Goal: Task Accomplishment & Management: Use online tool/utility

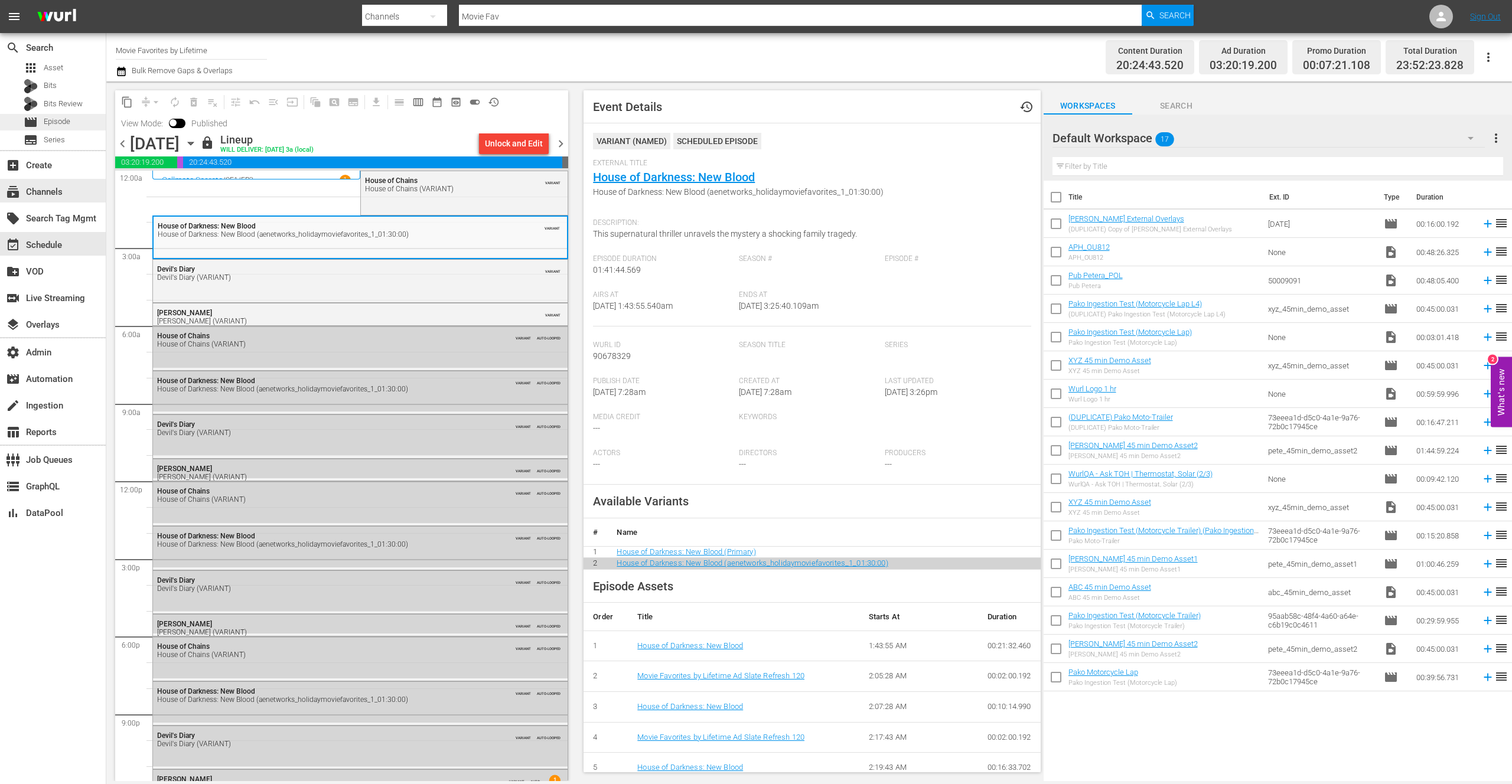
click at [47, 118] on span "Episode" at bounding box center [57, 121] width 26 height 12
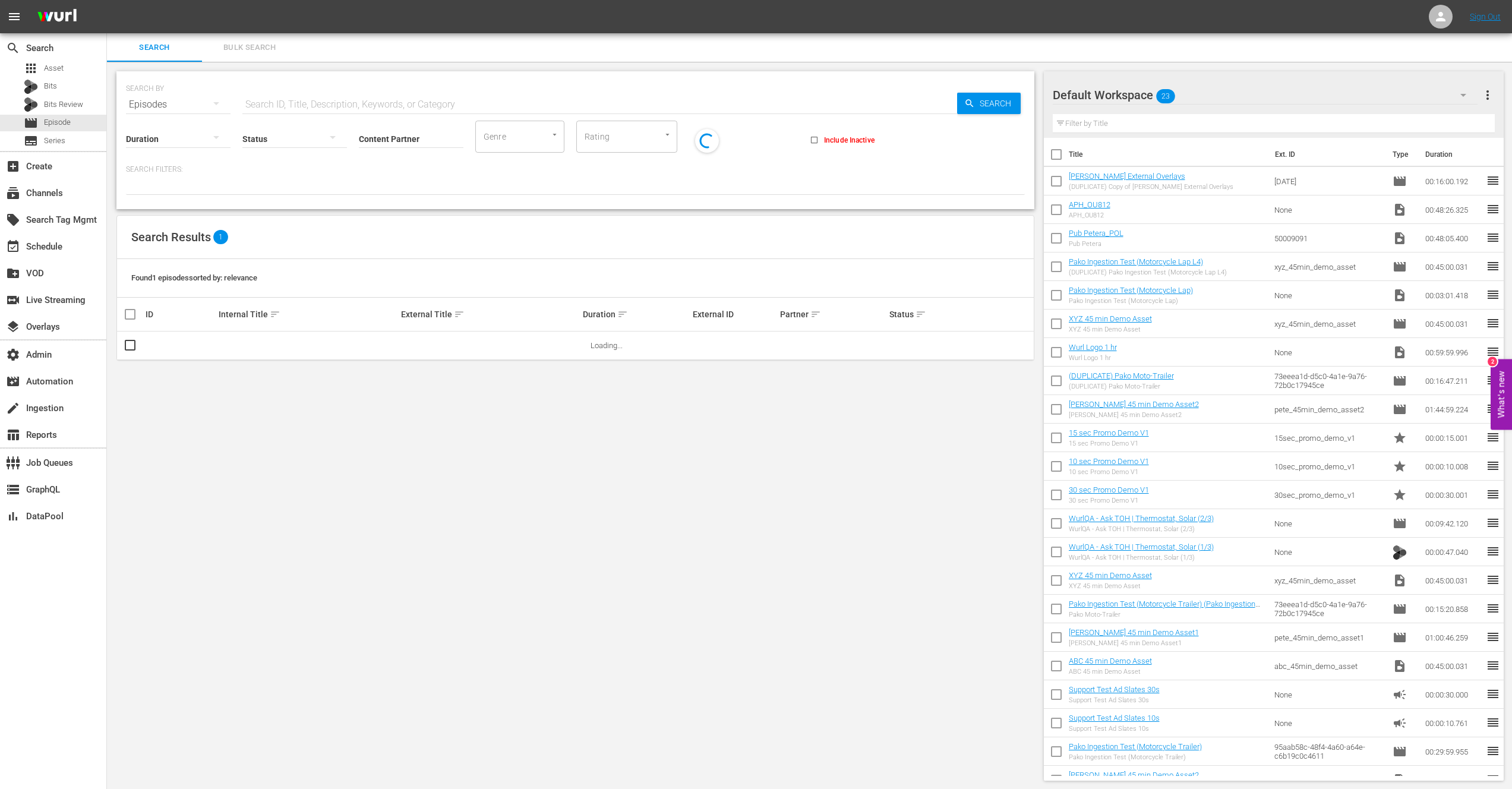
click at [333, 99] on input "text" at bounding box center [600, 104] width 715 height 28
paste input "172434887"
type input "172434887"
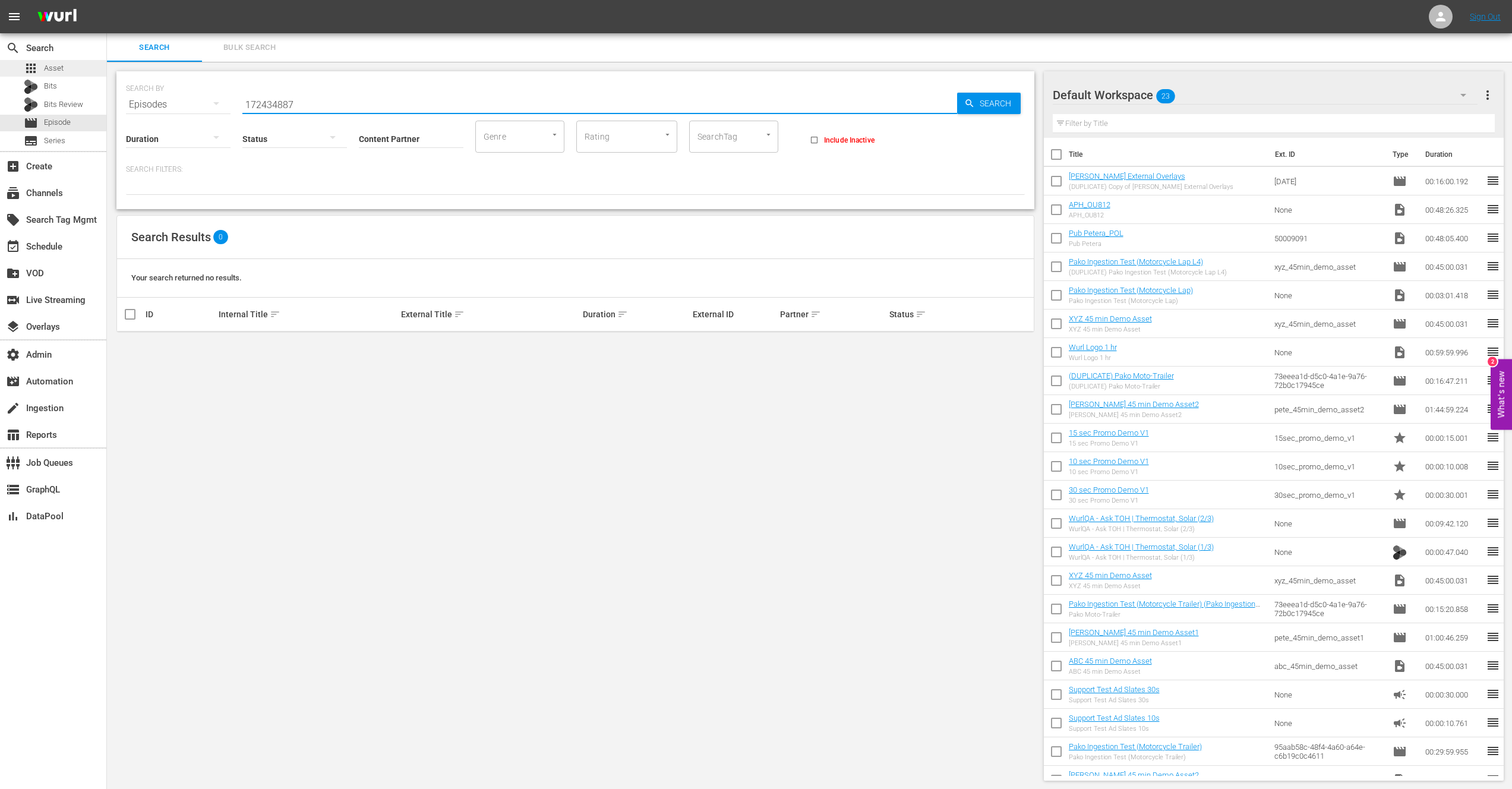
click at [56, 70] on span "Asset" at bounding box center [53, 68] width 20 height 12
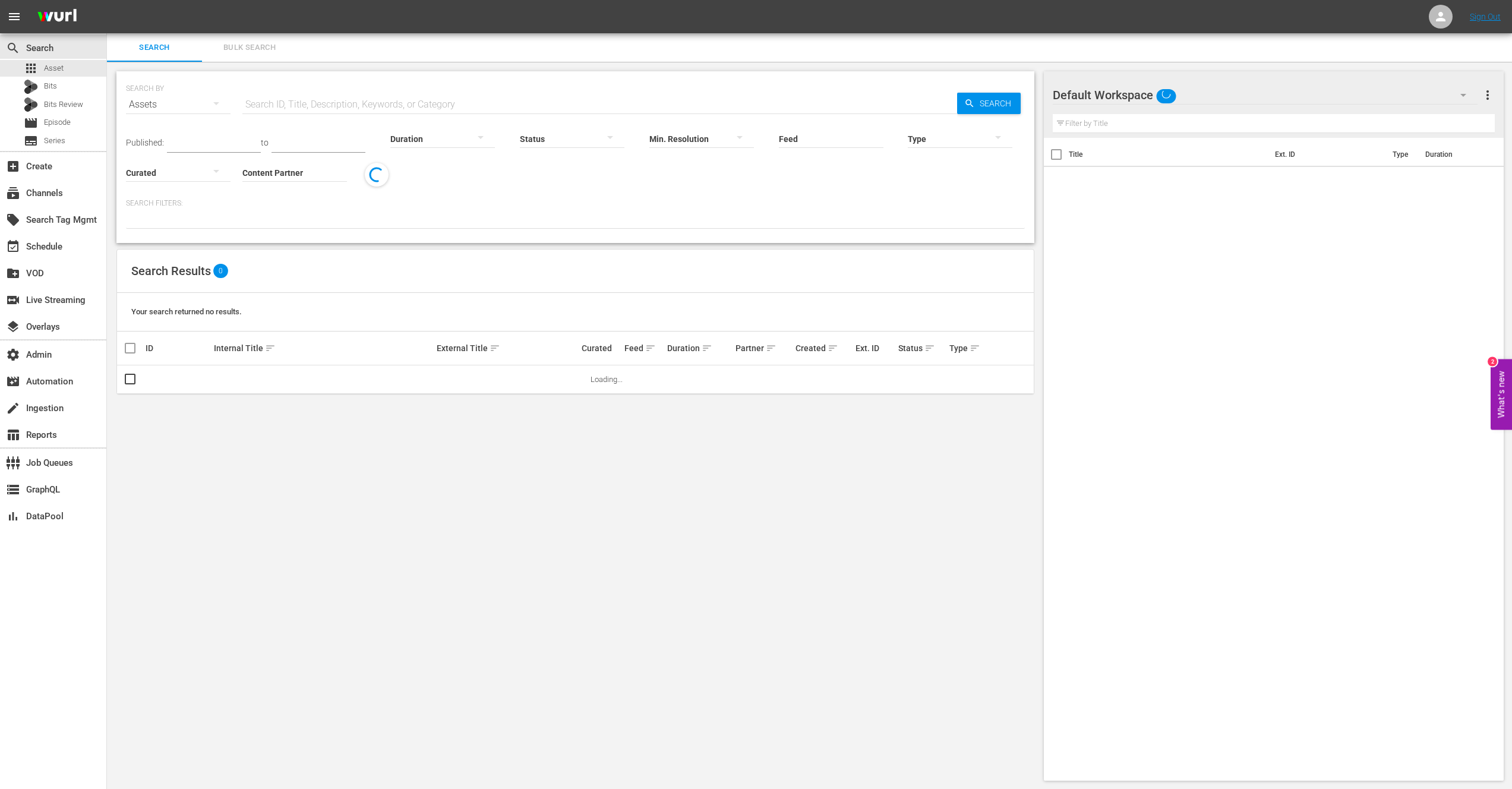
click at [294, 105] on input "text" at bounding box center [600, 104] width 715 height 28
paste input "172434887"
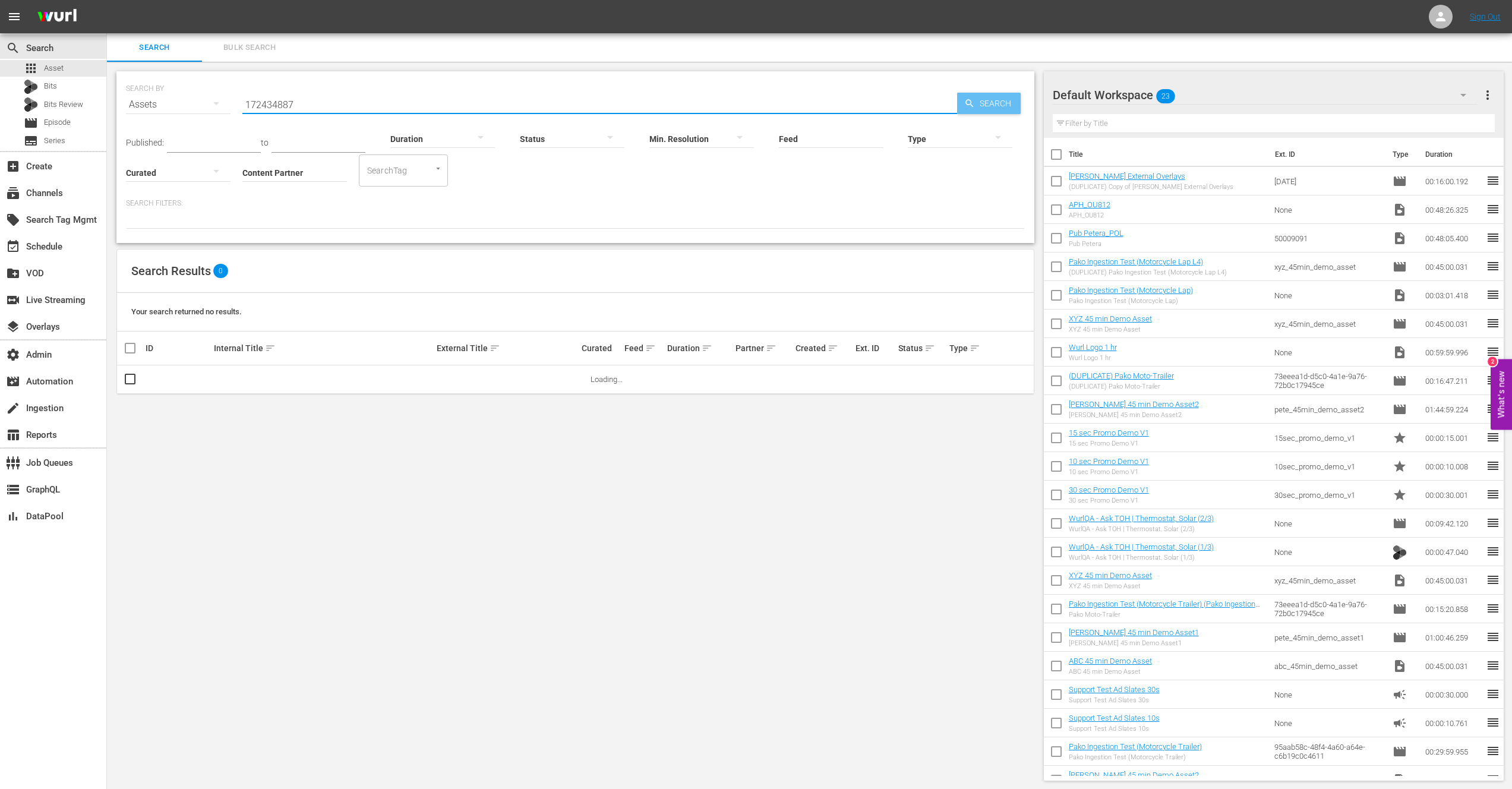
type input "172434887"
click at [999, 107] on span "Search" at bounding box center [998, 103] width 46 height 22
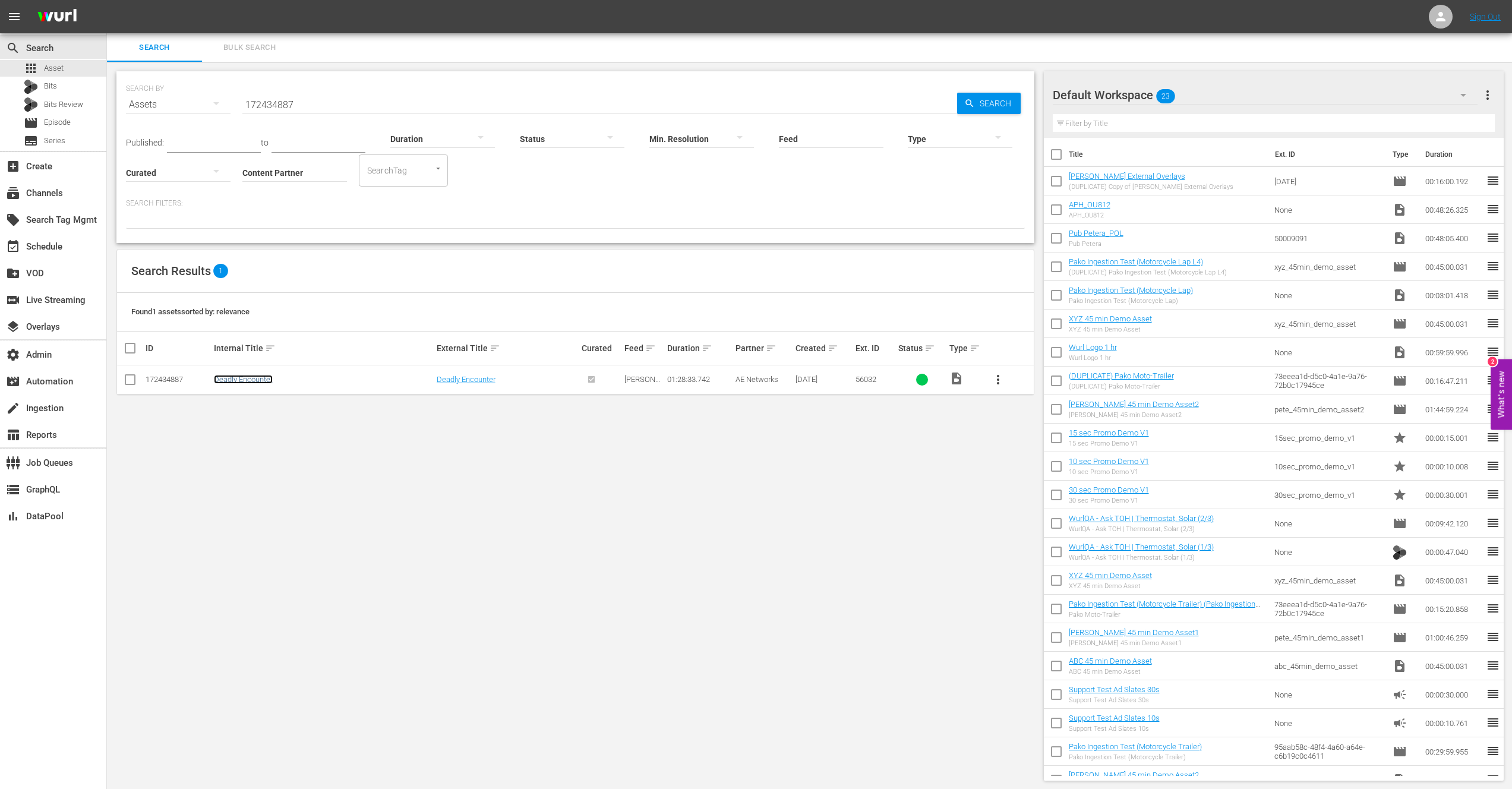
click at [252, 377] on link "Deadly Encounter" at bounding box center [243, 379] width 59 height 9
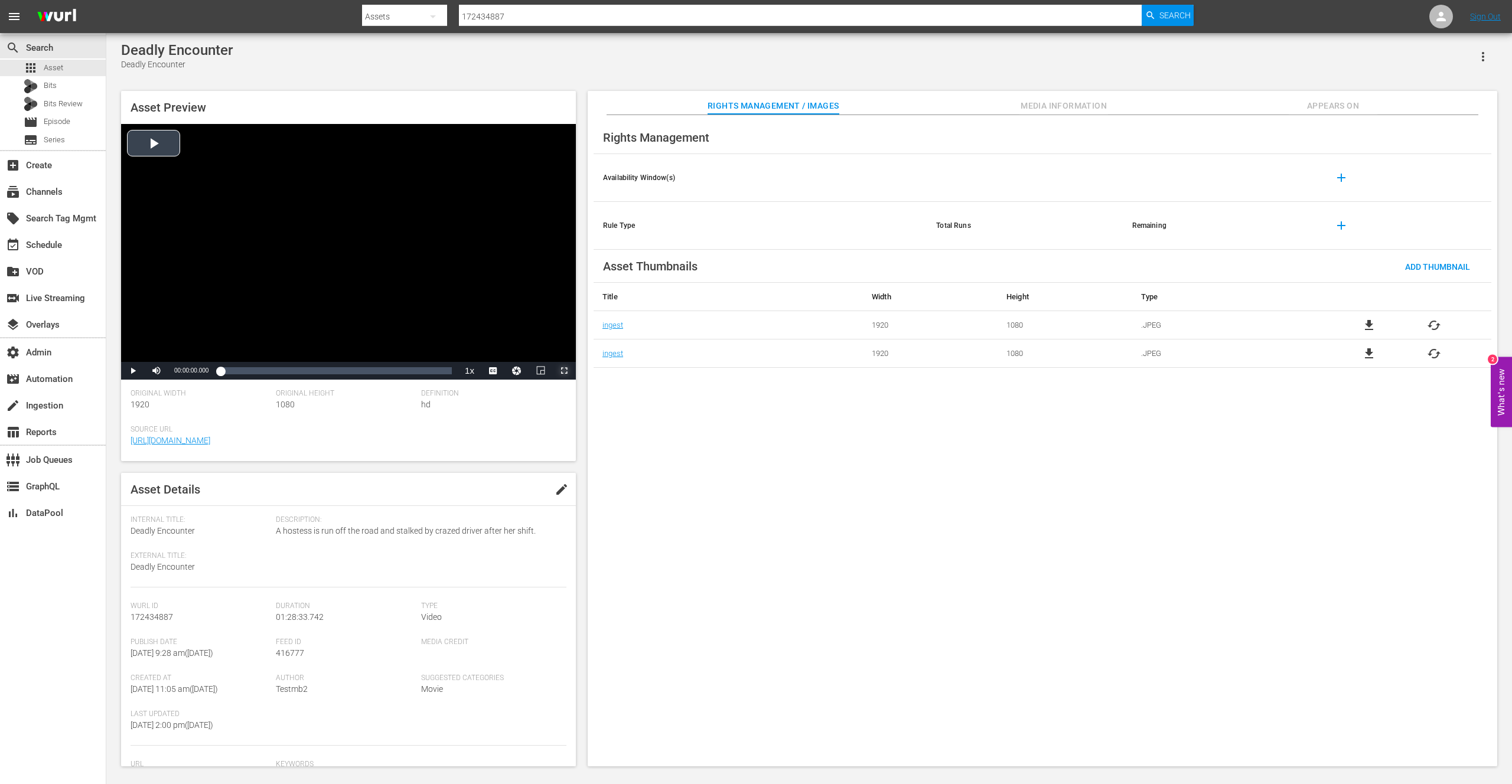
click at [564, 371] on span "Video Player" at bounding box center [564, 371] width 0 height 0
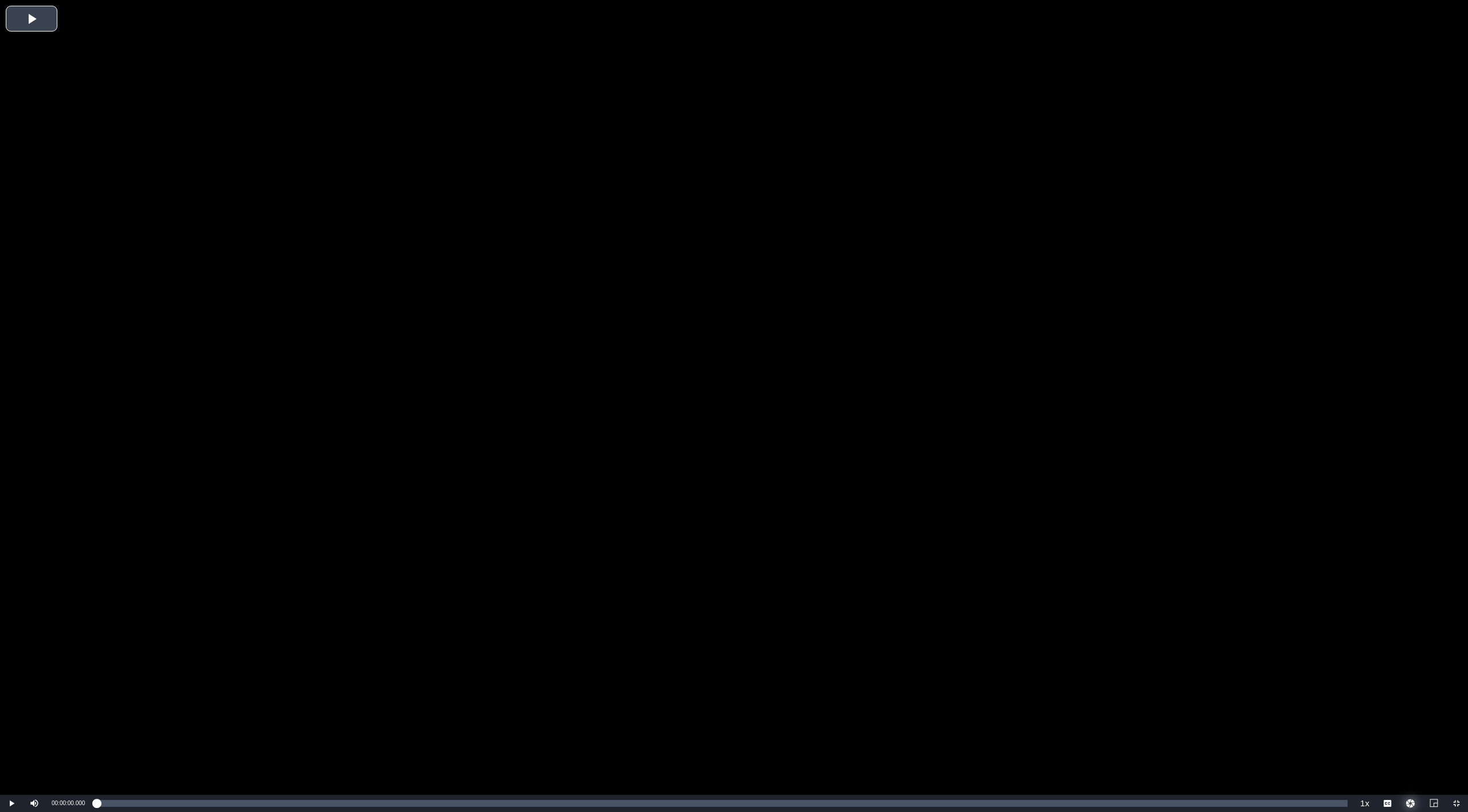
click at [1405, 761] on button "Video Player" at bounding box center [1411, 803] width 23 height 17
click at [1412, 761] on button "Video Player" at bounding box center [1411, 803] width 23 height 17
click at [1372, 745] on div "Video Player" at bounding box center [734, 397] width 1468 height 795
click at [1411, 761] on button "Video Player" at bounding box center [1411, 803] width 23 height 17
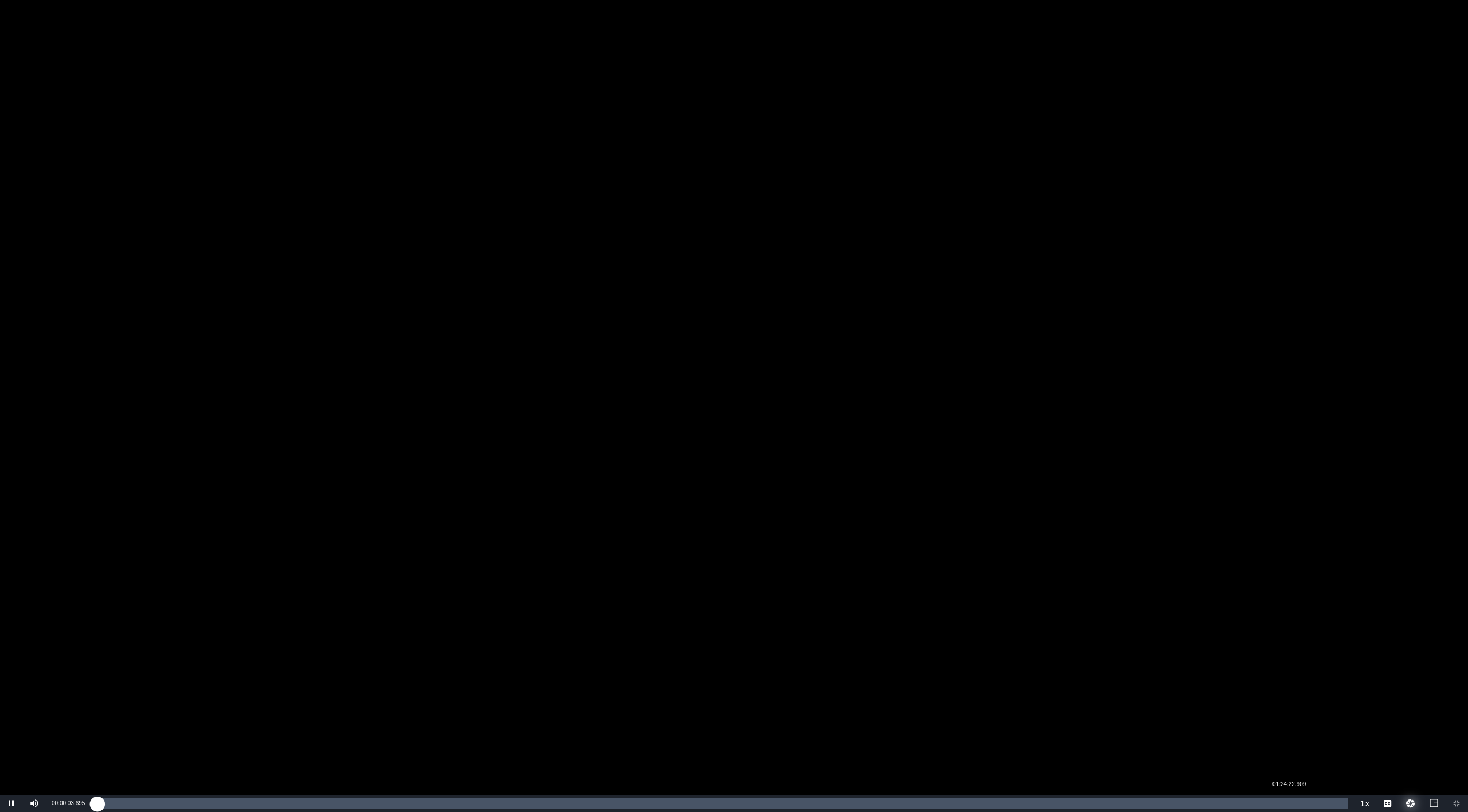
click at [1289, 761] on div "01:24:22.909" at bounding box center [1288, 803] width 1 height 12
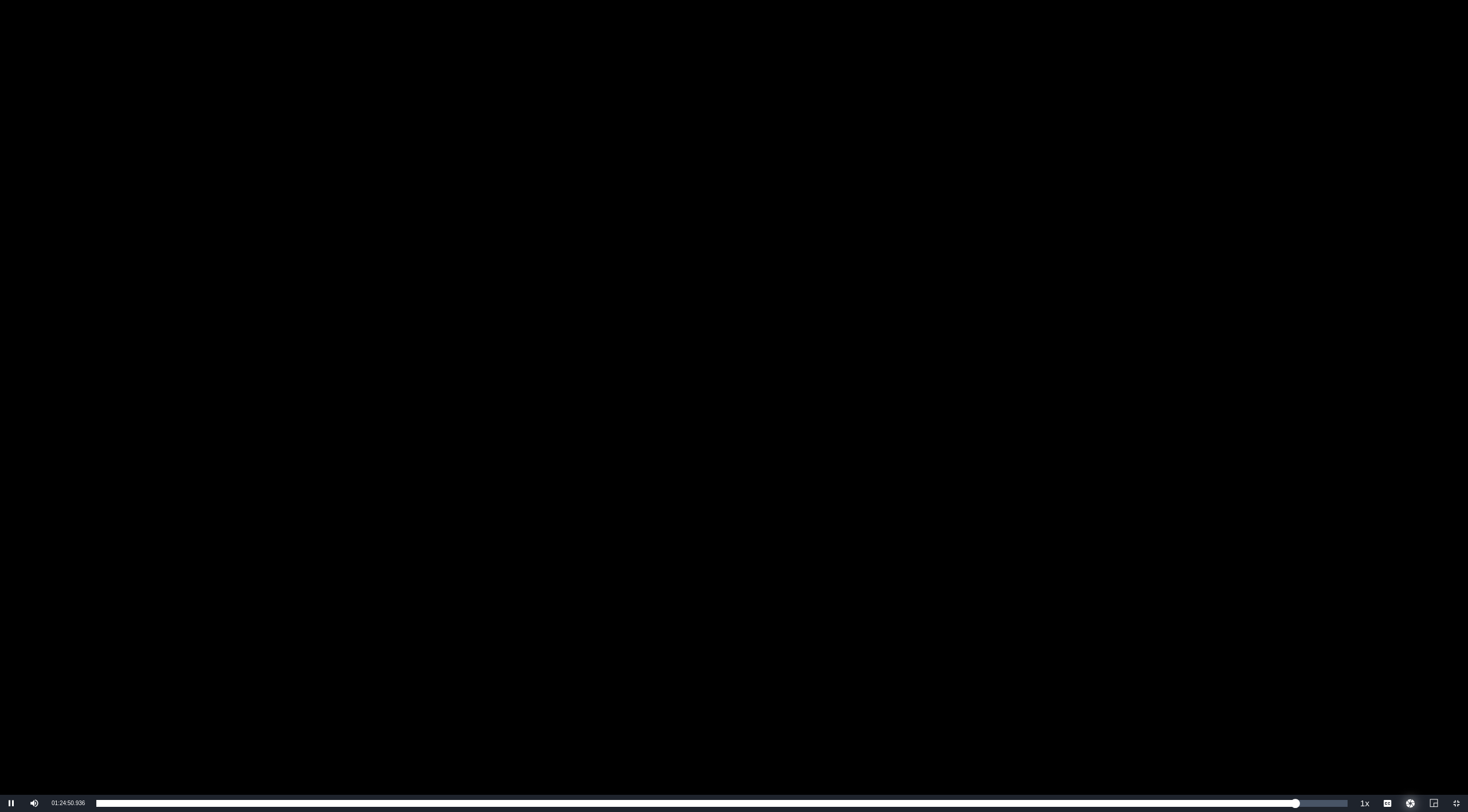
click at [1409, 761] on button "Video Player" at bounding box center [1411, 803] width 23 height 17
click at [1410, 761] on button "Video Player" at bounding box center [1411, 803] width 23 height 17
click at [1456, 761] on span "Video Player" at bounding box center [1456, 803] width 0 height 0
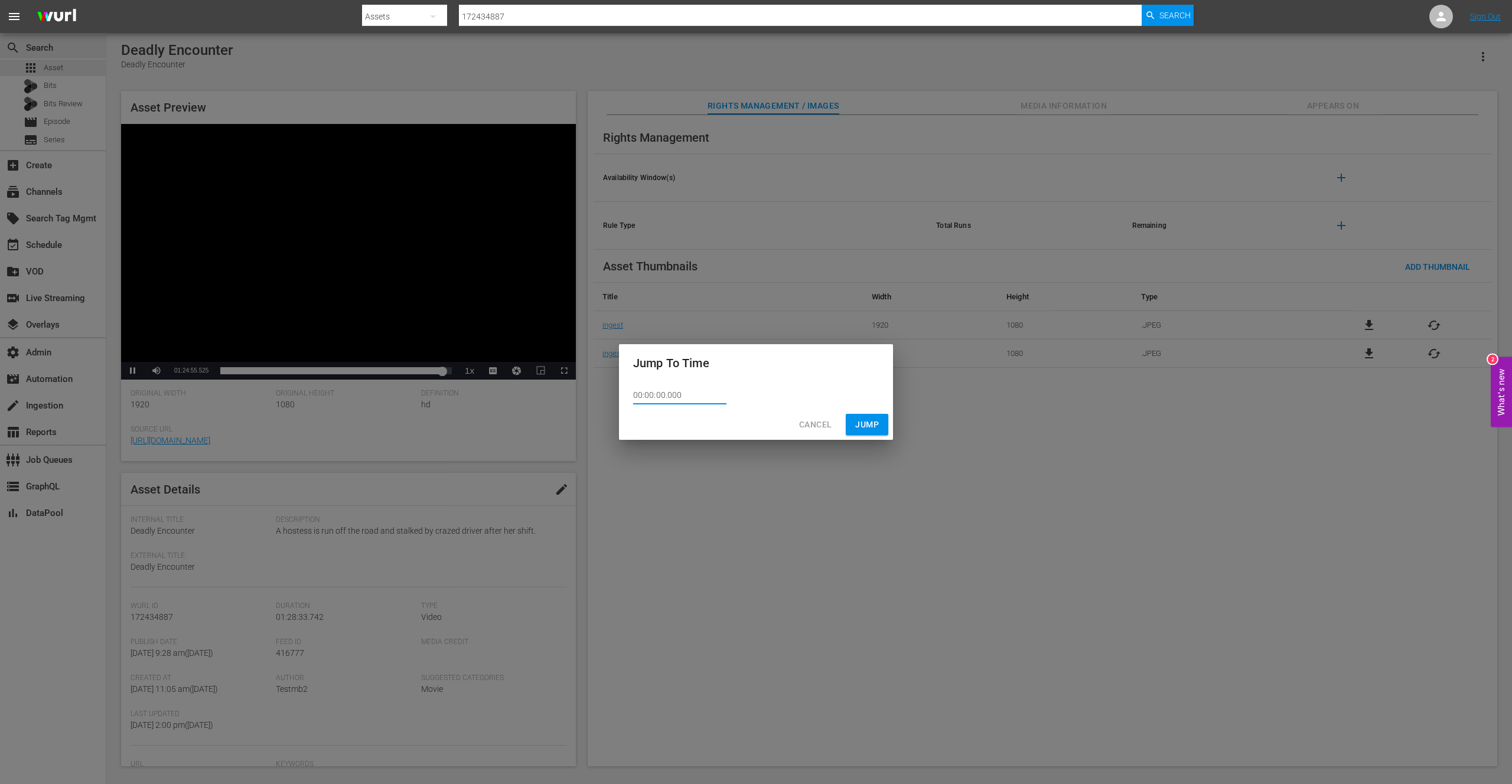
click at [686, 398] on input "00:00:00.000" at bounding box center [680, 396] width 93 height 18
drag, startPoint x: 685, startPoint y: 396, endPoint x: 635, endPoint y: 395, distance: 50.0
click at [635, 395] on input "00:00:00.000" at bounding box center [680, 396] width 93 height 18
type input "01:28:03.646"
click at [864, 424] on span "Jump" at bounding box center [867, 424] width 24 height 14
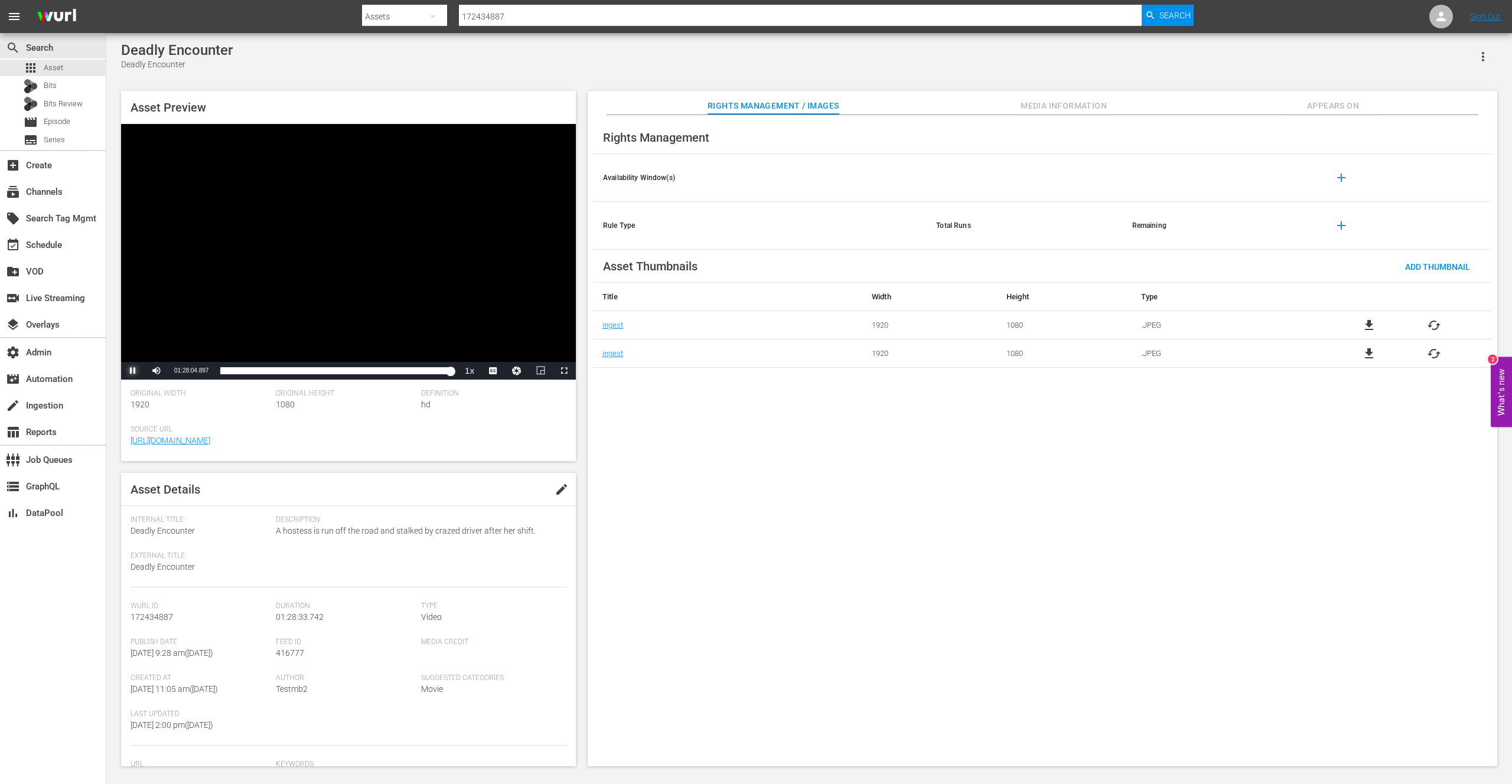
click at [133, 371] on span "Video Player" at bounding box center [133, 371] width 0 height 0
click at [520, 371] on button "Video Player" at bounding box center [517, 371] width 24 height 18
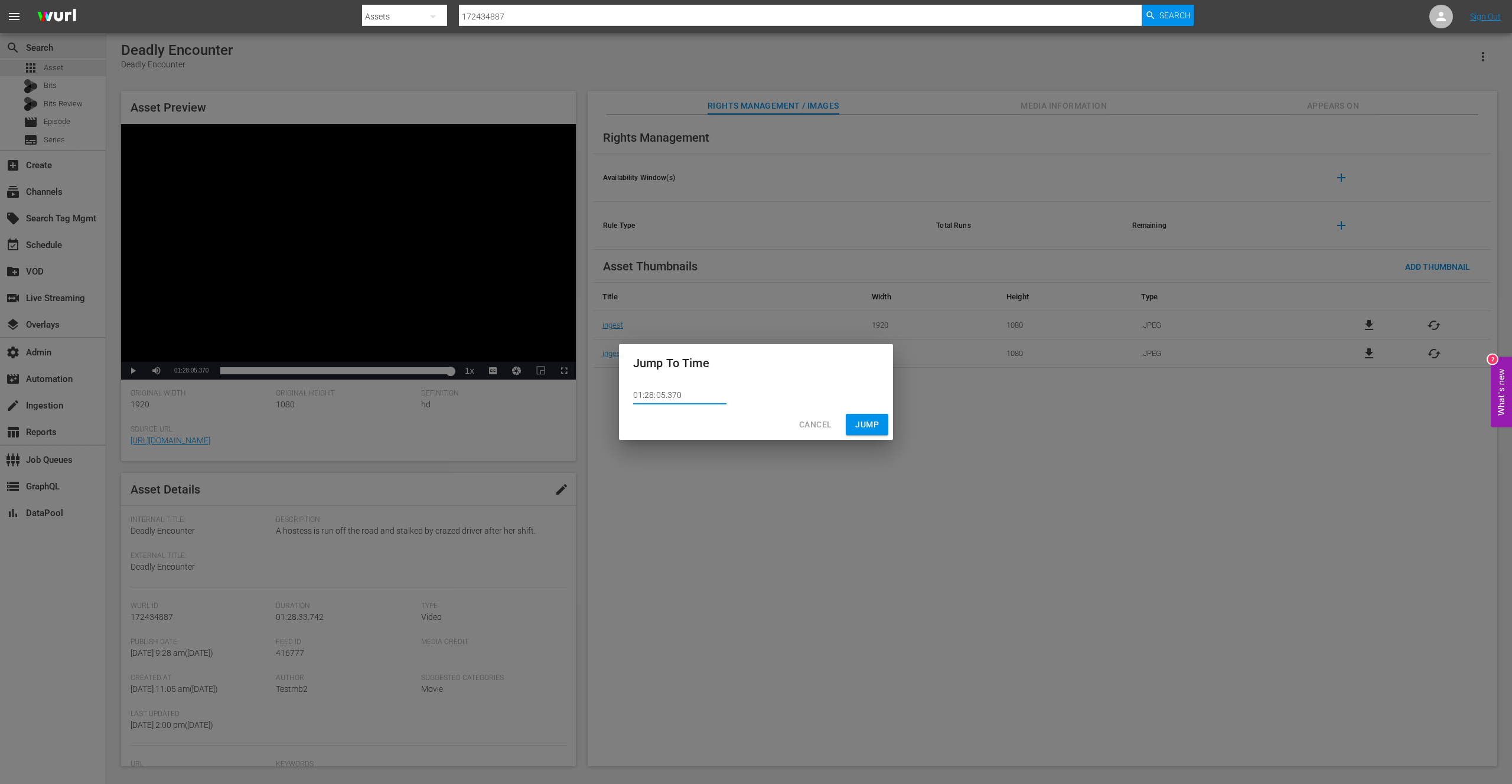
drag, startPoint x: 671, startPoint y: 396, endPoint x: 675, endPoint y: 409, distance: 13.6
click at [671, 396] on input "01:28:05.370" at bounding box center [680, 396] width 93 height 18
type input "01:28:03.300"
click at [859, 424] on span "Jump" at bounding box center [867, 424] width 24 height 14
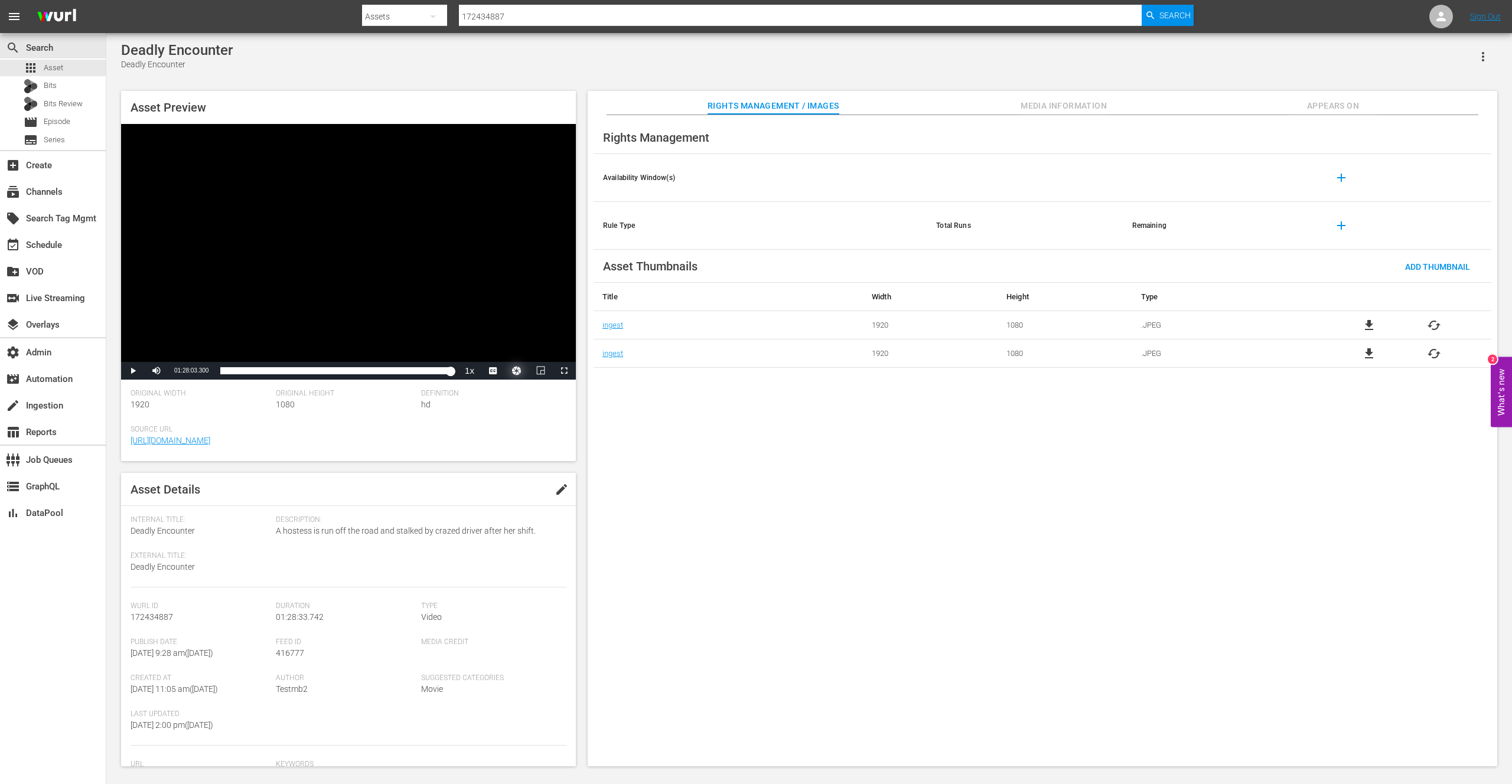
click at [517, 369] on button "Video Player" at bounding box center [517, 371] width 24 height 18
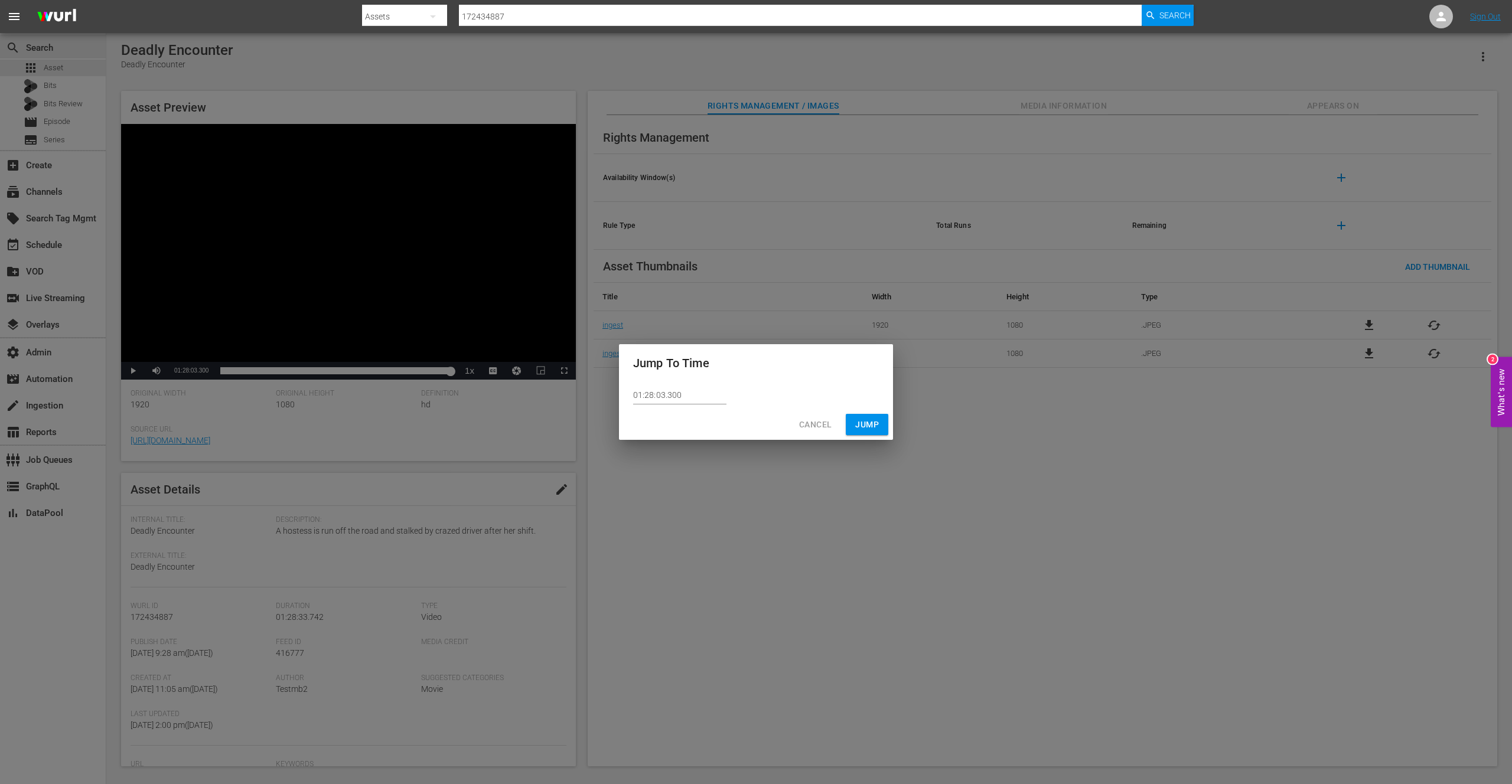
click at [670, 396] on input "01:28:03.300" at bounding box center [680, 396] width 93 height 18
type input "01:28:03.400"
click at [871, 427] on span "Jump" at bounding box center [867, 424] width 24 height 14
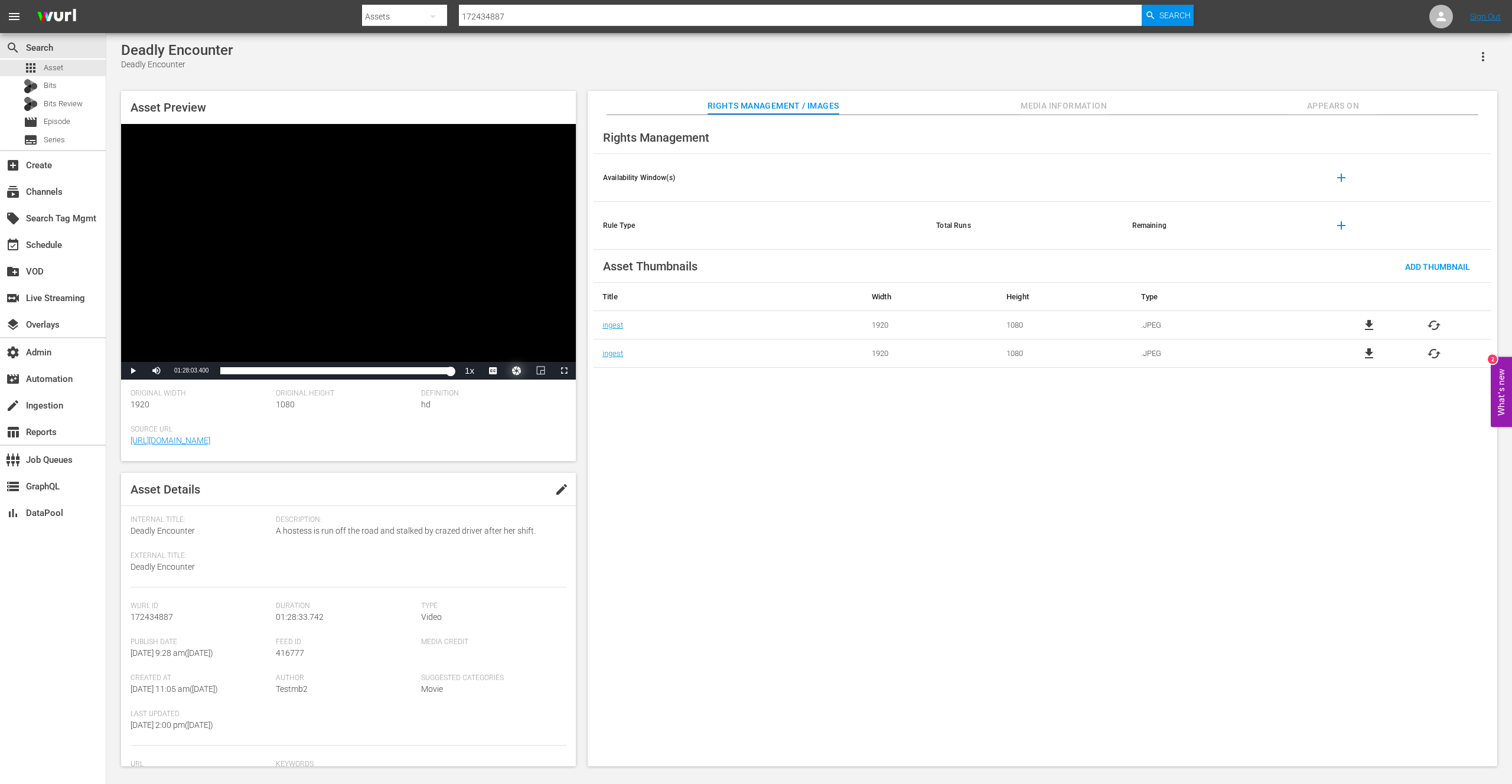
click at [515, 372] on button "Video Player" at bounding box center [517, 371] width 24 height 18
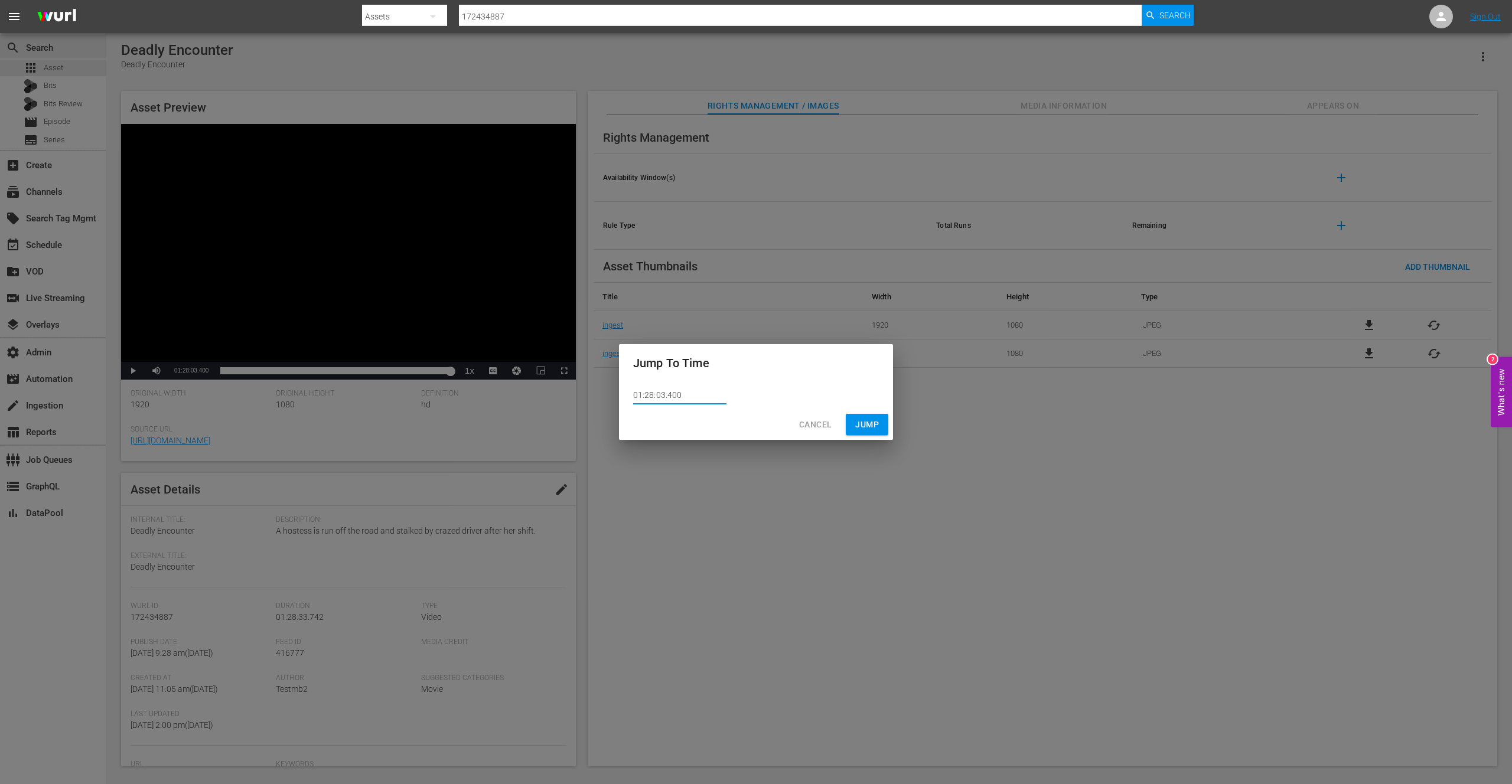
click at [671, 394] on input "01:28:03.400" at bounding box center [680, 396] width 93 height 18
type input "01:28:03.500"
click at [862, 424] on span "Jump" at bounding box center [867, 424] width 24 height 14
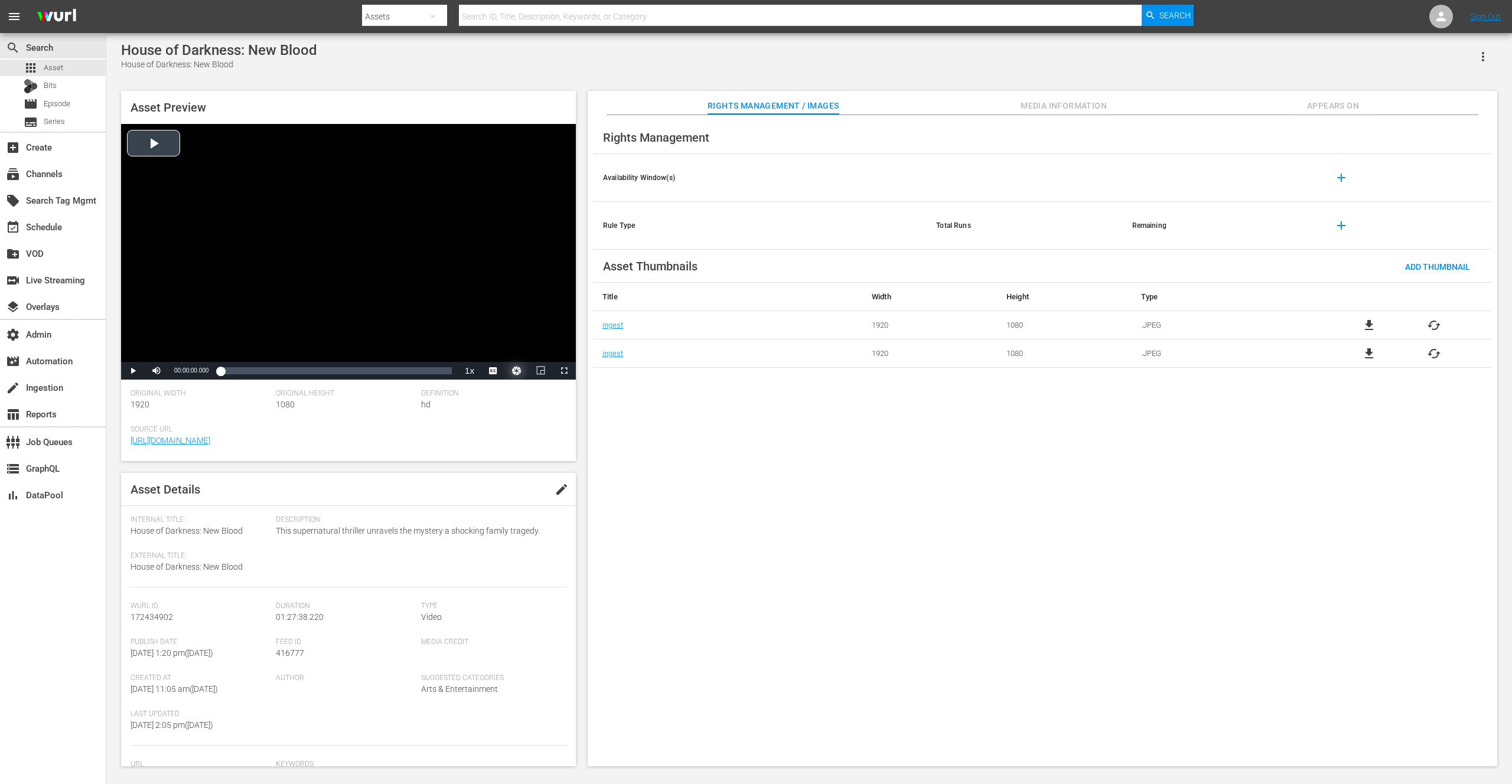
click at [516, 366] on button "Video Player" at bounding box center [517, 371] width 24 height 18
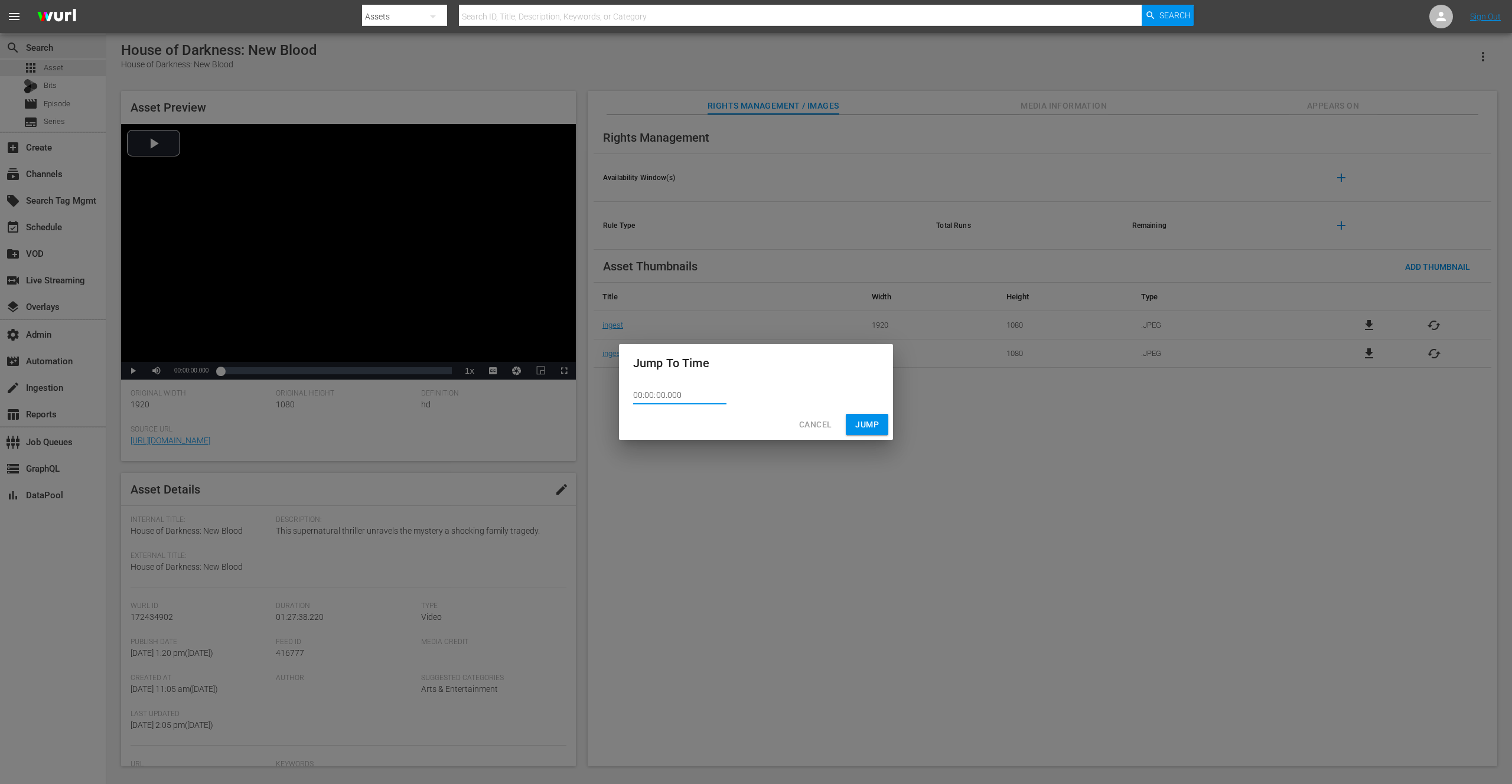
drag, startPoint x: 692, startPoint y: 394, endPoint x: 607, endPoint y: 393, distance: 85.0
click at [607, 393] on div "Jump To Time 00:00:00.000 Cancel Jump" at bounding box center [756, 392] width 1512 height 784
paste input "1:26:38.406"
type input "01:26:38.406"
click at [867, 420] on span "Jump" at bounding box center [867, 424] width 24 height 14
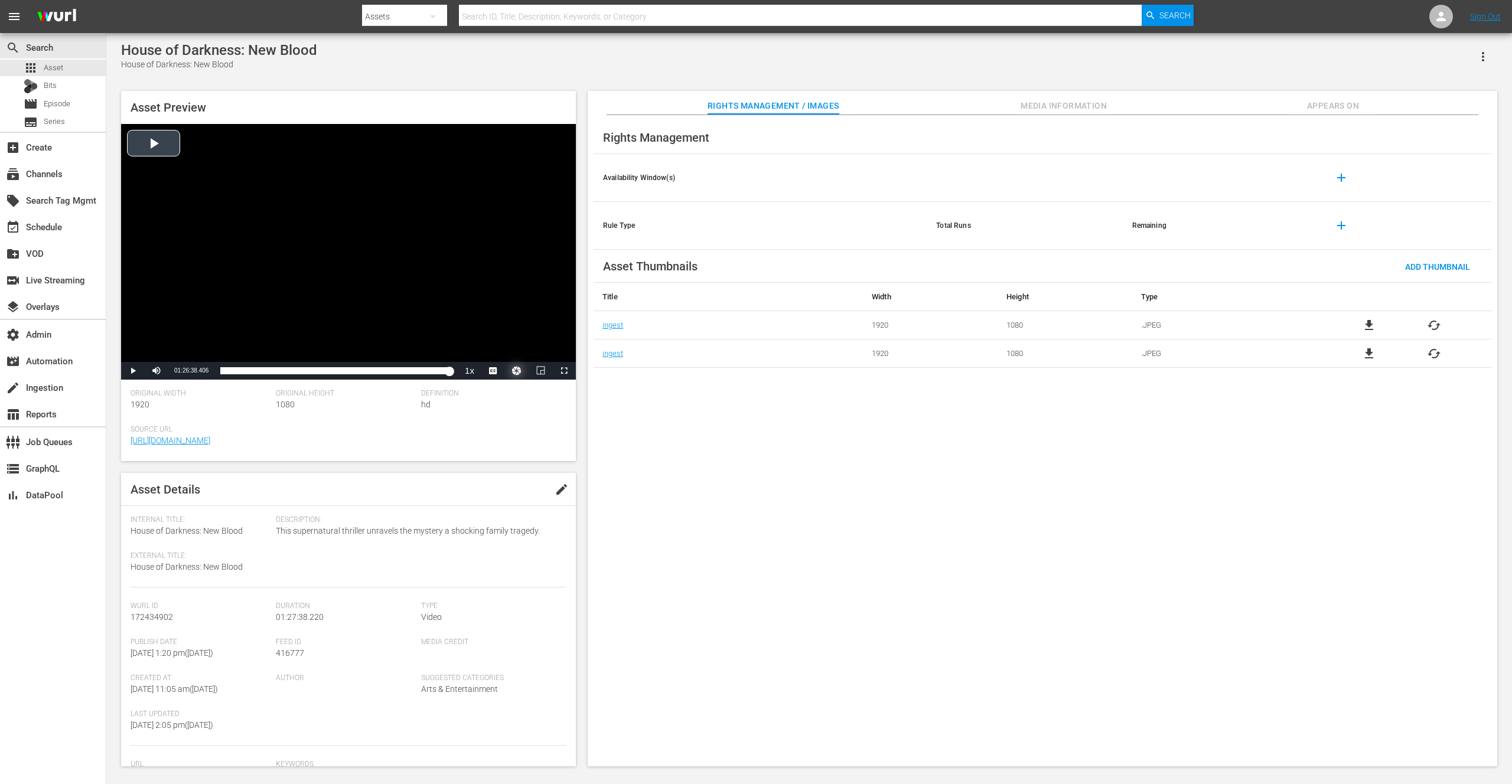
click at [520, 372] on button "Video Player" at bounding box center [517, 371] width 24 height 18
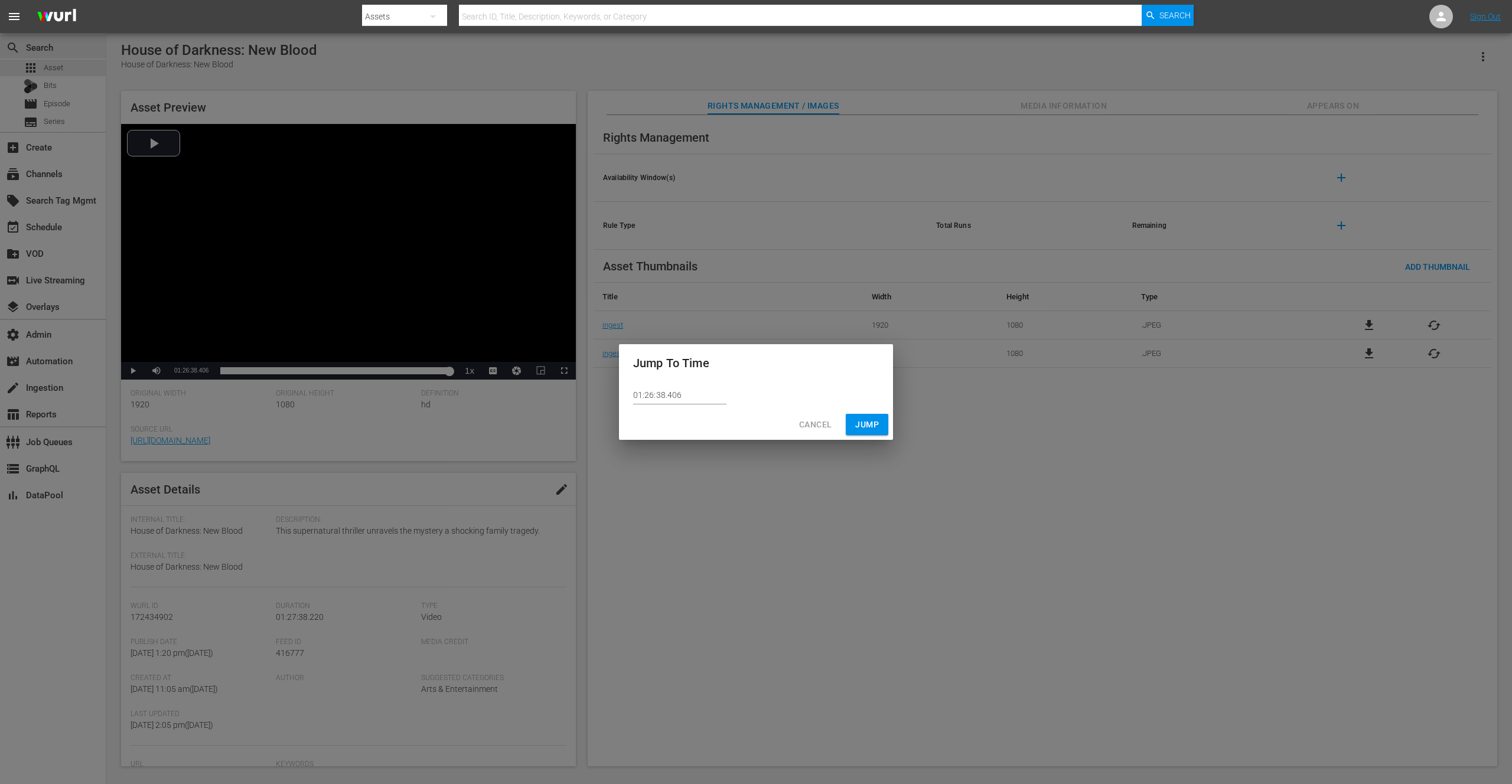
click at [673, 395] on input "01:26:38.406" at bounding box center [680, 396] width 93 height 18
type input "01:26:38.306"
click at [859, 423] on span "Jump" at bounding box center [867, 424] width 24 height 14
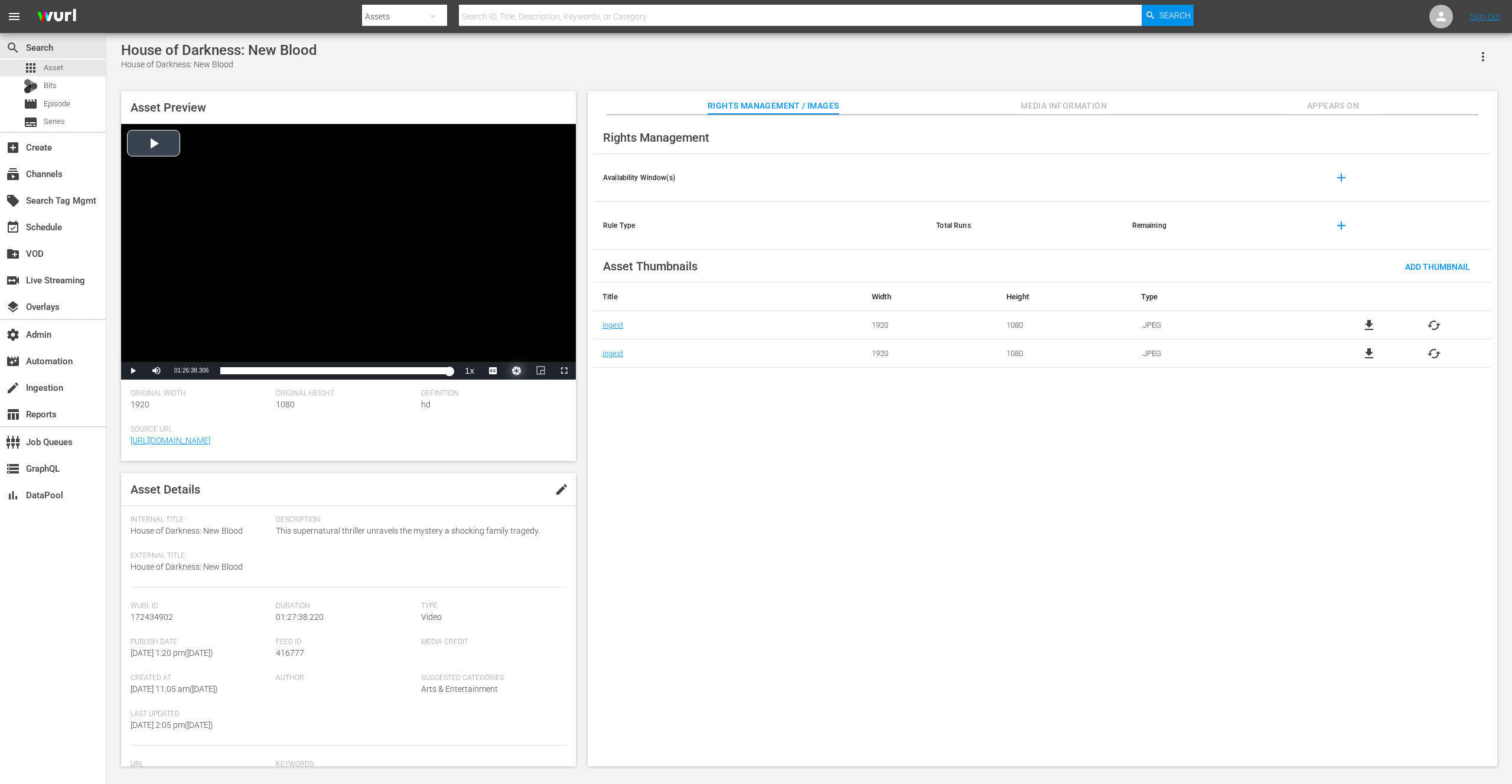
click at [512, 372] on button "Video Player" at bounding box center [517, 371] width 24 height 18
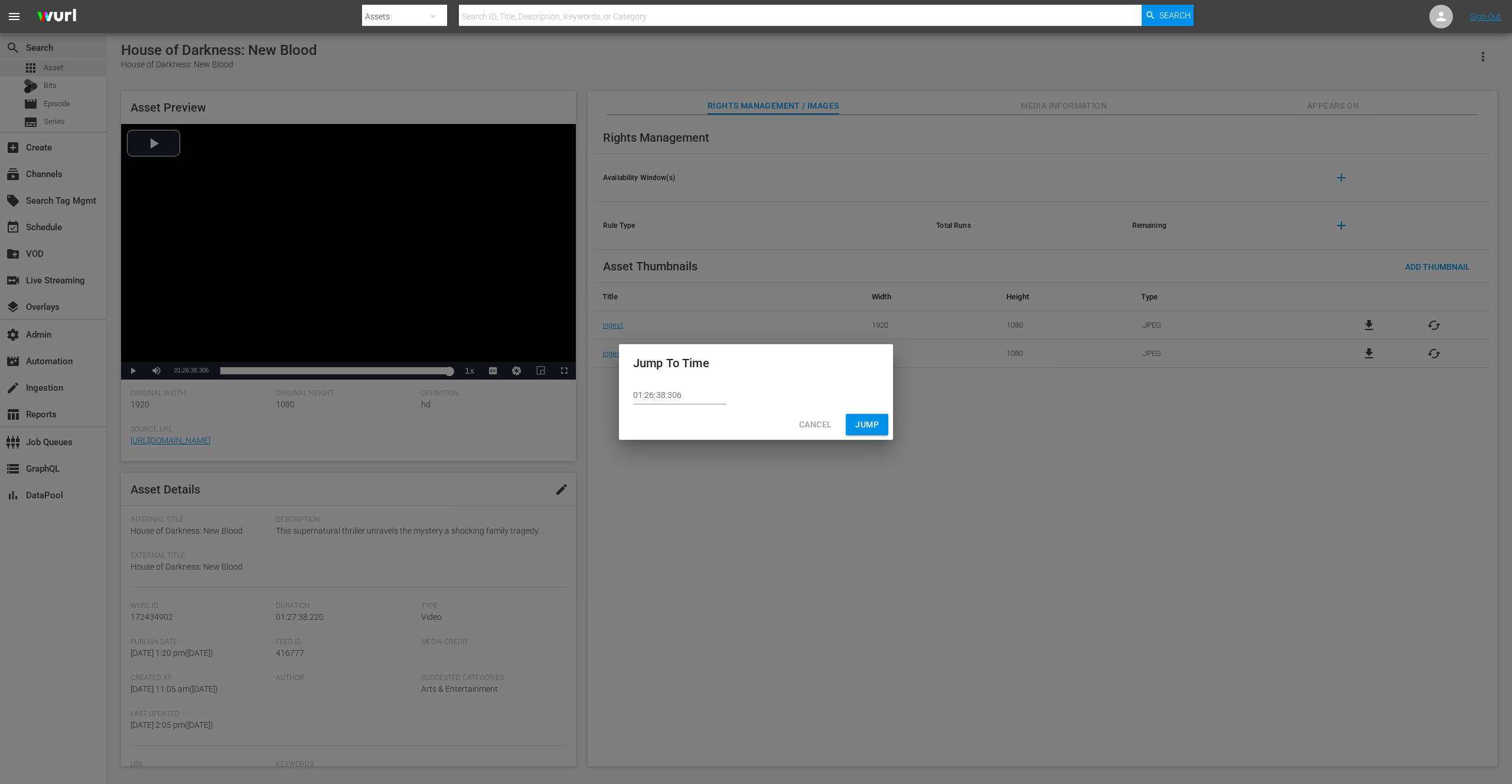
click at [670, 393] on input "01:26:38.306" at bounding box center [680, 396] width 93 height 18
type input "01:26:38.206"
click at [864, 425] on span "Jump" at bounding box center [867, 424] width 24 height 14
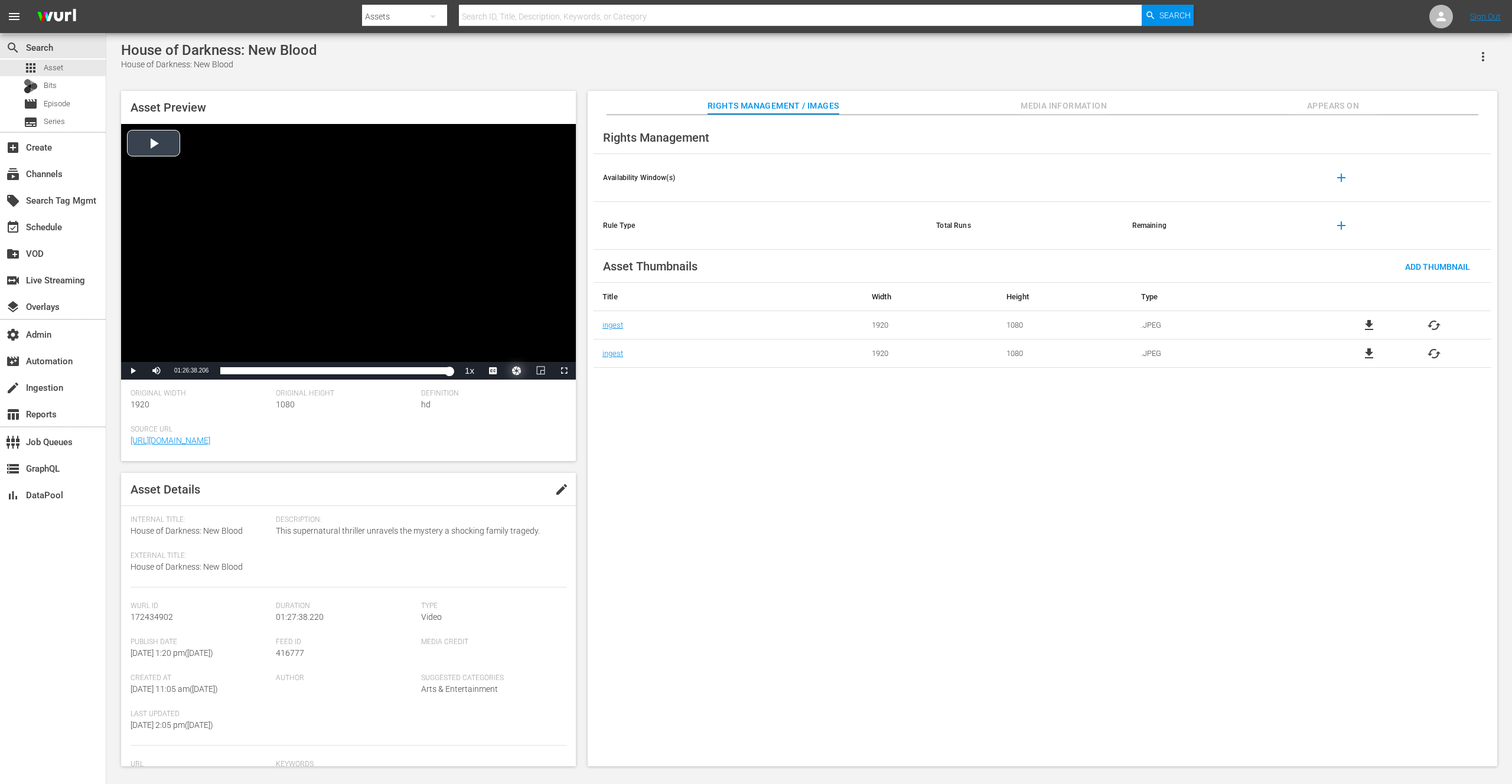
click at [516, 374] on button "Video Player" at bounding box center [517, 371] width 24 height 18
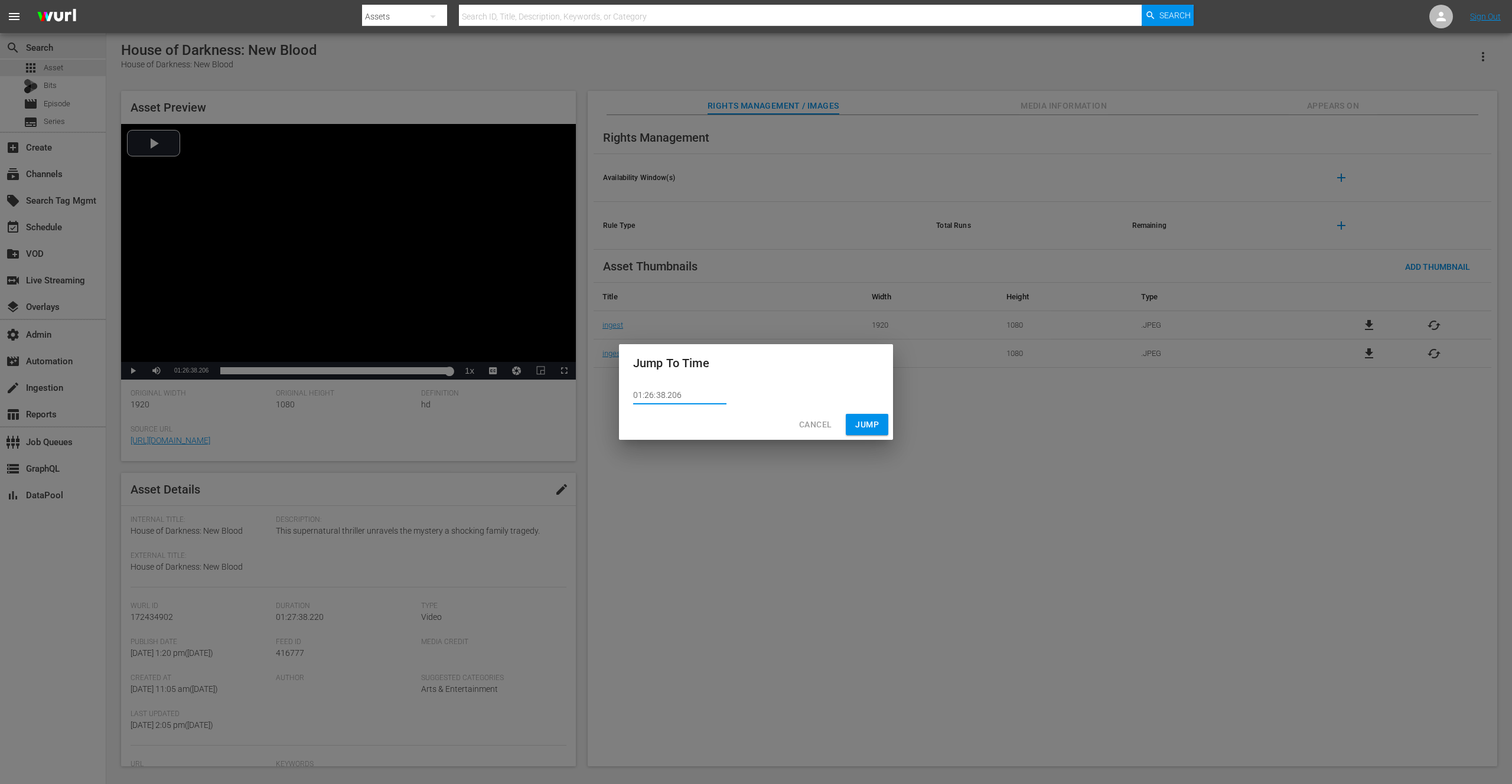
click at [671, 394] on input "01:26:38.206" at bounding box center [680, 396] width 93 height 18
type input "01:26:38.106"
click at [867, 426] on span "Jump" at bounding box center [867, 424] width 24 height 14
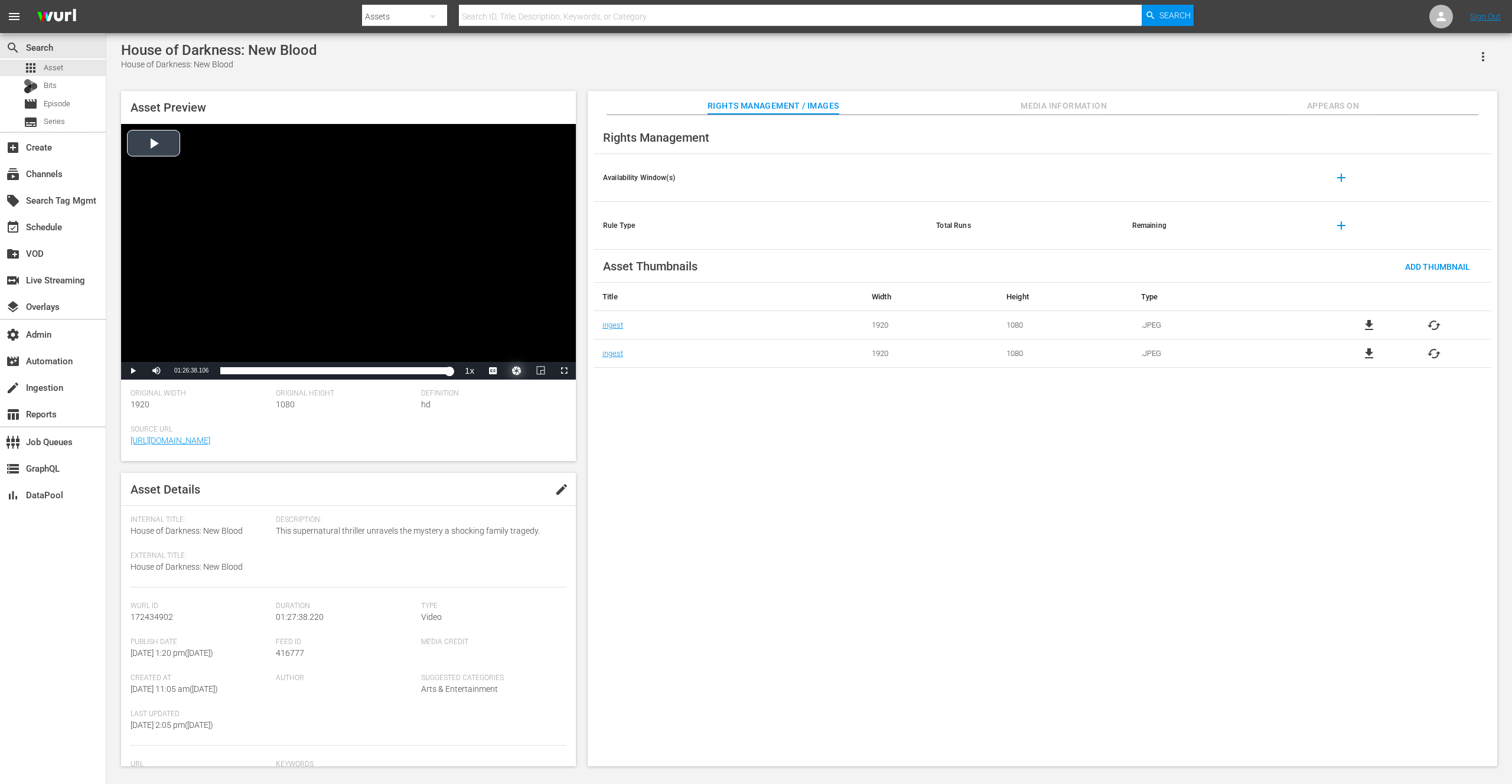
click at [517, 372] on button "Video Player" at bounding box center [517, 371] width 24 height 18
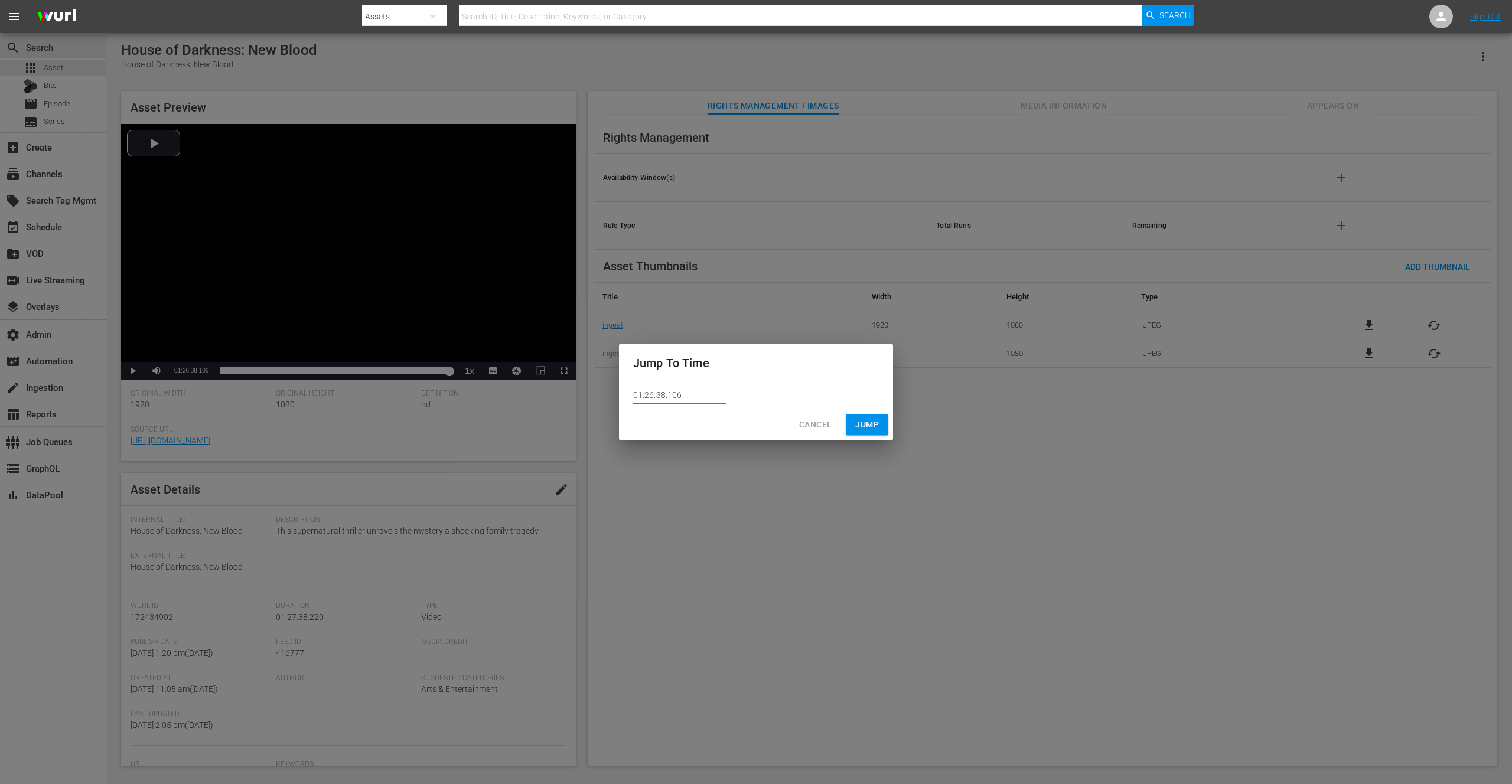
drag, startPoint x: 672, startPoint y: 395, endPoint x: 678, endPoint y: 395, distance: 6.0
click at [678, 395] on input "01:26:38.106" at bounding box center [680, 396] width 93 height 18
type input "01:26:38.150"
click at [862, 423] on span "Jump" at bounding box center [867, 424] width 24 height 14
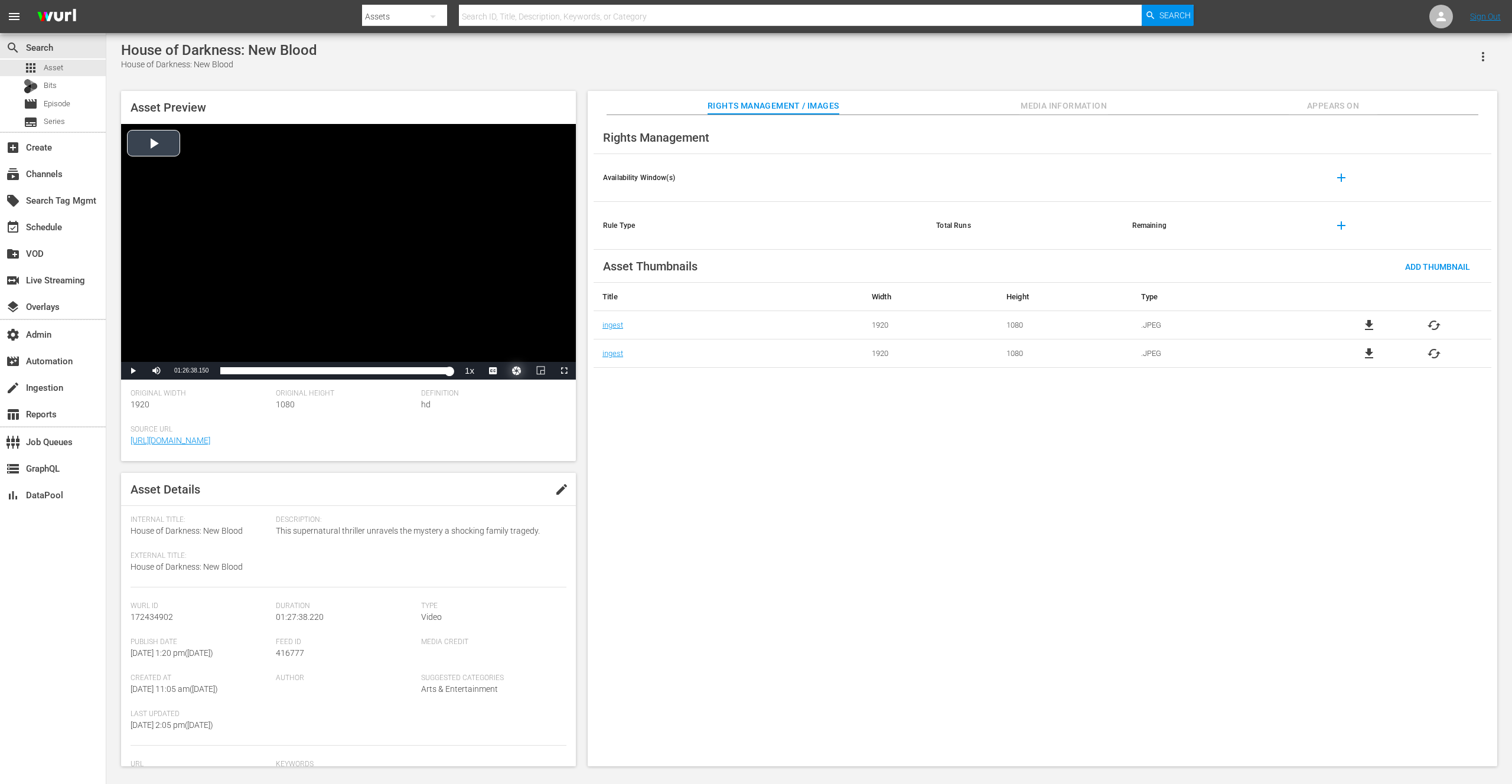
click at [521, 369] on button "Video Player" at bounding box center [517, 371] width 24 height 18
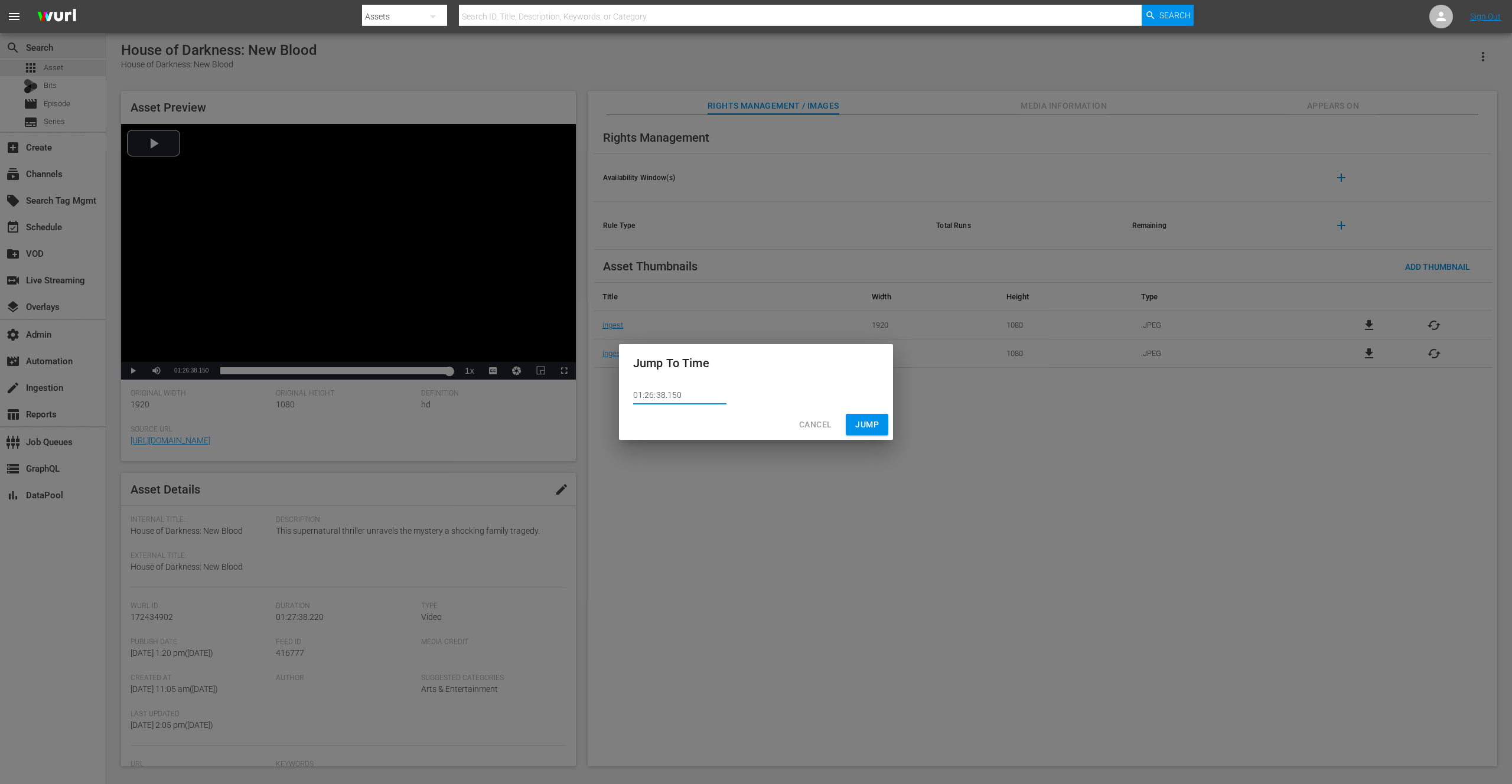
click at [682, 396] on input "01:26:38.150" at bounding box center [680, 396] width 93 height 18
type input "01:26:38.155"
click at [871, 426] on span "Jump" at bounding box center [867, 424] width 24 height 14
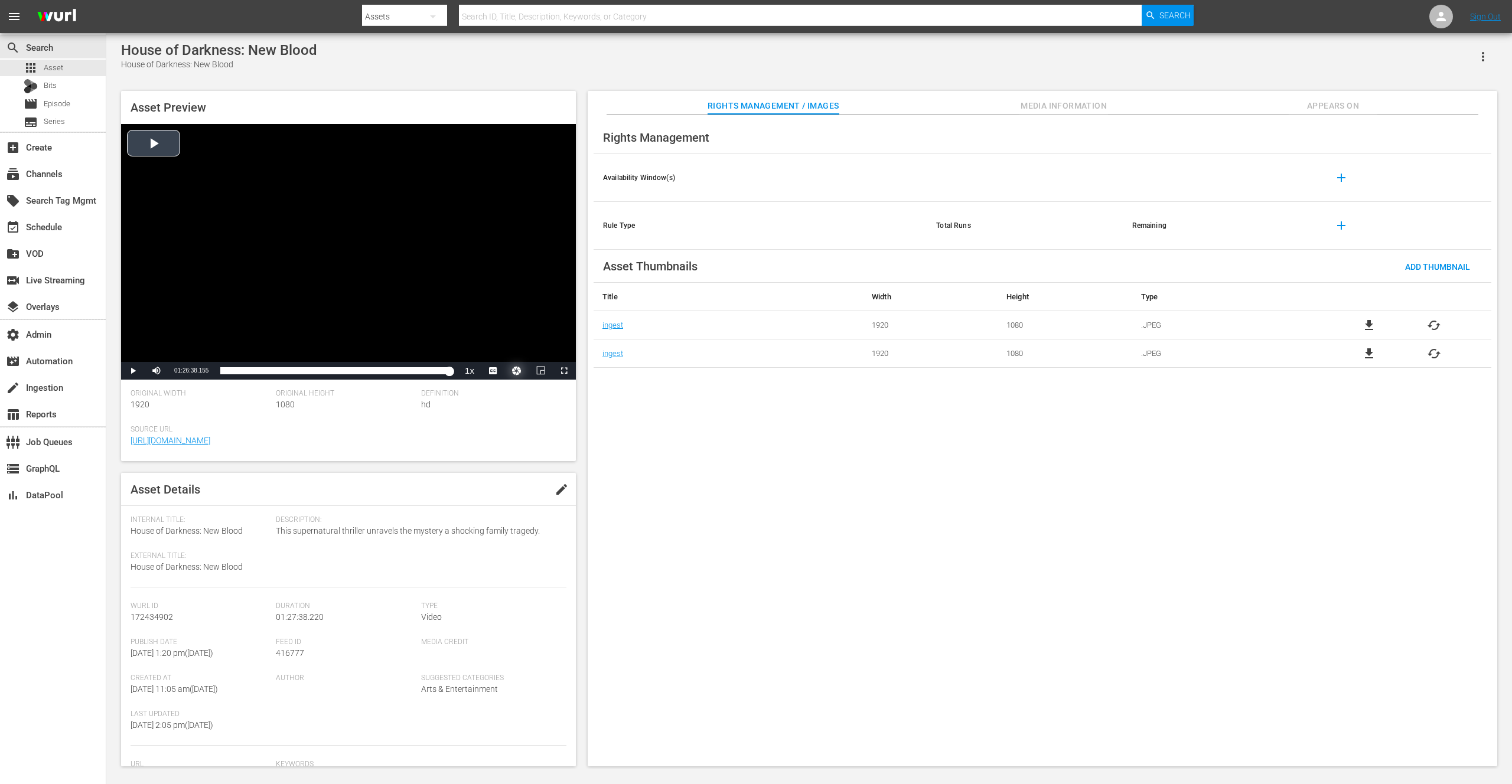
click at [518, 369] on button "Video Player" at bounding box center [517, 371] width 24 height 18
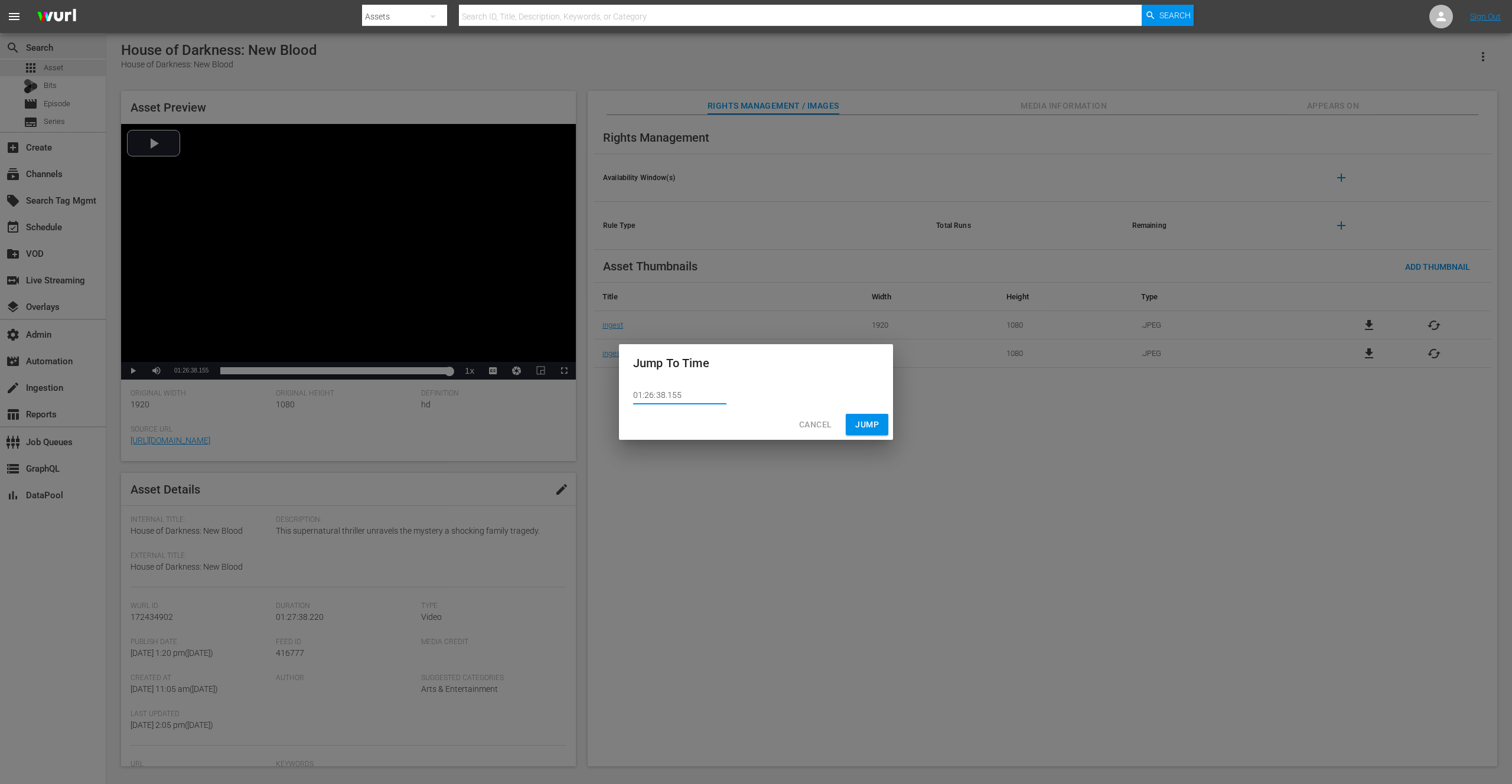
click at [680, 396] on input "01:26:38.155" at bounding box center [680, 396] width 93 height 18
click at [671, 395] on input "01:26:38.155" at bounding box center [680, 396] width 93 height 18
drag, startPoint x: 673, startPoint y: 395, endPoint x: 681, endPoint y: 395, distance: 8.0
click at [681, 395] on input "01:26:38.155" at bounding box center [680, 396] width 93 height 18
type input "01:26:38.165"
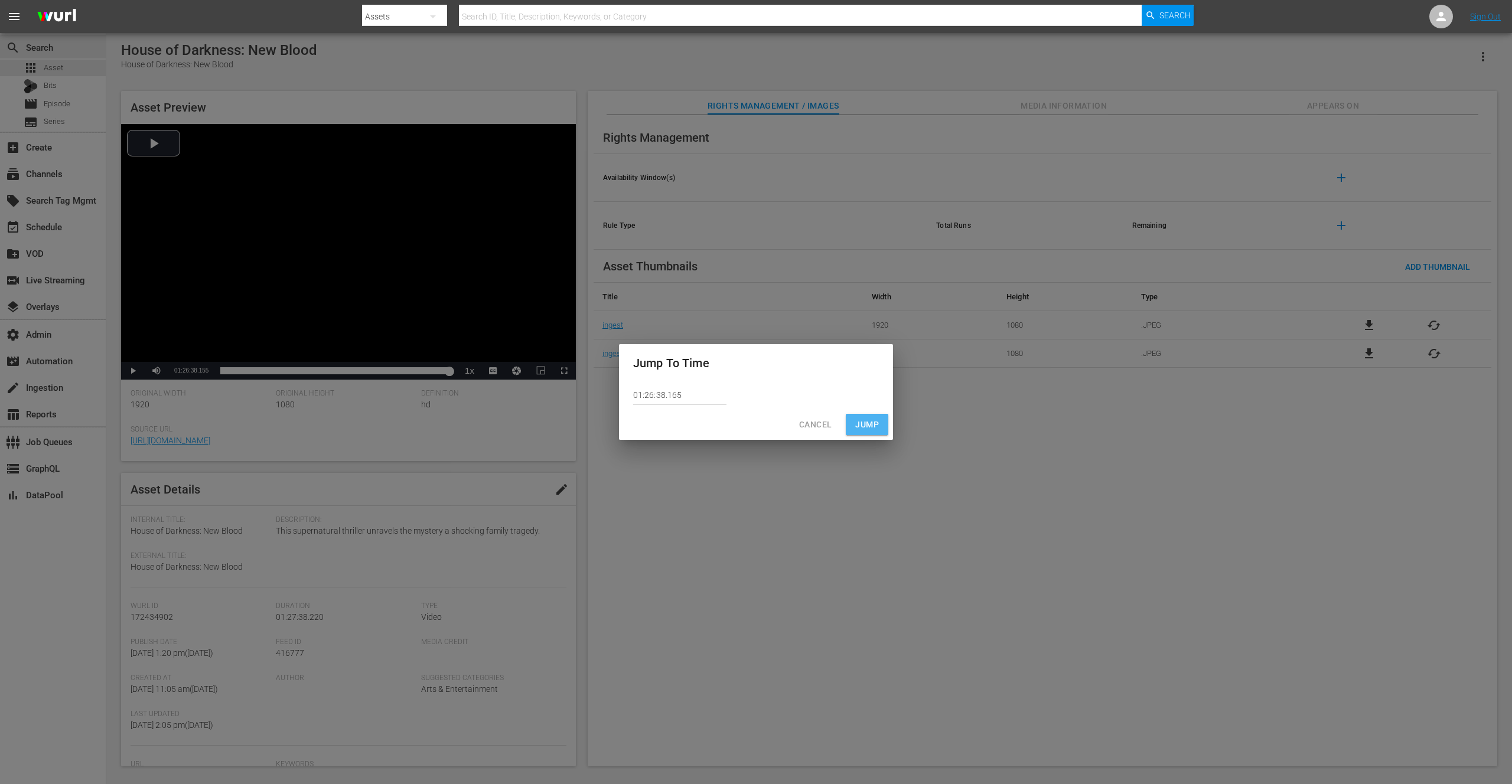
click at [854, 424] on button "Jump" at bounding box center [867, 425] width 43 height 22
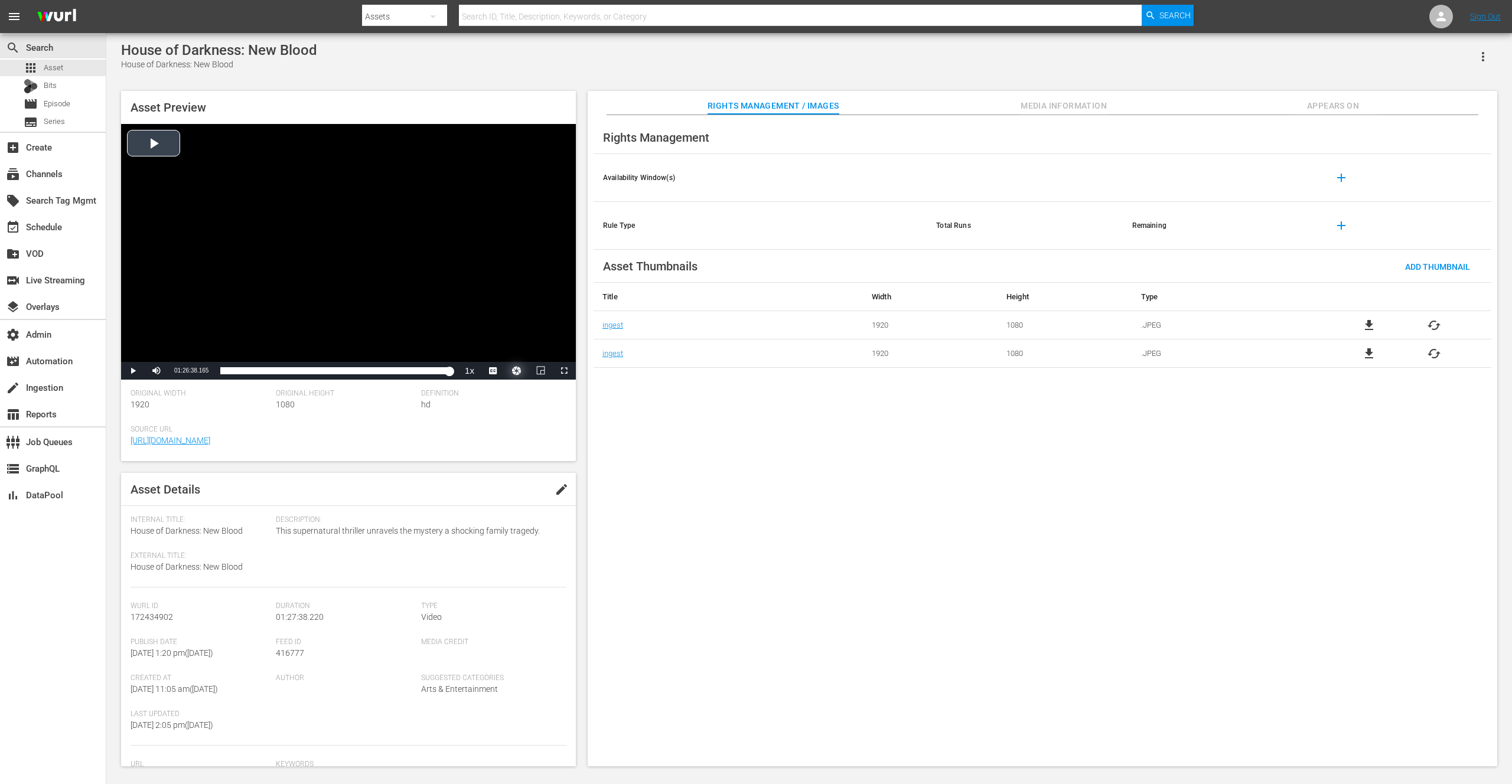
click at [515, 369] on button "Video Player" at bounding box center [517, 371] width 24 height 18
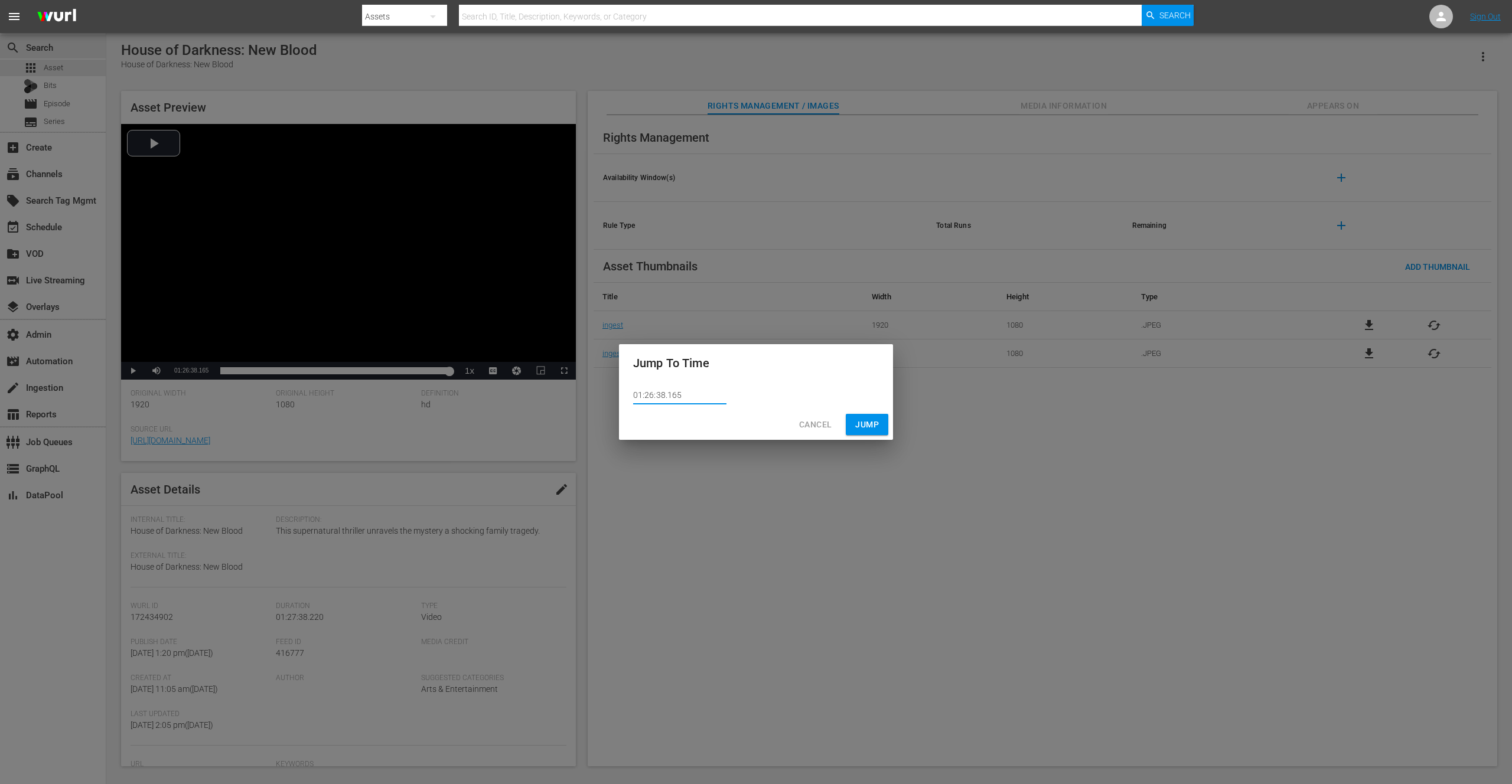
click at [682, 396] on input "01:26:38.165" at bounding box center [680, 396] width 93 height 18
type input "01:26:38.160"
click at [867, 423] on span "Jump" at bounding box center [867, 424] width 24 height 14
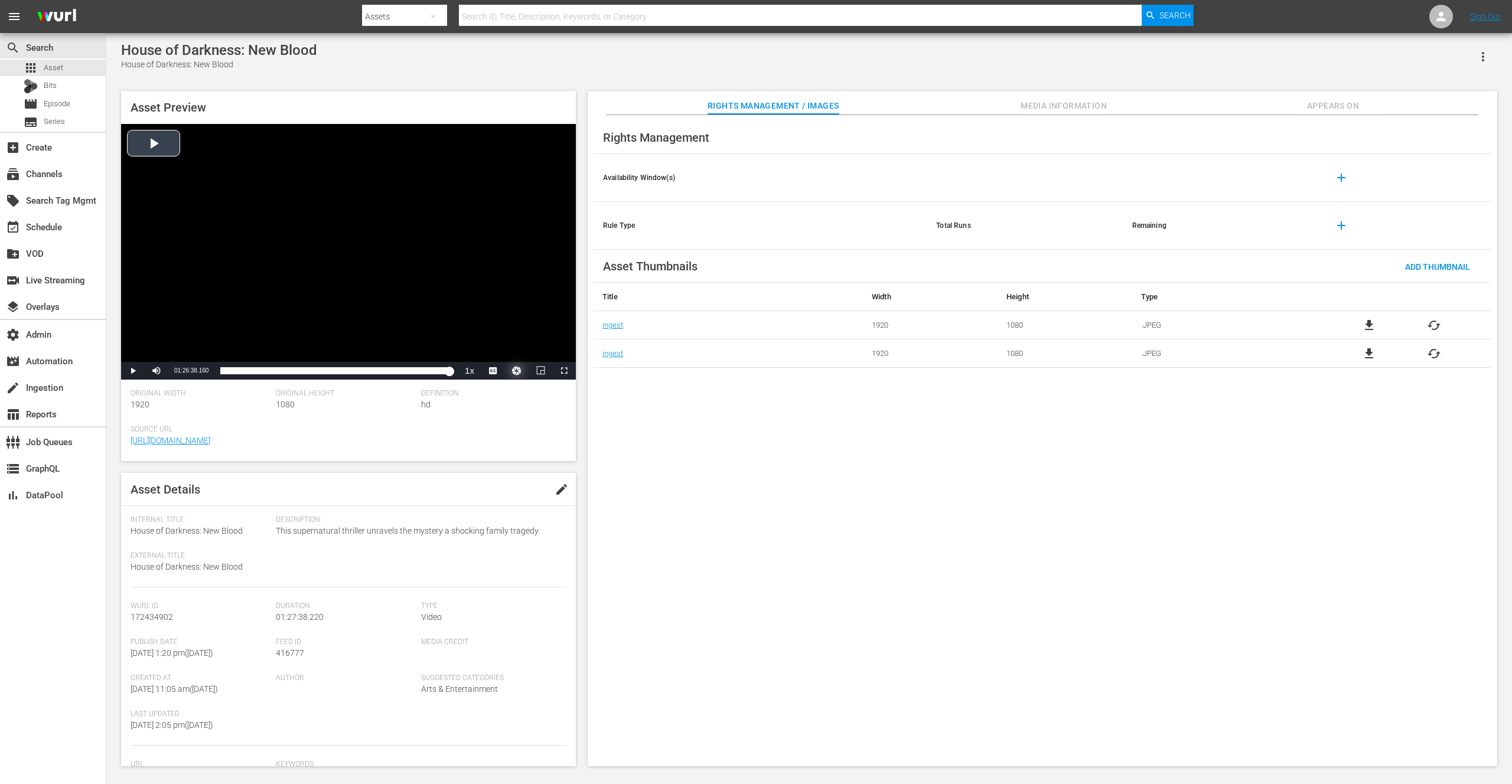
click at [519, 372] on button "Video Player" at bounding box center [517, 371] width 24 height 18
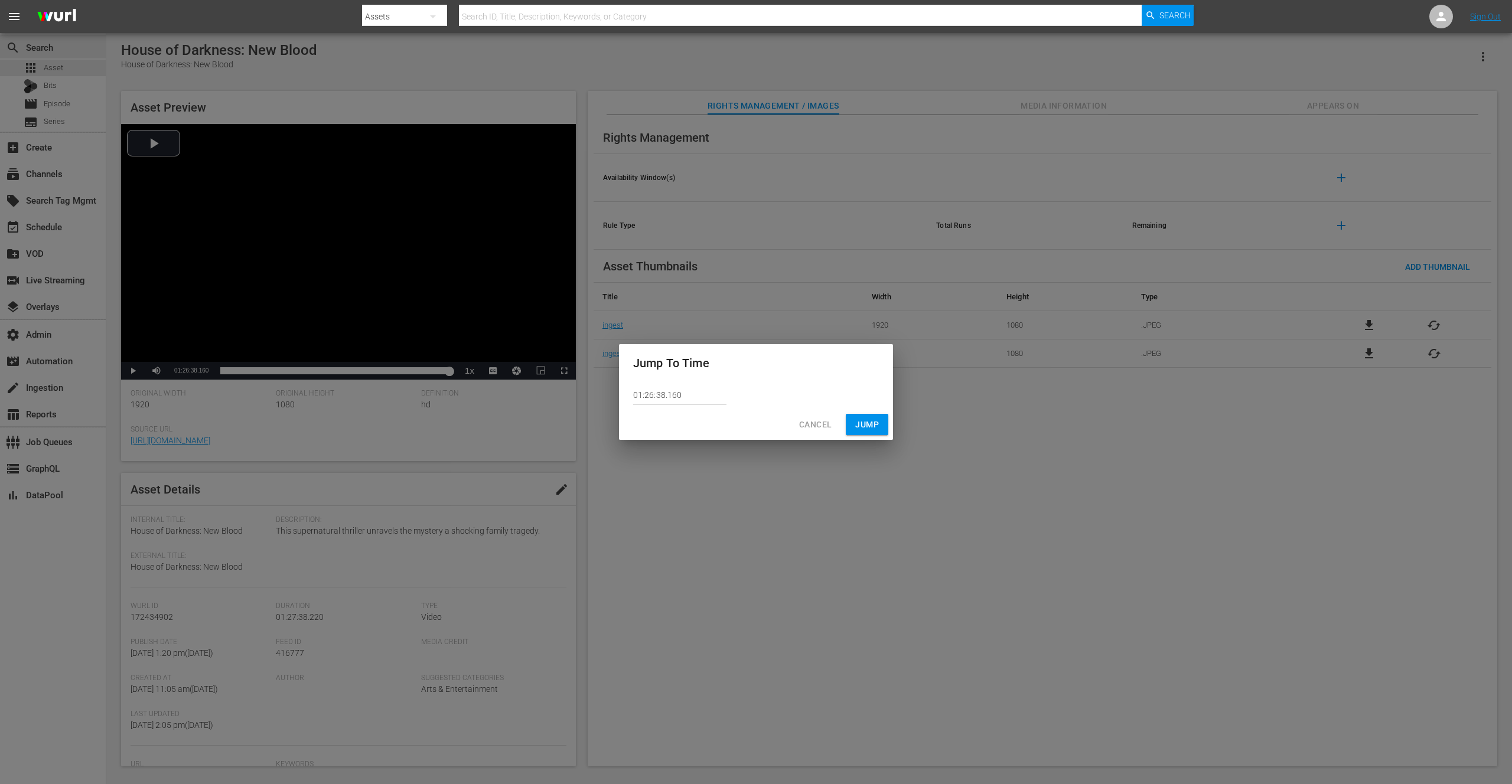
click at [695, 394] on input "01:26:38.160" at bounding box center [680, 396] width 93 height 18
type input "01:26:38.155"
click at [862, 419] on span "Jump" at bounding box center [867, 424] width 24 height 14
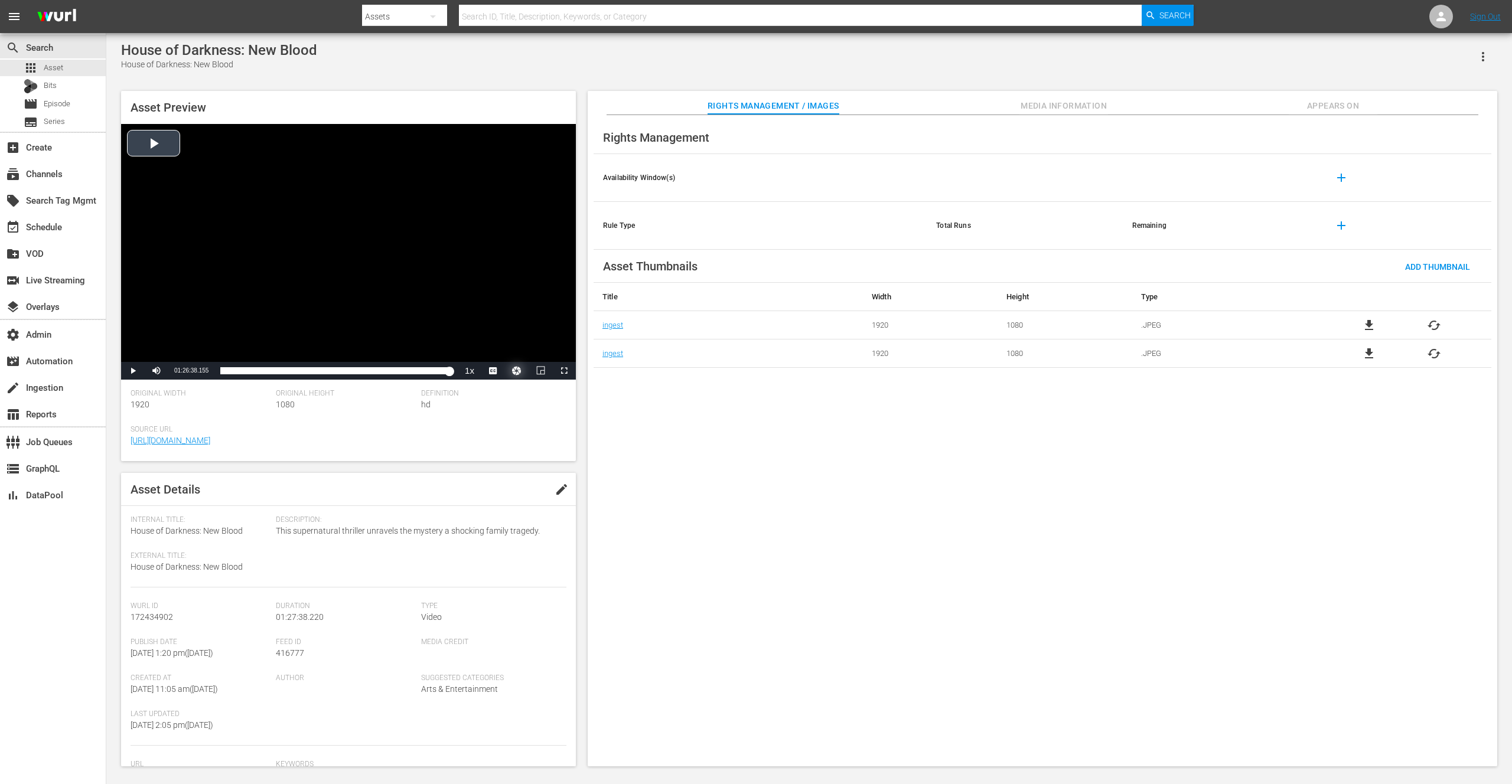
click at [521, 367] on button "Video Player" at bounding box center [517, 371] width 24 height 18
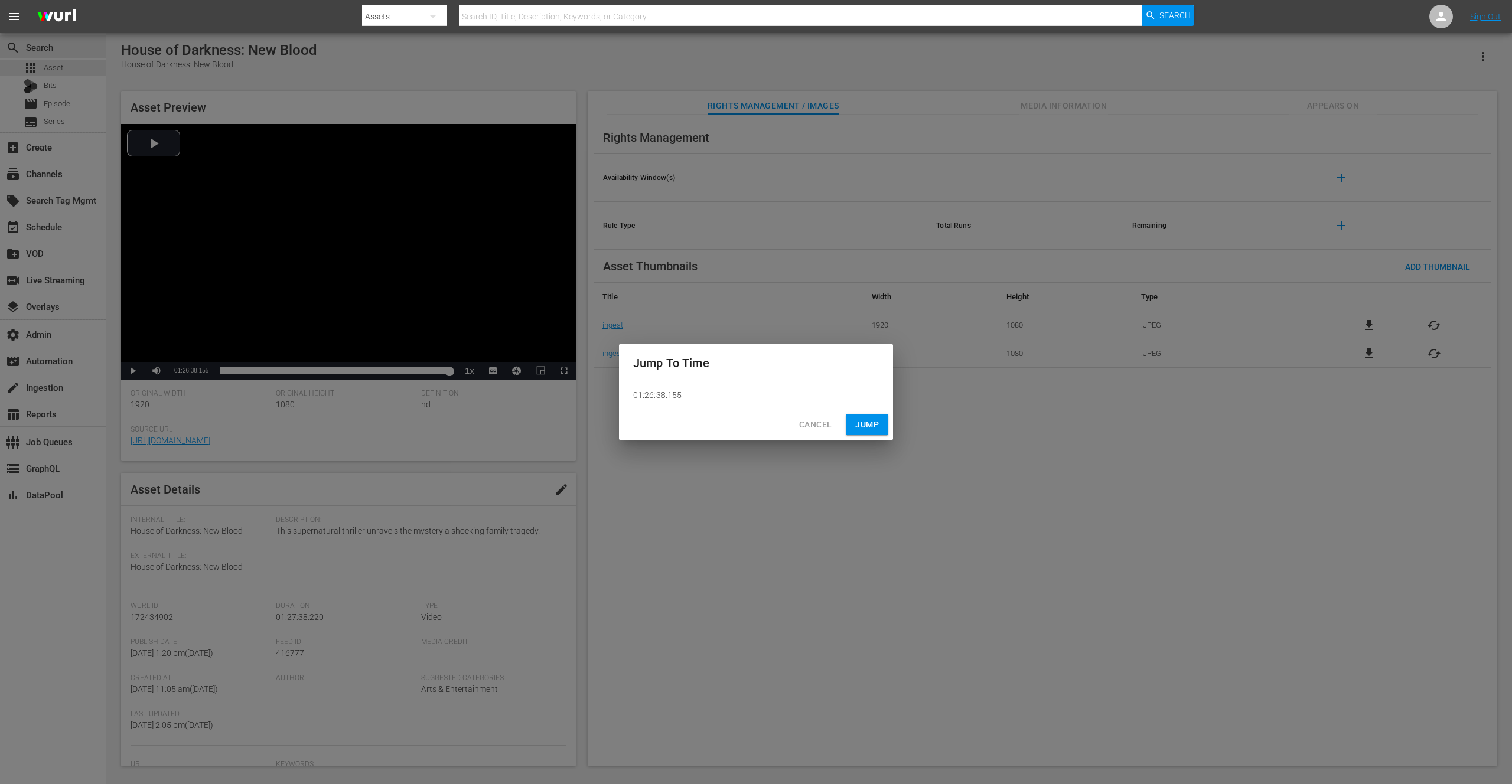
click at [687, 395] on input "01:26:38.155" at bounding box center [680, 396] width 93 height 18
type input "01:26:38.158"
click at [866, 427] on span "Jump" at bounding box center [867, 424] width 24 height 14
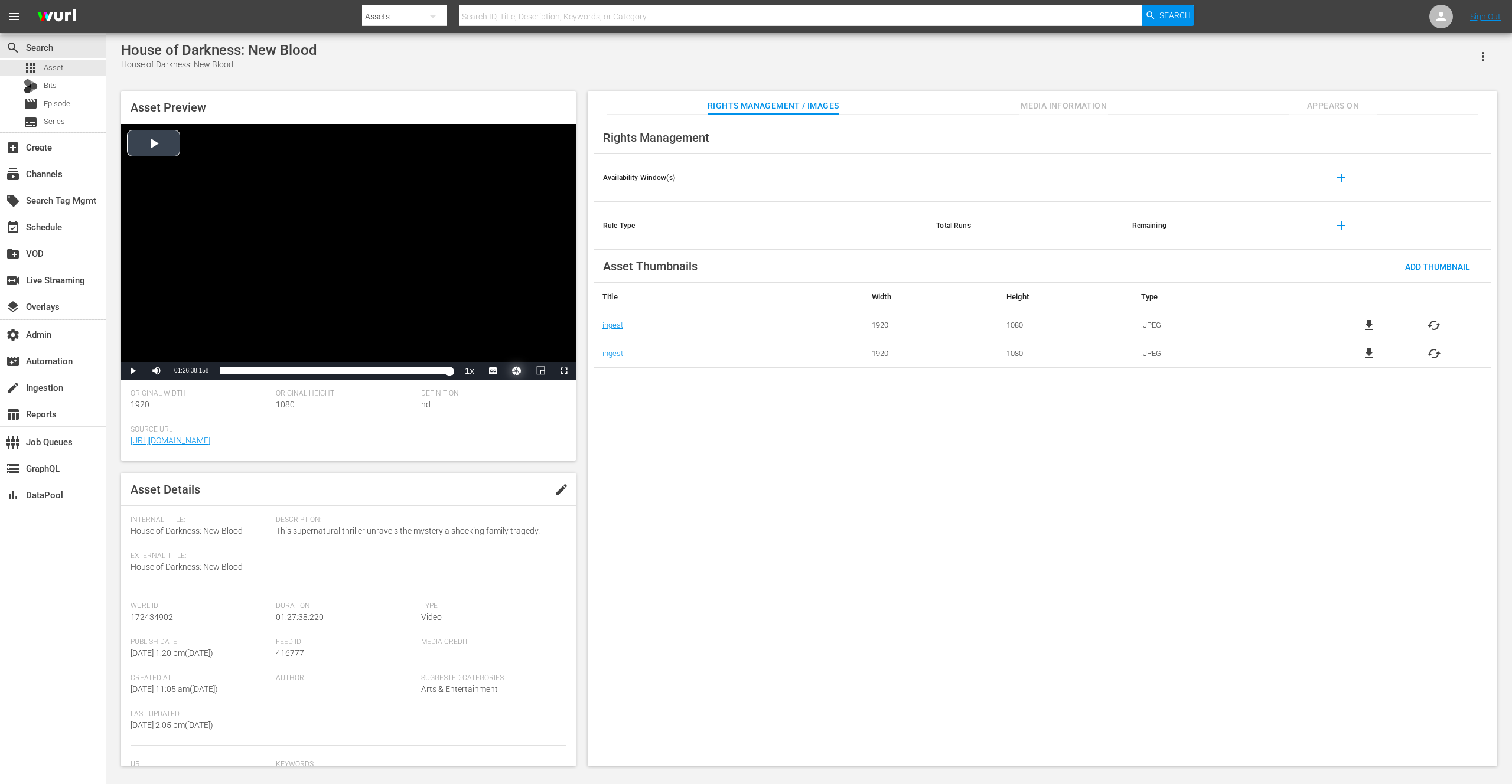
click at [512, 369] on button "Video Player" at bounding box center [517, 371] width 24 height 18
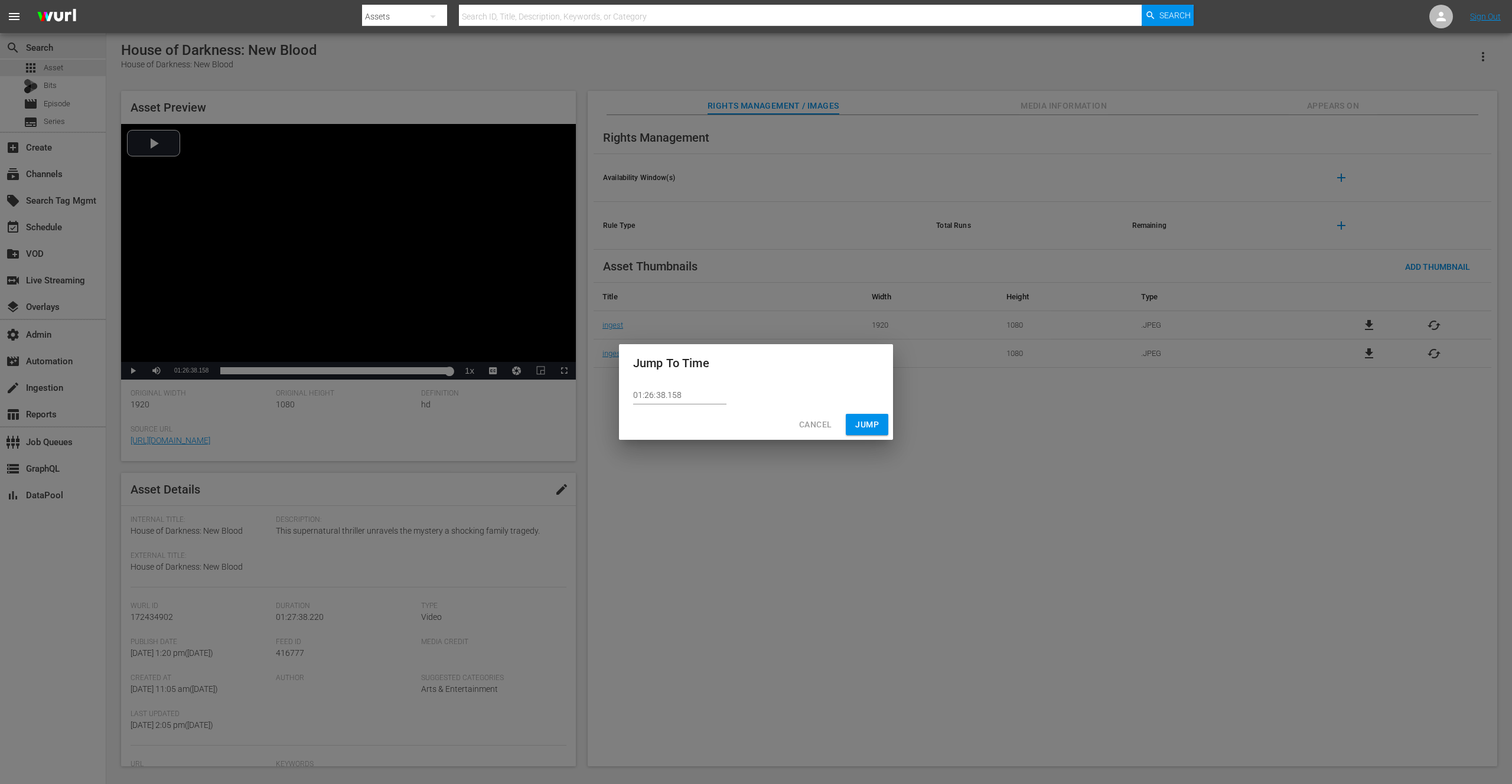
click at [691, 388] on input "01:26:38.158" at bounding box center [680, 396] width 93 height 18
click at [689, 396] on input "01:26:38.158" at bounding box center [680, 396] width 93 height 18
type input "01:26:38.159"
click at [867, 430] on span "Jump" at bounding box center [867, 424] width 24 height 14
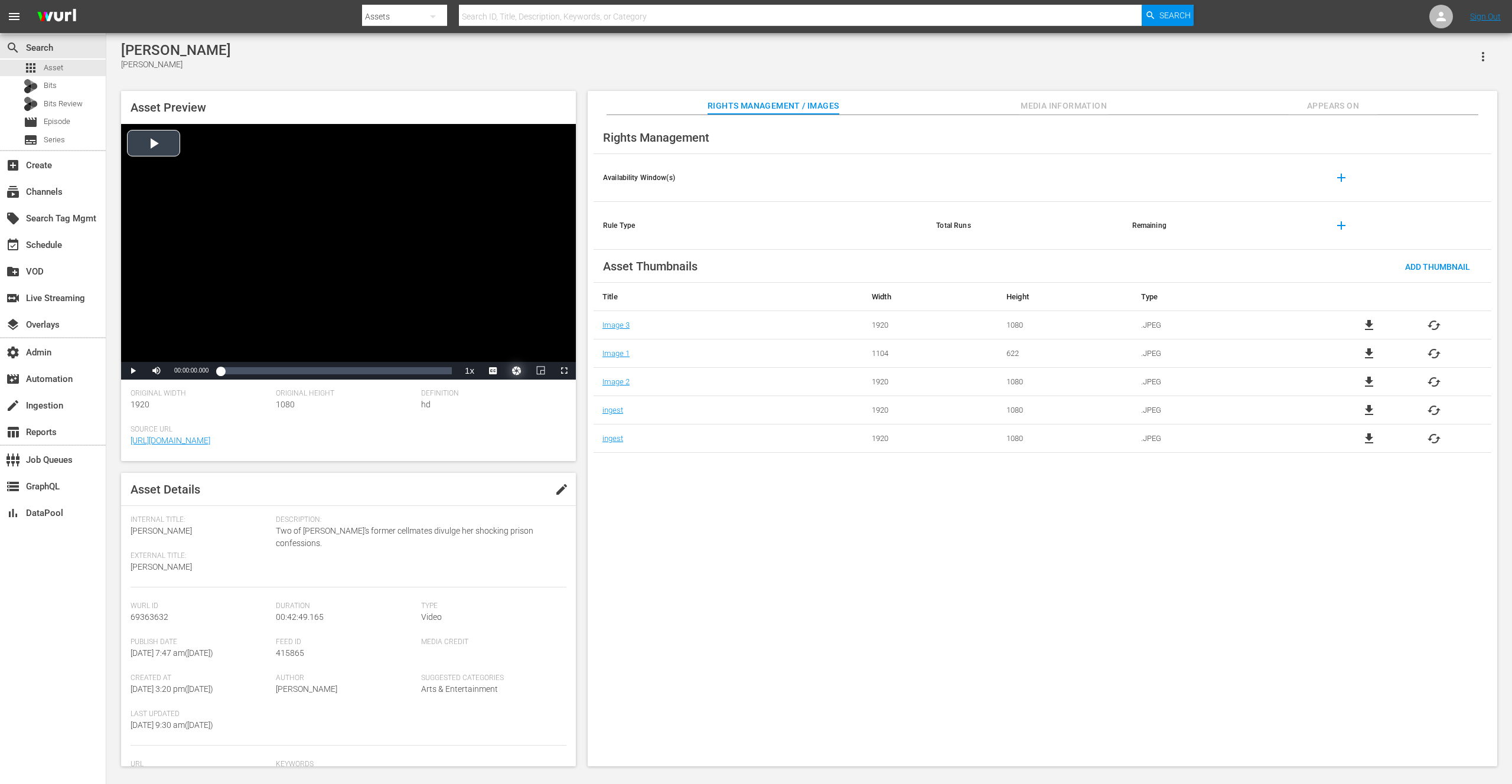
click at [514, 371] on button "Video Player" at bounding box center [517, 371] width 24 height 18
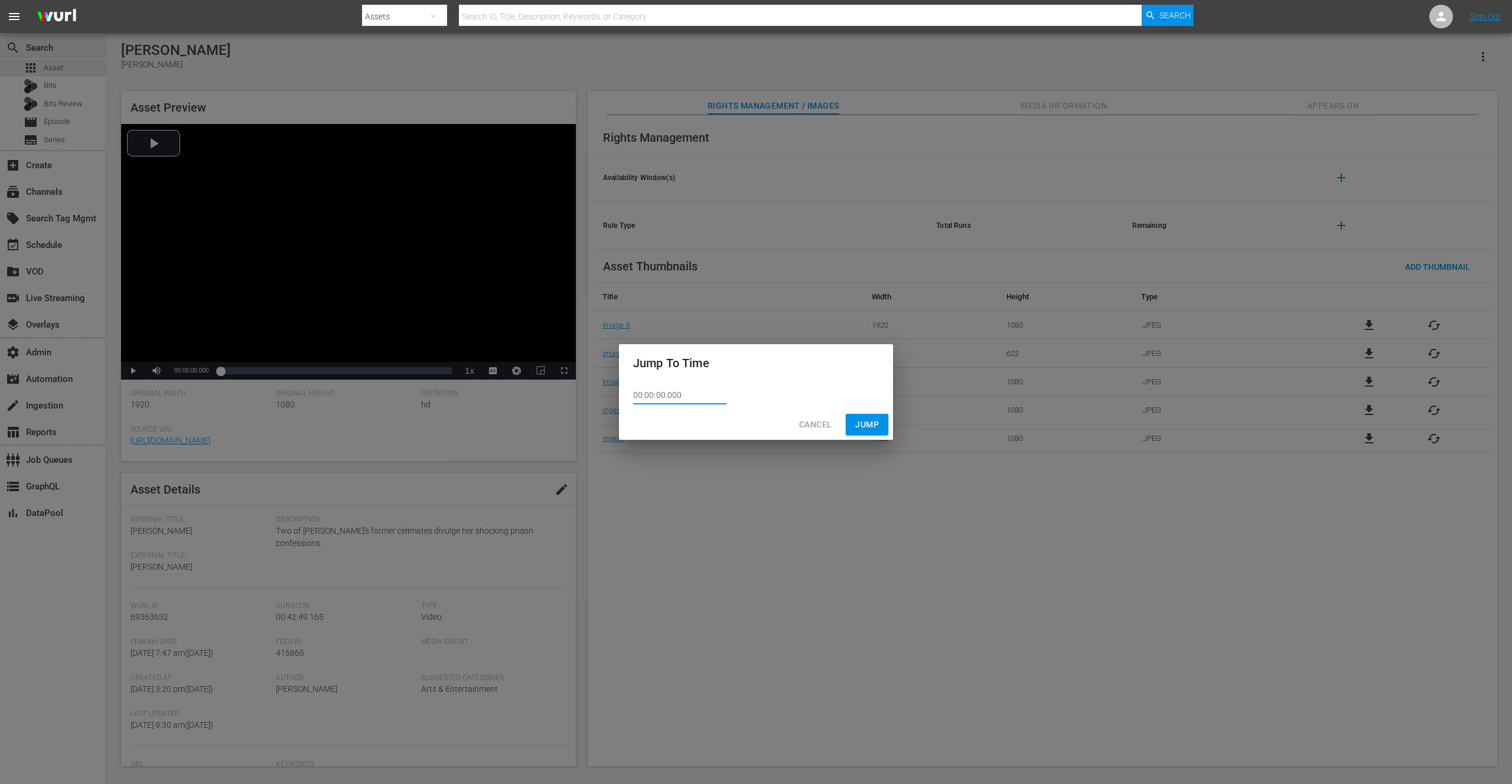
drag, startPoint x: 694, startPoint y: 396, endPoint x: 625, endPoint y: 395, distance: 69.0
click at [625, 395] on div "00:00:00.000" at bounding box center [755, 395] width 274 height 27
paste input "42:15.8"
type input "00:42:15.800"
click at [862, 421] on span "Jump" at bounding box center [867, 424] width 24 height 14
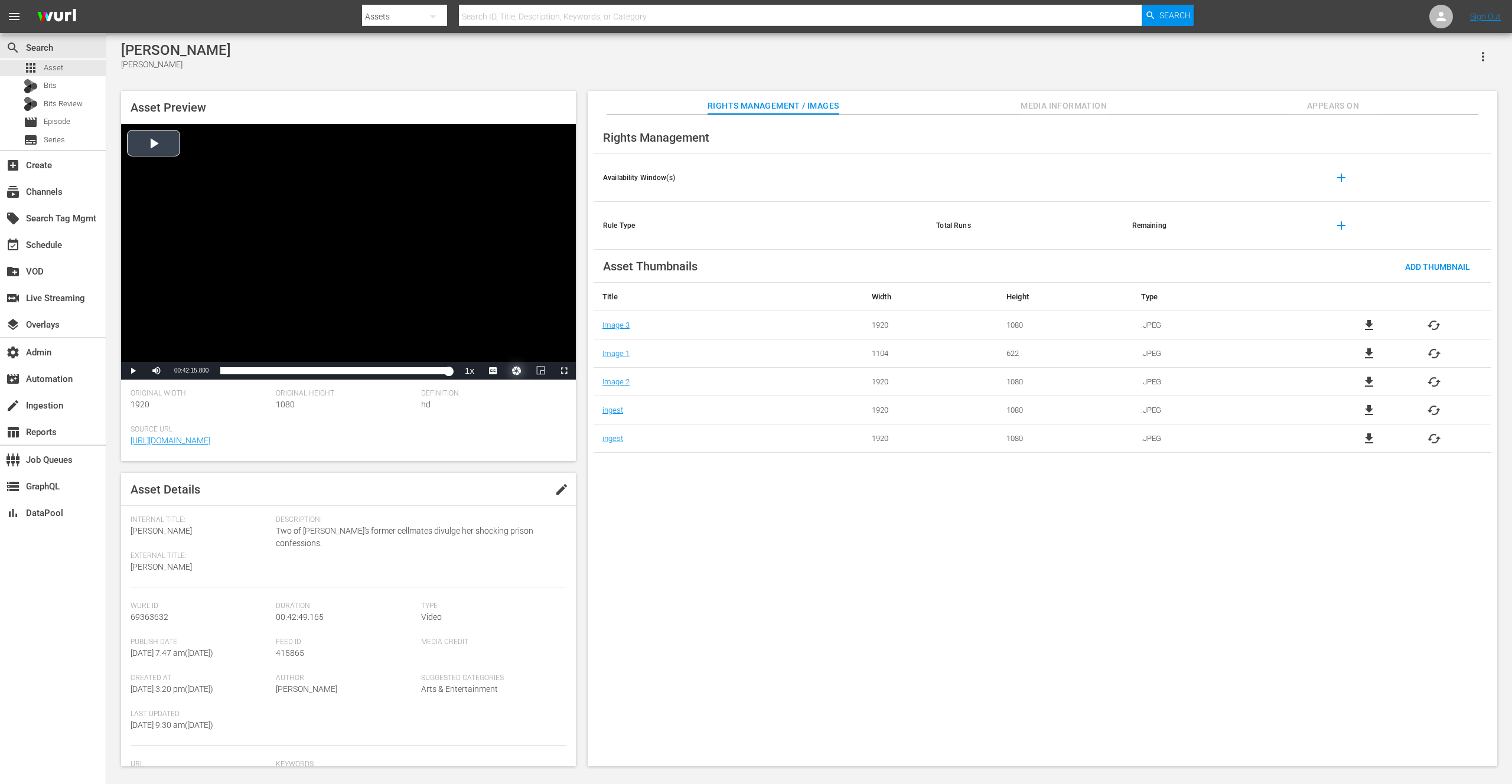
click at [514, 372] on button "Video Player" at bounding box center [517, 371] width 24 height 18
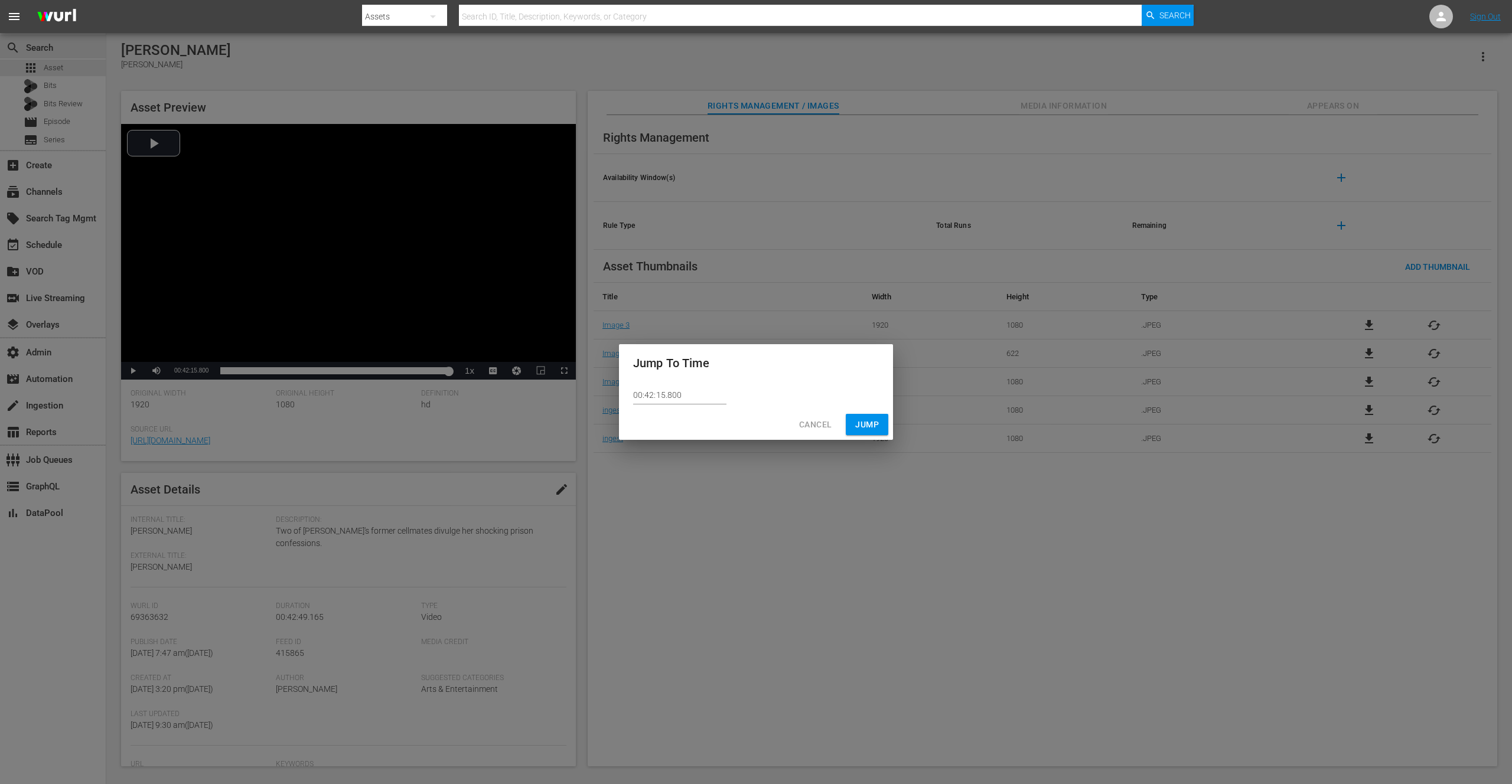
click at [670, 394] on input "00:42:15.800" at bounding box center [680, 396] width 93 height 18
type input "00:42:15.200"
click at [863, 425] on span "Jump" at bounding box center [867, 424] width 24 height 14
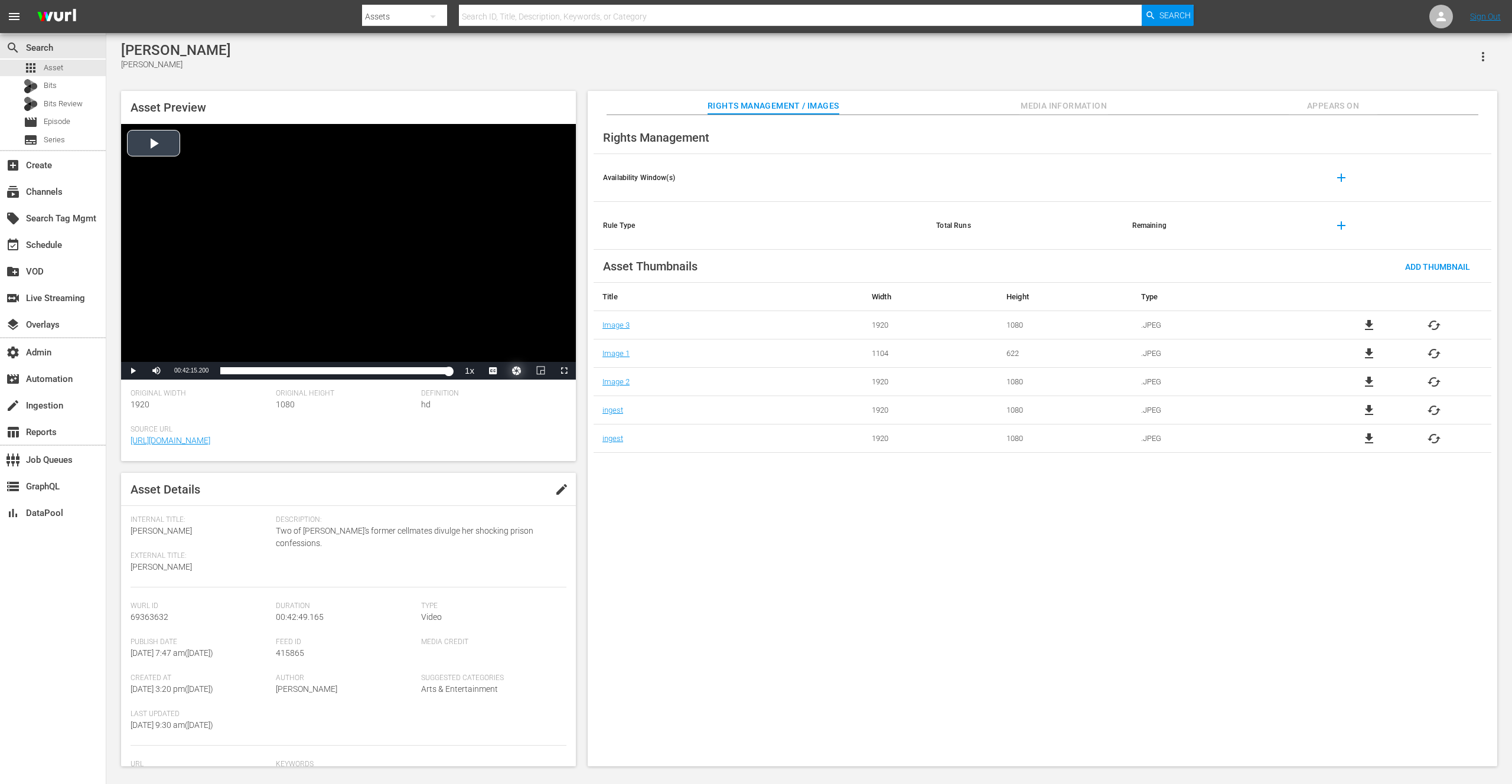
click at [514, 369] on button "Video Player" at bounding box center [517, 371] width 24 height 18
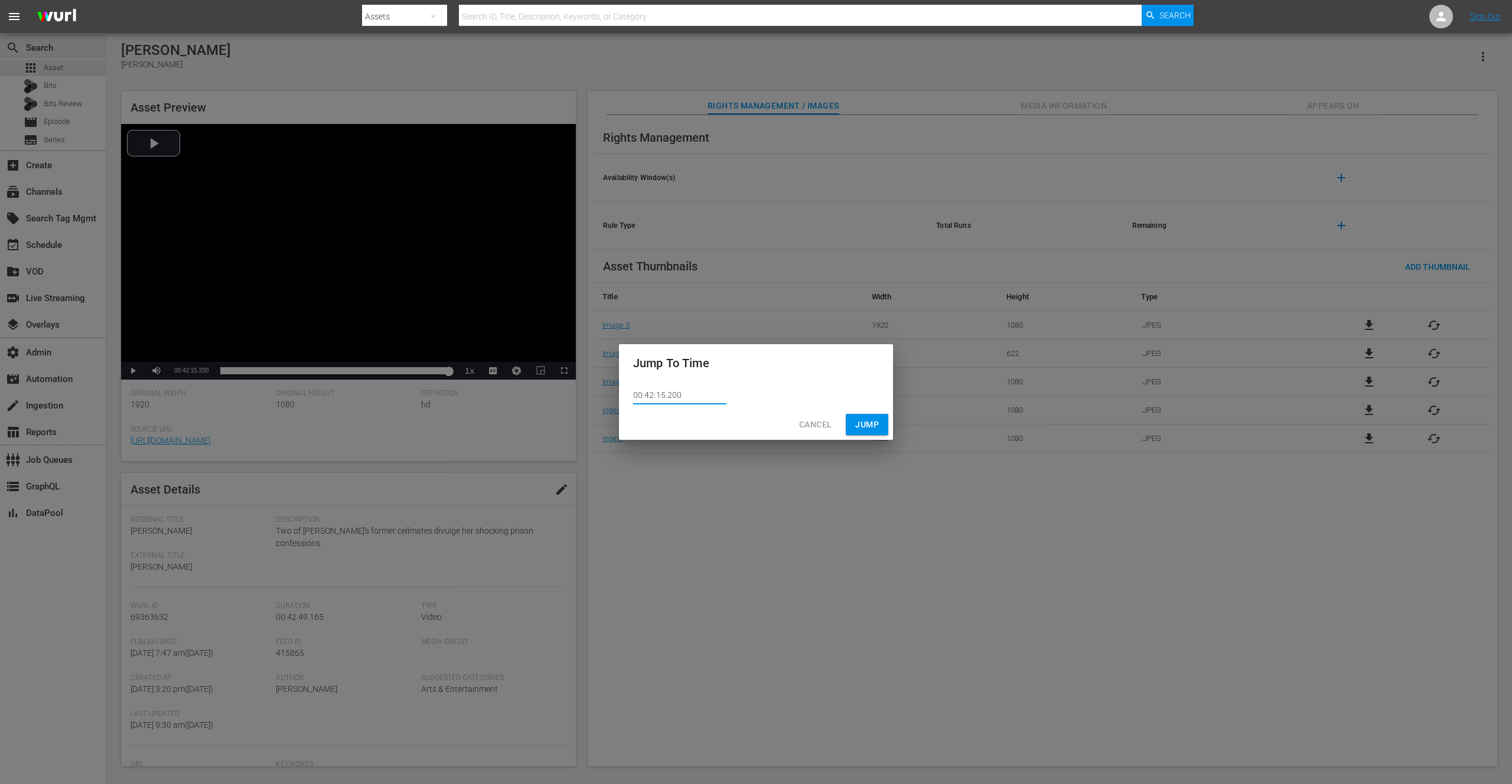
click at [670, 395] on input "00:42:15.200" at bounding box center [680, 396] width 93 height 18
type input "00:42:15.600"
click at [873, 420] on span "Jump" at bounding box center [867, 424] width 24 height 14
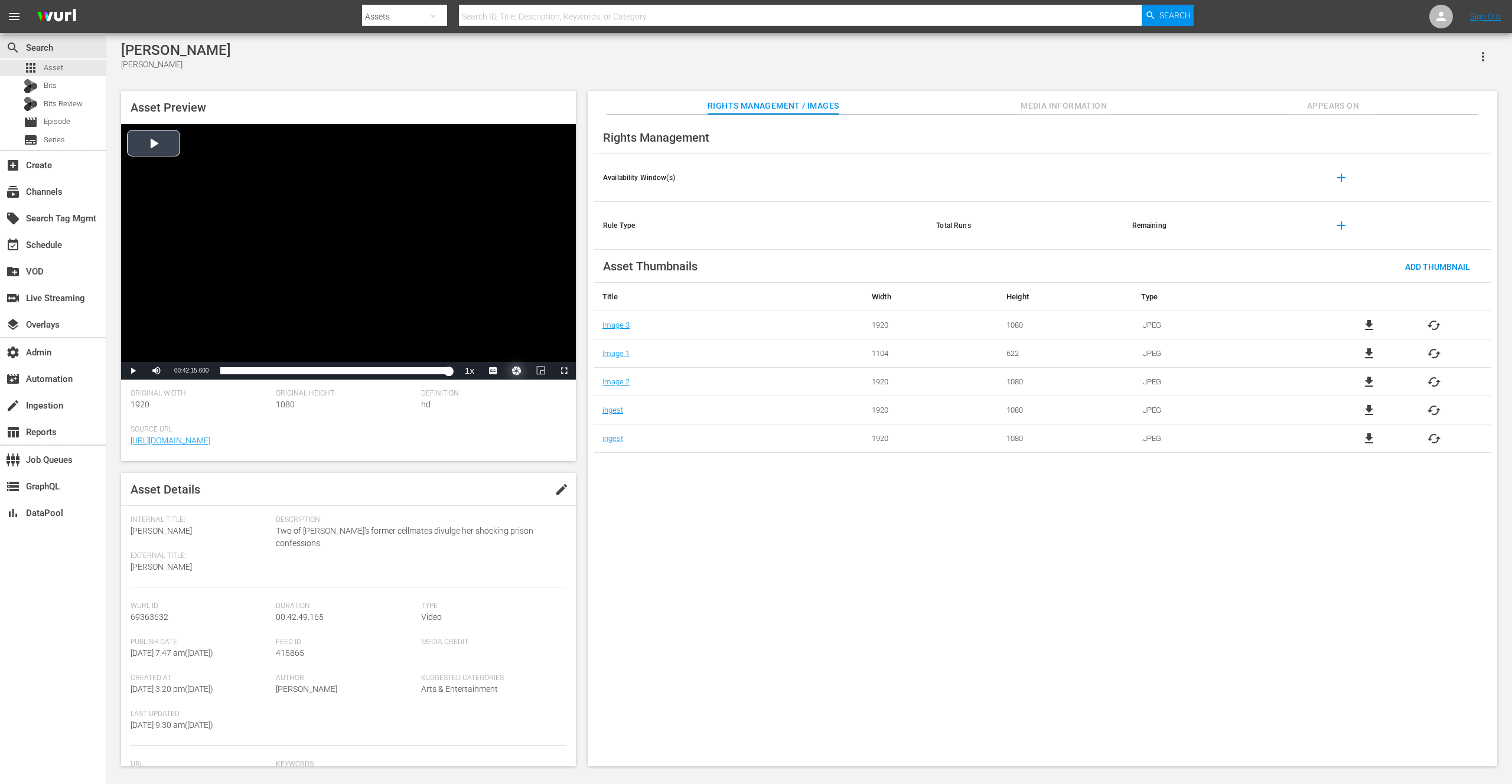
click at [520, 371] on button "Video Player" at bounding box center [517, 371] width 24 height 18
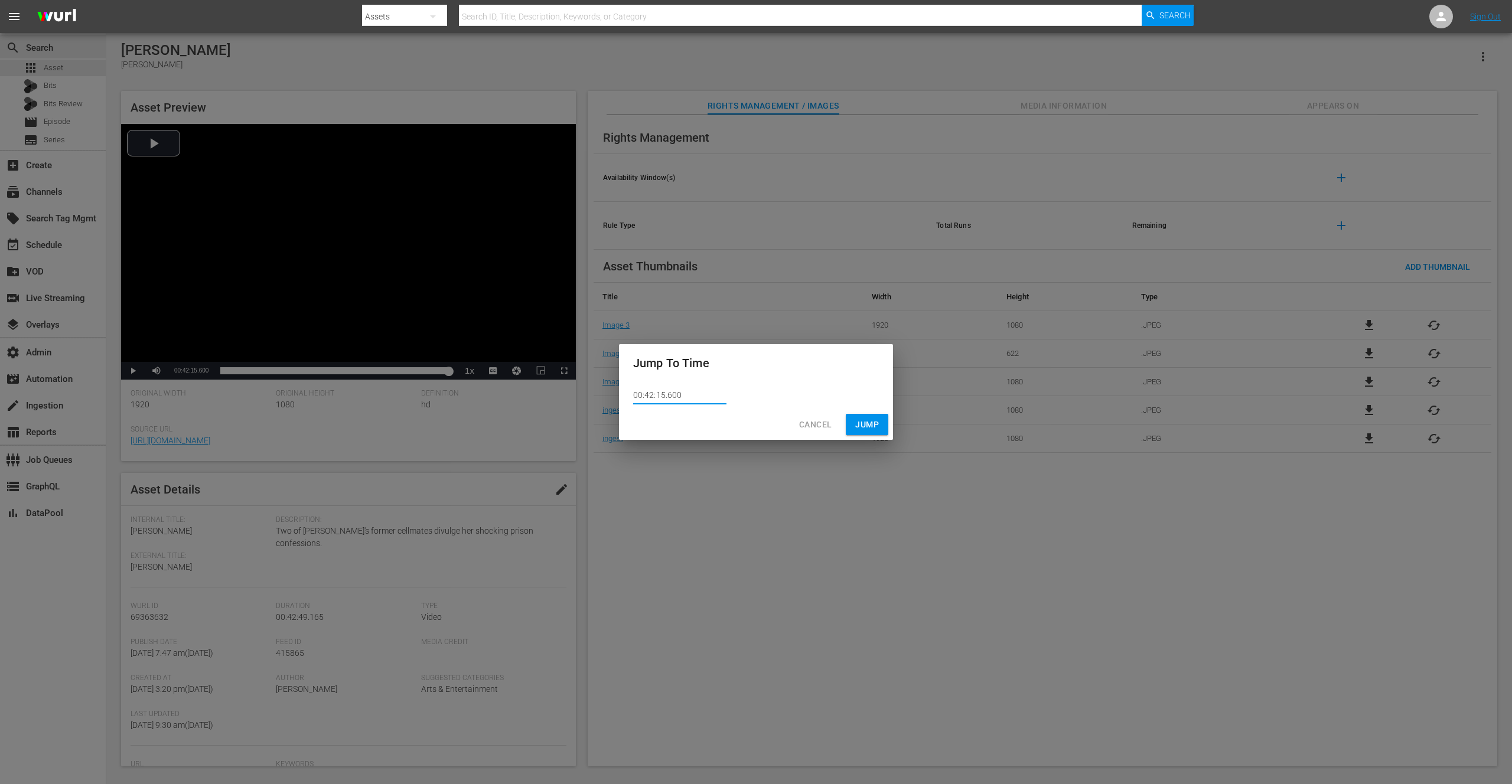
click at [670, 393] on input "00:42:15.600" at bounding box center [680, 396] width 93 height 18
type input "00:42:15.700"
click at [866, 427] on span "Jump" at bounding box center [867, 424] width 24 height 14
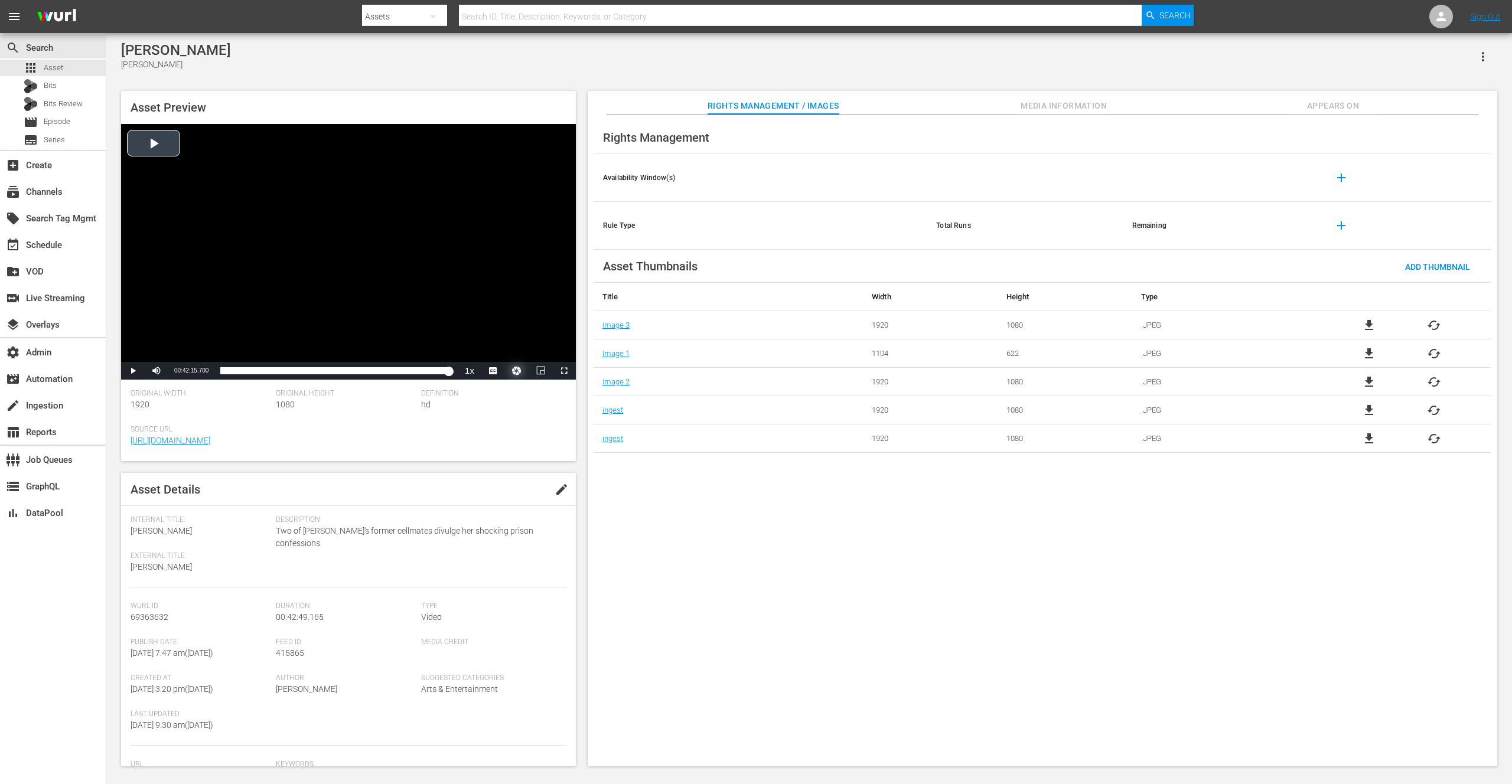
click at [515, 373] on button "Video Player" at bounding box center [517, 371] width 24 height 18
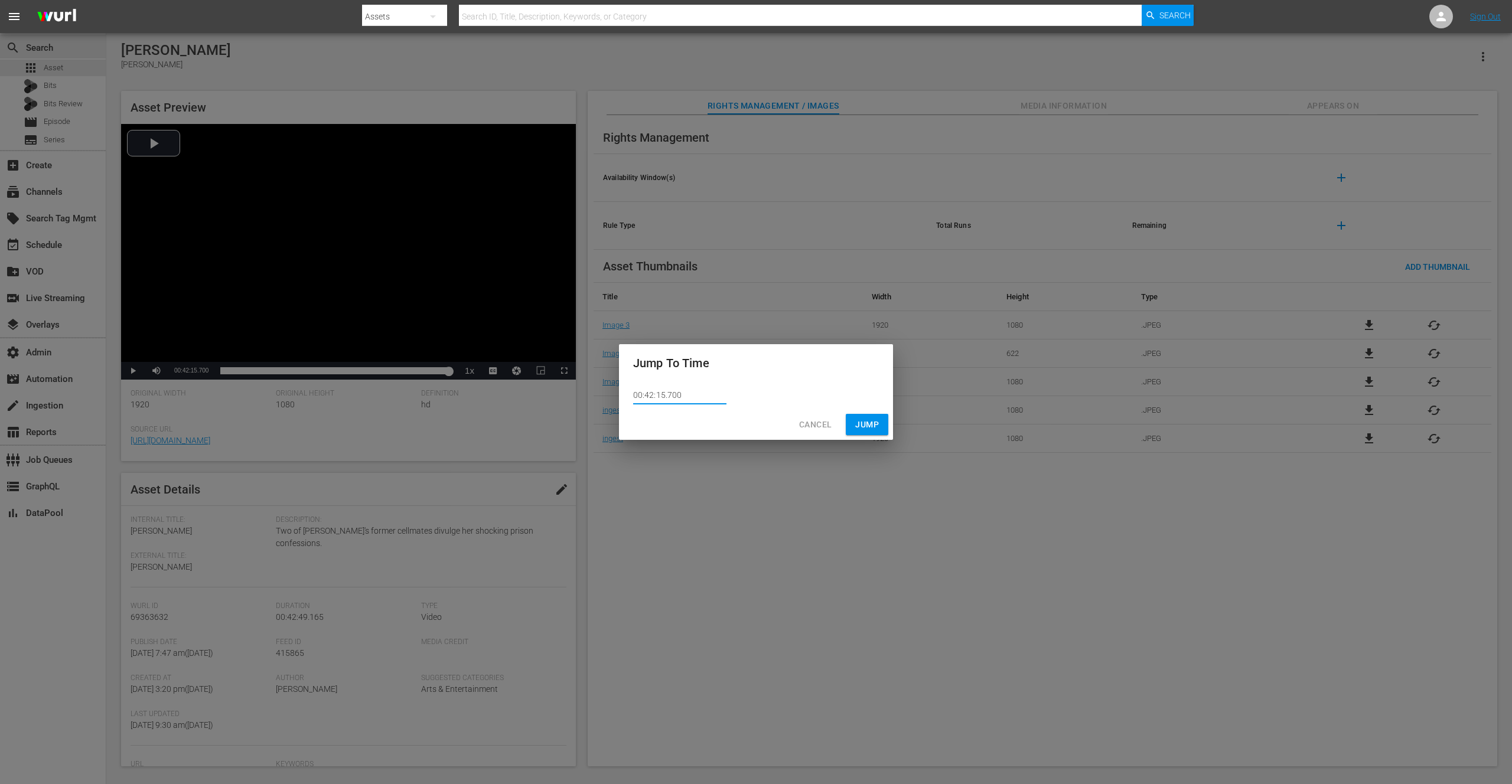
click at [670, 396] on input "00:42:15.700" at bounding box center [680, 396] width 93 height 18
type input "00:42:15.800"
click at [866, 415] on button "Jump" at bounding box center [867, 425] width 43 height 22
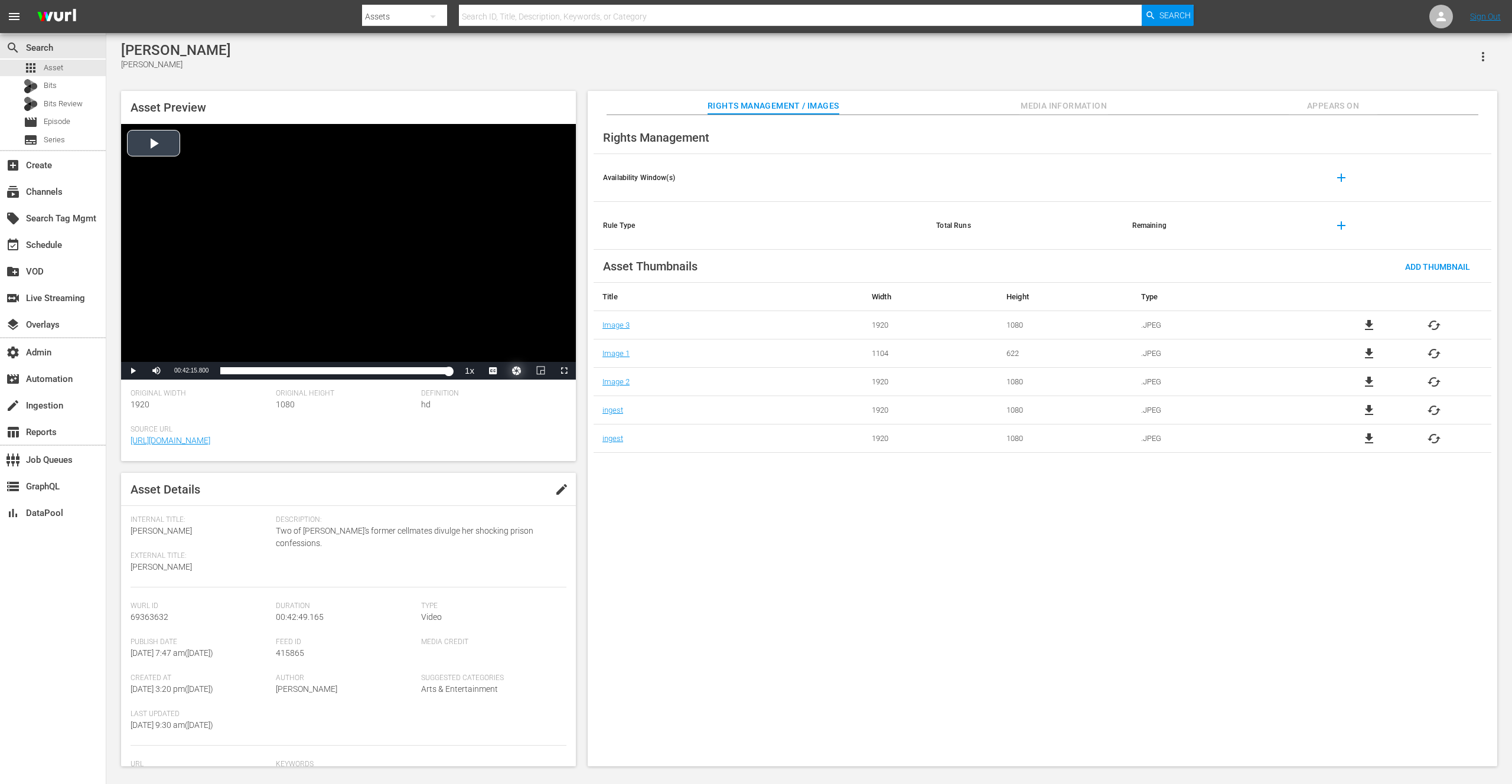
click at [517, 367] on button "Video Player" at bounding box center [517, 371] width 24 height 18
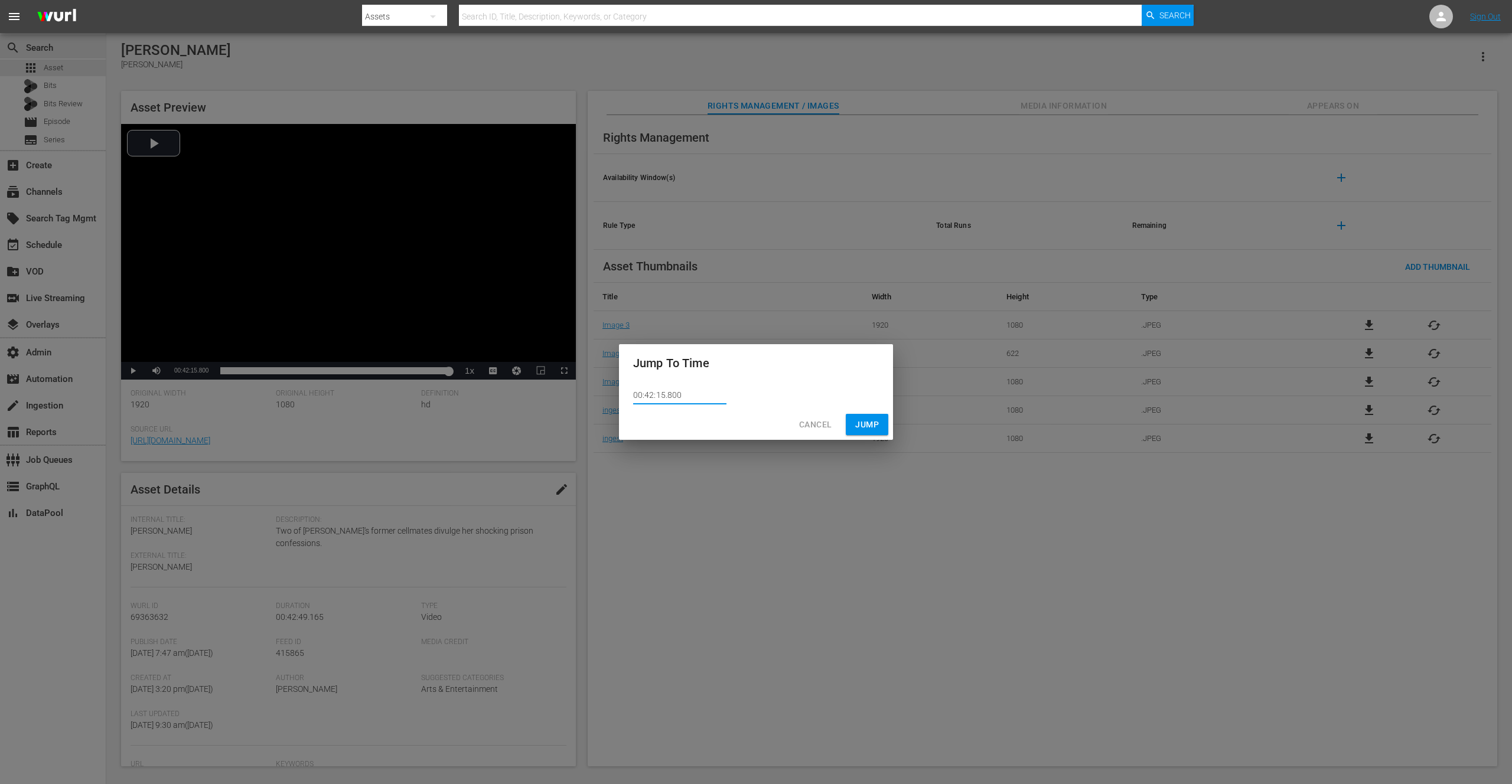
drag, startPoint x: 667, startPoint y: 395, endPoint x: 675, endPoint y: 395, distance: 8.0
click at [675, 395] on input "00:42:15.800" at bounding box center [680, 396] width 93 height 18
type input "00:42:15.750"
click at [868, 425] on span "Jump" at bounding box center [867, 424] width 24 height 14
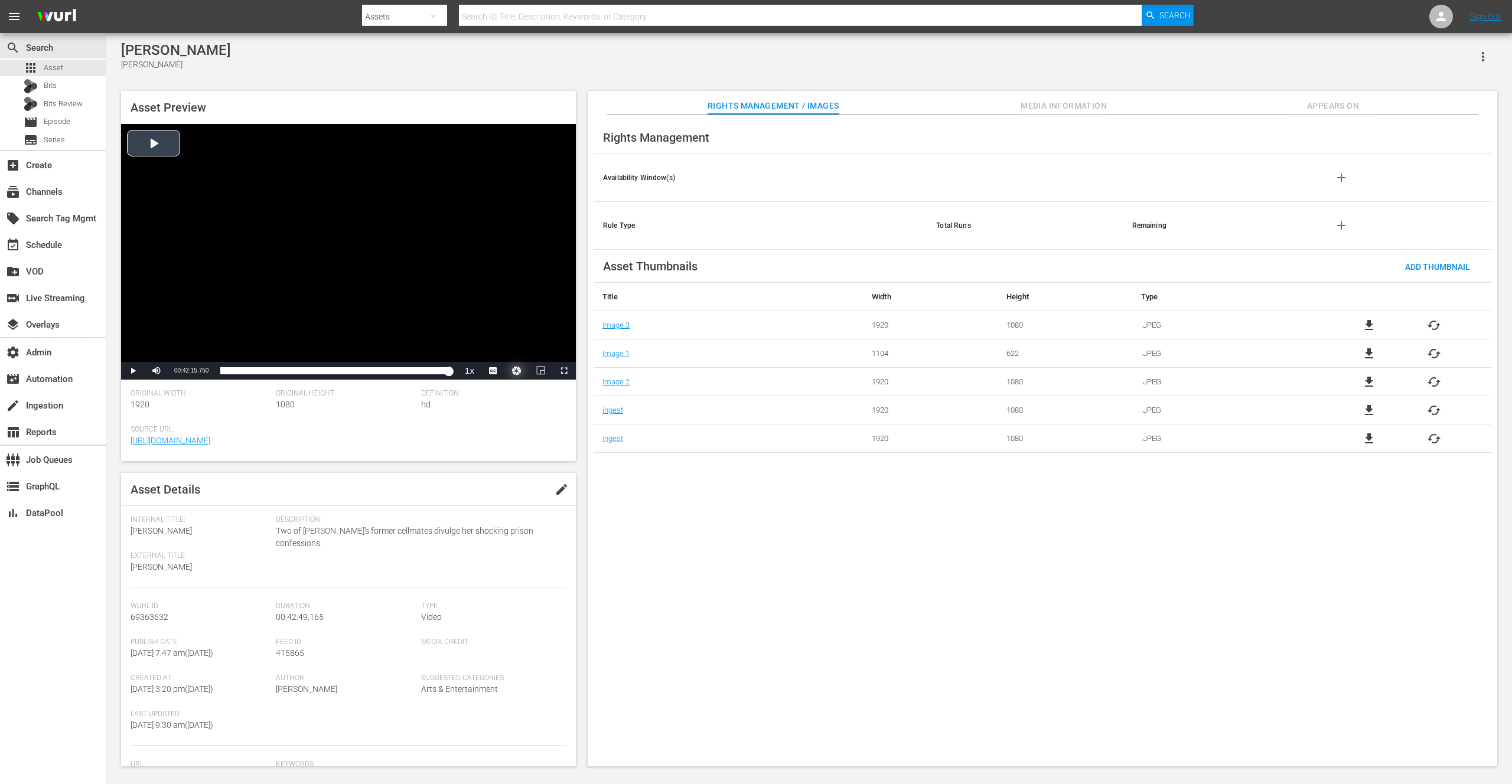
click at [518, 375] on button "Video Player" at bounding box center [517, 371] width 24 height 18
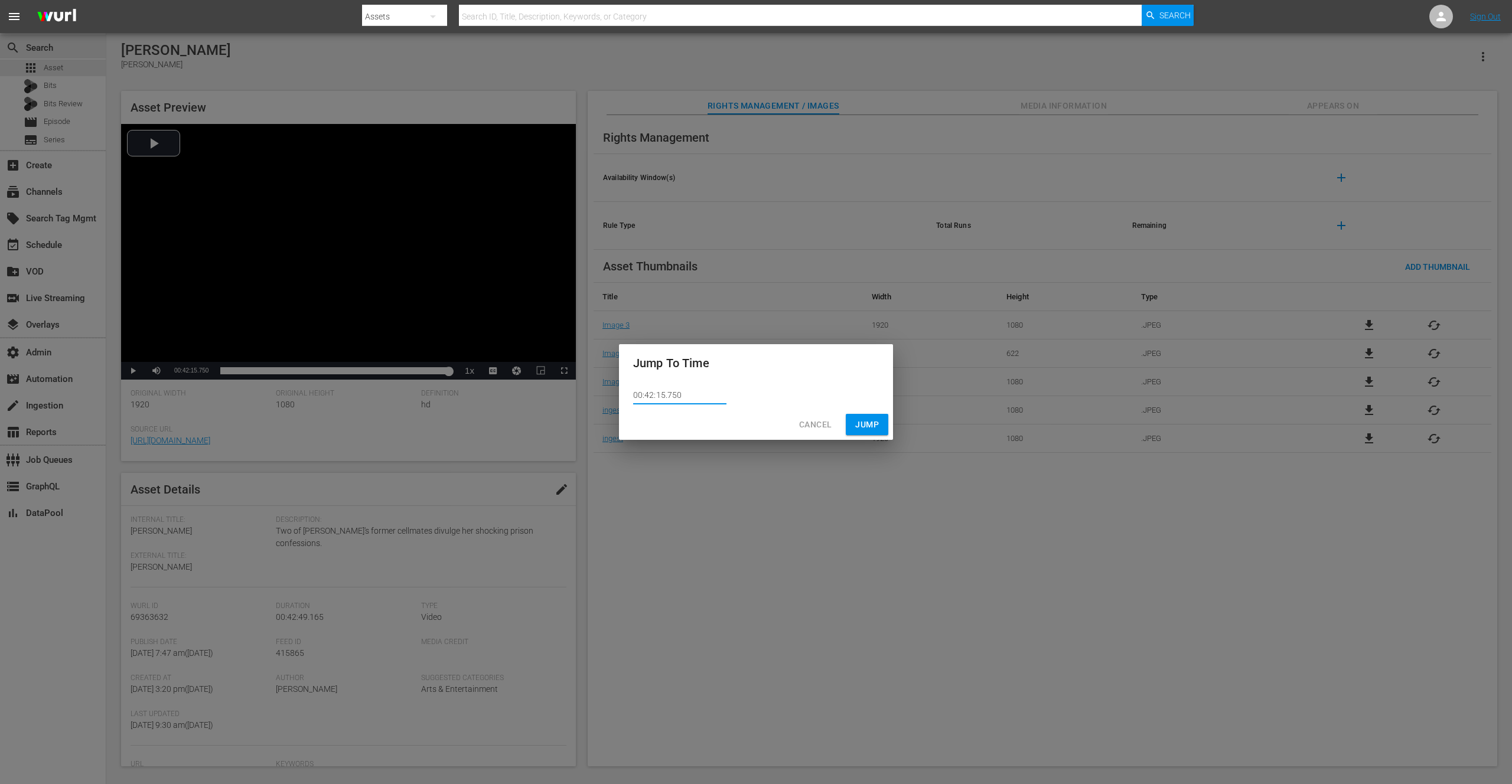
click at [675, 395] on input "00:42:15.750" at bounding box center [680, 396] width 93 height 18
type input "00:42:15.770"
click at [857, 425] on span "Jump" at bounding box center [867, 424] width 24 height 14
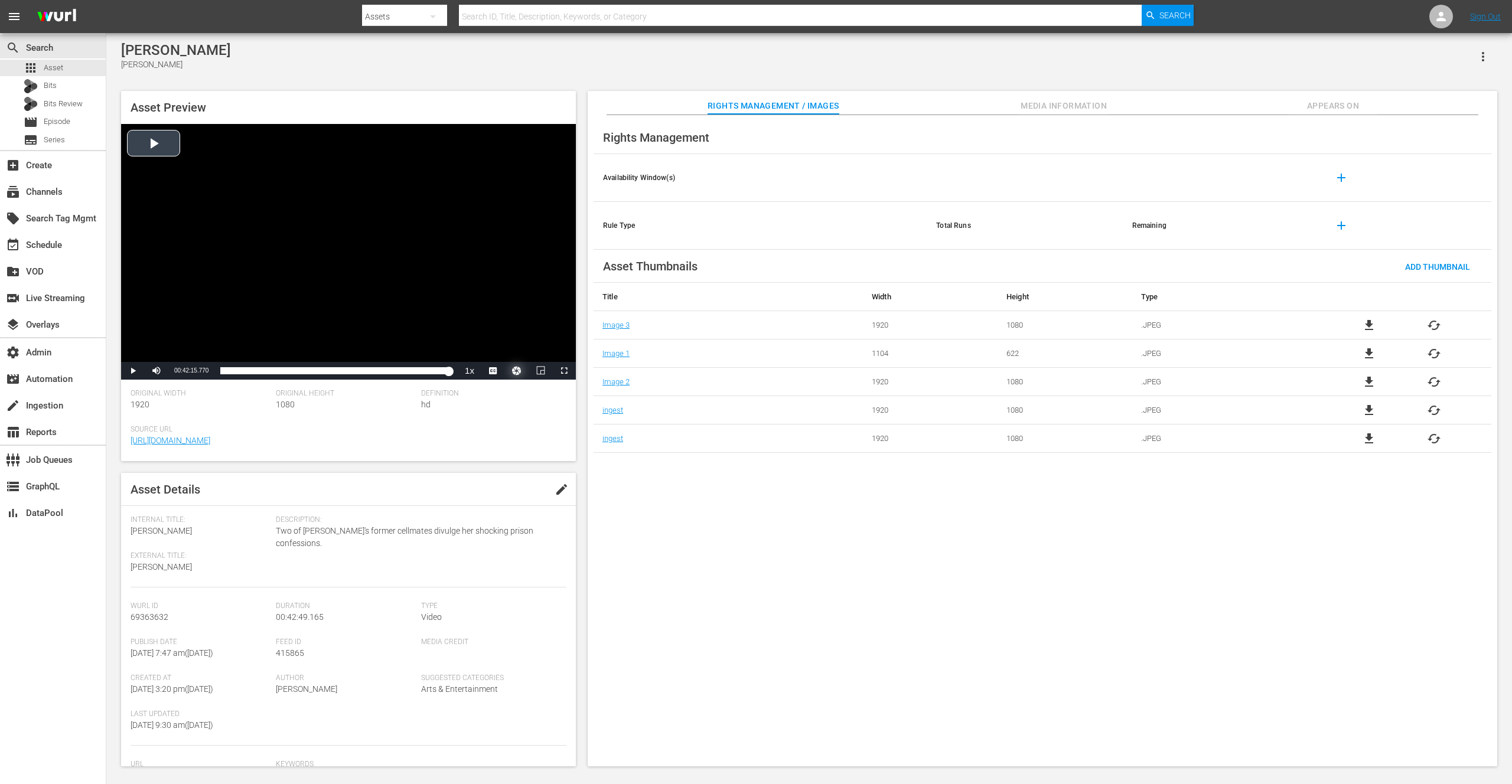
click at [516, 368] on button "Video Player" at bounding box center [517, 371] width 24 height 18
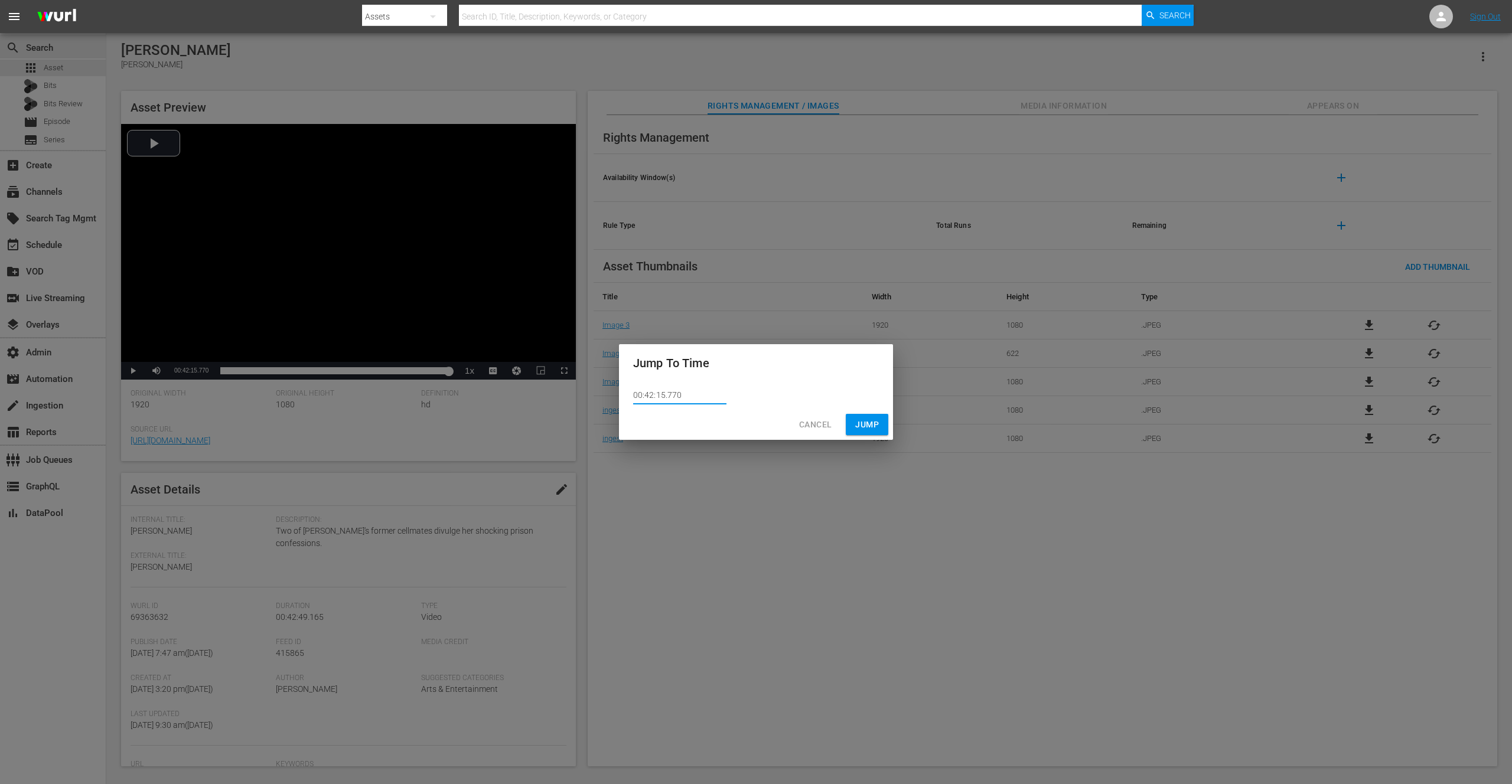
click at [675, 395] on input "00:42:15.770" at bounding box center [680, 396] width 93 height 18
type input "00:42:15.780"
click at [856, 426] on span "Jump" at bounding box center [867, 424] width 24 height 14
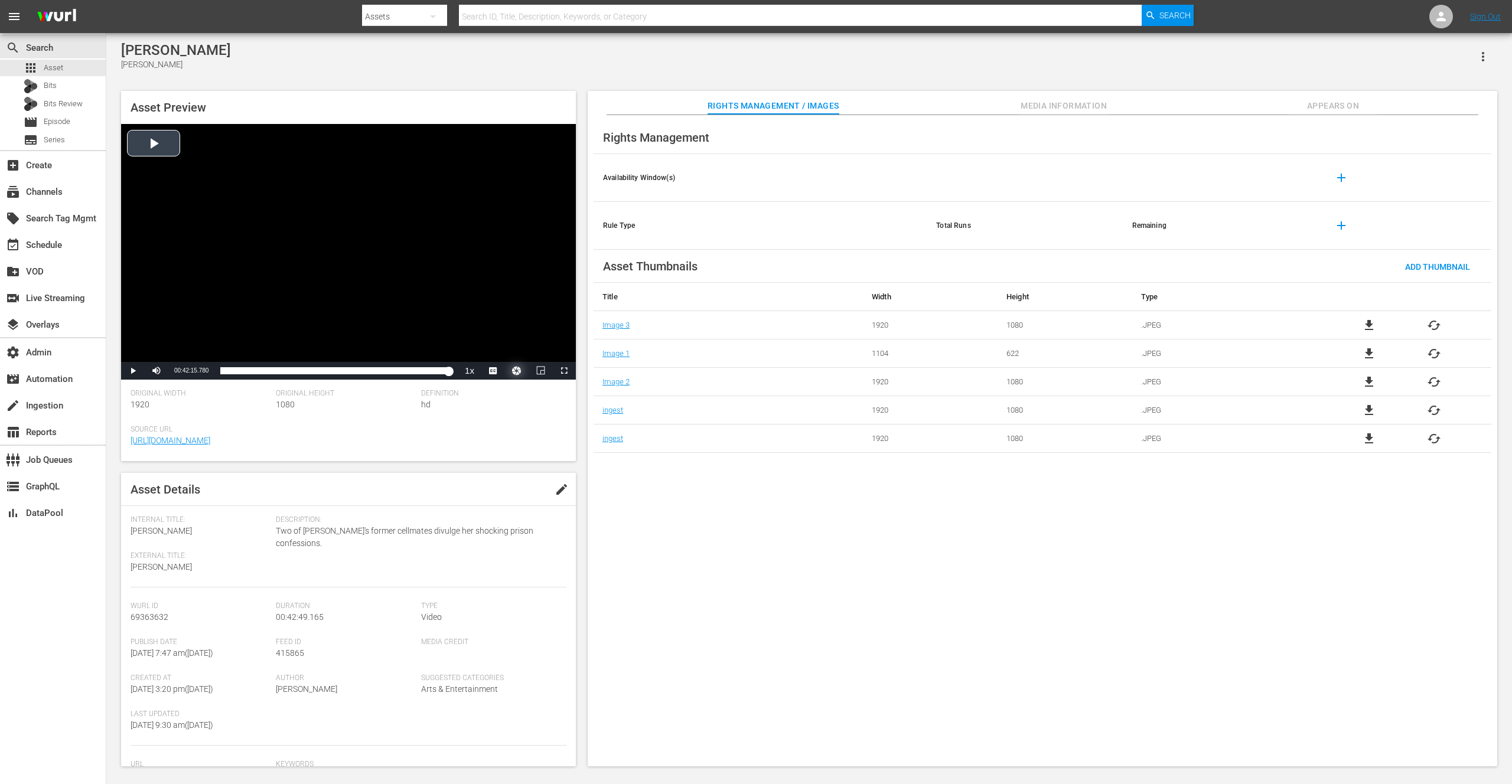
click at [518, 369] on button "Video Player" at bounding box center [517, 371] width 24 height 18
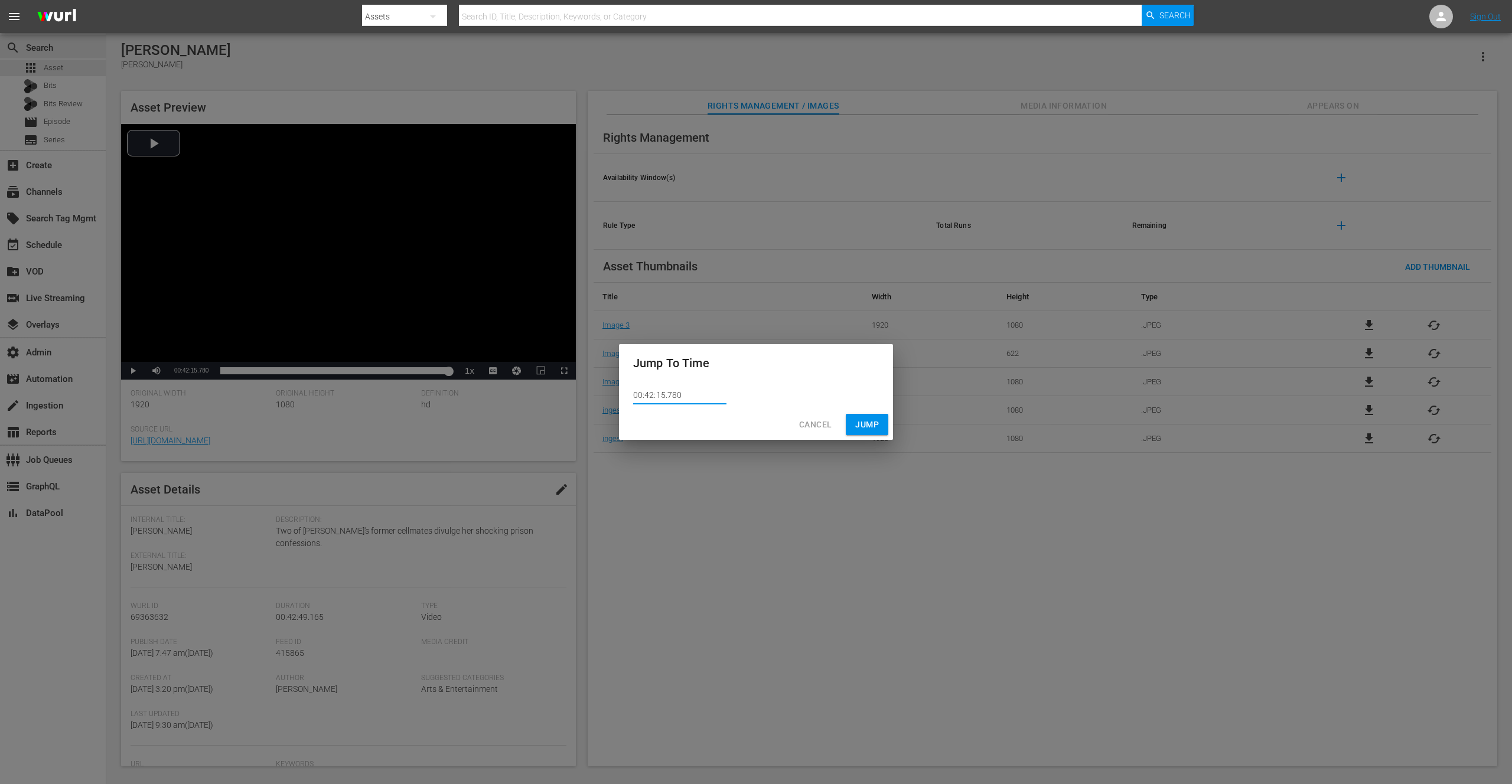
click at [675, 395] on input "00:42:15.780" at bounding box center [680, 396] width 93 height 18
type input "00:42:15.790"
click at [860, 425] on span "Jump" at bounding box center [867, 424] width 24 height 14
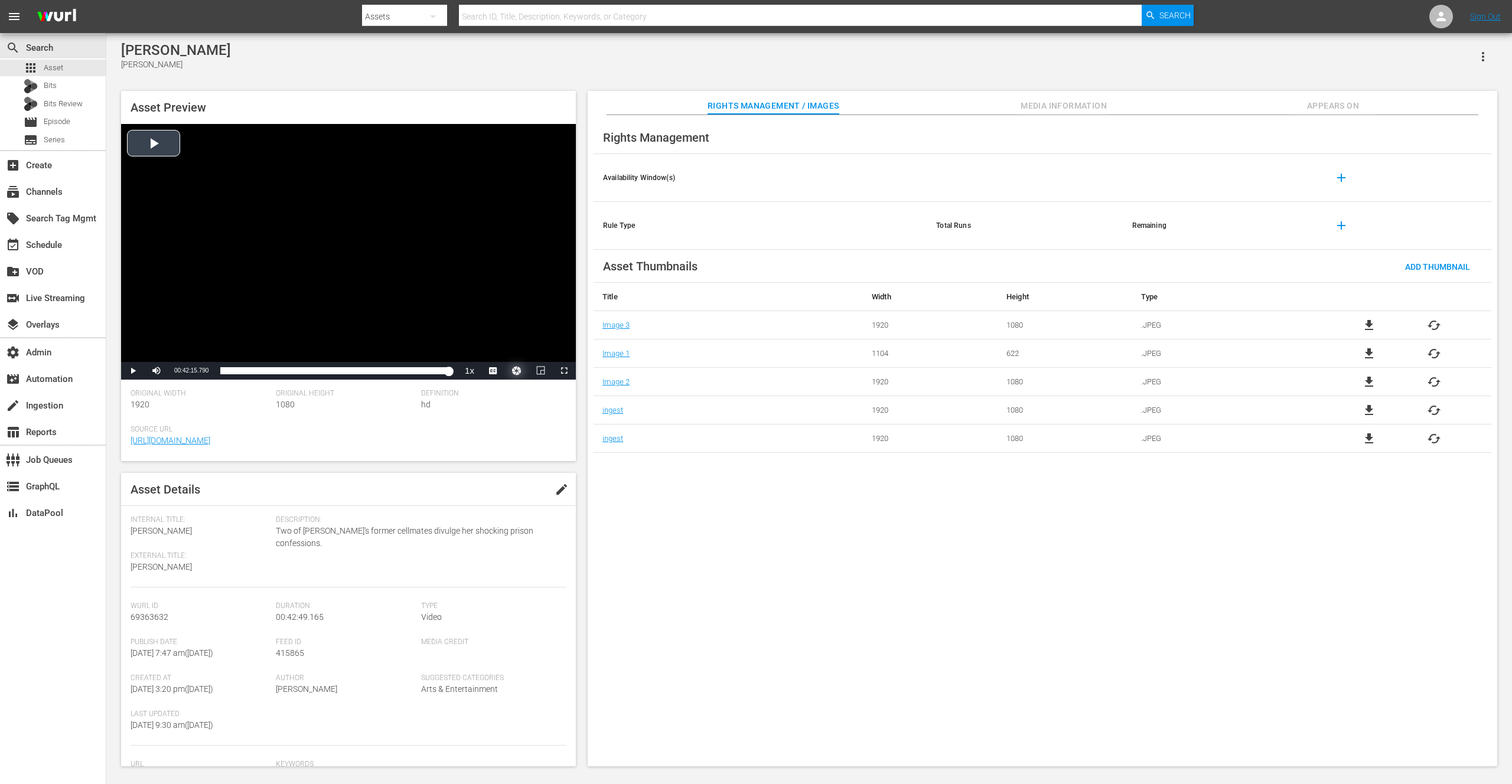
click at [518, 370] on button "Video Player" at bounding box center [517, 371] width 24 height 18
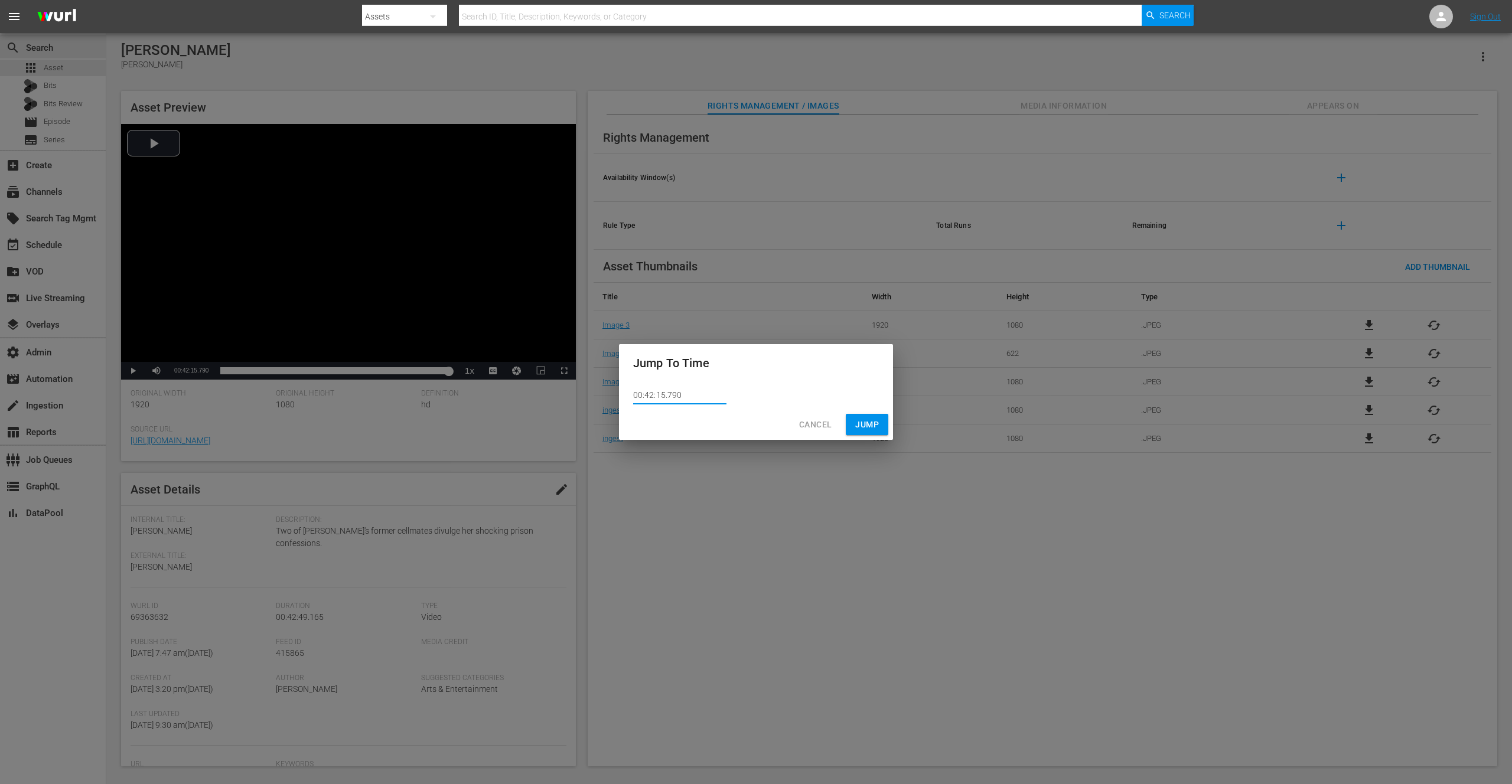
click at [680, 396] on input "00:42:15.790" at bounding box center [680, 396] width 93 height 18
type input "00:42:15.795"
click at [864, 427] on span "Jump" at bounding box center [867, 424] width 24 height 14
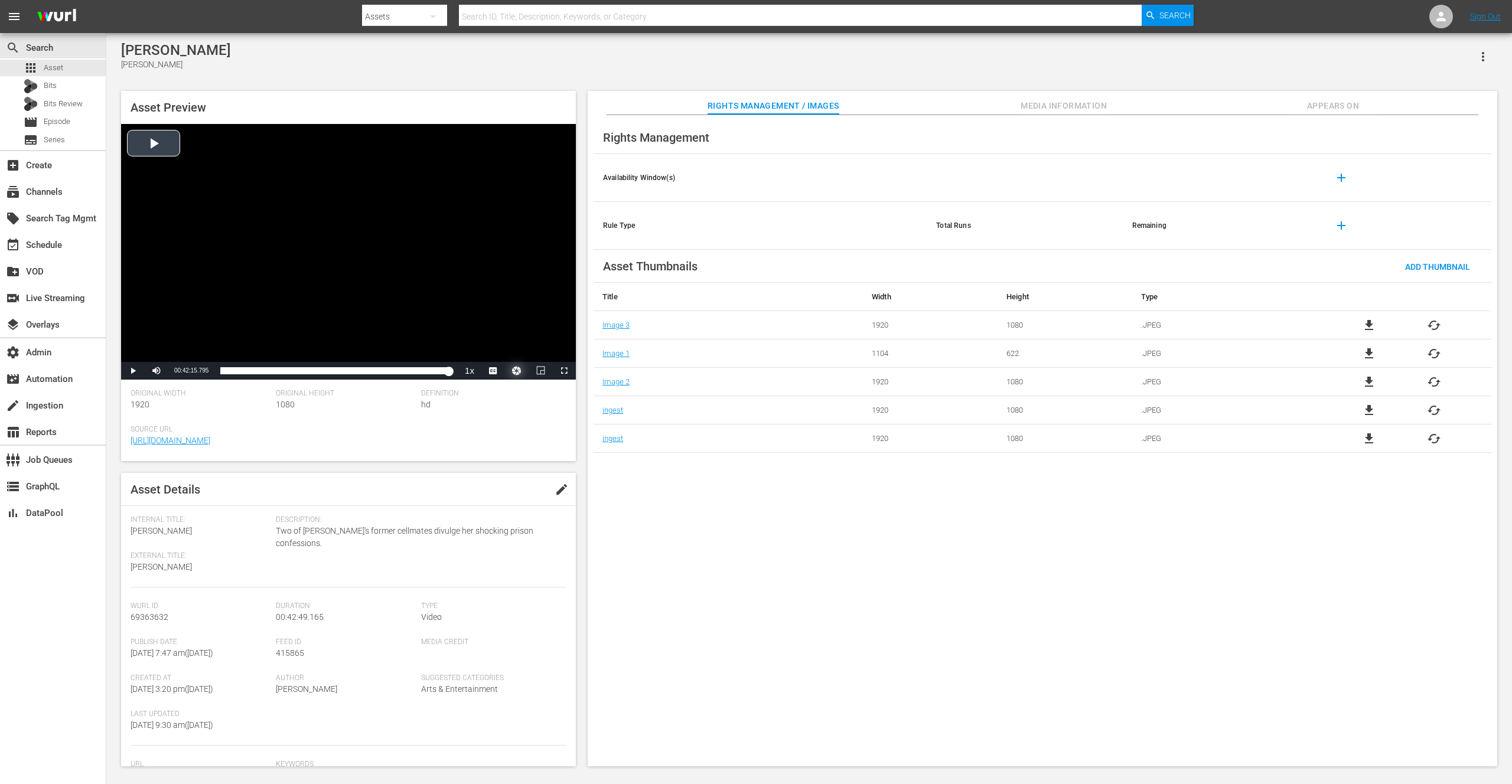
click at [514, 369] on button "Video Player" at bounding box center [517, 371] width 24 height 18
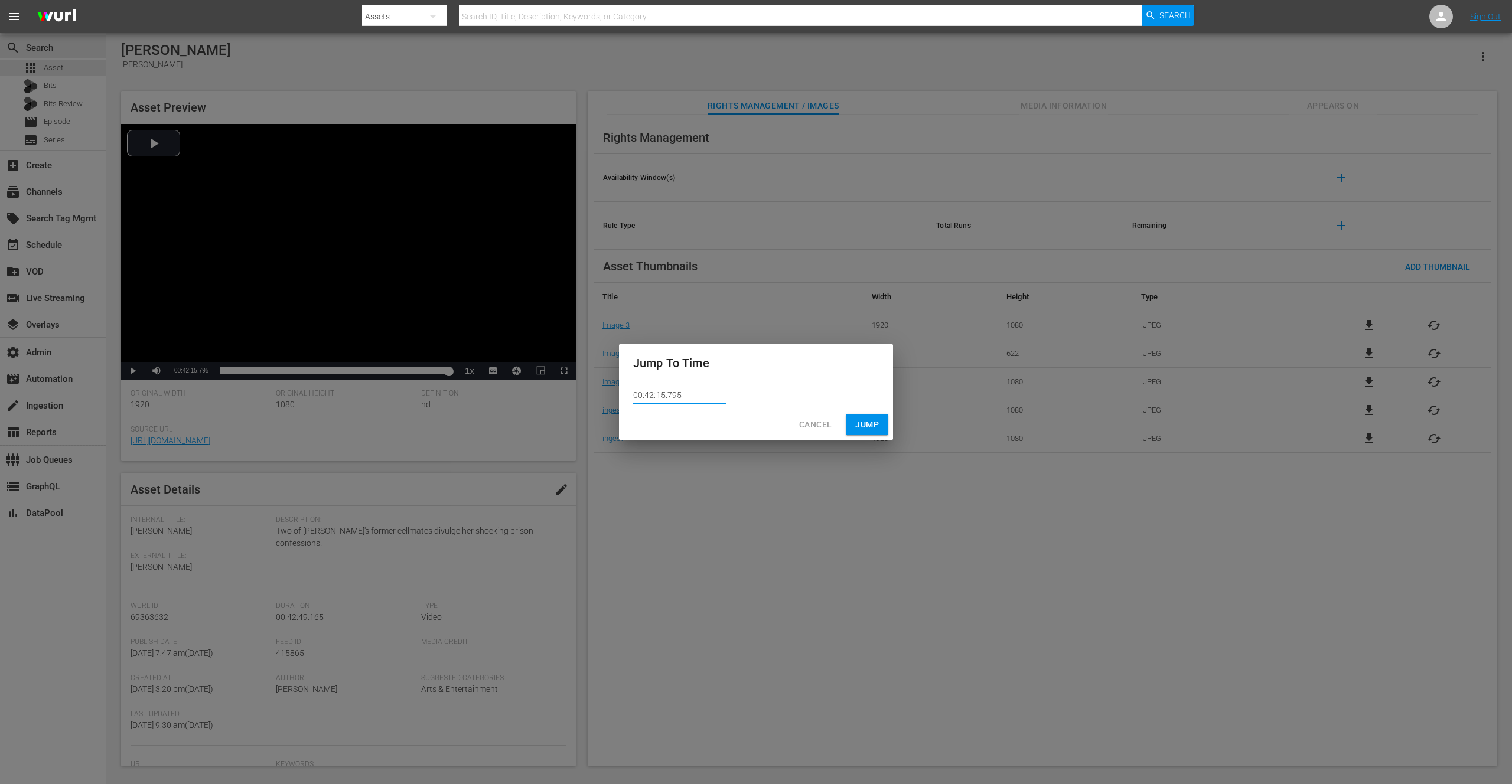
click at [680, 395] on input "00:42:15.795" at bounding box center [680, 396] width 93 height 18
type input "00:42:15.797"
click at [862, 428] on span "Jump" at bounding box center [867, 424] width 24 height 14
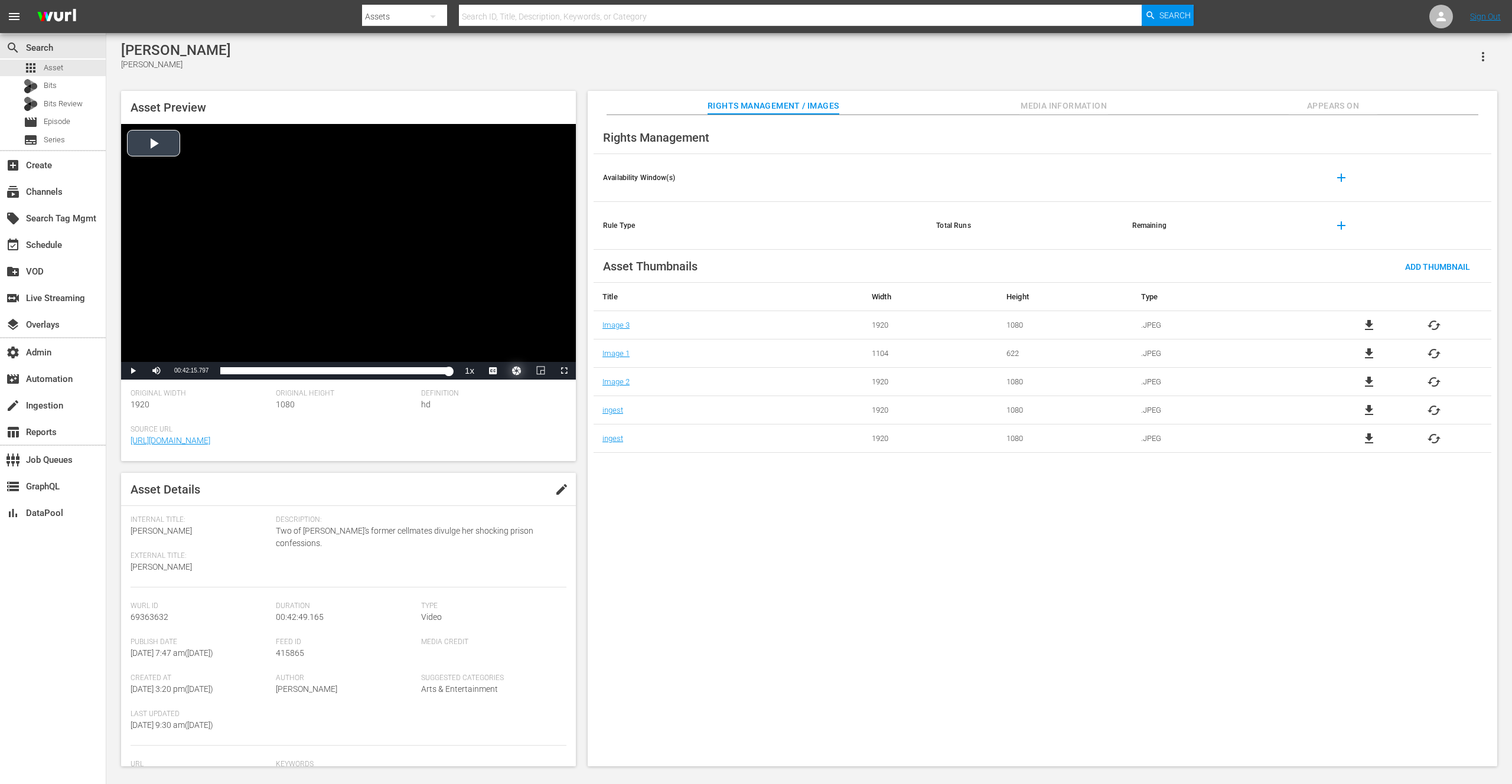
click at [514, 372] on button "Video Player" at bounding box center [517, 371] width 24 height 18
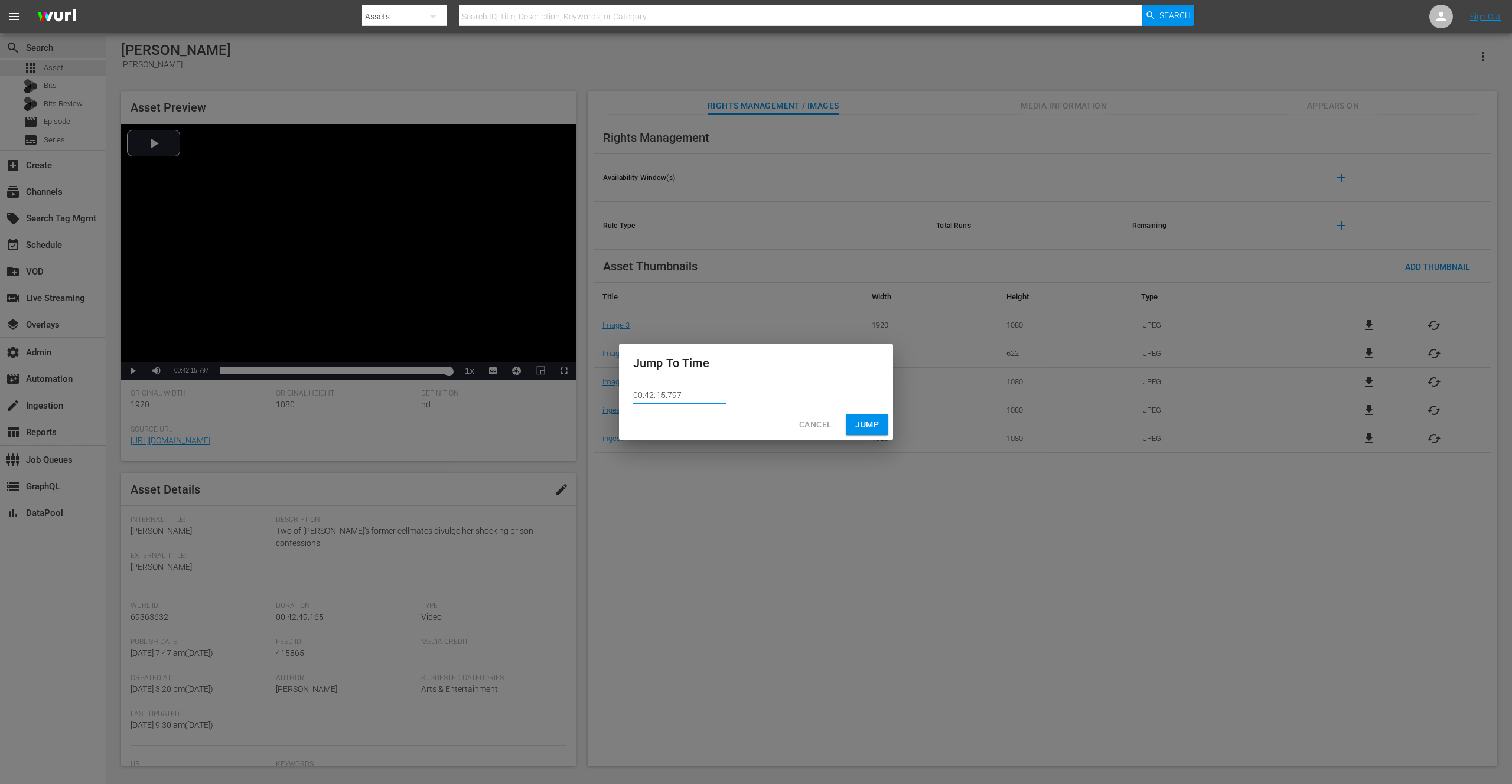
click at [680, 396] on input "00:42:15.797" at bounding box center [680, 396] width 93 height 18
type input "00:42:15.799"
click at [866, 421] on span "Jump" at bounding box center [867, 424] width 24 height 14
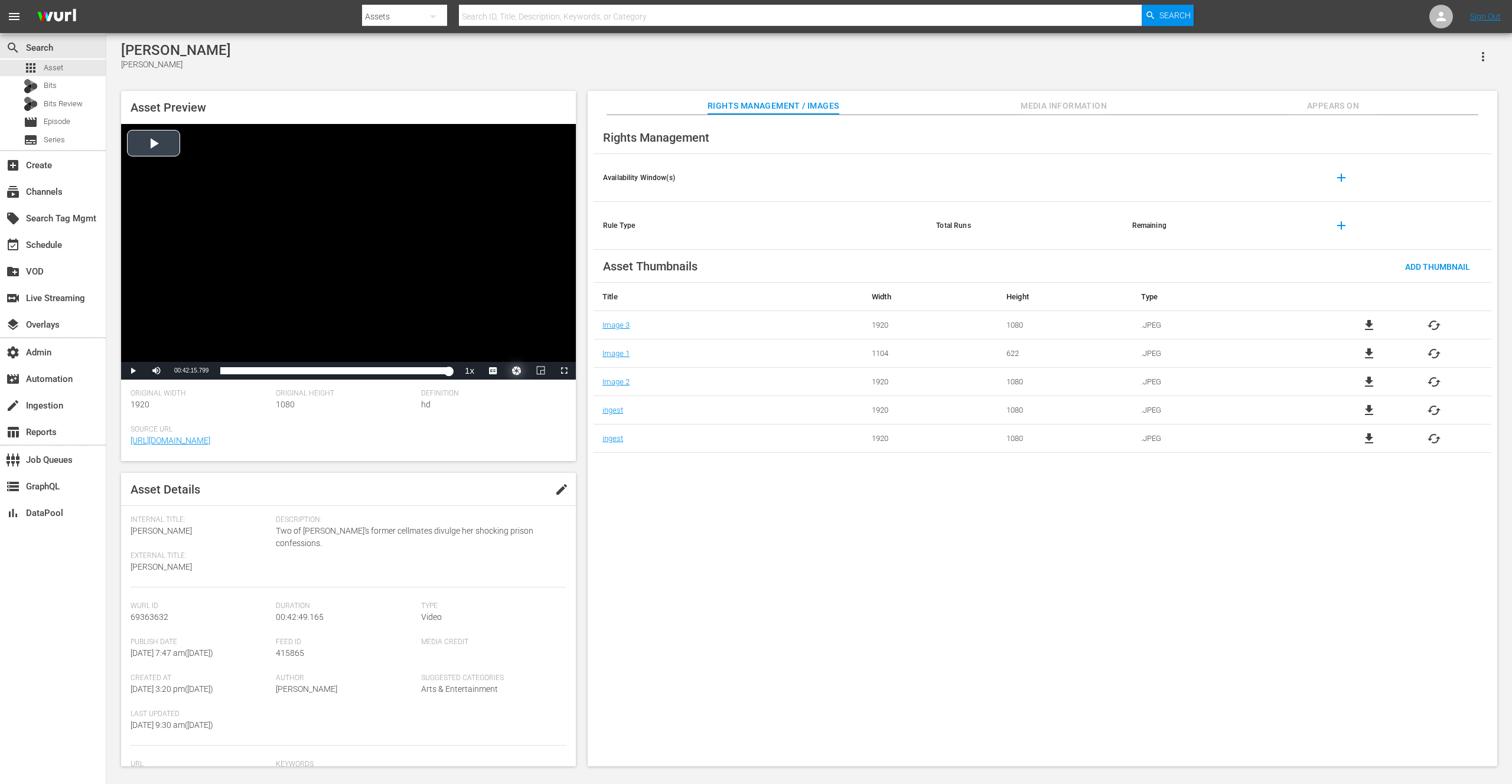
click at [516, 371] on button "Video Player" at bounding box center [517, 371] width 24 height 18
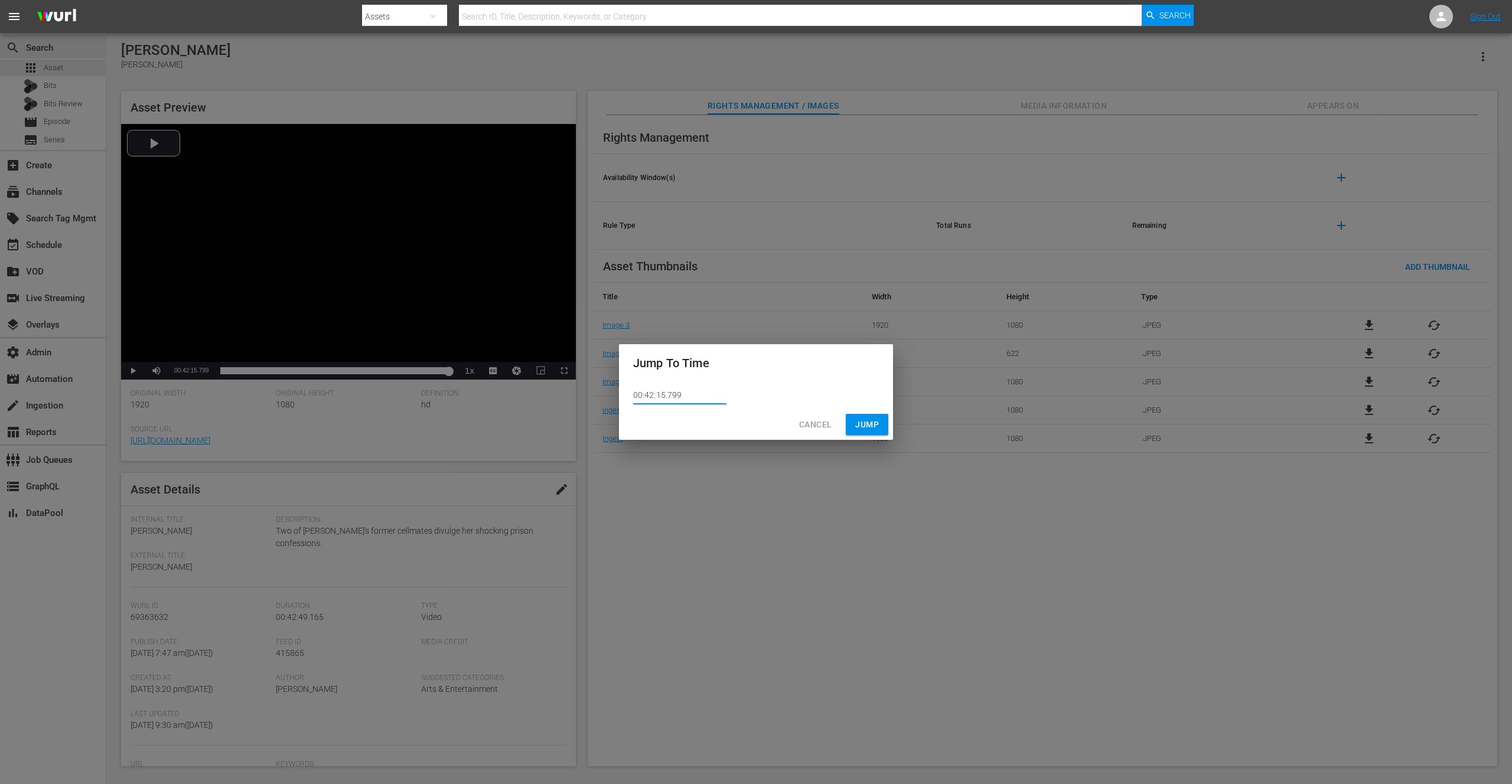
drag, startPoint x: 669, startPoint y: 395, endPoint x: 684, endPoint y: 395, distance: 15.0
click at [685, 395] on input "00:42:15.799" at bounding box center [680, 396] width 93 height 18
type input "00:42:15.800"
click at [855, 425] on span "Jump" at bounding box center [867, 424] width 24 height 14
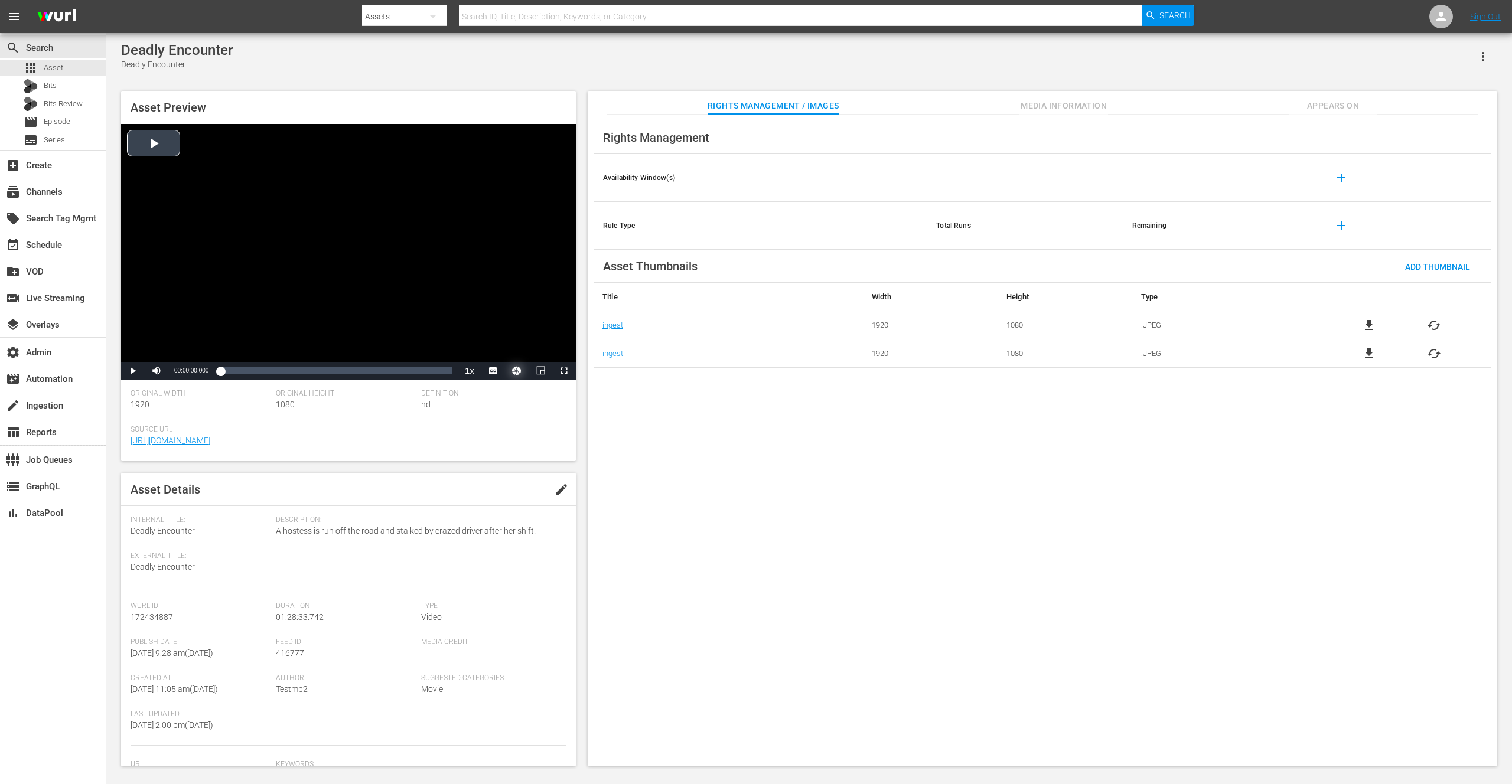
click at [519, 372] on button "Video Player" at bounding box center [517, 371] width 24 height 18
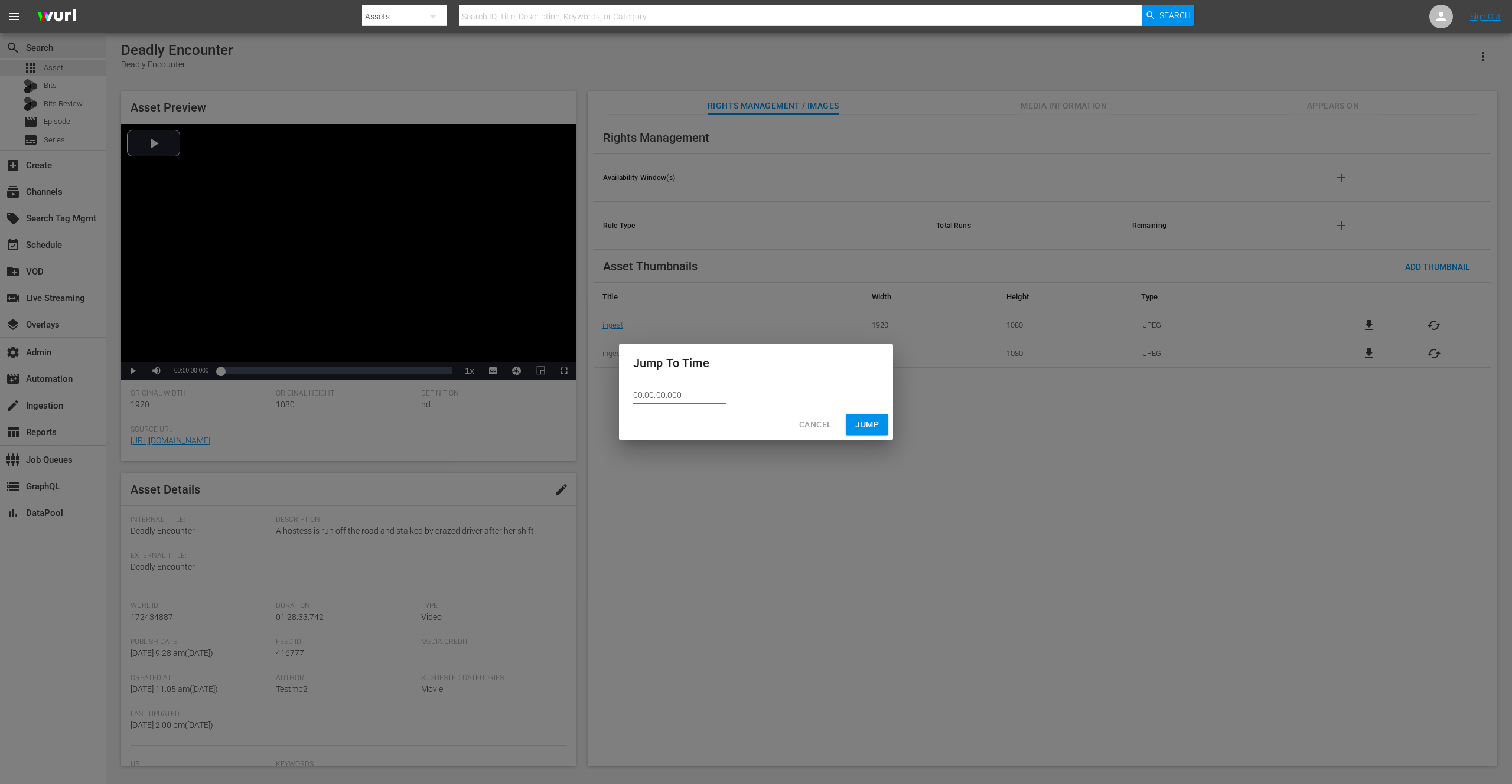
drag, startPoint x: 696, startPoint y: 389, endPoint x: 604, endPoint y: 391, distance: 92.0
click at [604, 391] on div "Jump To Time 00:00:00.000 Cancel Jump" at bounding box center [756, 392] width 1512 height 784
drag, startPoint x: 679, startPoint y: 397, endPoint x: 609, endPoint y: 395, distance: 70.0
click at [609, 395] on div "Jump To Time 00:00:00.000 Cancel Jump" at bounding box center [756, 392] width 1512 height 784
paste input "1:28:03.5"
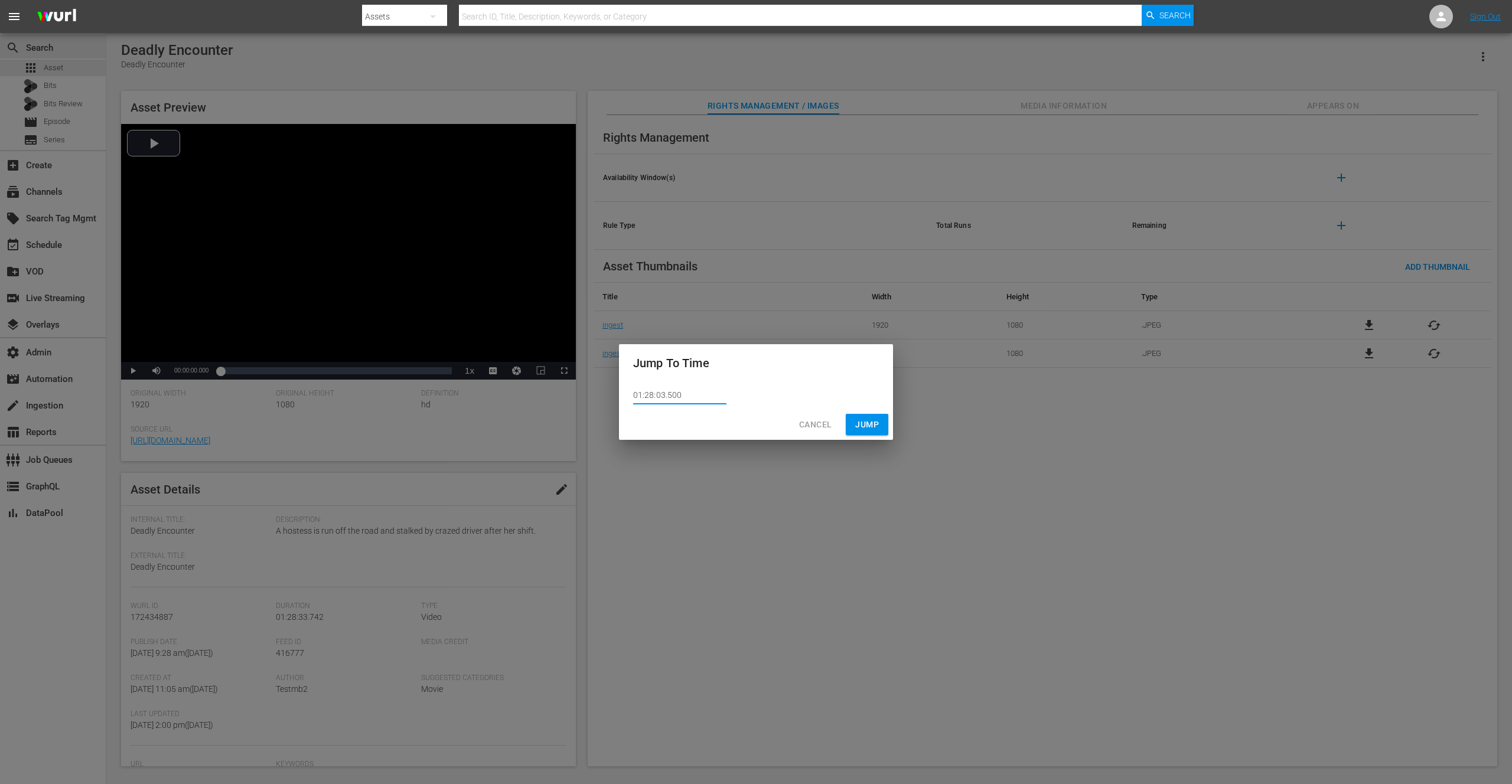
type input "01:28:03.500"
click at [875, 417] on span "Jump" at bounding box center [867, 424] width 24 height 14
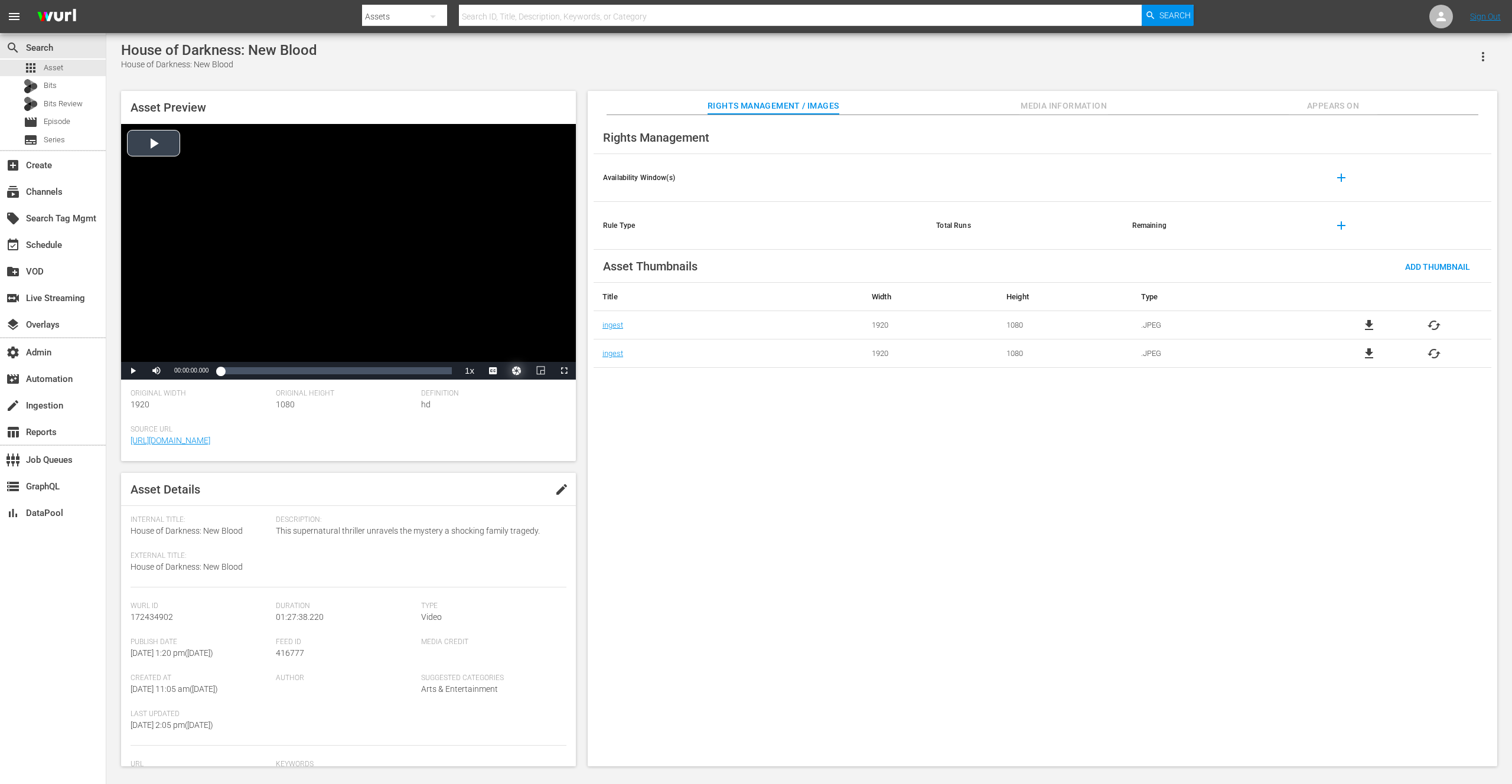
click at [518, 372] on button "Video Player" at bounding box center [517, 371] width 24 height 18
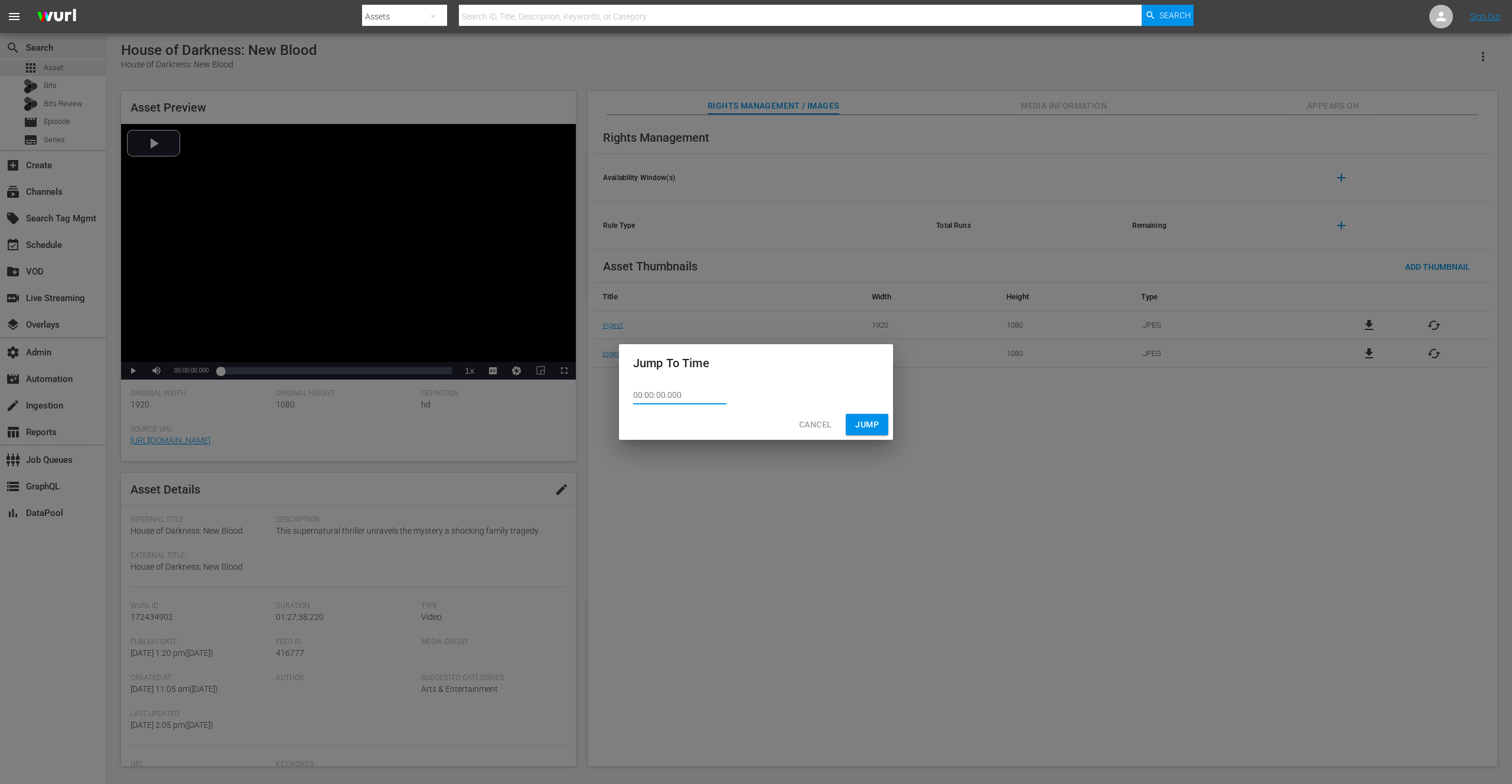
drag, startPoint x: 694, startPoint y: 393, endPoint x: 620, endPoint y: 394, distance: 74.0
click at [620, 394] on div "00:00:00.000" at bounding box center [755, 395] width 274 height 27
paste input "1:26:38.16"
type input "01:26:38.160"
click at [887, 424] on button "Jump" at bounding box center [867, 425] width 43 height 22
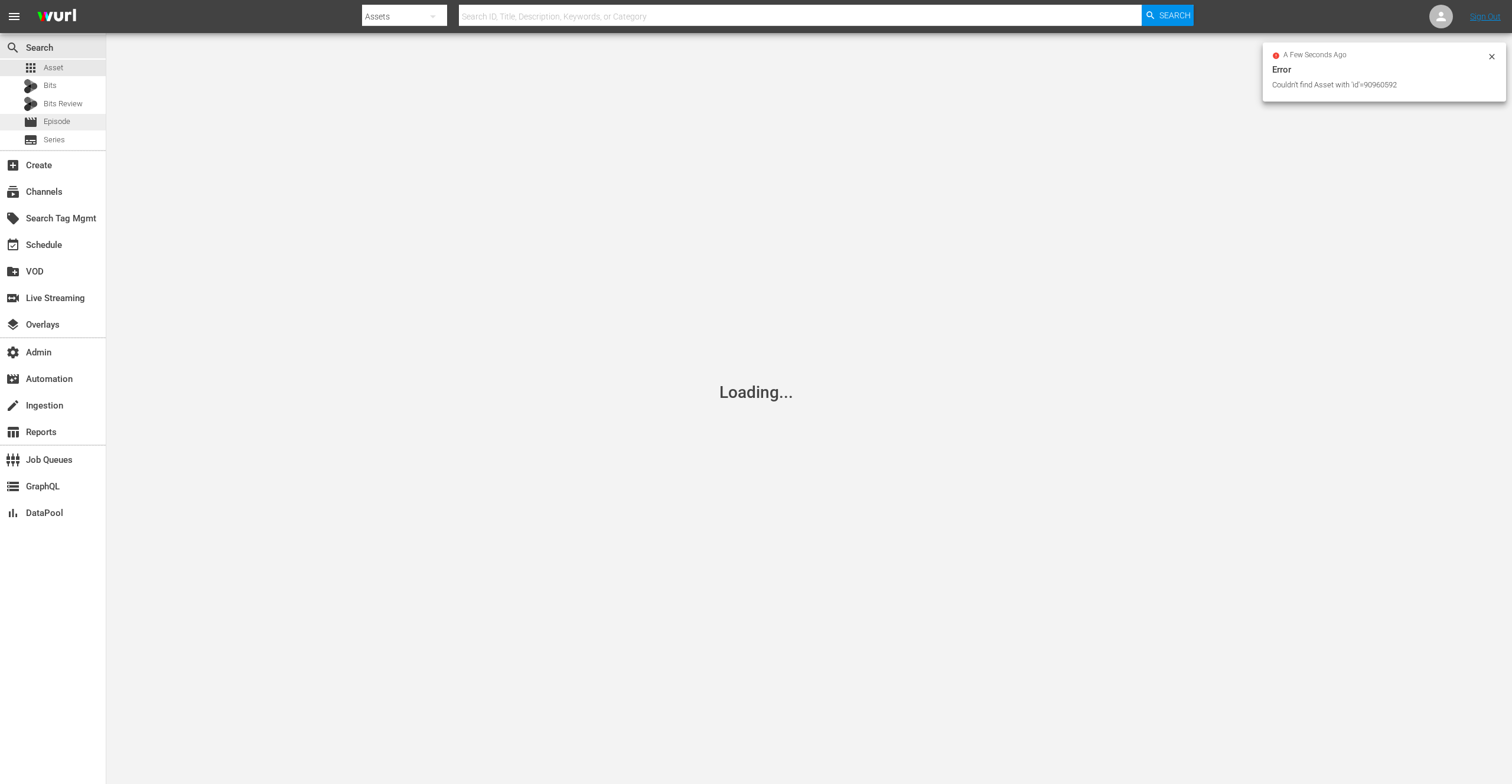
click at [54, 120] on span "Episode" at bounding box center [57, 121] width 26 height 12
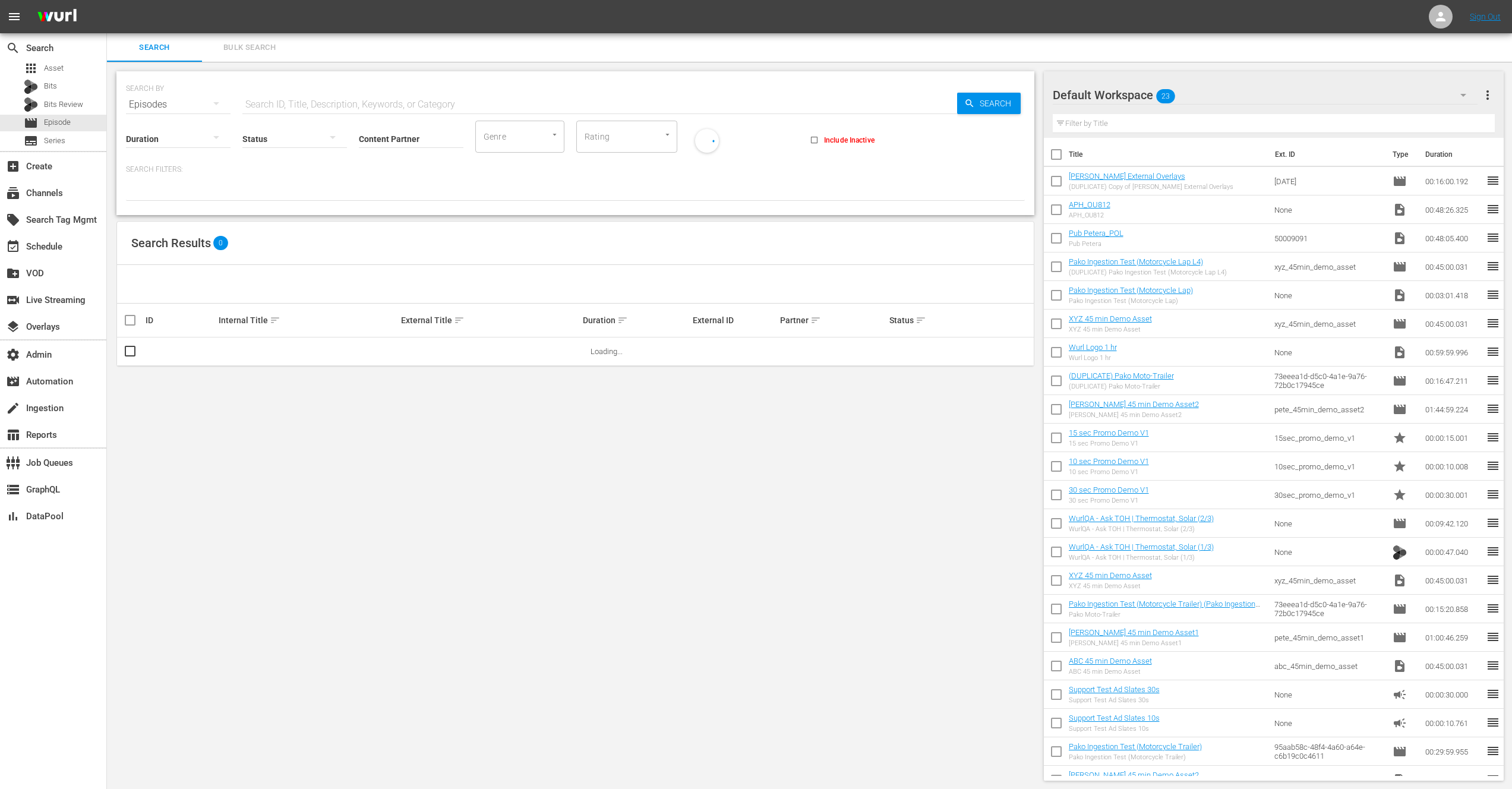
click at [409, 104] on input "text" at bounding box center [600, 104] width 715 height 28
paste input "90960592"
type input "90960592"
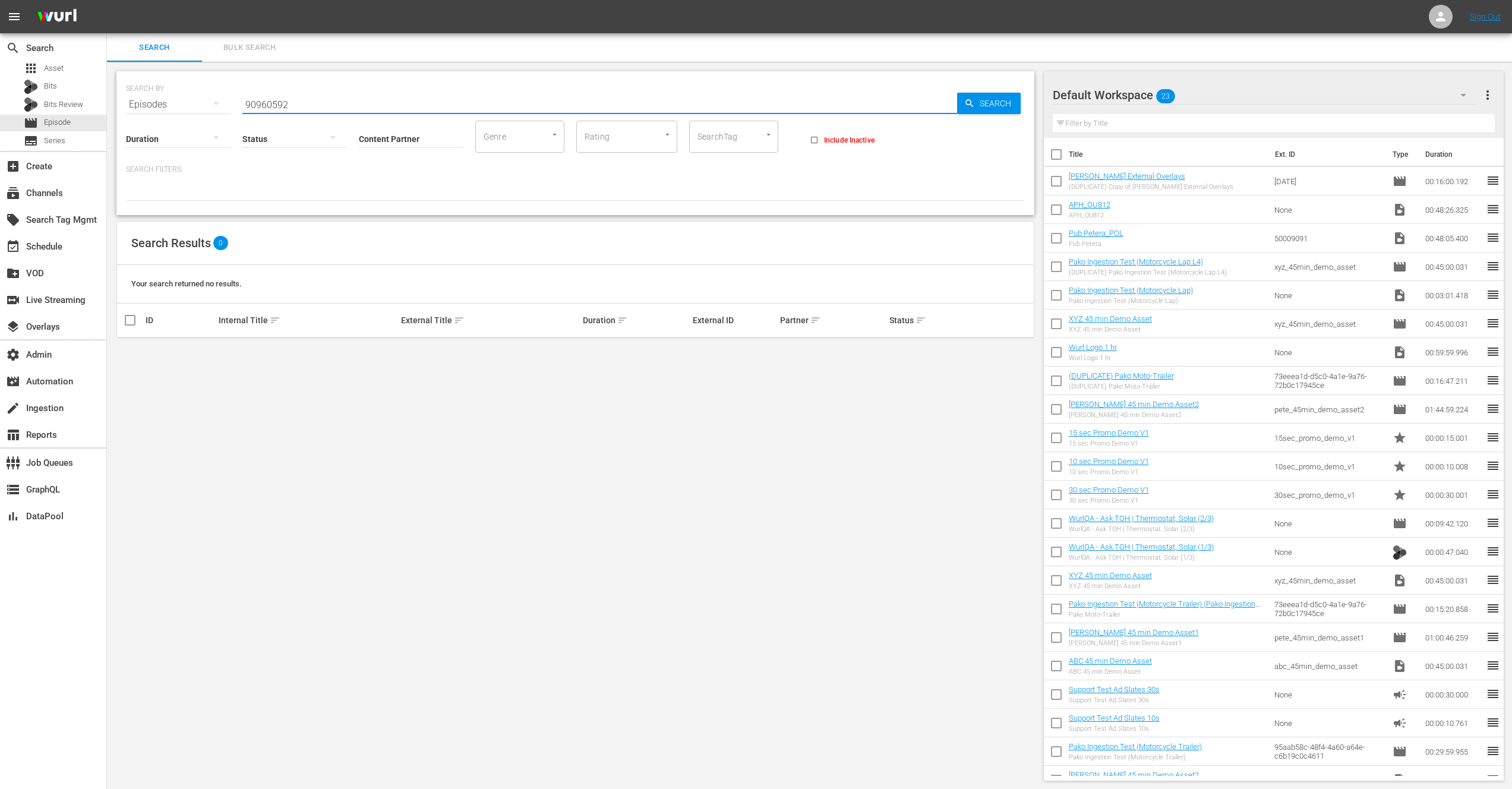
click at [163, 103] on div "Episodes" at bounding box center [178, 104] width 104 height 34
click at [159, 225] on div "Assets" at bounding box center [163, 222] width 47 height 19
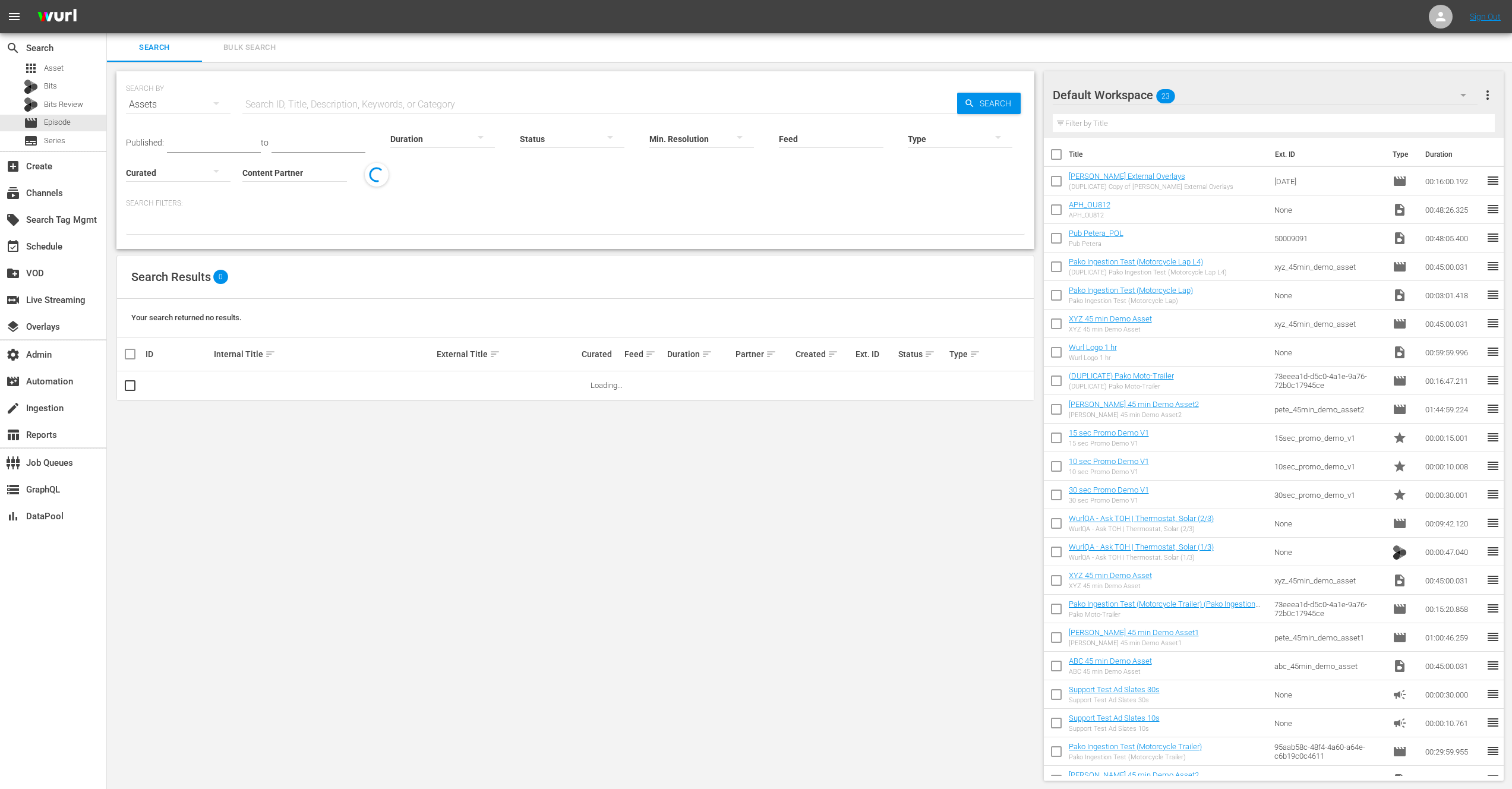
click at [275, 98] on input "text" at bounding box center [600, 104] width 715 height 28
paste input "90960592"
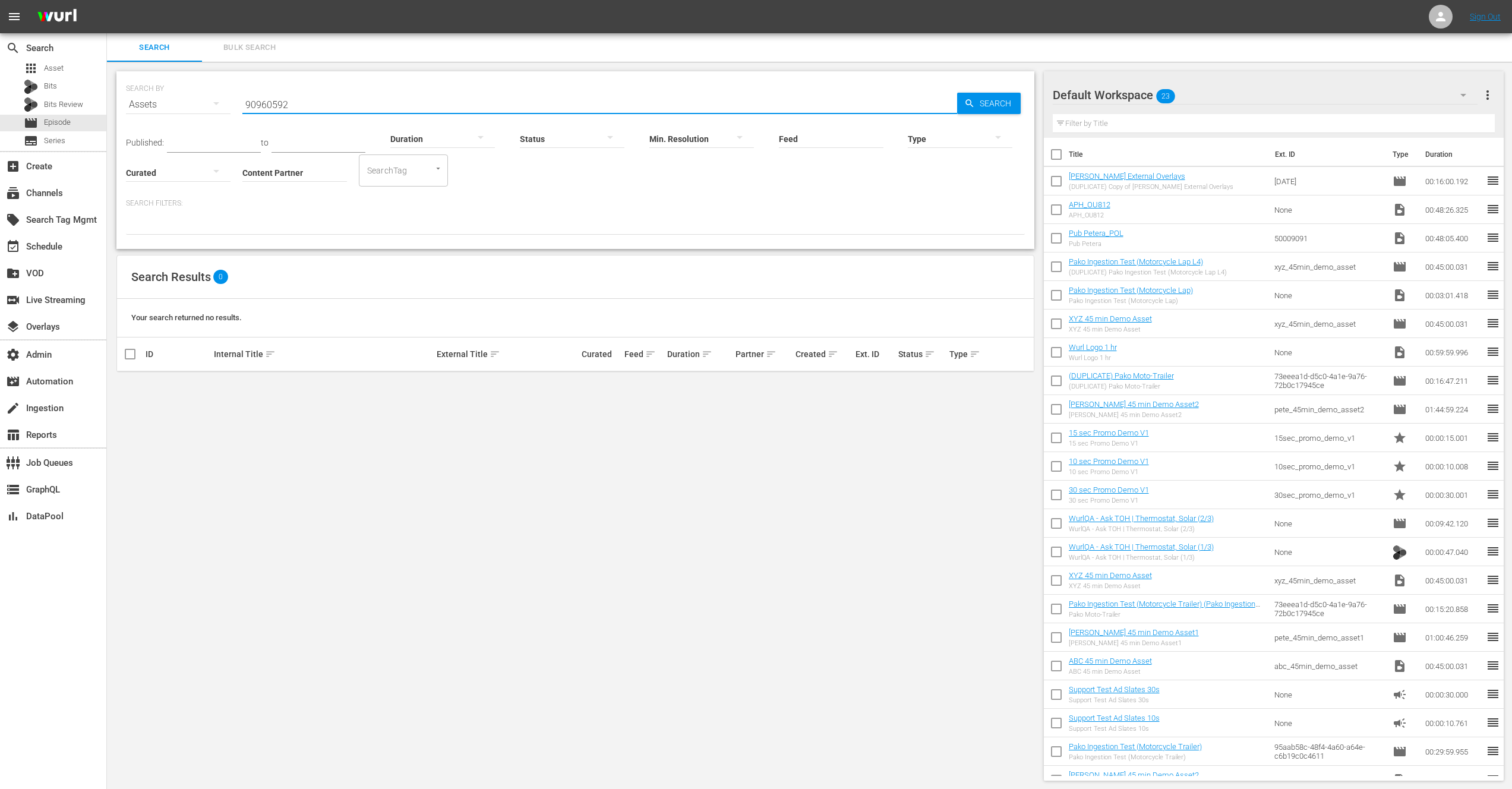
click at [265, 104] on input "90960592" at bounding box center [600, 104] width 715 height 28
click at [303, 108] on input "Stalked by Moy Lover" at bounding box center [600, 104] width 715 height 28
type input "Stalked by My Lover"
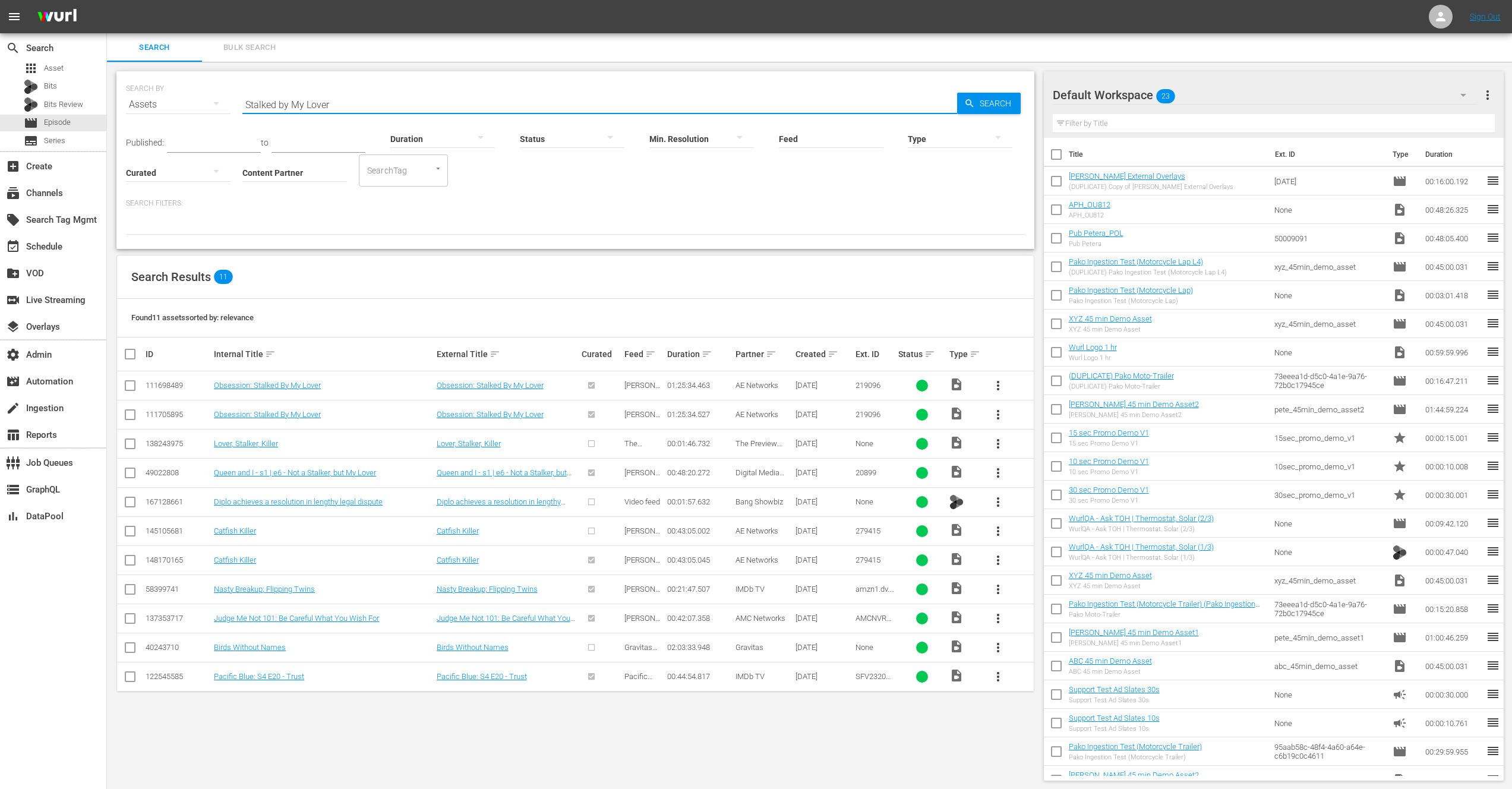
drag, startPoint x: 341, startPoint y: 104, endPoint x: 239, endPoint y: 106, distance: 102.0
click at [239, 105] on div "SEARCH BY Search By Assets Search ID, Title, Description, Keywords, or Category…" at bounding box center [576, 98] width 899 height 43
click at [36, 248] on div "event_available Schedule" at bounding box center [33, 244] width 66 height 11
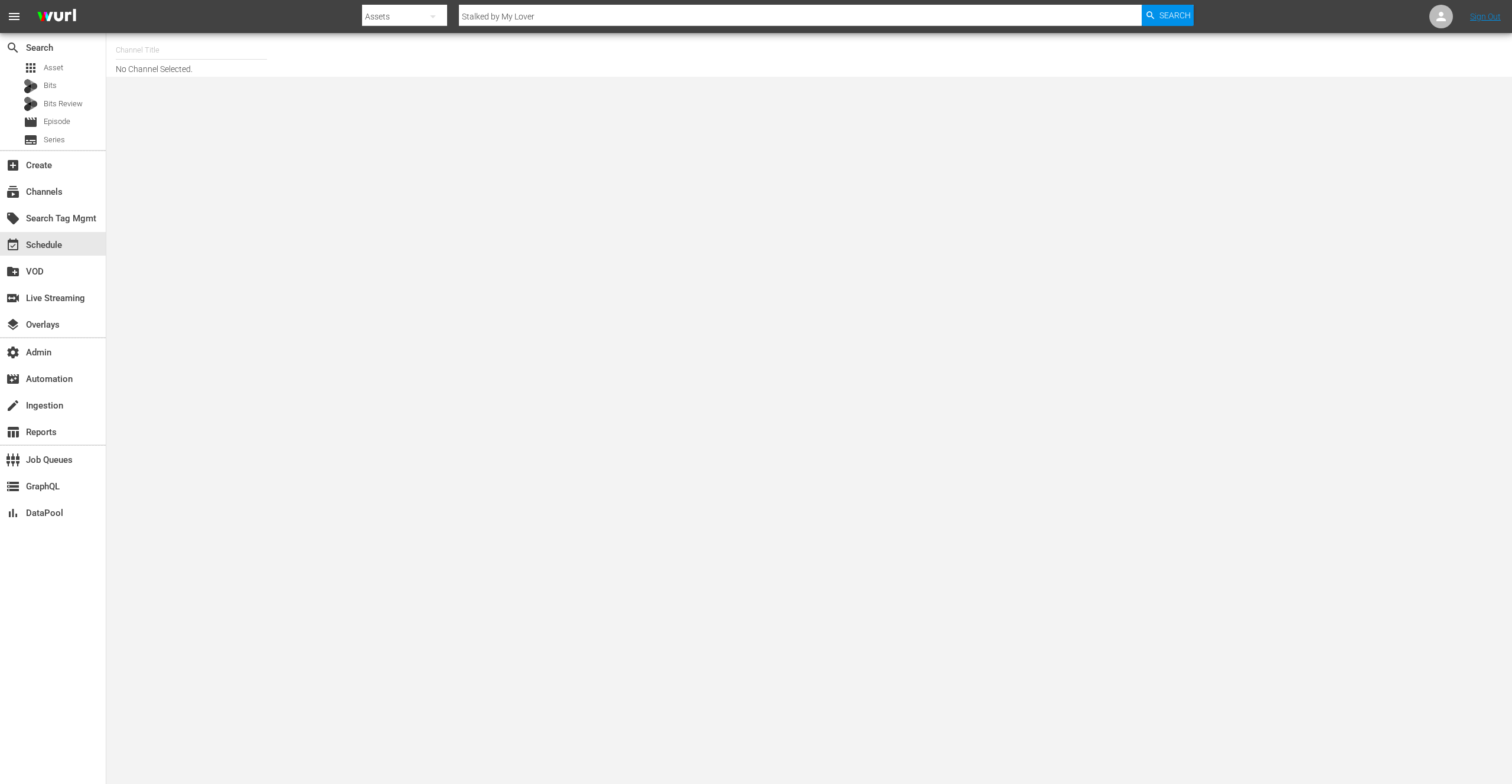
click at [166, 47] on input "text" at bounding box center [191, 50] width 151 height 28
type input "M"
type input "L"
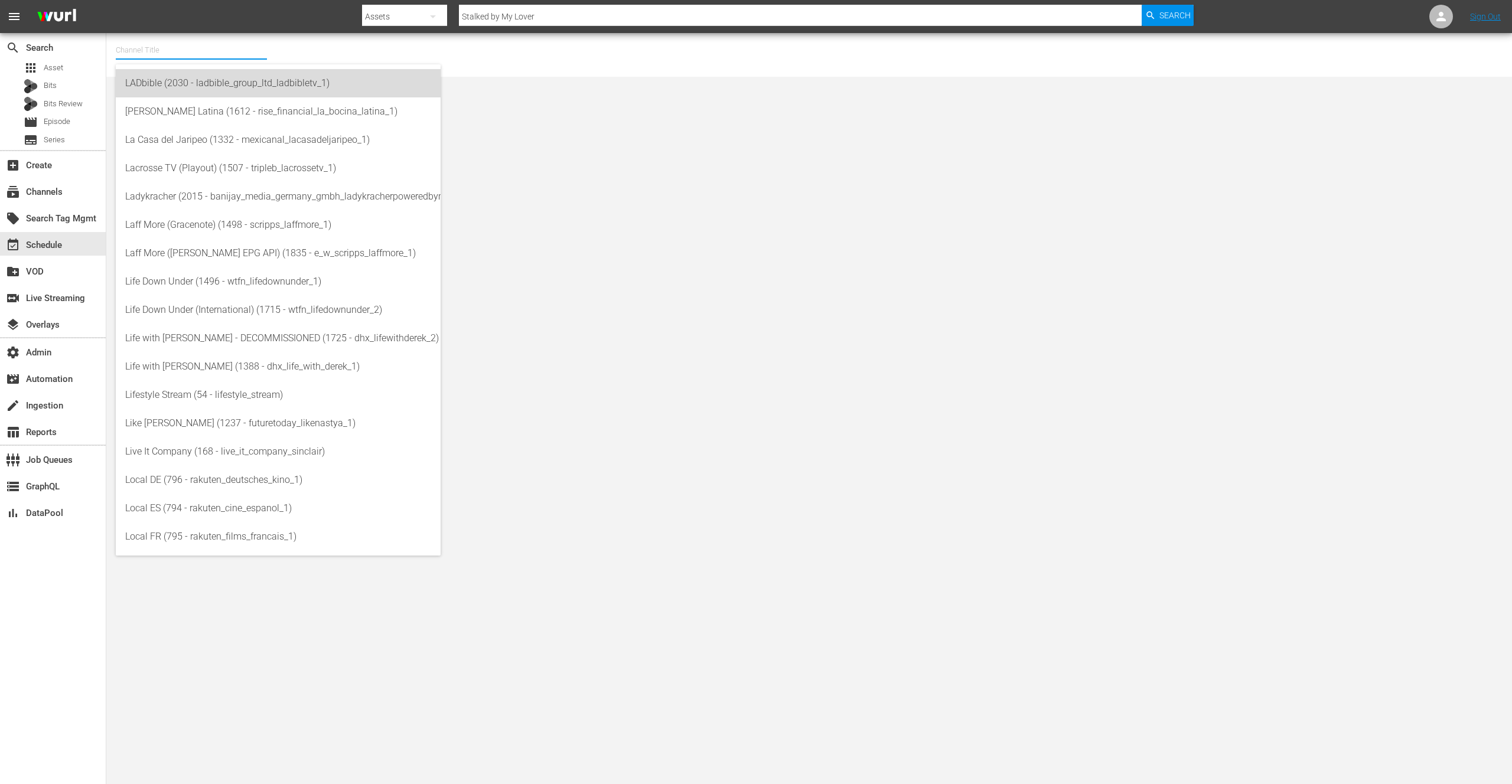
click at [158, 84] on div "LADbible (2030 - ladbible_group_ltd_ladbibletv_1)" at bounding box center [278, 83] width 306 height 28
type input "LADbible (2030 - ladbible_group_ltd_ladbibletv_1)"
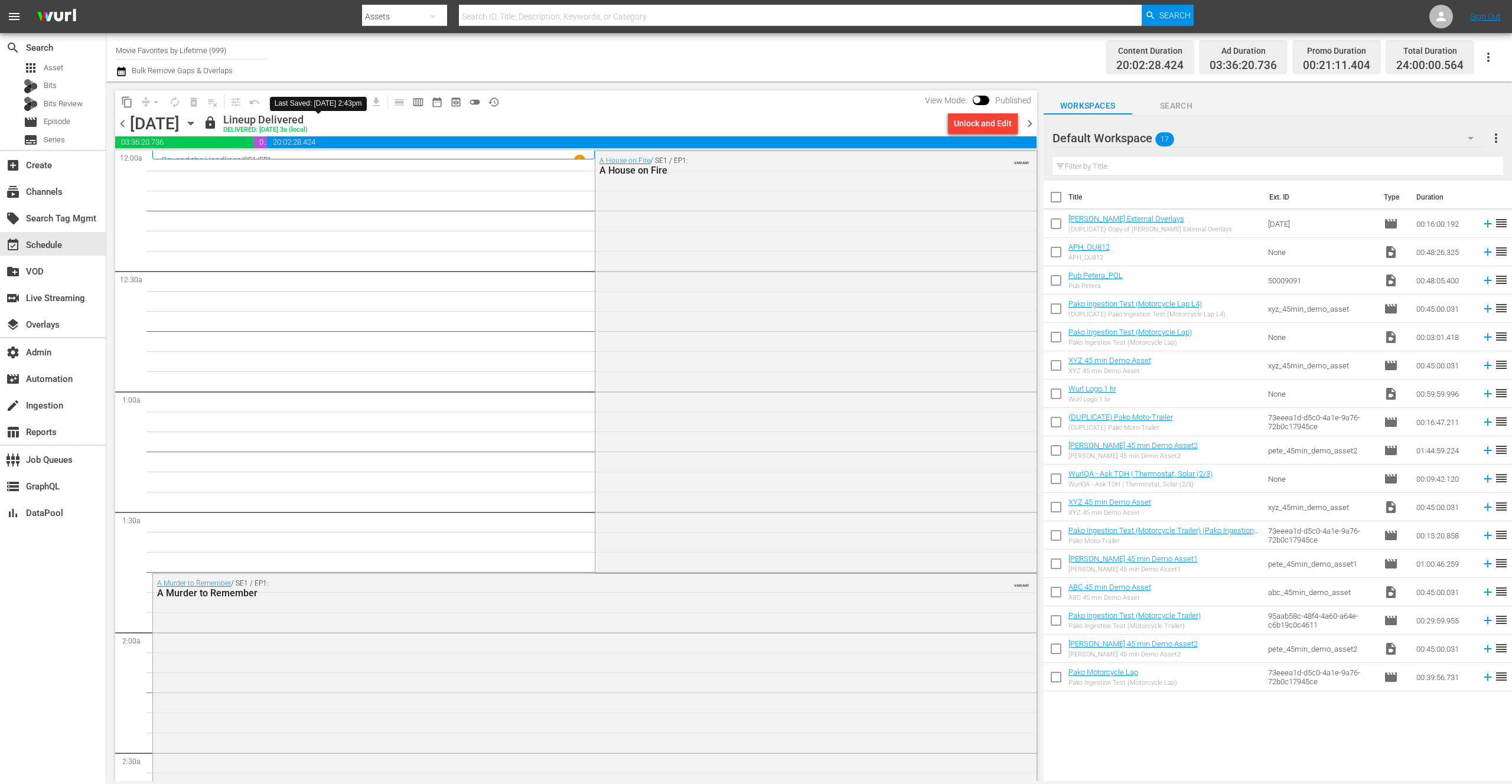
click at [193, 123] on icon "button" at bounding box center [190, 123] width 5 height 3
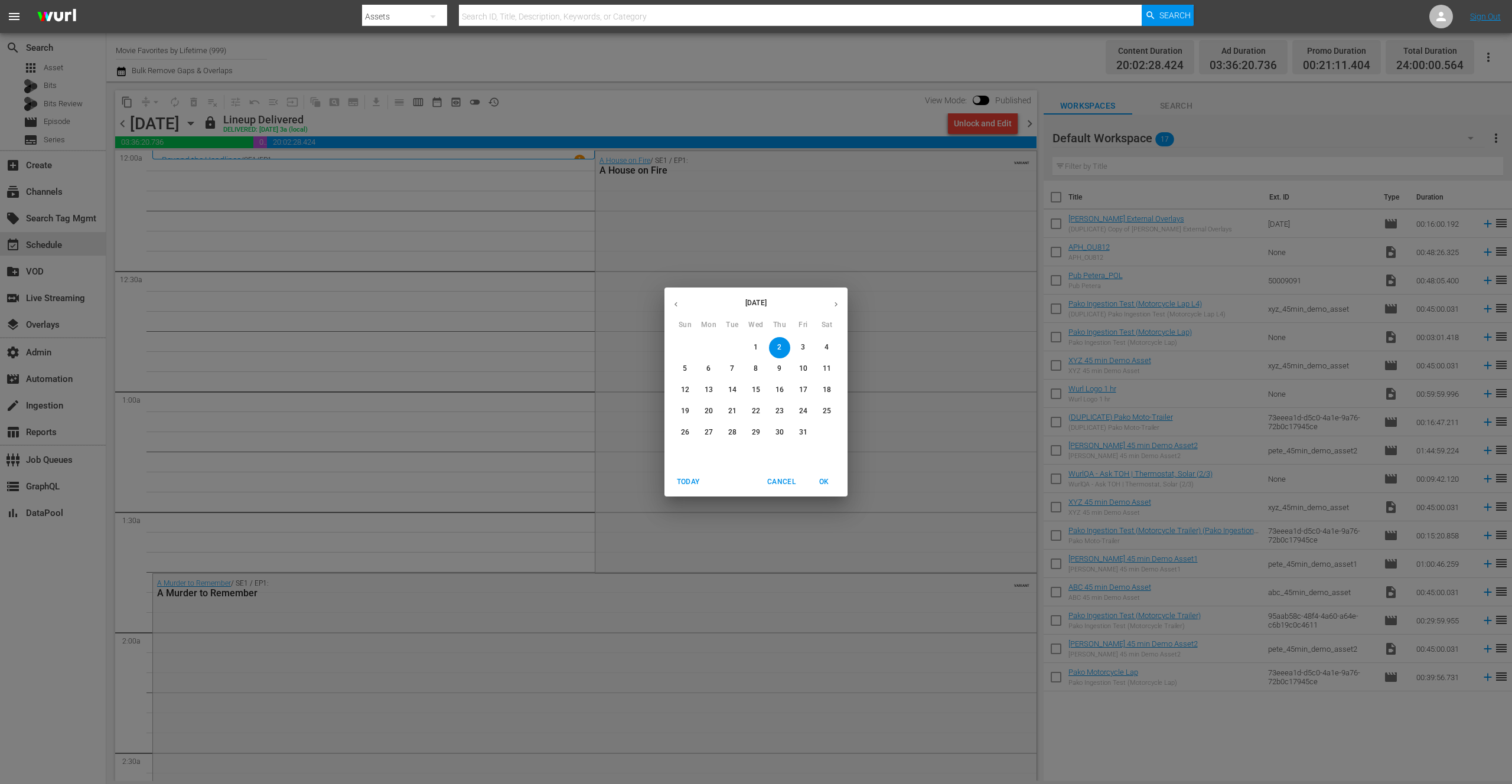
click at [731, 369] on p "7" at bounding box center [732, 369] width 4 height 10
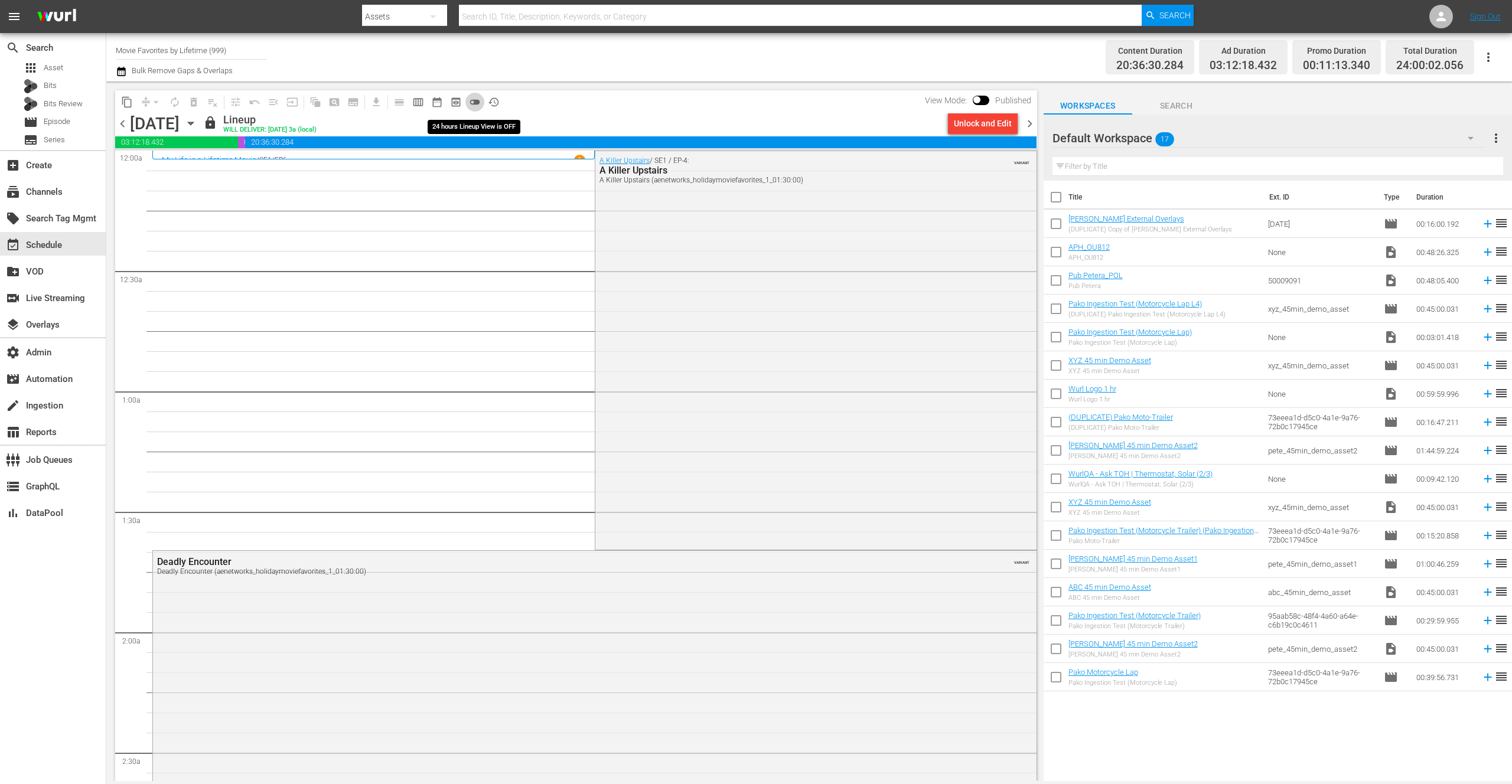
click at [477, 103] on span "toggle_off" at bounding box center [475, 102] width 12 height 12
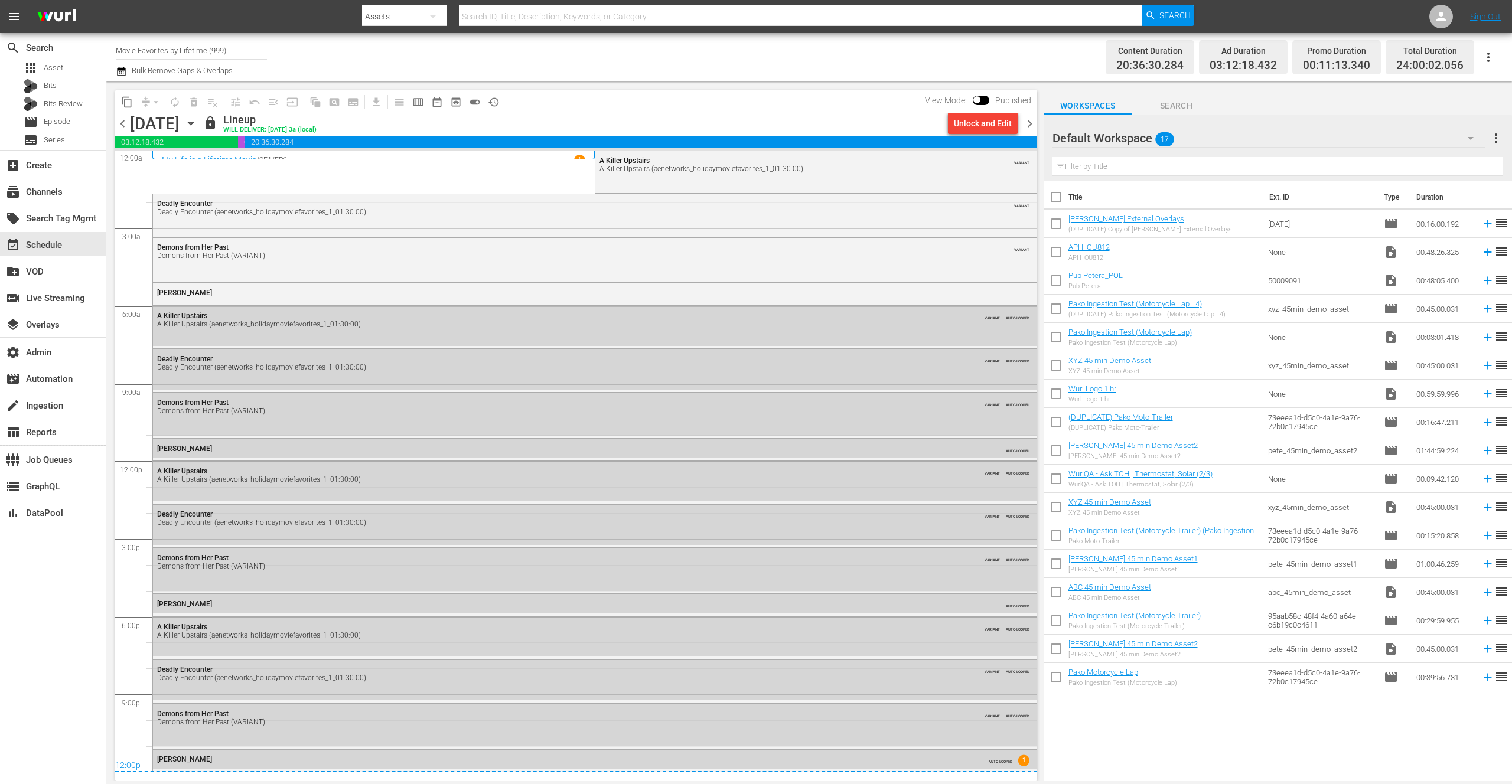
click at [122, 121] on span "chevron_left" at bounding box center [122, 123] width 14 height 14
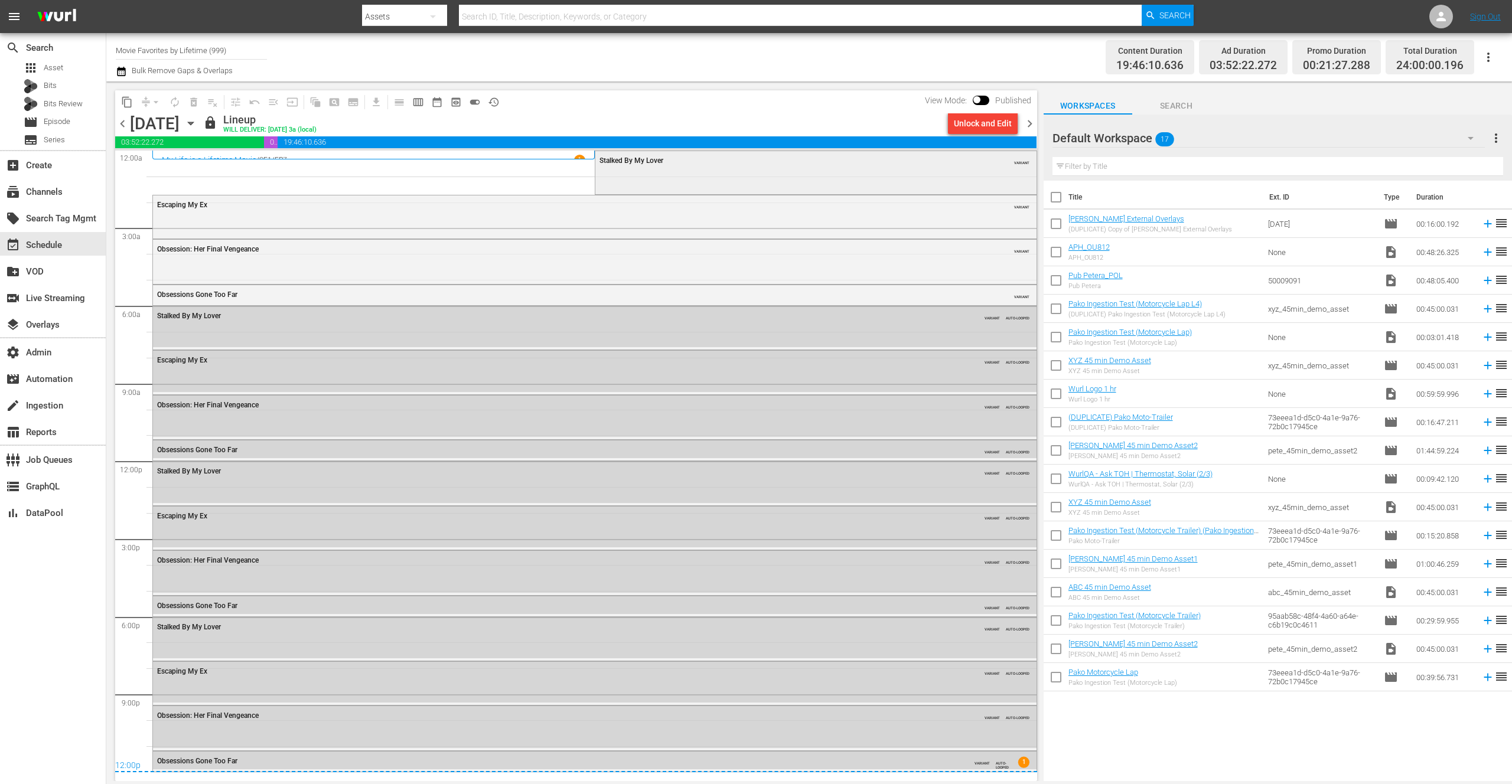
click at [659, 177] on div "Stalked By My Lover VARIANT" at bounding box center [816, 171] width 441 height 41
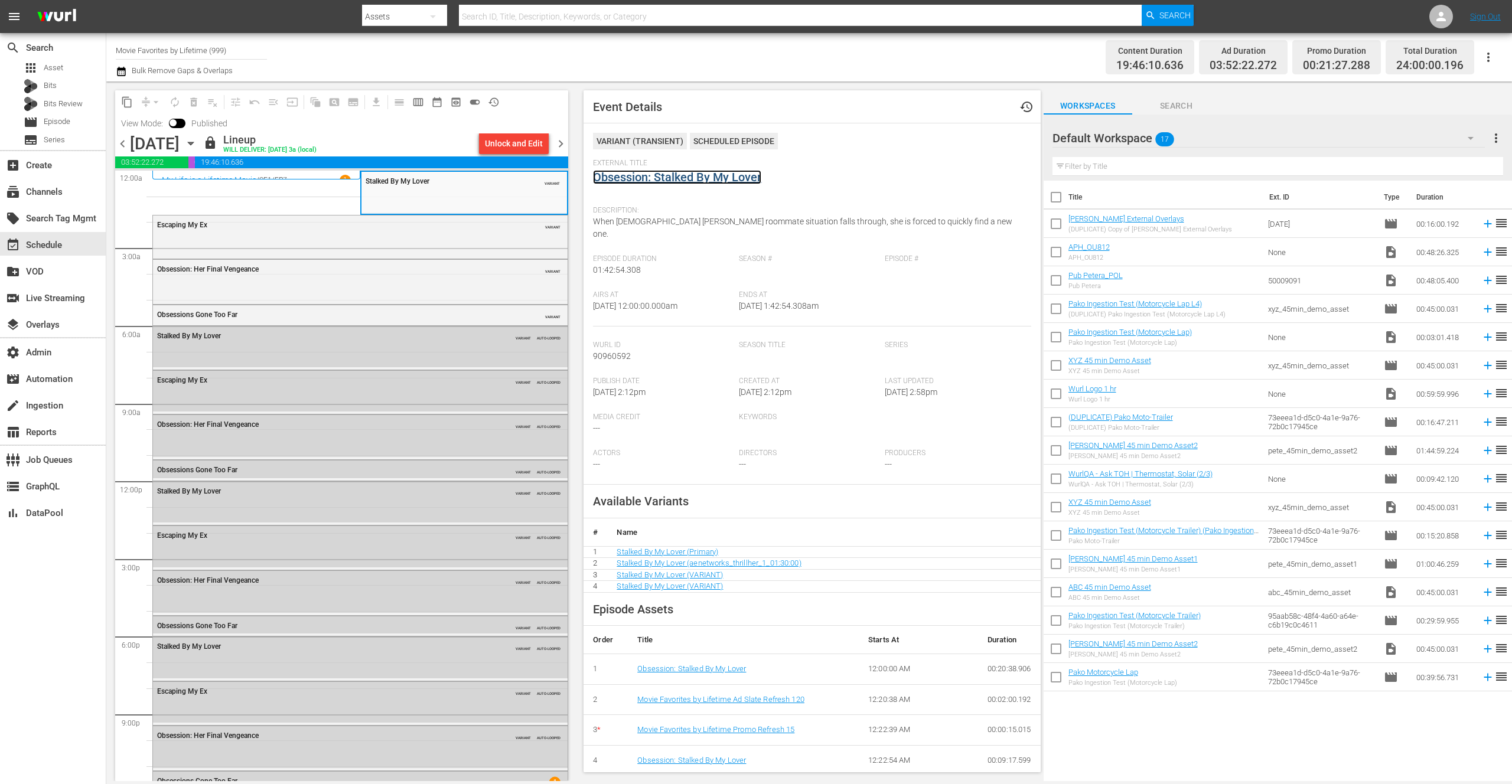
click at [674, 183] on link "Obsession: Stalked By My Lover" at bounding box center [677, 177] width 168 height 14
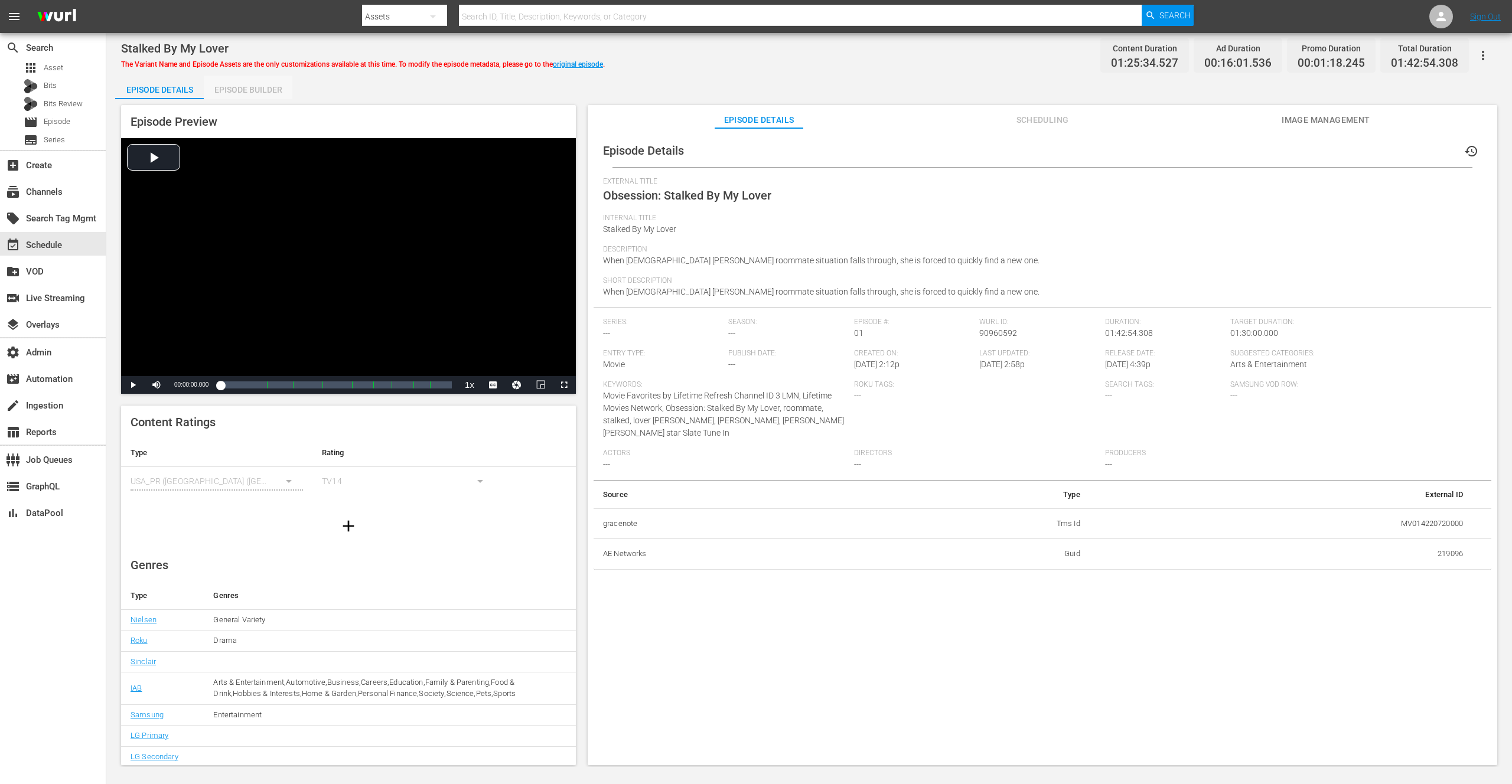
click at [264, 86] on div "Episode Builder" at bounding box center [248, 89] width 89 height 28
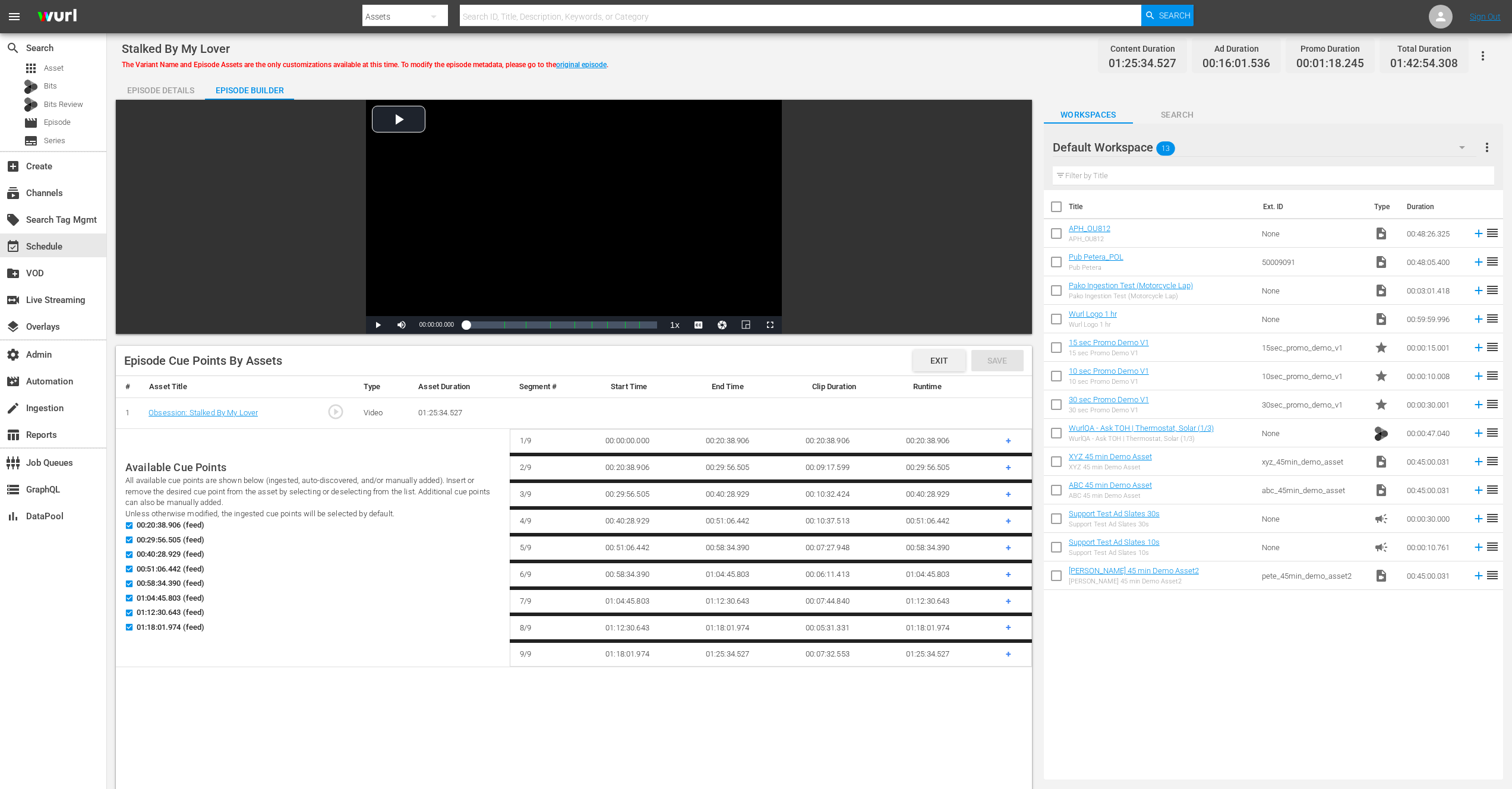
click at [919, 360] on div "Exit" at bounding box center [939, 361] width 53 height 22
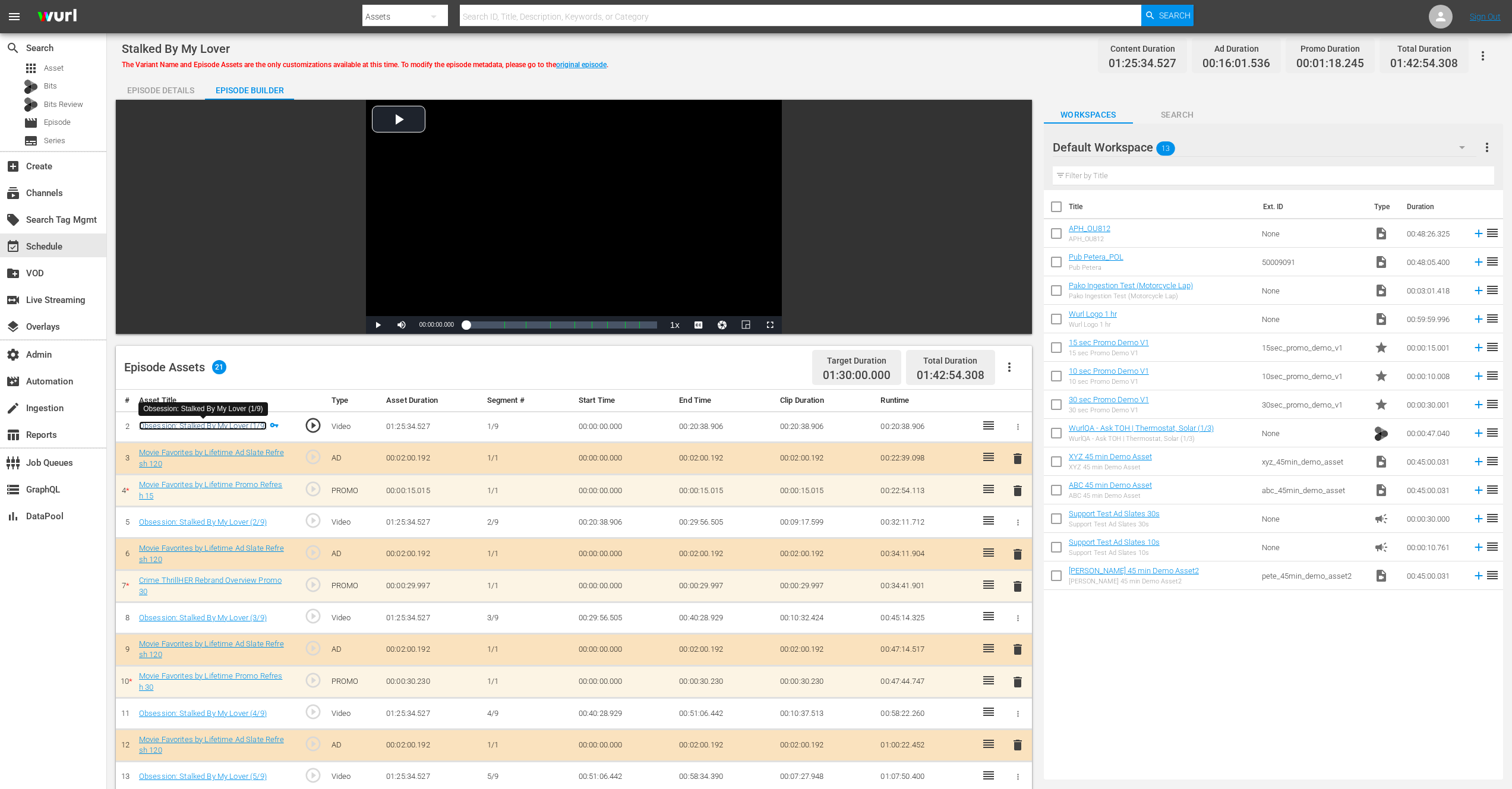
click at [213, 424] on link "Obsession: Stalked By My Lover (1/9)" at bounding box center [203, 426] width 128 height 9
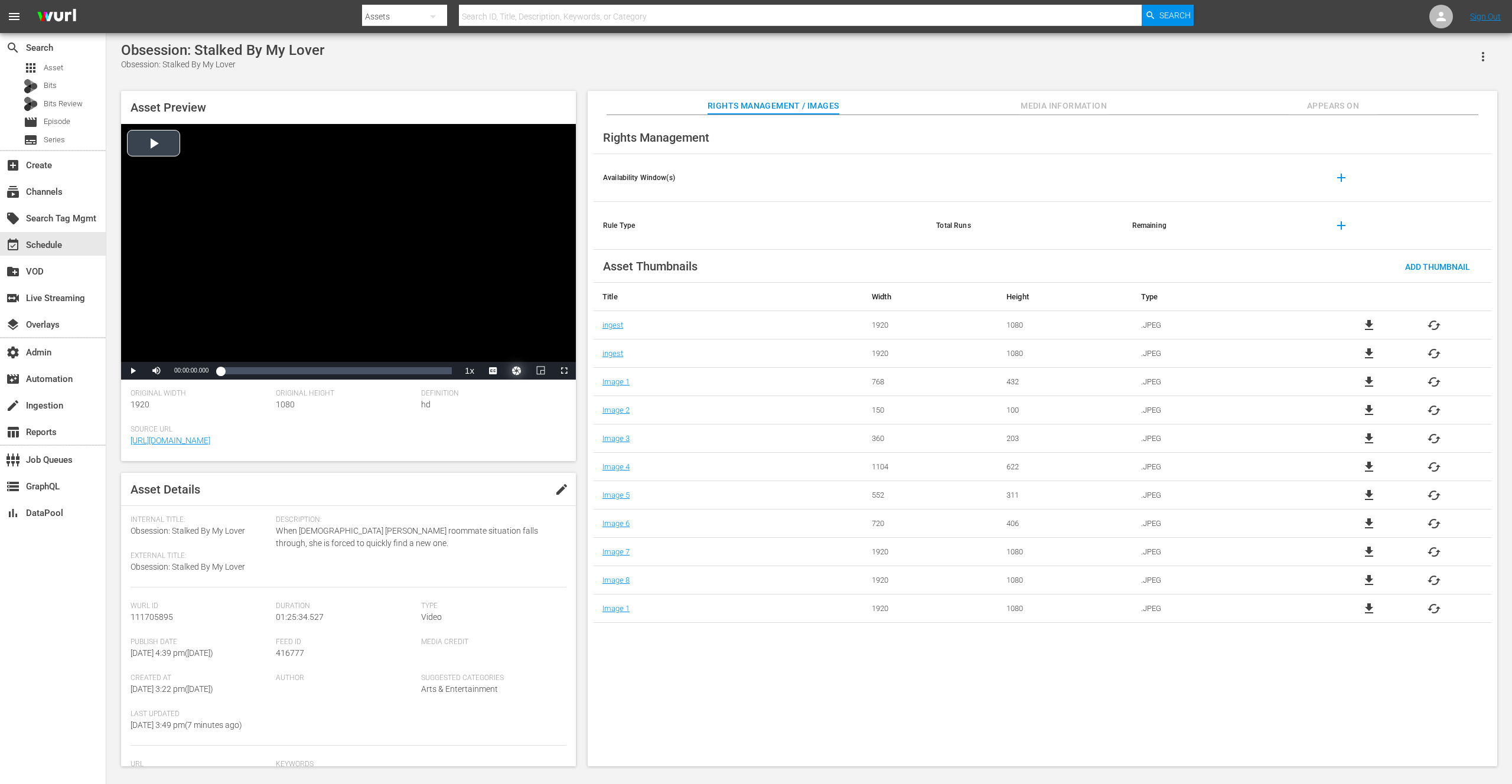
click at [519, 371] on button "Video Player" at bounding box center [517, 371] width 24 height 18
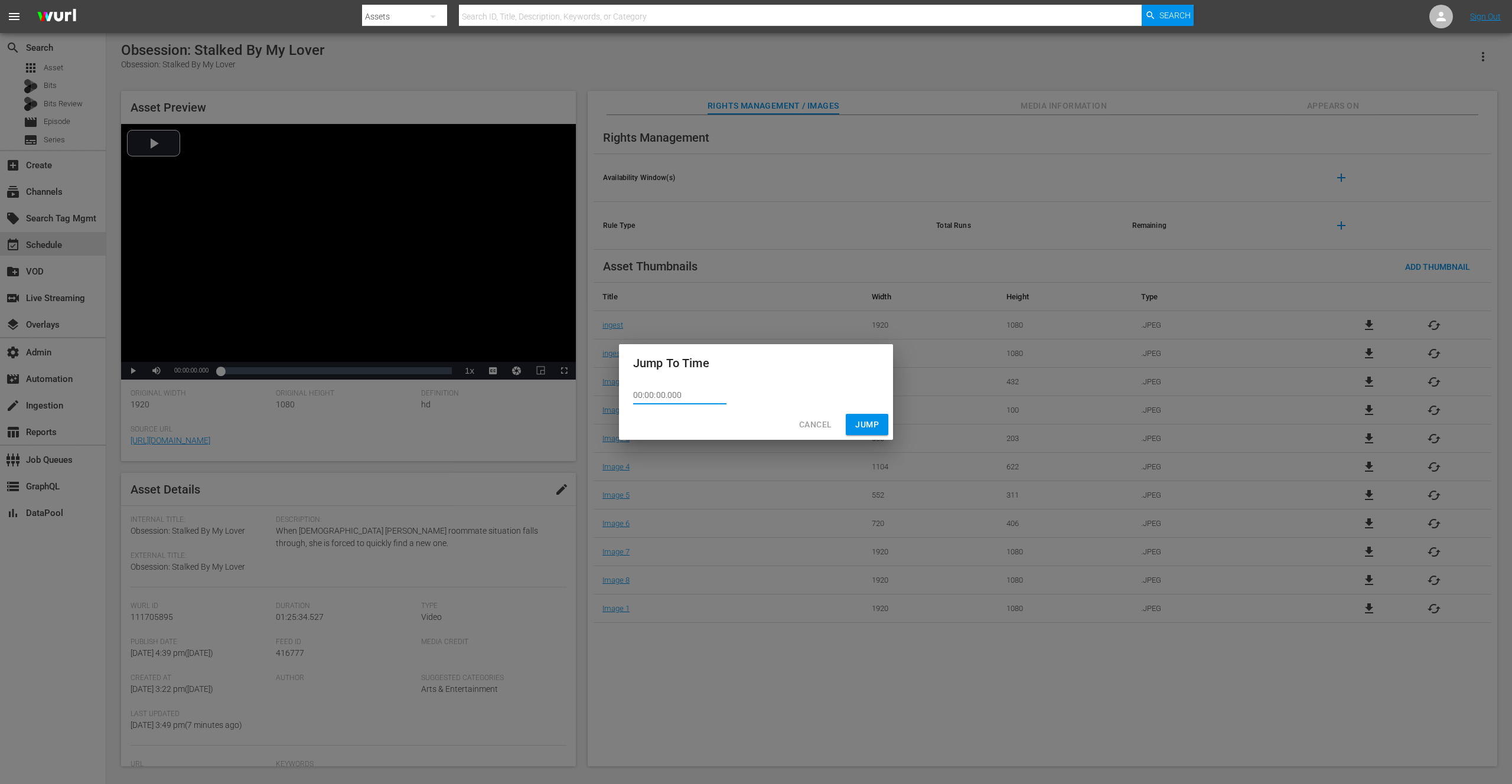
drag, startPoint x: 691, startPoint y: 399, endPoint x: 625, endPoint y: 403, distance: 66.1
click at [611, 395] on div "Jump To Time 00:00:00.000 Cancel Jump" at bounding box center [756, 392] width 1512 height 784
paste input "1:41:53.408"
type input "01:41:53.408"
click at [876, 421] on div "Cancel Jump" at bounding box center [755, 425] width 274 height 31
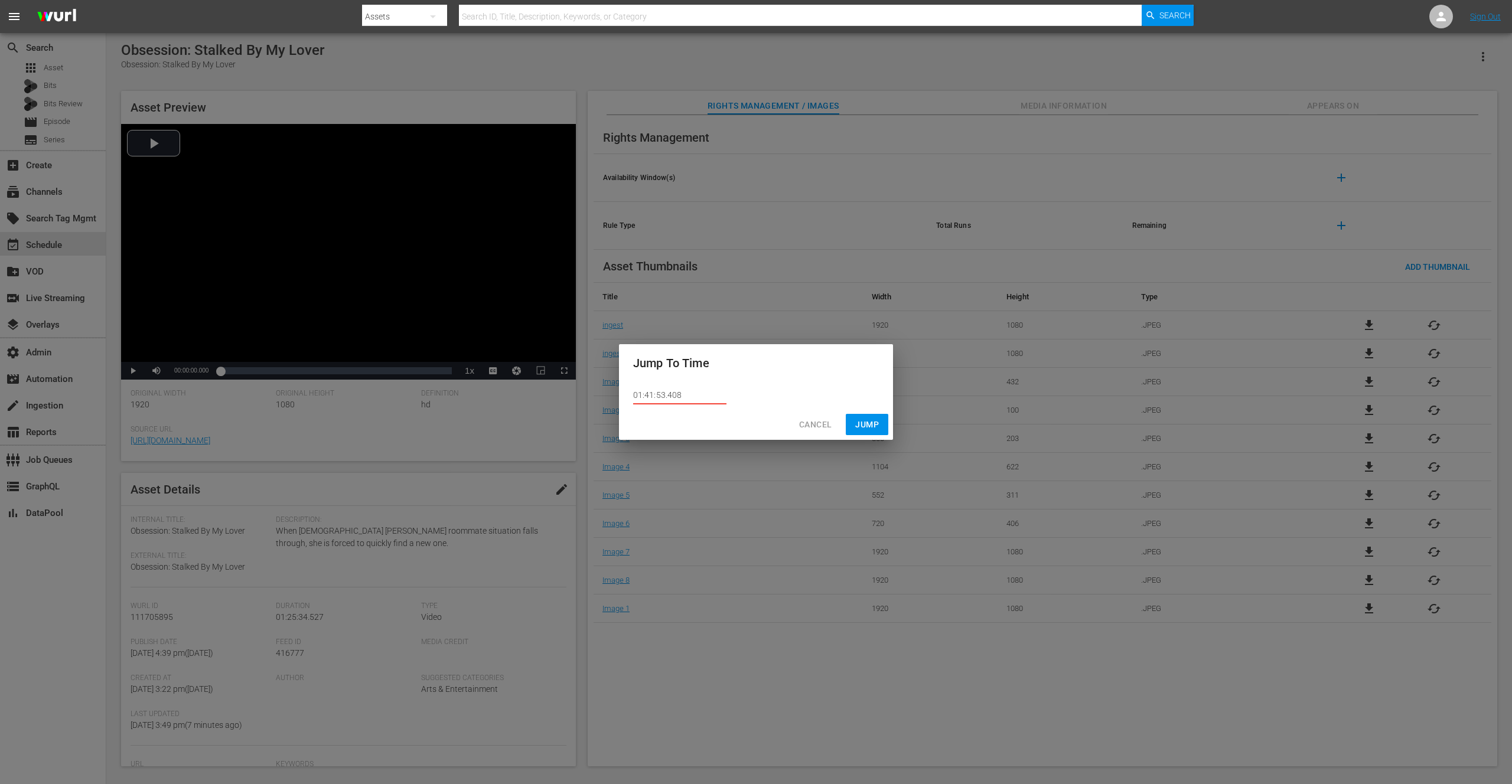
click at [874, 427] on div "Cancel Jump" at bounding box center [755, 425] width 274 height 31
click at [699, 399] on input "01:41:53.408" at bounding box center [680, 396] width 93 height 18
drag, startPoint x: 692, startPoint y: 398, endPoint x: 626, endPoint y: 395, distance: 66.1
click at [624, 393] on div "01:41:53.408" at bounding box center [755, 395] width 274 height 27
click at [680, 398] on input "01:41:53.408" at bounding box center [680, 396] width 93 height 18
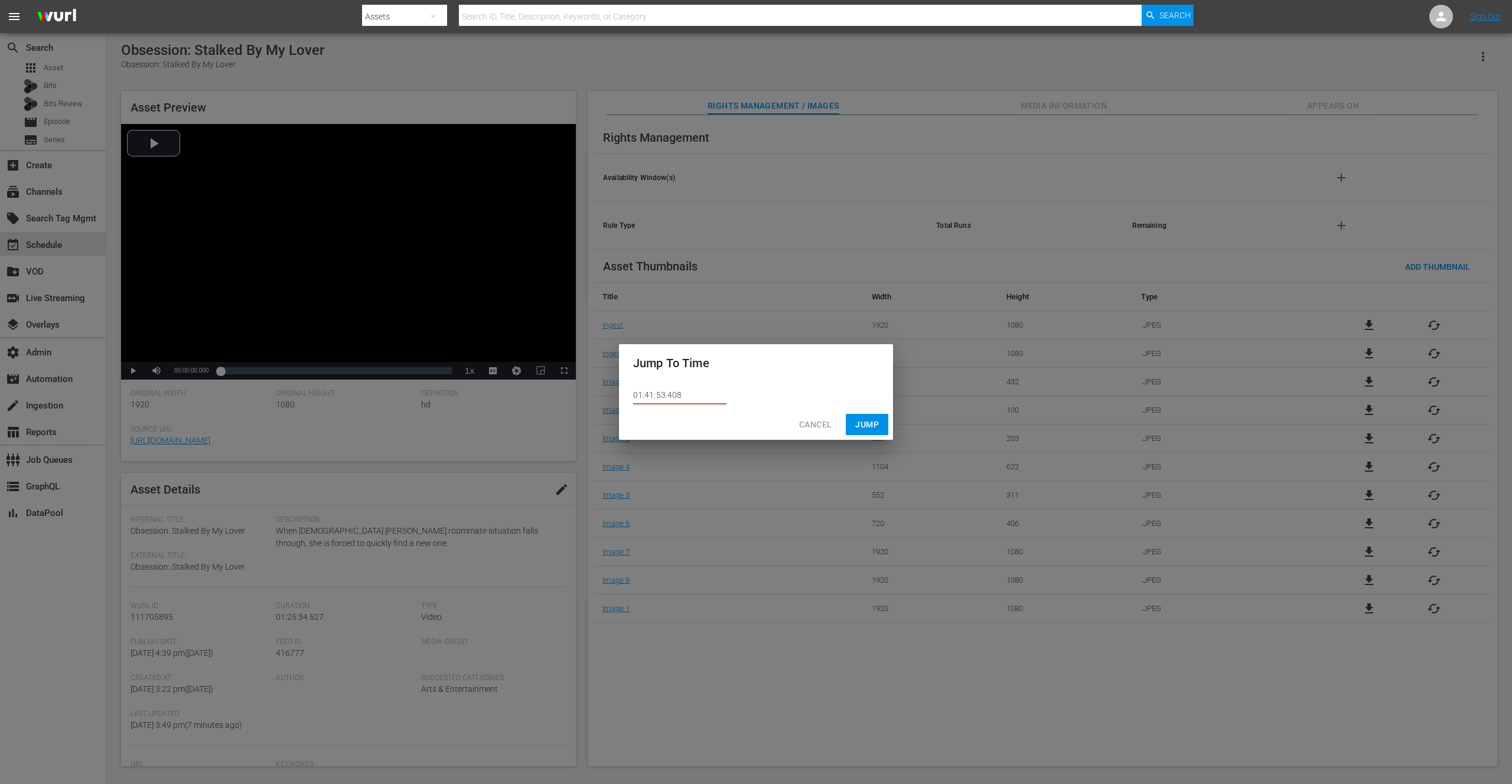
click at [679, 399] on input "01:41:53.408" at bounding box center [680, 396] width 93 height 18
click at [810, 425] on span "Cancel" at bounding box center [816, 424] width 33 height 14
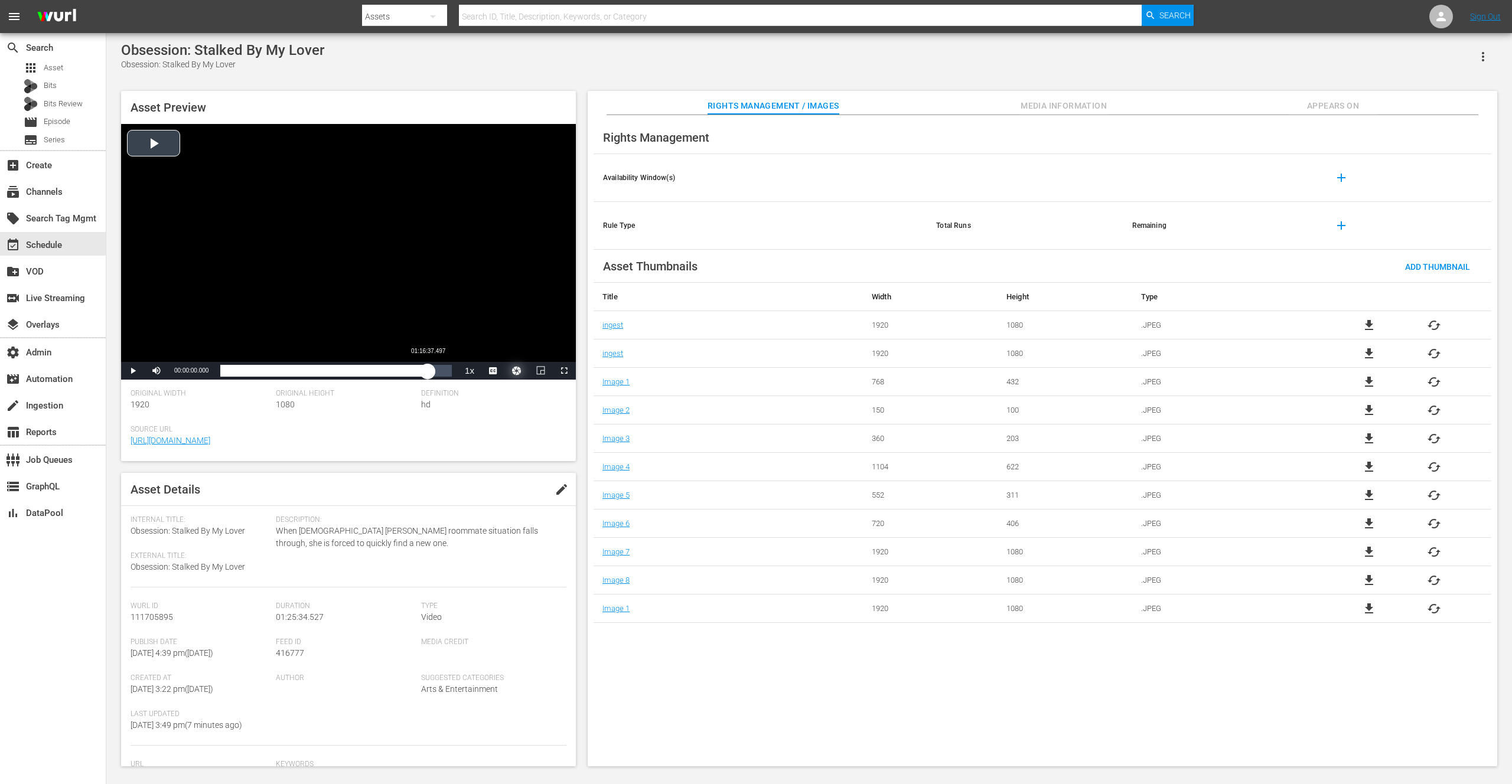
drag, startPoint x: 358, startPoint y: 374, endPoint x: 428, endPoint y: 374, distance: 70.0
click at [428, 374] on div "Loaded : 0.12% 01:16:37.497 00:00:00.000" at bounding box center [336, 371] width 232 height 12
click at [444, 371] on div "01:22:44.249" at bounding box center [444, 371] width 1 height 12
click at [448, 370] on div "01:22:47.344" at bounding box center [334, 371] width 227 height 12
click at [564, 371] on span "Video Player" at bounding box center [564, 371] width 0 height 0
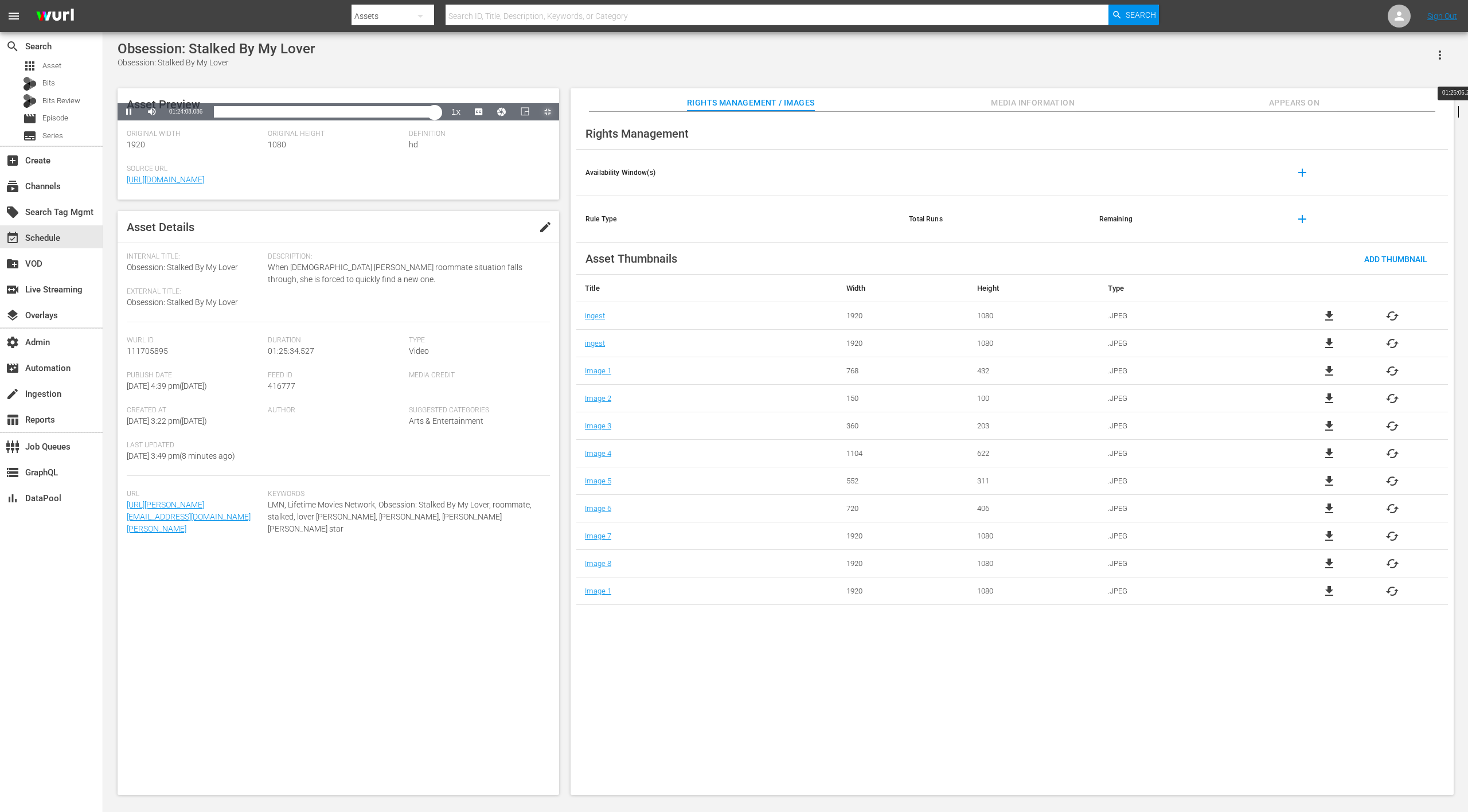
click at [1458, 117] on div "01:25:06.289" at bounding box center [1458, 112] width 1 height 12
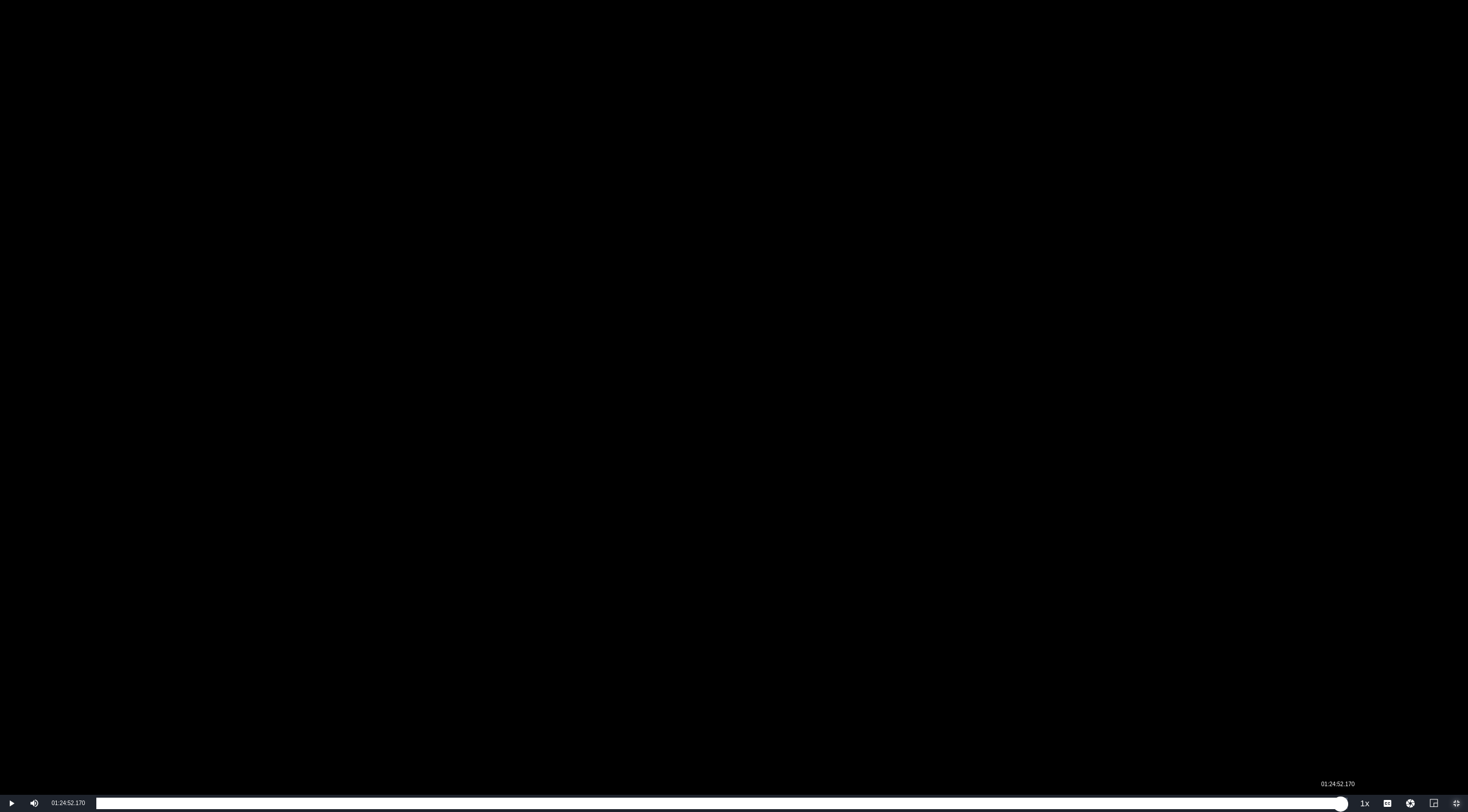
click at [1337, 761] on div "01:25:07.148" at bounding box center [719, 803] width 1244 height 12
click at [1332, 761] on div "01:24:52.661" at bounding box center [714, 803] width 1235 height 12
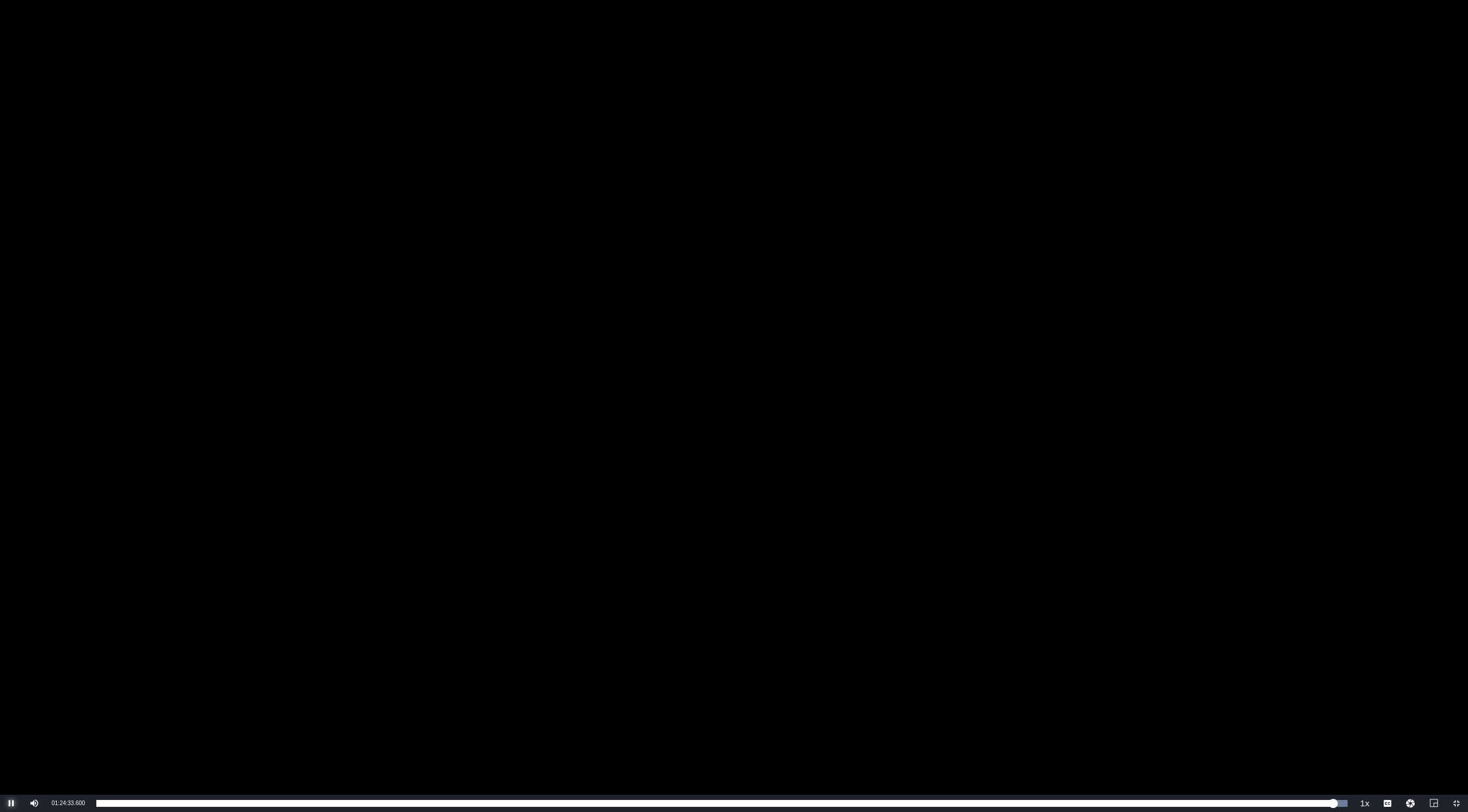
click at [12, 761] on span "Video Player" at bounding box center [12, 803] width 0 height 0
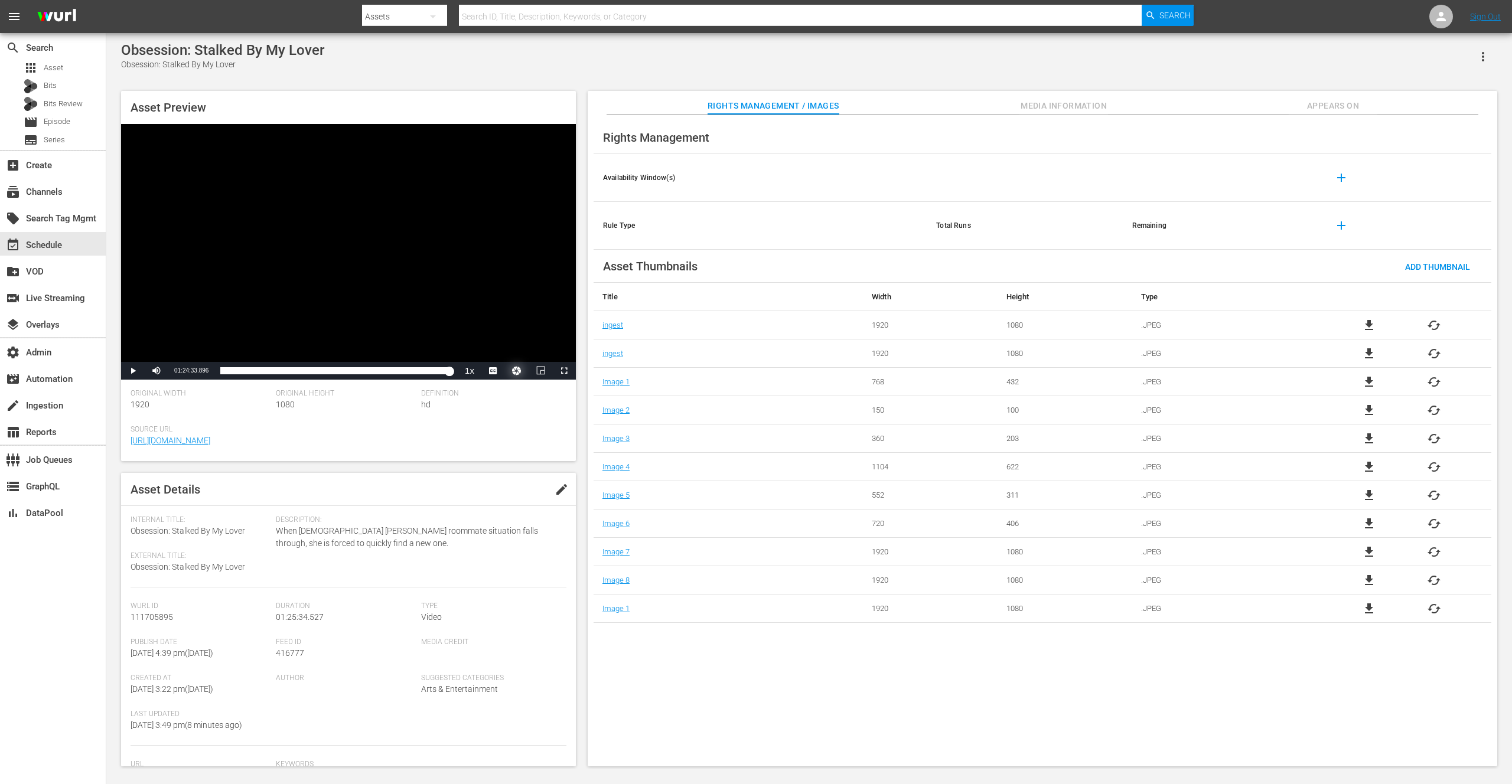
click at [517, 371] on button "Video Player" at bounding box center [517, 371] width 24 height 18
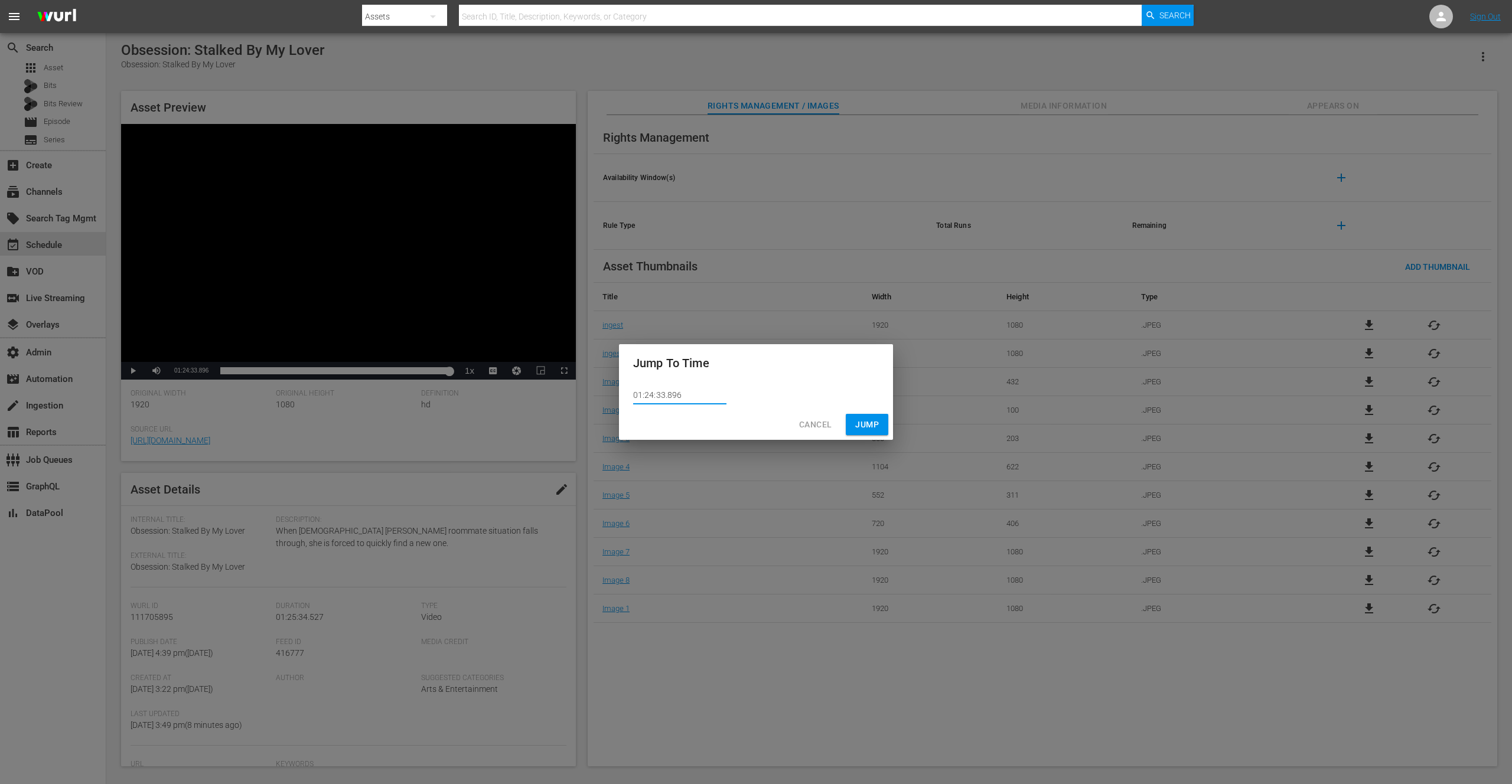
drag, startPoint x: 700, startPoint y: 391, endPoint x: 625, endPoint y: 393, distance: 75.0
click at [625, 392] on div "01:24:33.896" at bounding box center [755, 395] width 274 height 27
click at [682, 398] on input "01:24:33.896" at bounding box center [680, 396] width 93 height 18
type input "01:24:33.396"
click at [866, 426] on span "Jump" at bounding box center [867, 424] width 24 height 14
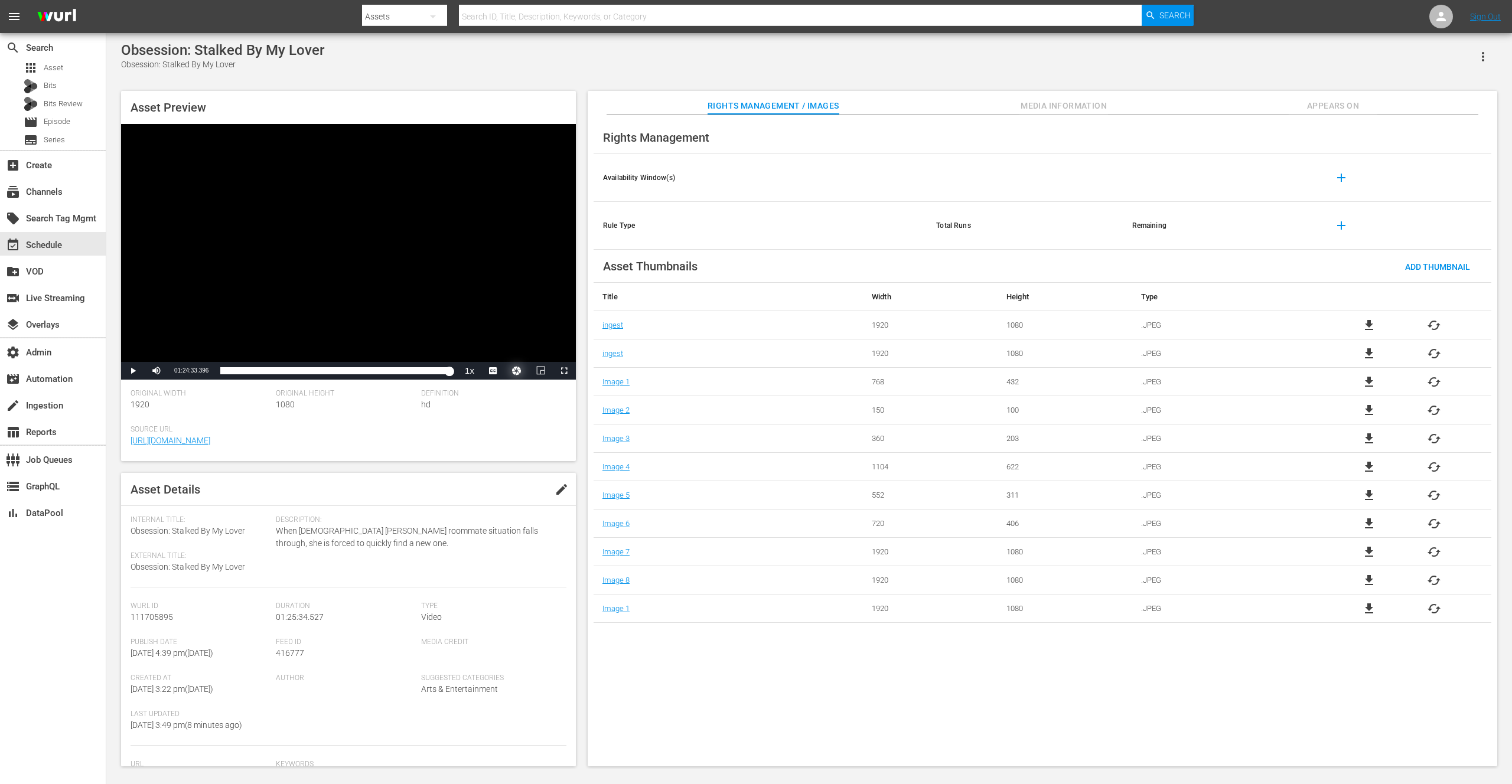
click at [517, 369] on button "Video Player" at bounding box center [517, 371] width 24 height 18
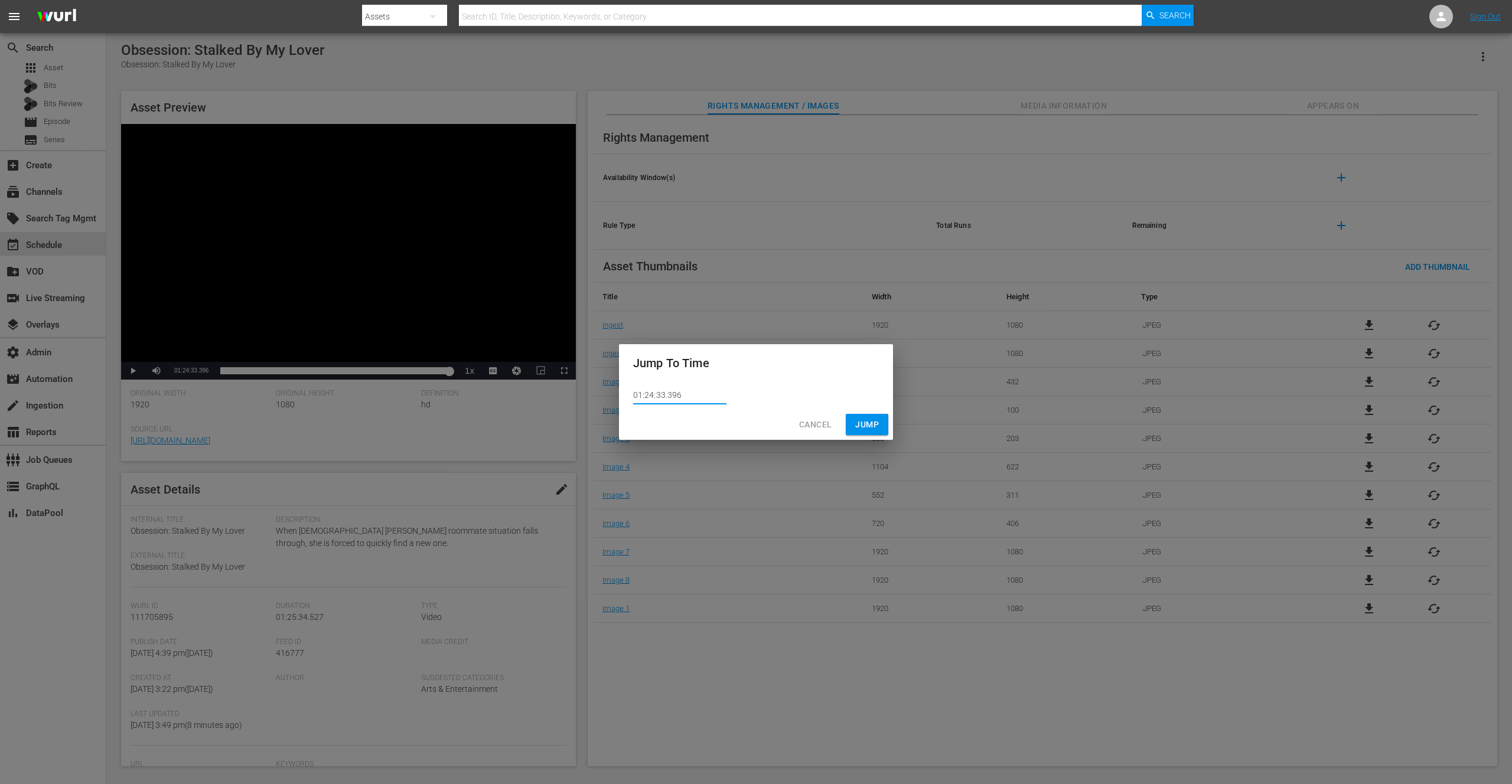
drag, startPoint x: 668, startPoint y: 396, endPoint x: 680, endPoint y: 396, distance: 12.0
click at [680, 396] on input "01:24:33.396" at bounding box center [680, 396] width 93 height 18
type input "01:24:33.900"
click at [860, 422] on span "Jump" at bounding box center [867, 424] width 24 height 14
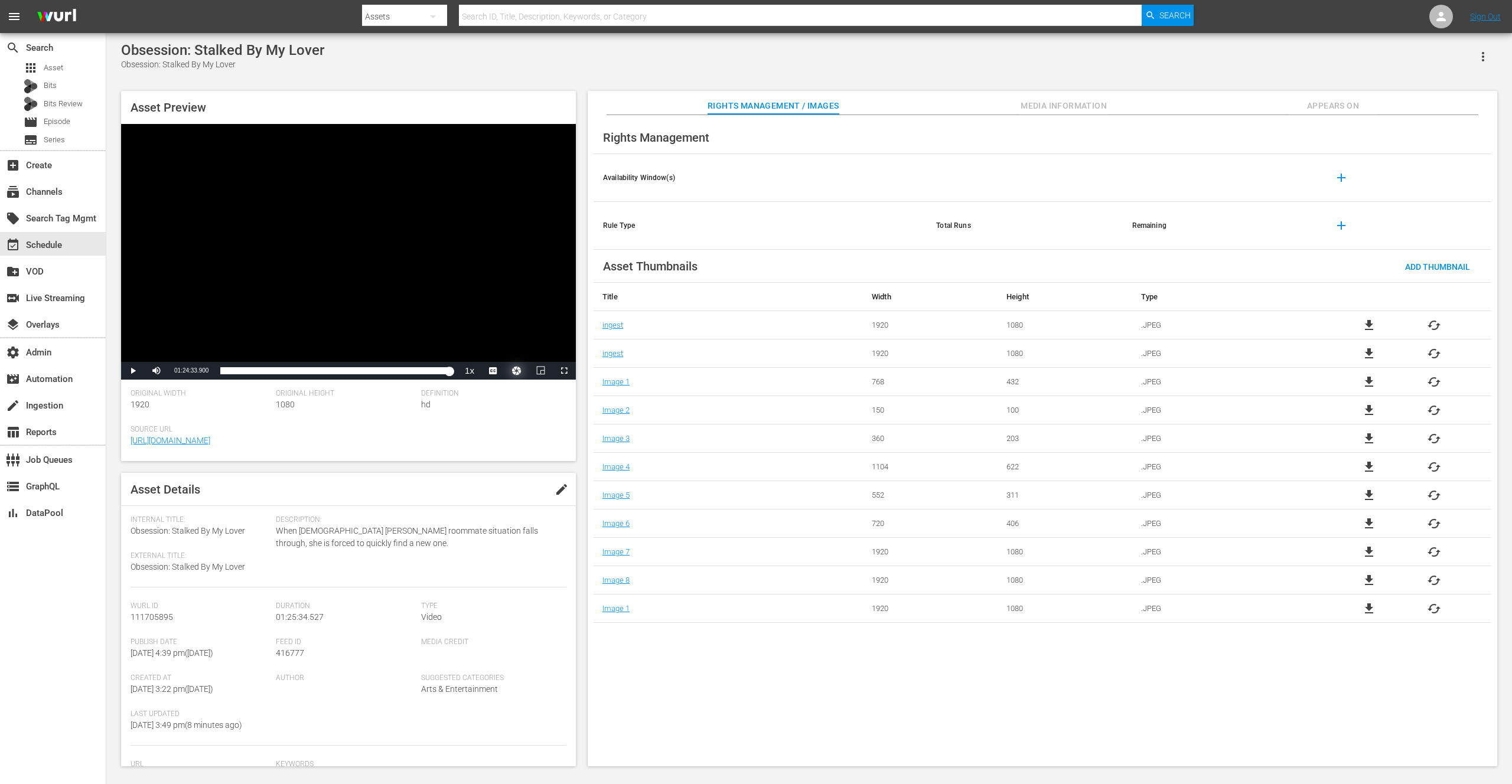
click at [521, 369] on button "Video Player" at bounding box center [517, 371] width 24 height 18
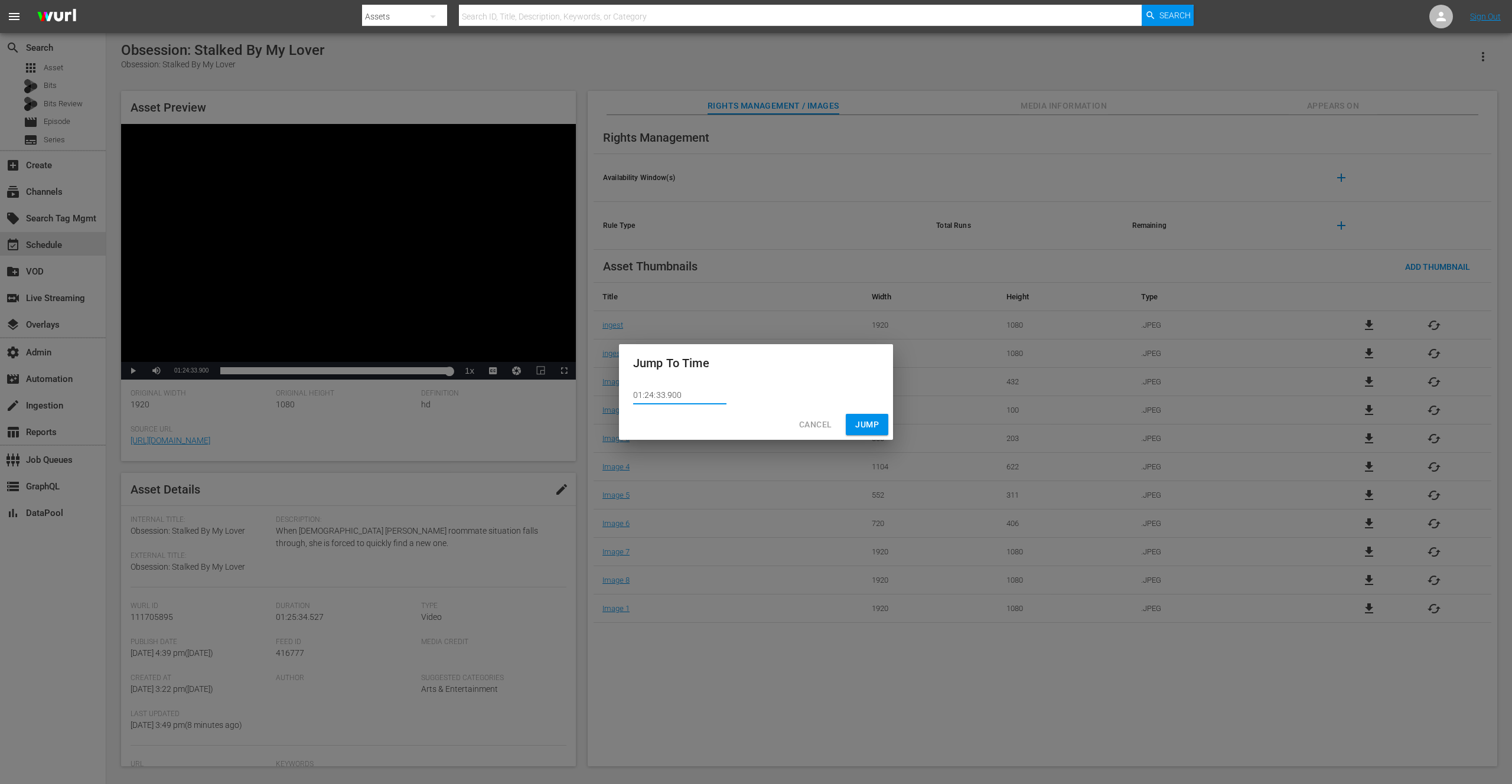
click at [665, 395] on input "01:24:33.900" at bounding box center [680, 396] width 93 height 18
type input "01:24:34.900"
click at [868, 425] on span "Jump" at bounding box center [867, 424] width 24 height 14
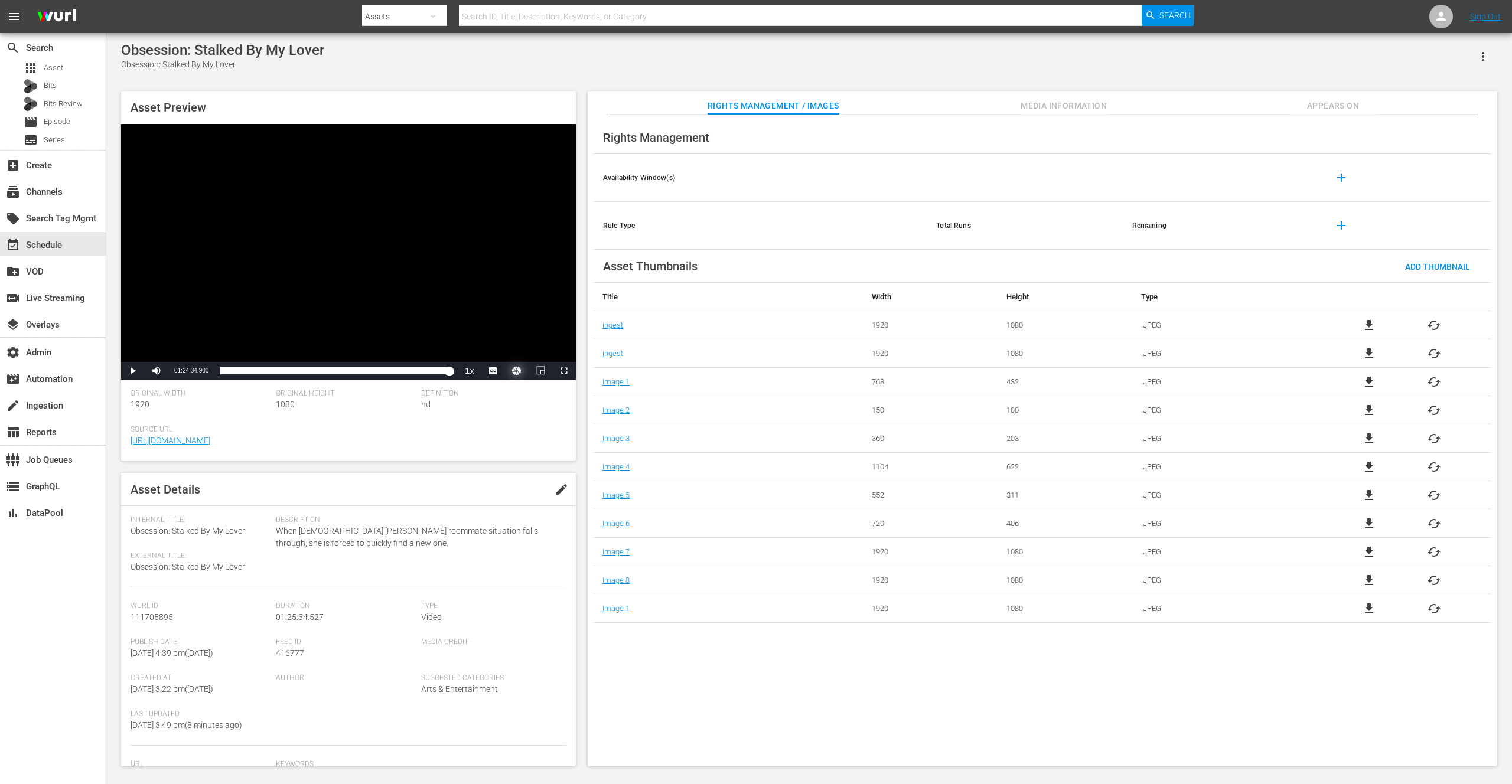
click at [515, 372] on button "Video Player" at bounding box center [517, 371] width 24 height 18
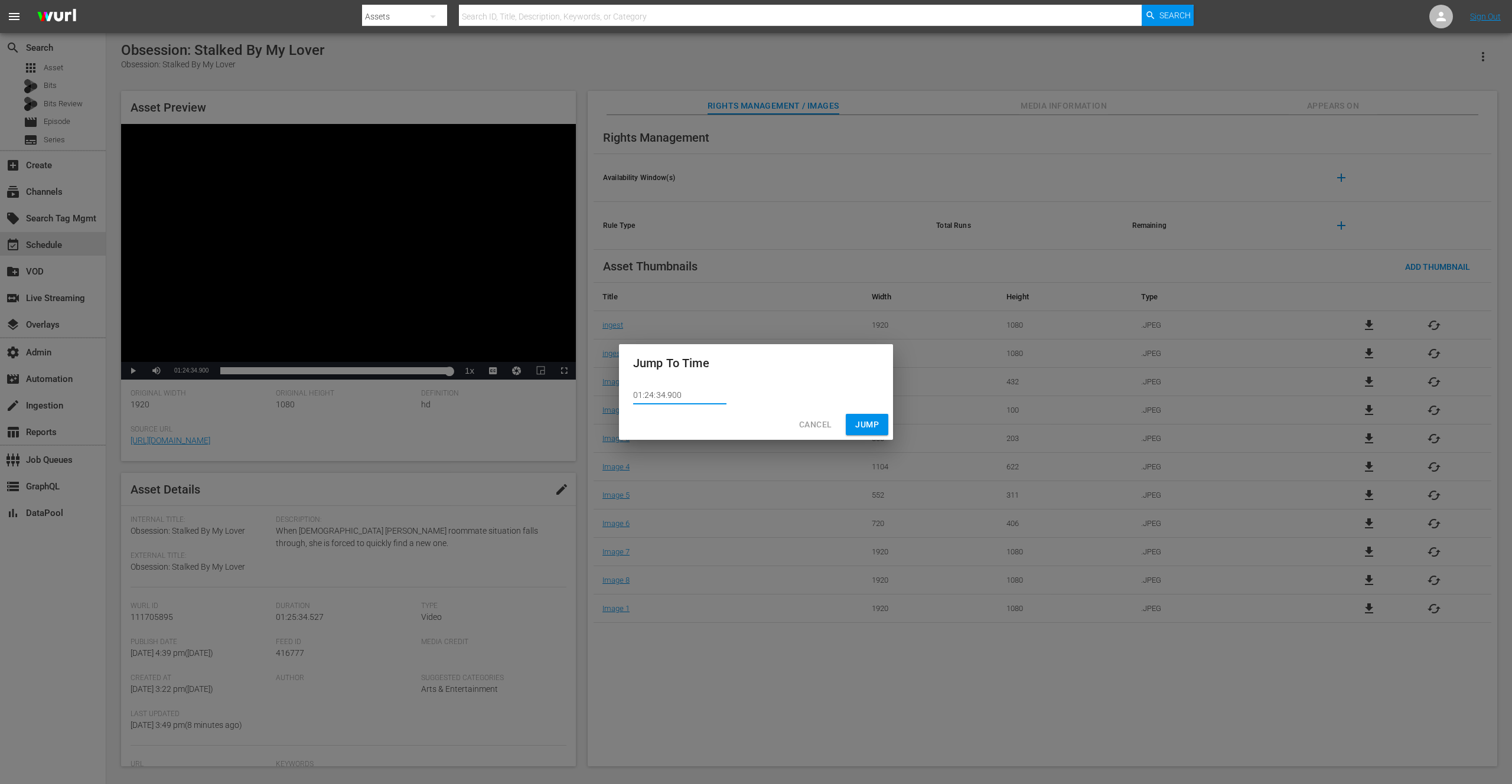
click at [670, 395] on input "01:24:34.900" at bounding box center [680, 396] width 93 height 18
type input "01:24:34.200"
click at [874, 423] on span "Jump" at bounding box center [867, 424] width 24 height 14
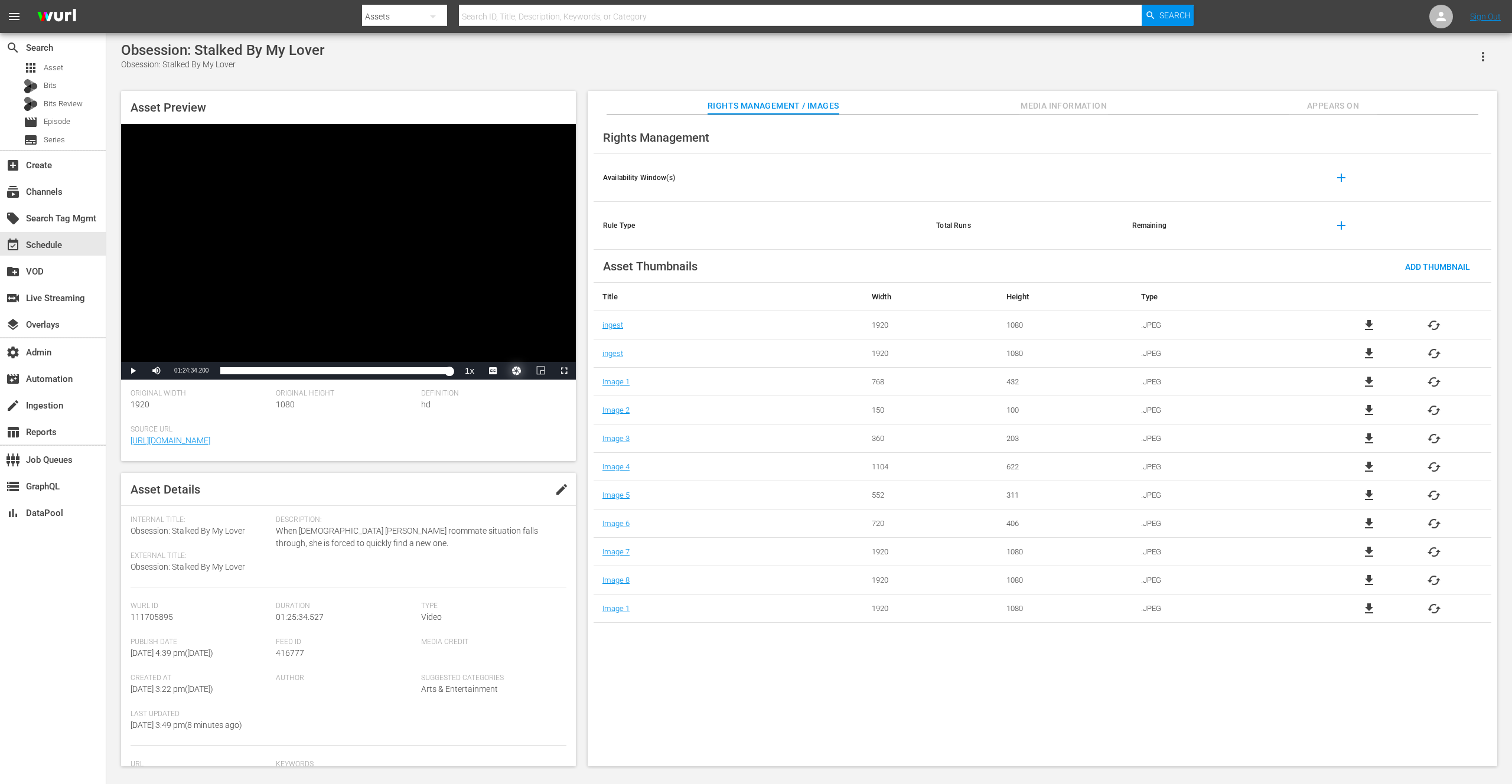
click at [514, 371] on button "Video Player" at bounding box center [517, 371] width 24 height 18
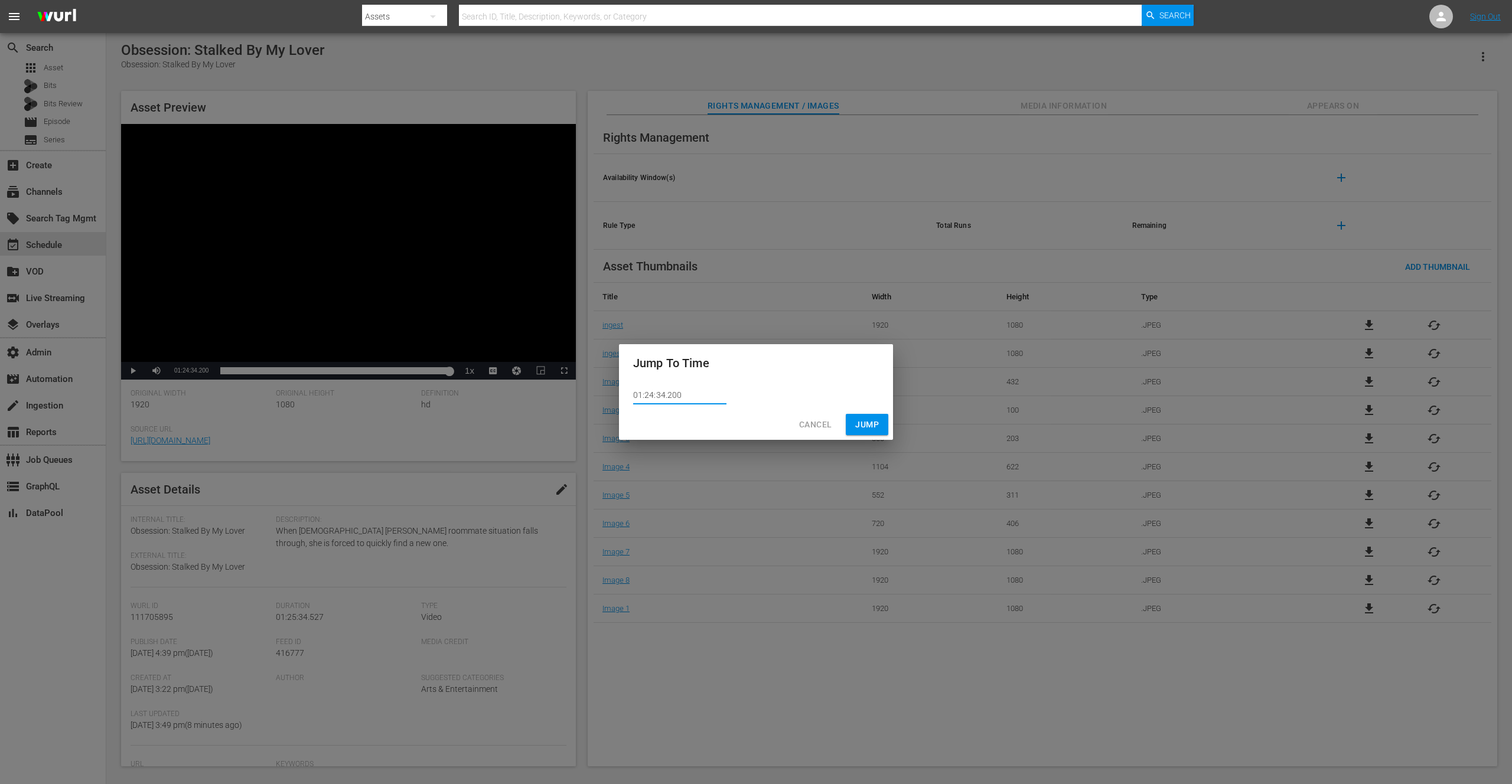
click at [672, 395] on input "01:24:34.200" at bounding box center [680, 396] width 93 height 18
click at [671, 395] on input "01:24:34.200" at bounding box center [680, 396] width 93 height 18
click at [670, 396] on input "01:24:34.200" at bounding box center [680, 396] width 93 height 18
type input "01:24:34.400"
click at [862, 424] on span "Jump" at bounding box center [867, 424] width 24 height 14
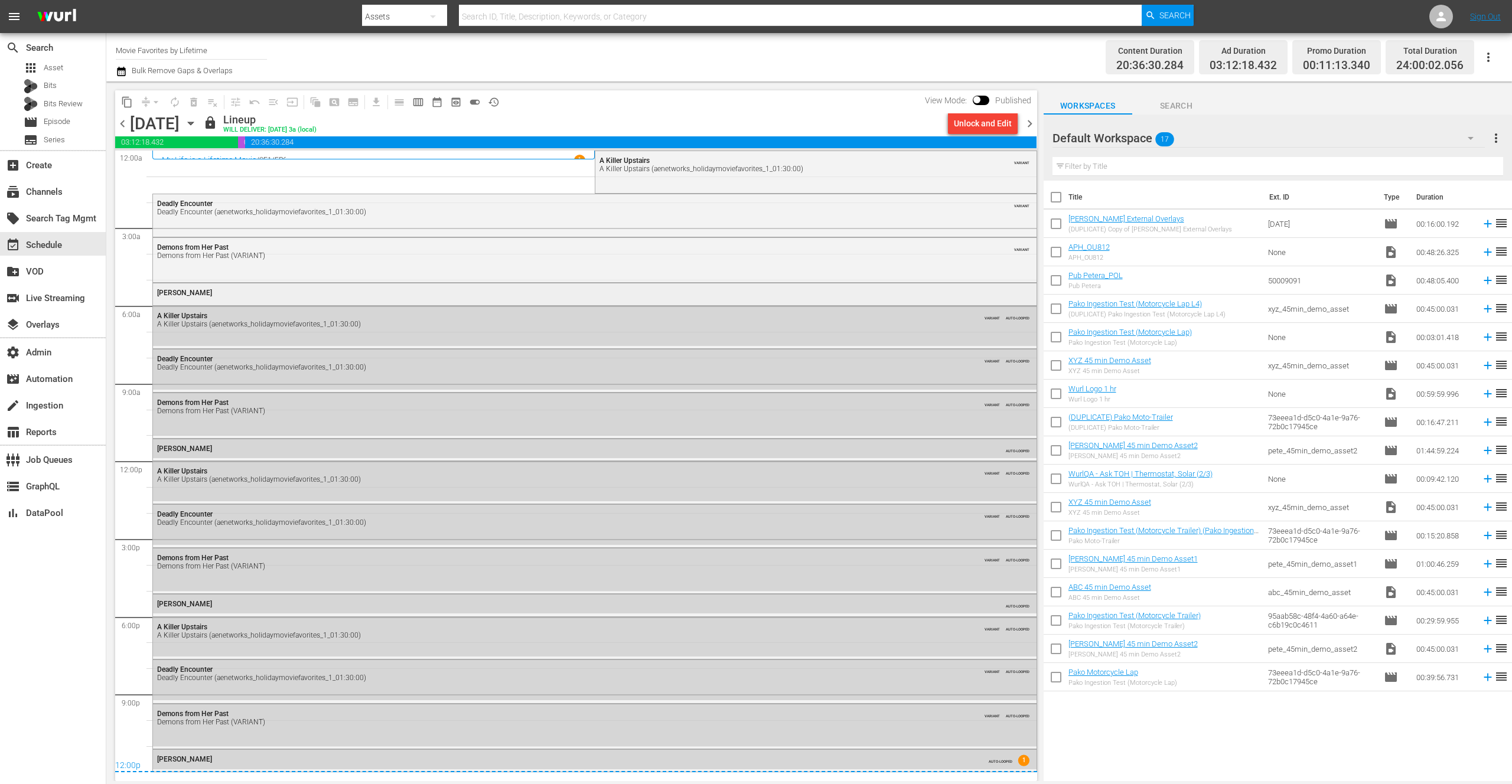
click at [300, 293] on div "Joyce Mitchell" at bounding box center [561, 293] width 809 height 8
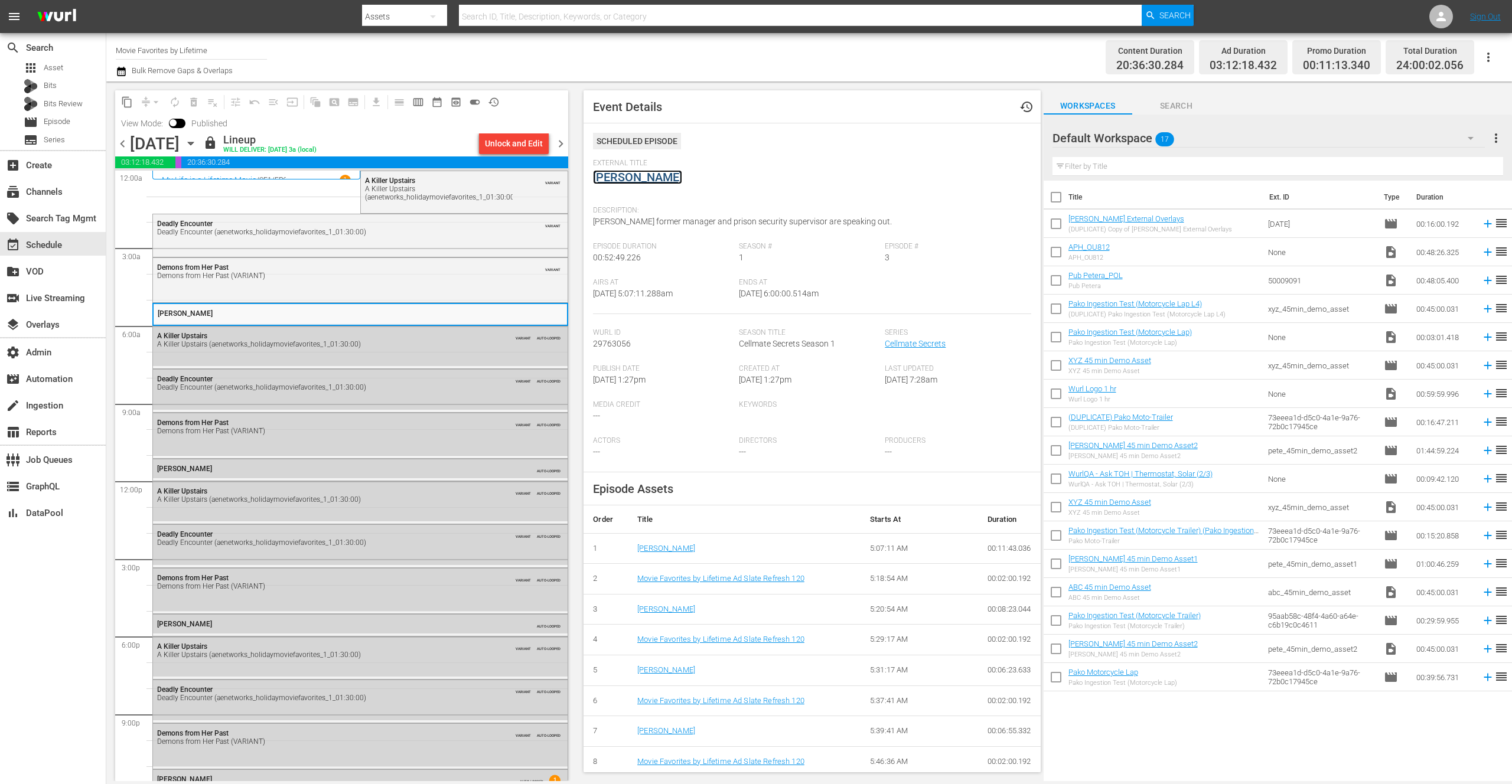
click at [616, 178] on link "Joyce Mitchell" at bounding box center [638, 177] width 89 height 14
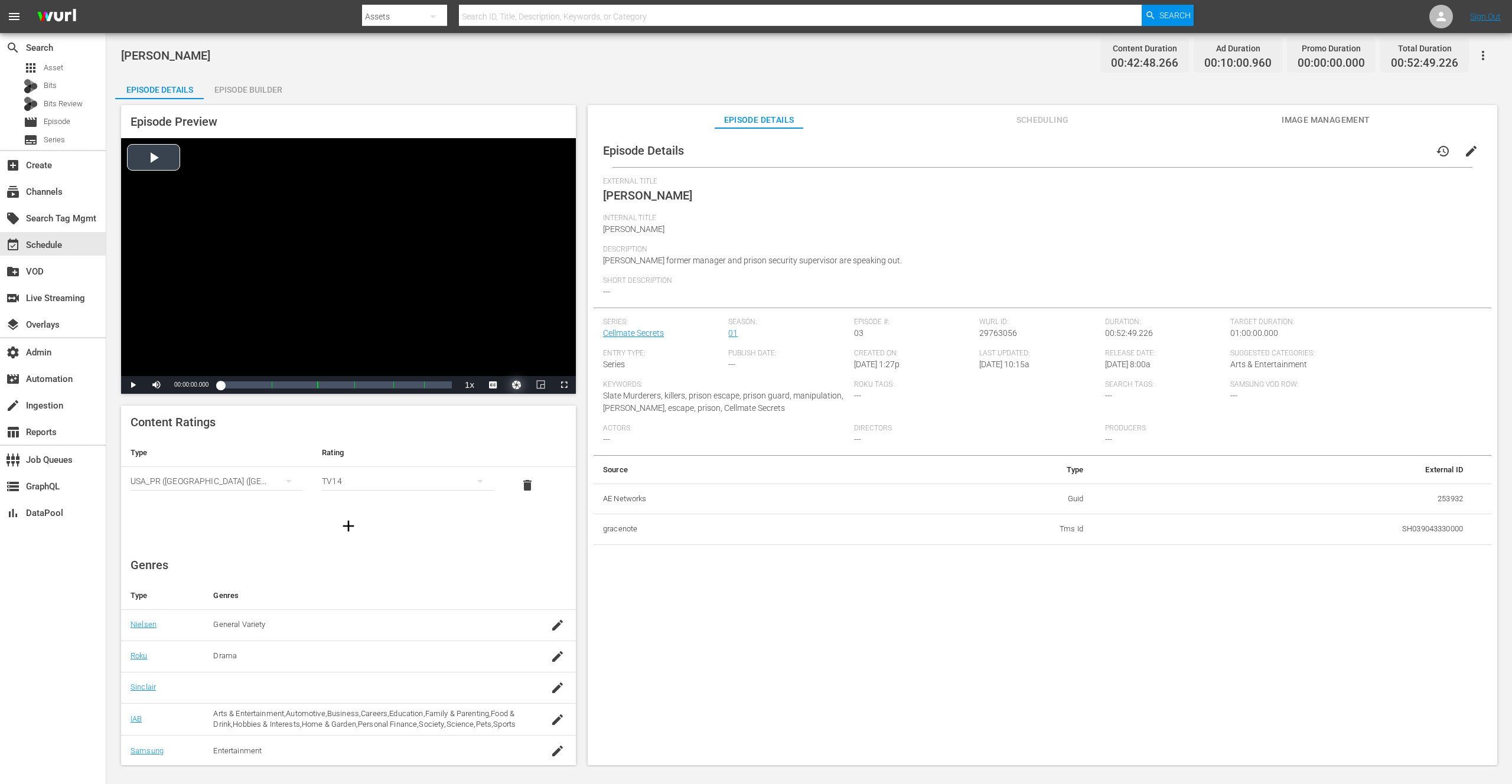
click at [516, 386] on button "Video Player" at bounding box center [517, 385] width 24 height 18
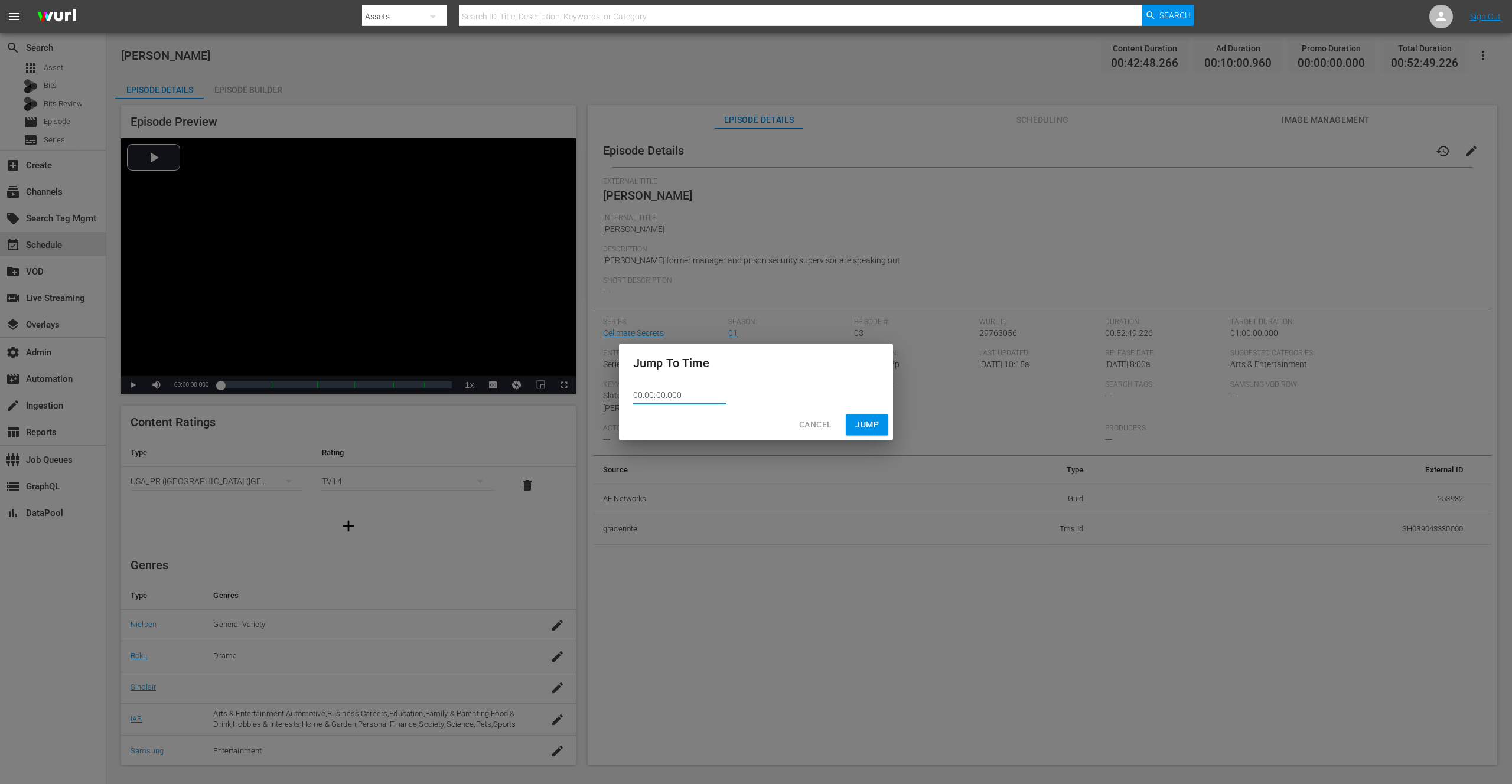
drag, startPoint x: 685, startPoint y: 398, endPoint x: 626, endPoint y: 392, distance: 59.3
click at [623, 391] on div "00:00:00.000" at bounding box center [755, 395] width 274 height 27
paste input "52:19.17"
type input "00:52:19.170"
click at [873, 425] on span "Jump" at bounding box center [867, 424] width 24 height 14
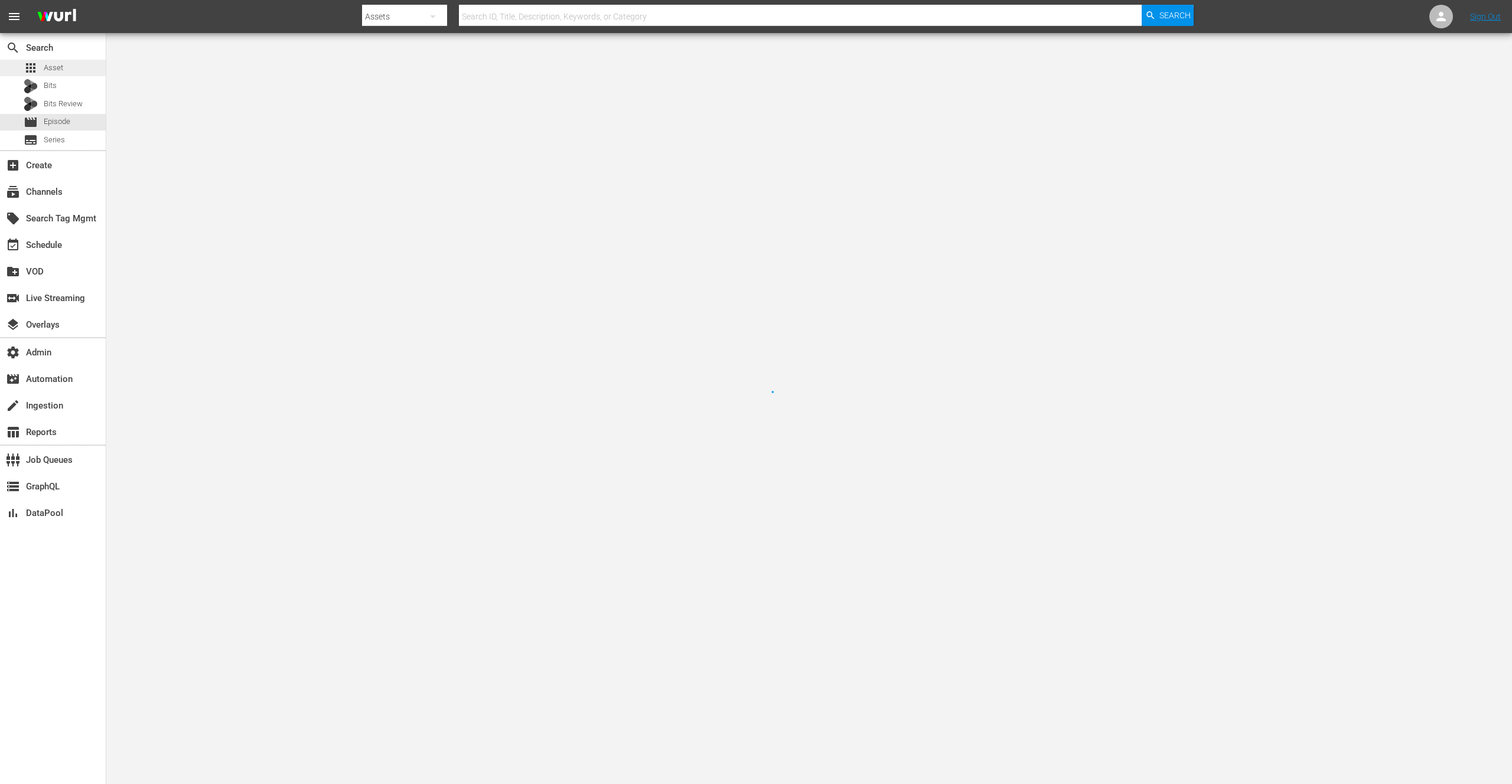
click at [60, 67] on span "Asset" at bounding box center [53, 68] width 20 height 12
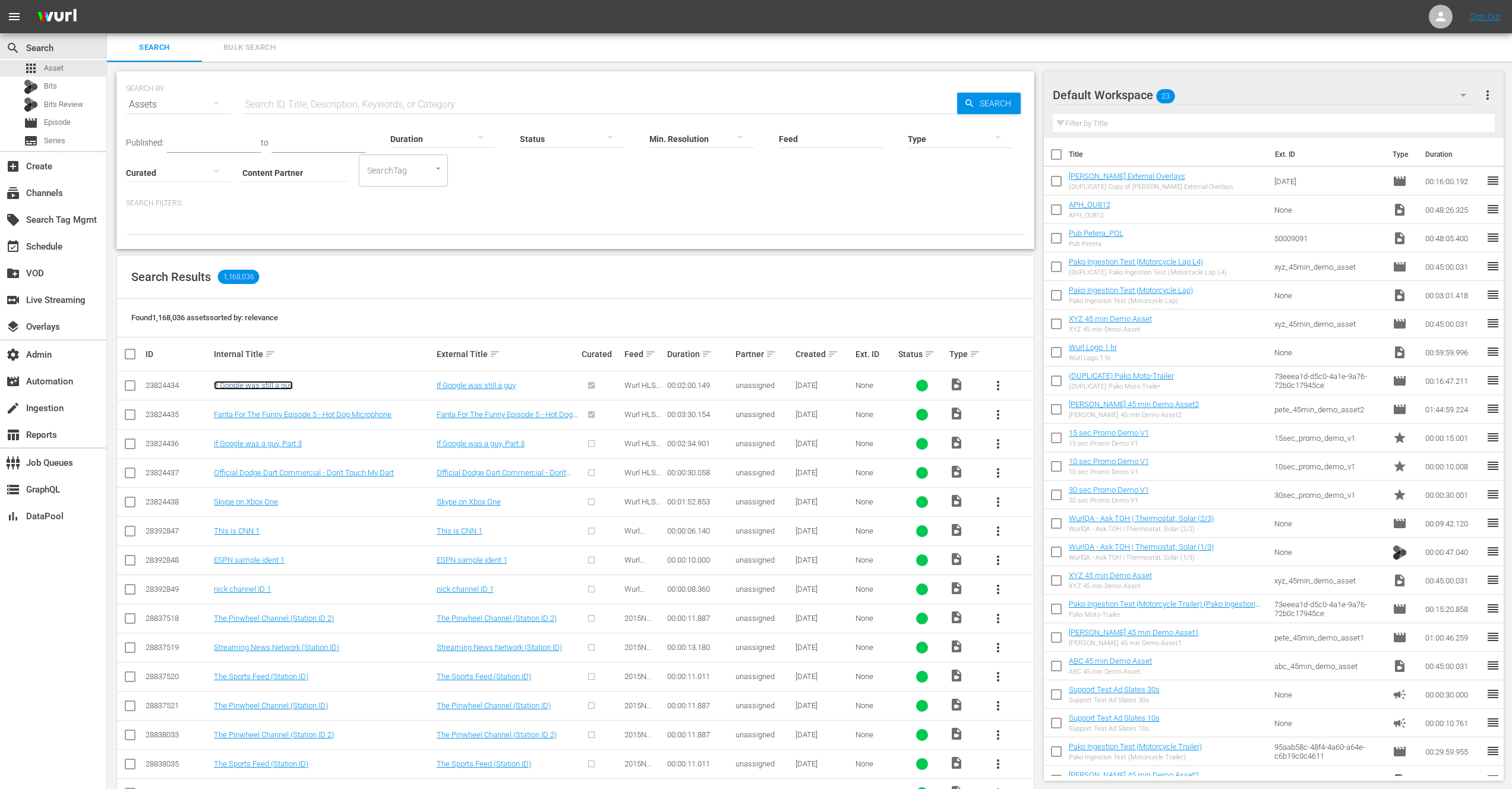
click at [253, 381] on link "If Google was still a guy" at bounding box center [253, 385] width 79 height 9
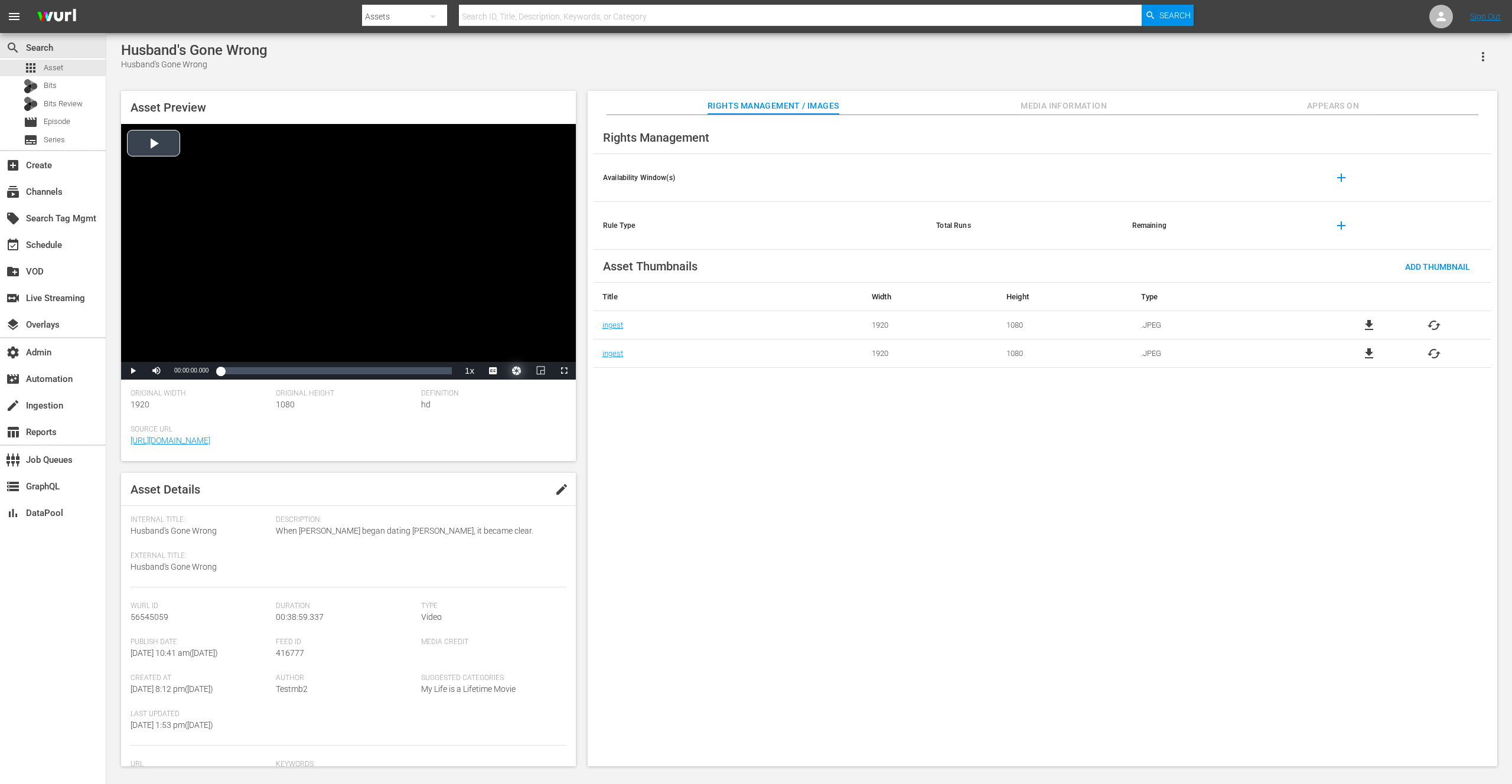
click at [517, 372] on button "Video Player" at bounding box center [517, 371] width 24 height 18
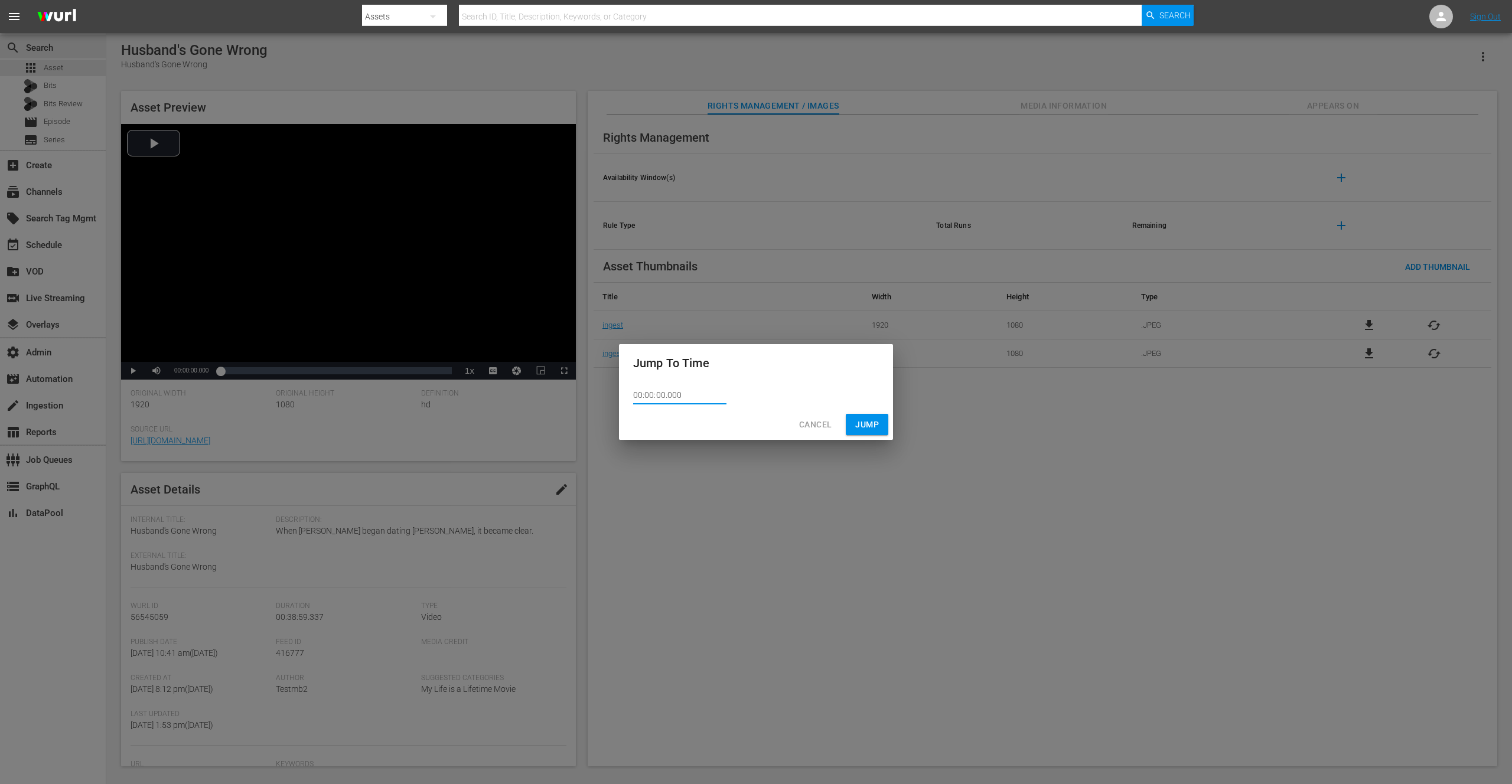
drag, startPoint x: 687, startPoint y: 397, endPoint x: 642, endPoint y: 402, distance: 45.3
click at [621, 395] on div "00:00:00.000" at bounding box center [755, 395] width 274 height 27
paste input "38:29.424"
type input "00:38:29.424"
click at [872, 426] on span "Jump" at bounding box center [867, 424] width 24 height 14
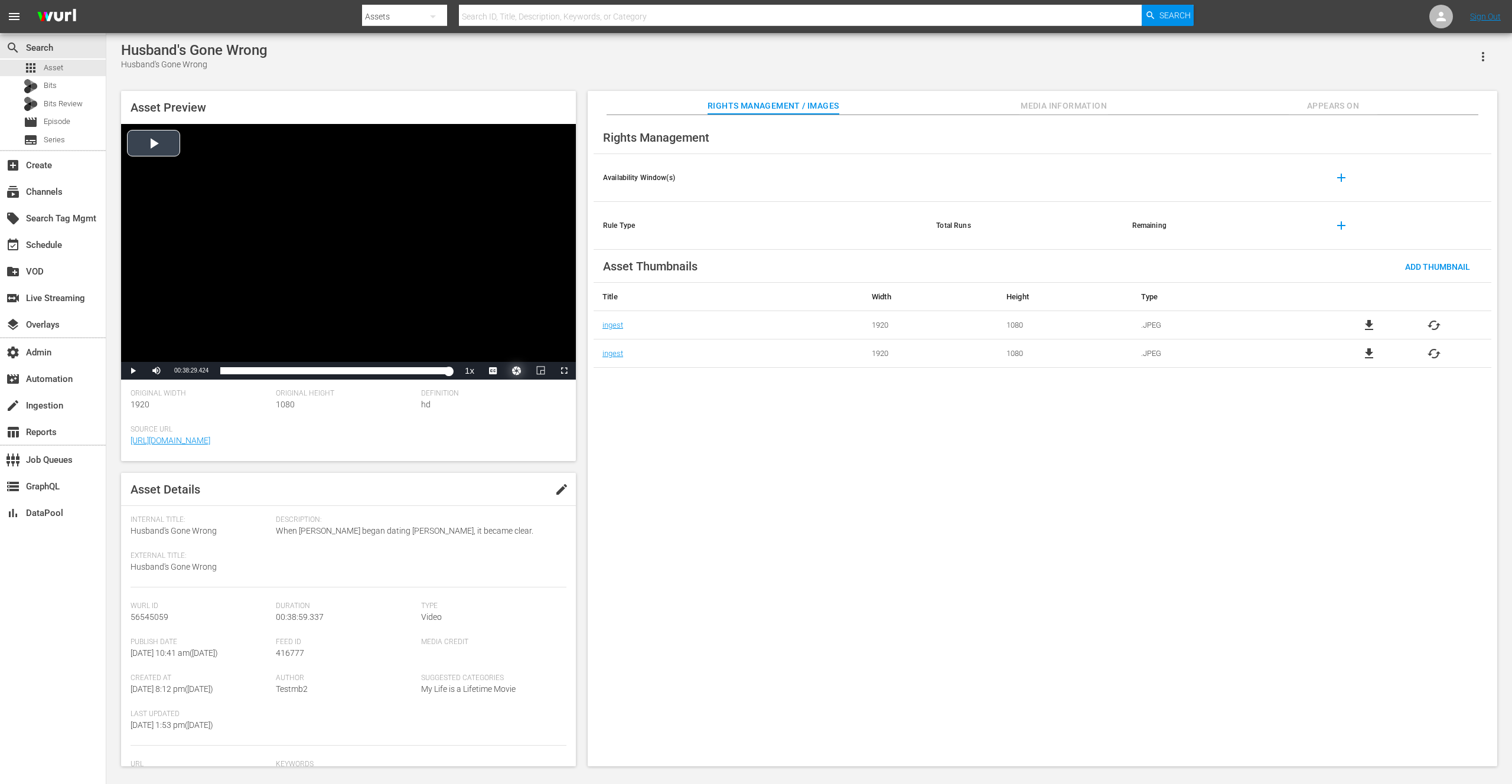
click at [513, 369] on button "Video Player" at bounding box center [517, 371] width 24 height 18
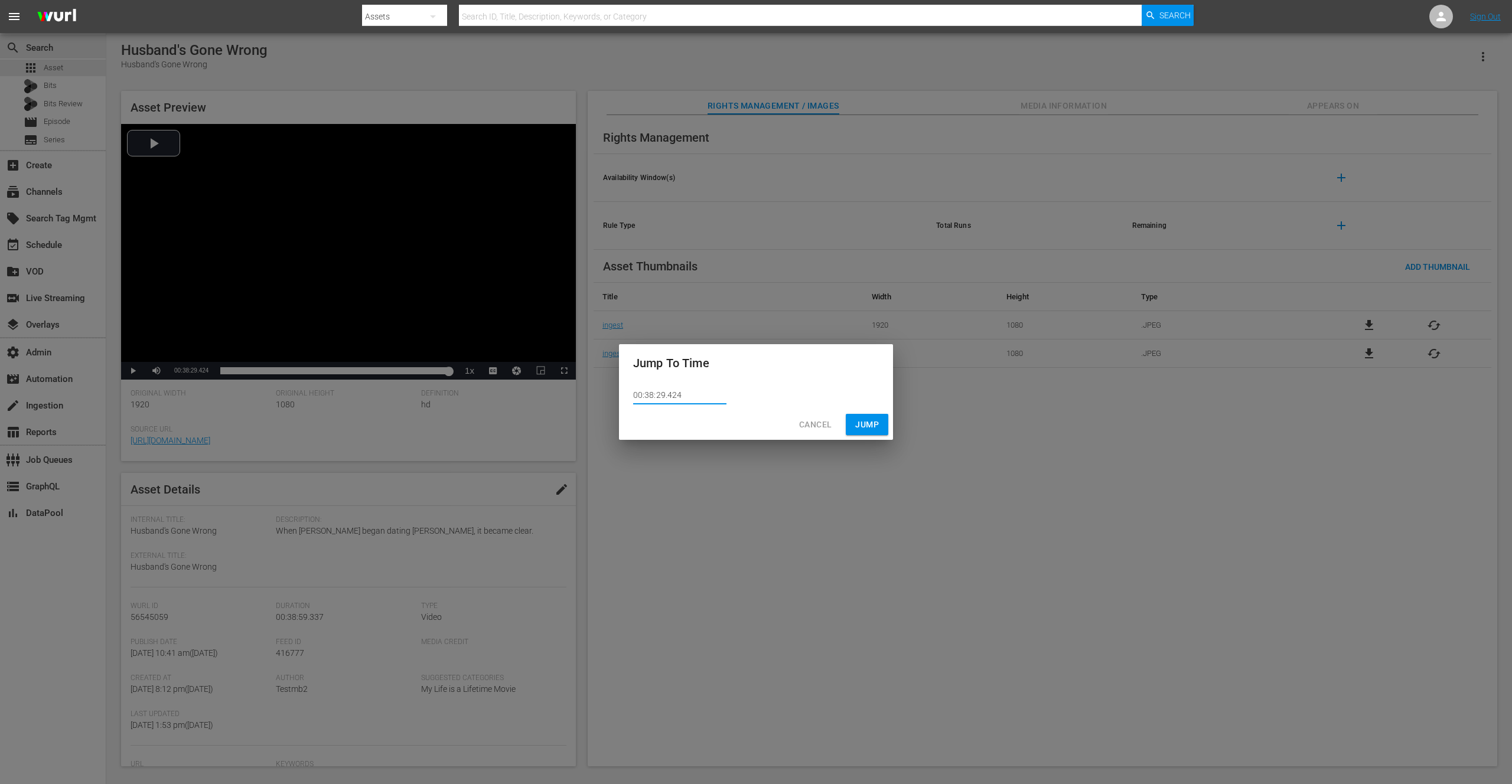
click at [671, 394] on input "00:38:29.424" at bounding box center [680, 396] width 93 height 18
type input "00:38:29.224"
click at [869, 420] on span "Jump" at bounding box center [867, 424] width 24 height 14
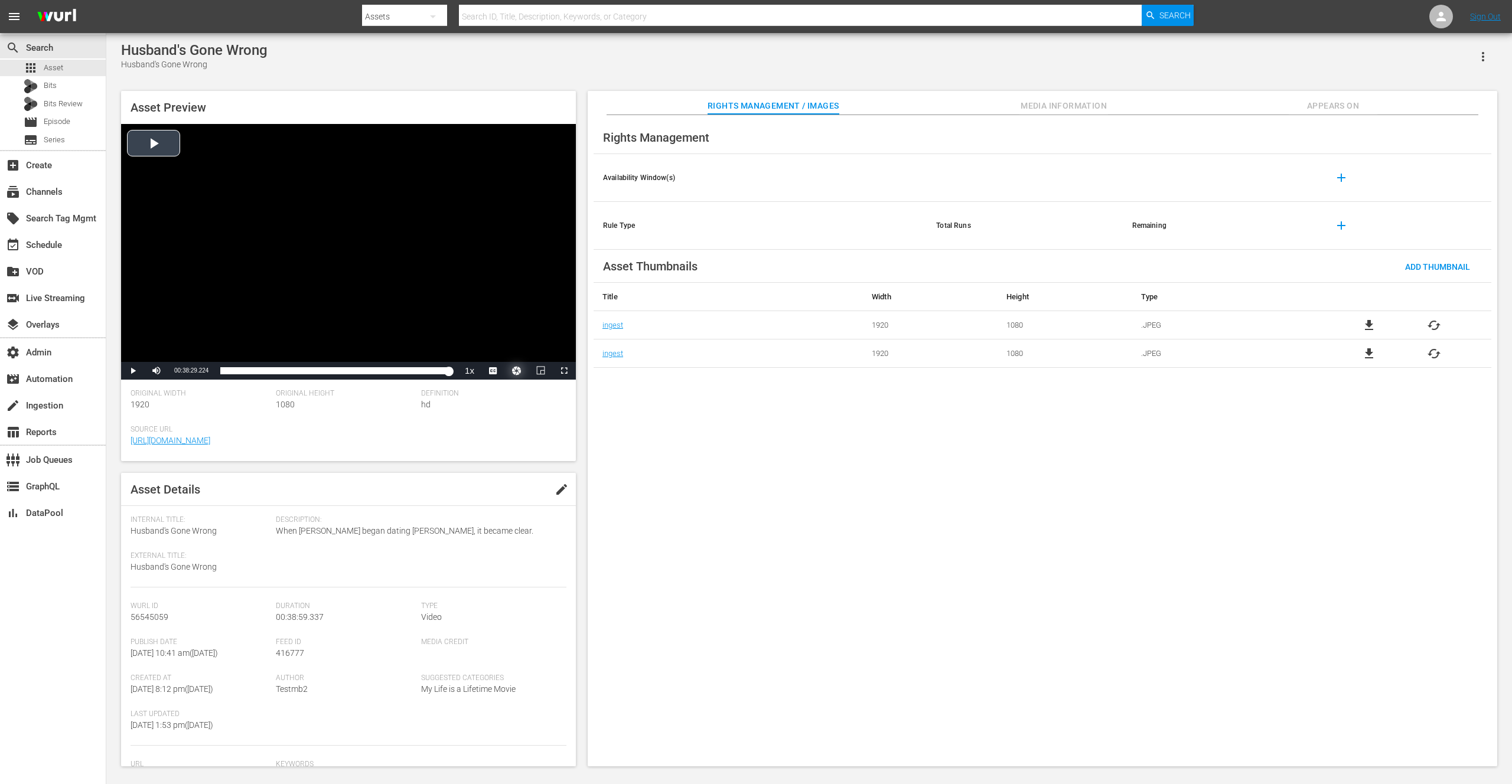
click at [519, 371] on button "Video Player" at bounding box center [517, 371] width 24 height 18
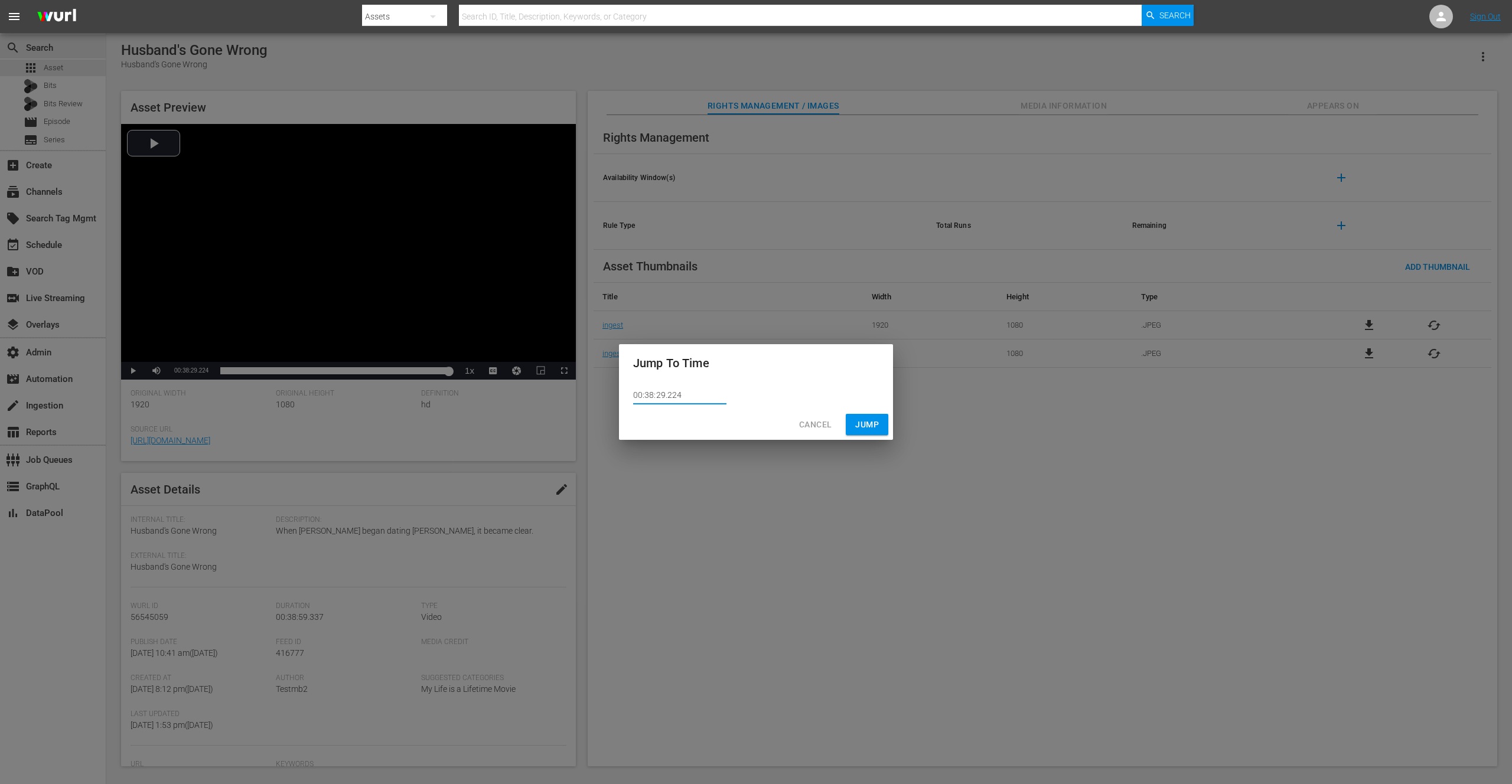
drag, startPoint x: 669, startPoint y: 395, endPoint x: 677, endPoint y: 397, distance: 8.2
click at [669, 395] on input "00:38:29.224" at bounding box center [680, 396] width 93 height 18
type input "00:38:29.324"
click at [865, 423] on span "Jump" at bounding box center [867, 424] width 24 height 14
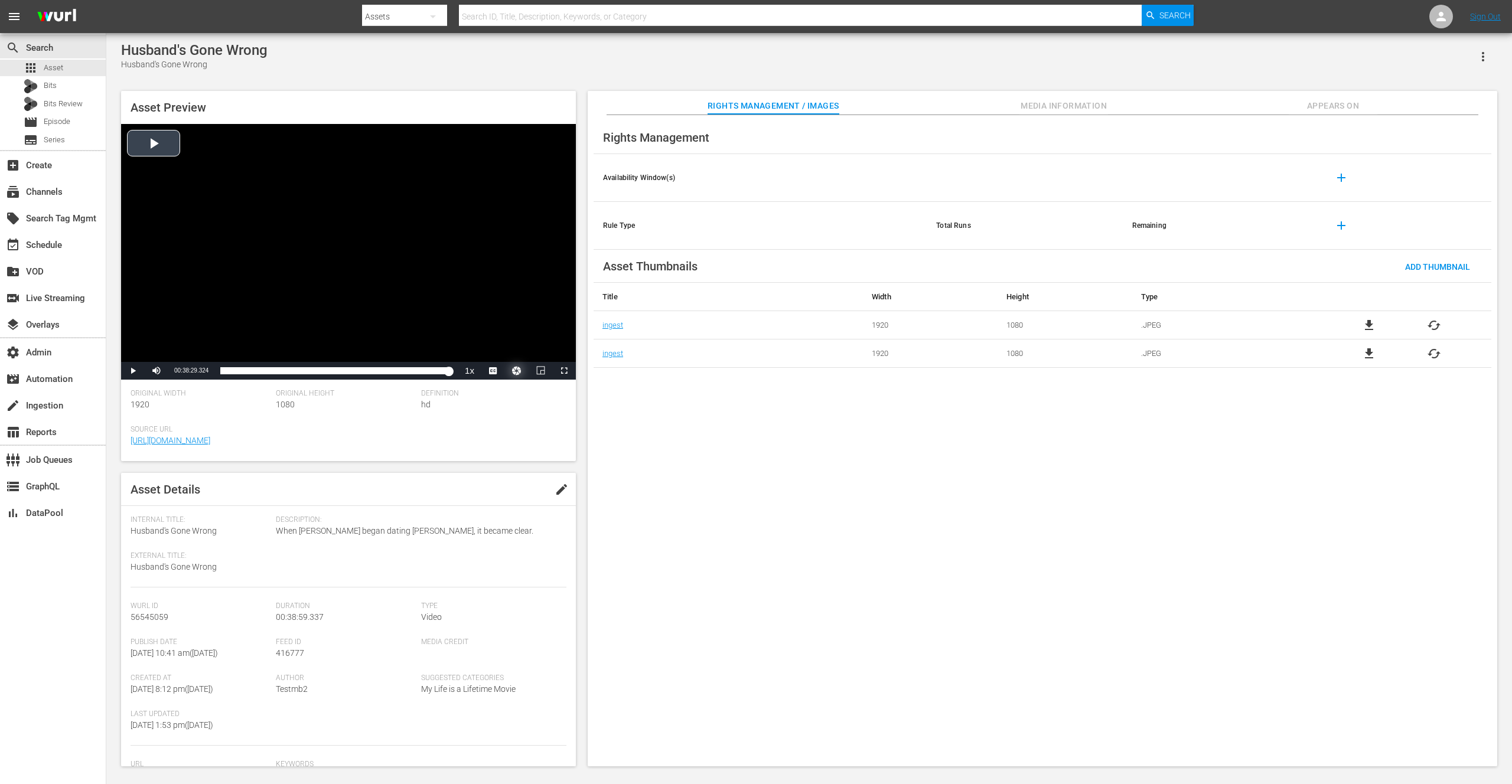
click at [514, 371] on button "Video Player" at bounding box center [517, 371] width 24 height 18
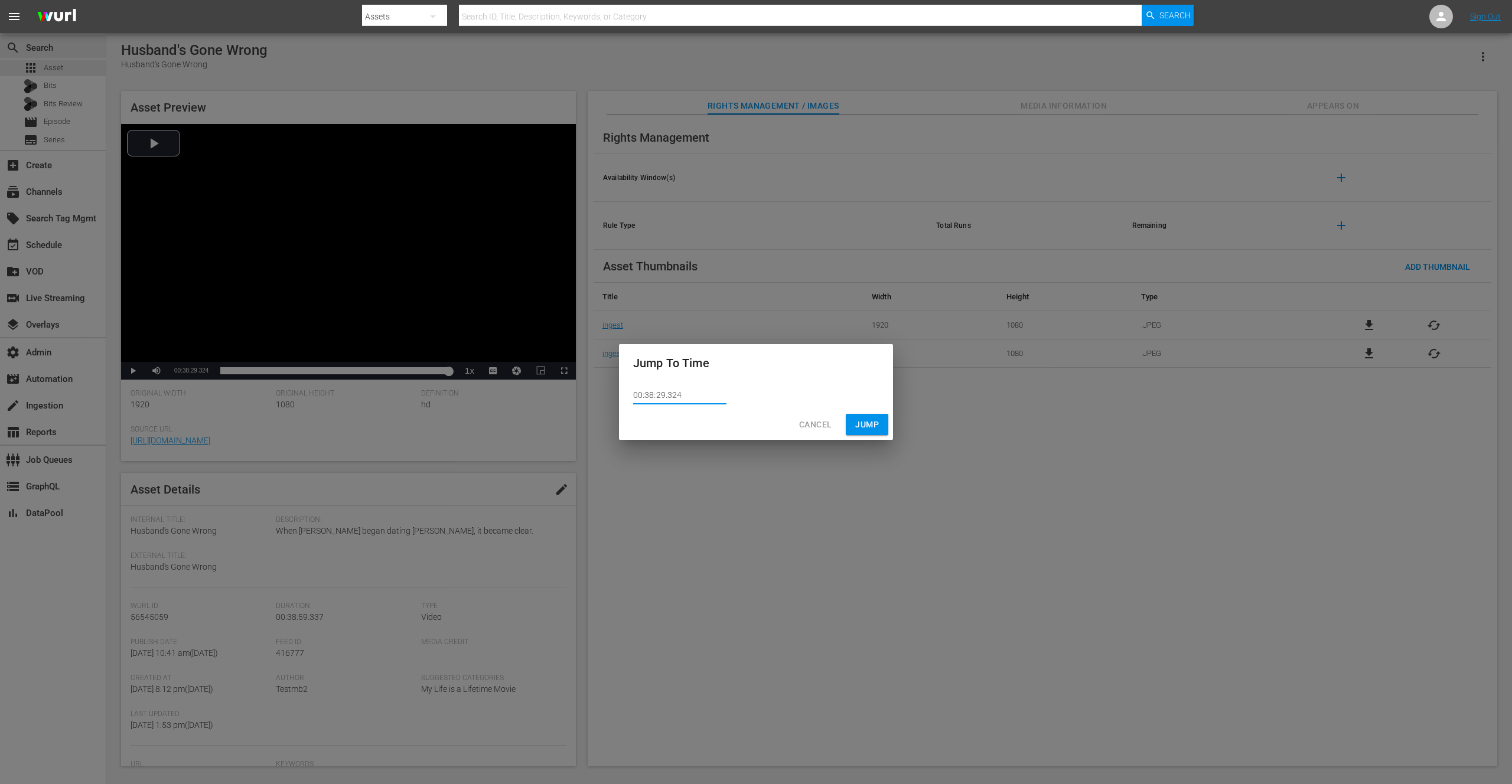
click at [671, 394] on input "00:38:29.324" at bounding box center [680, 396] width 93 height 18
type input "00:38:29.424"
click at [860, 424] on span "Jump" at bounding box center [867, 424] width 24 height 14
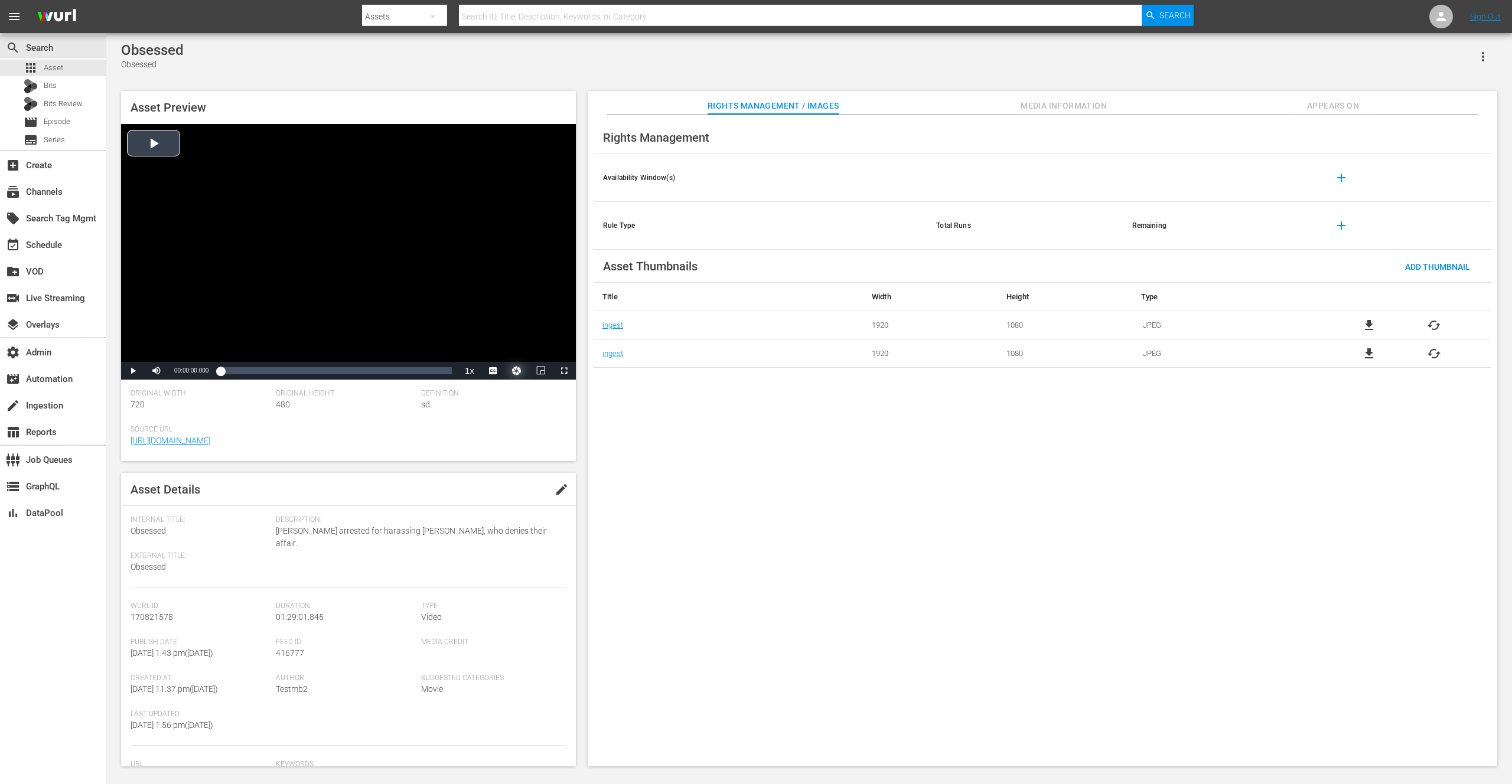
click at [516, 372] on button "Video Player" at bounding box center [517, 371] width 24 height 18
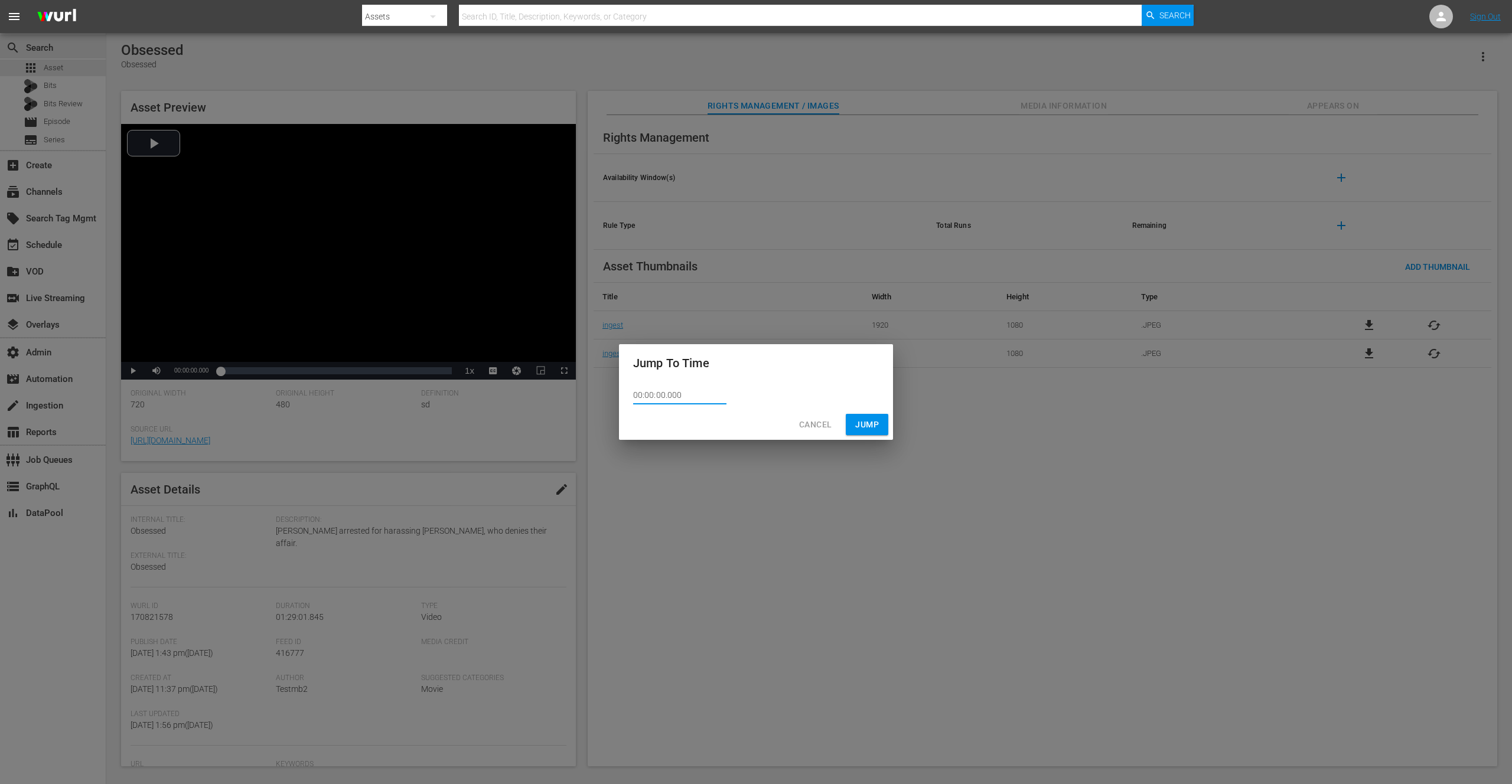
drag, startPoint x: 683, startPoint y: 399, endPoint x: 625, endPoint y: 398, distance: 58.0
click at [625, 398] on div "00:00:00.000" at bounding box center [755, 395] width 274 height 27
paste input "1:27:59.618"
type input "01:27:59.618"
click at [872, 426] on span "Jump" at bounding box center [867, 424] width 24 height 14
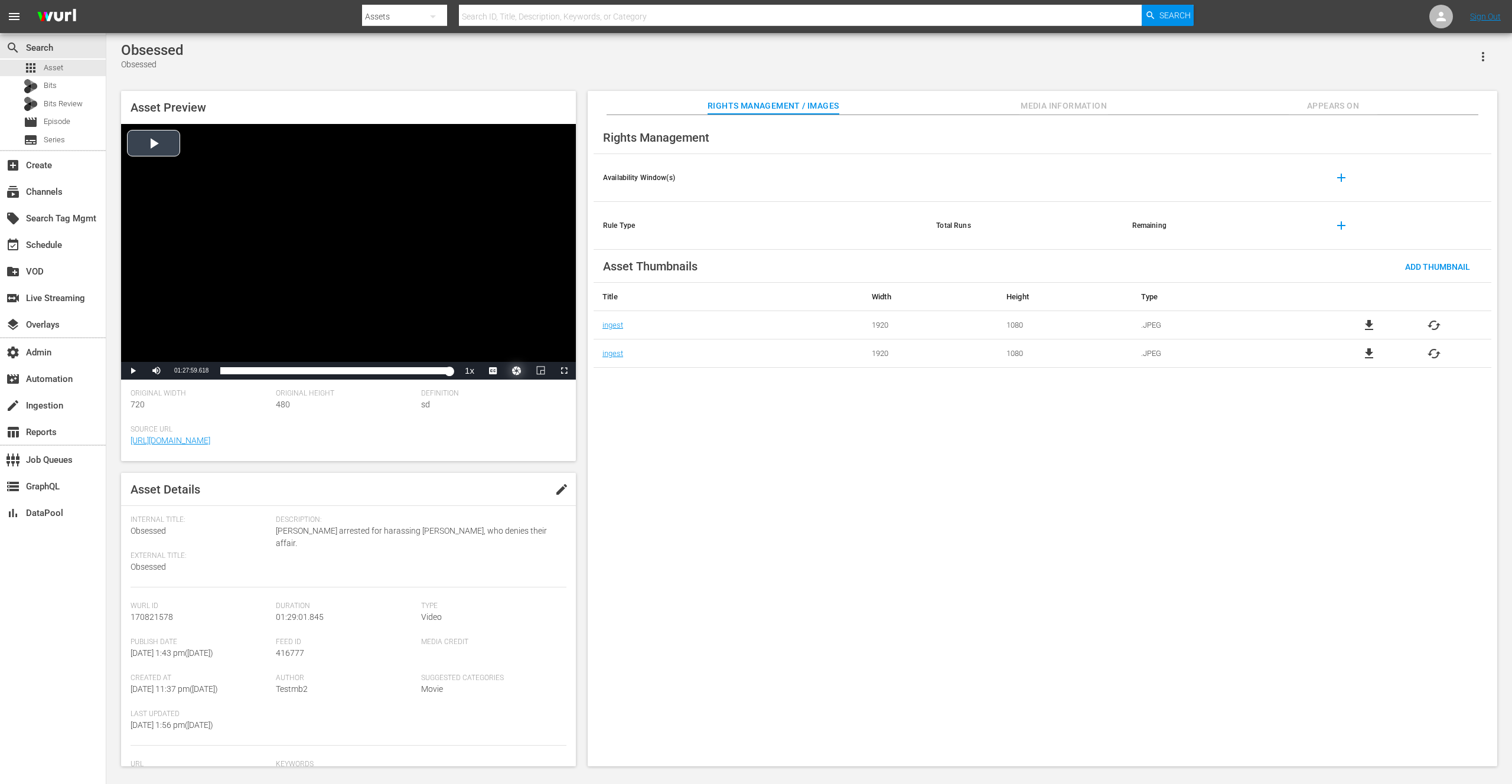
click at [515, 369] on button "Video Player" at bounding box center [517, 371] width 24 height 18
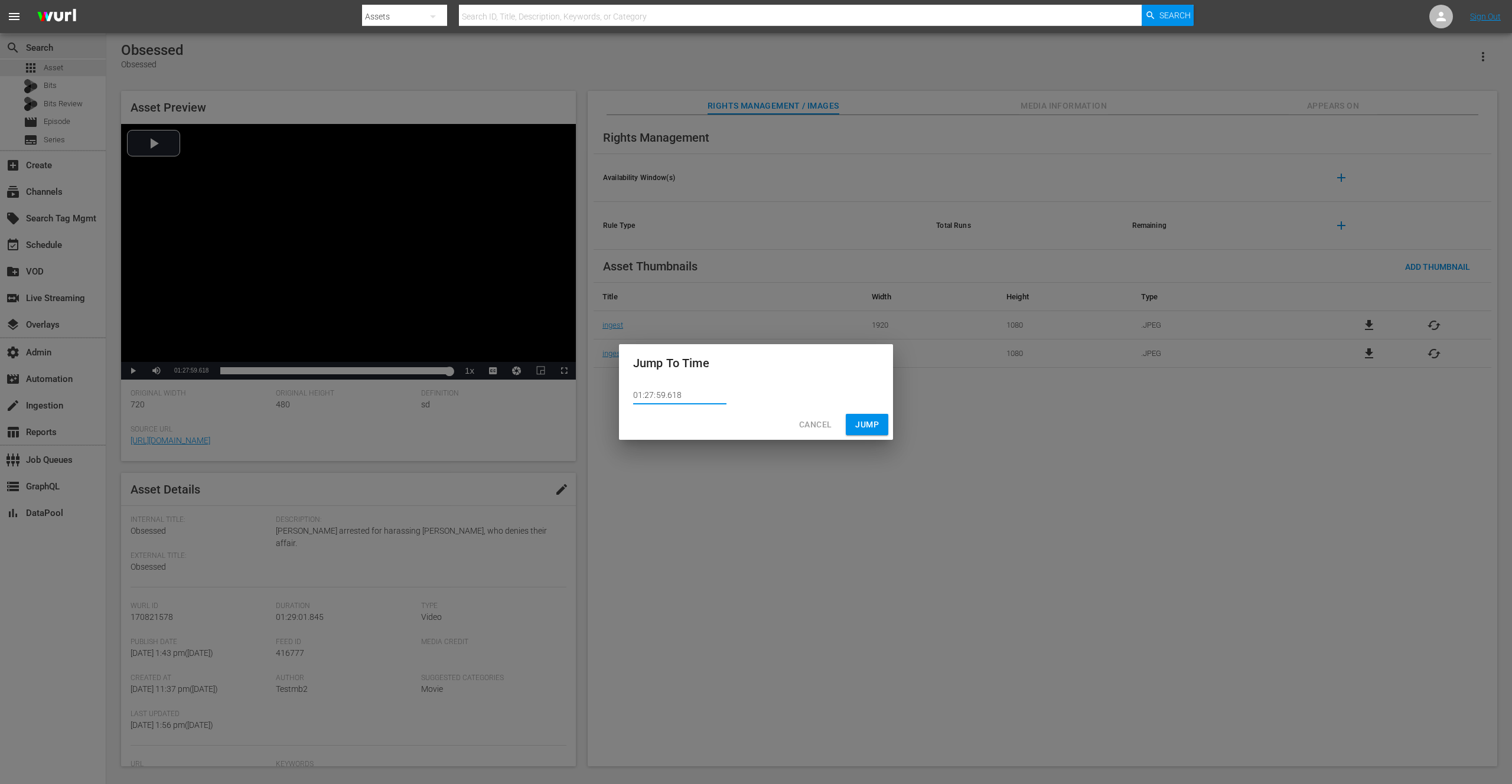
click at [671, 396] on input "01:27:59.618" at bounding box center [680, 396] width 93 height 18
type input "01:27:59.318"
click at [870, 421] on span "Jump" at bounding box center [867, 424] width 24 height 14
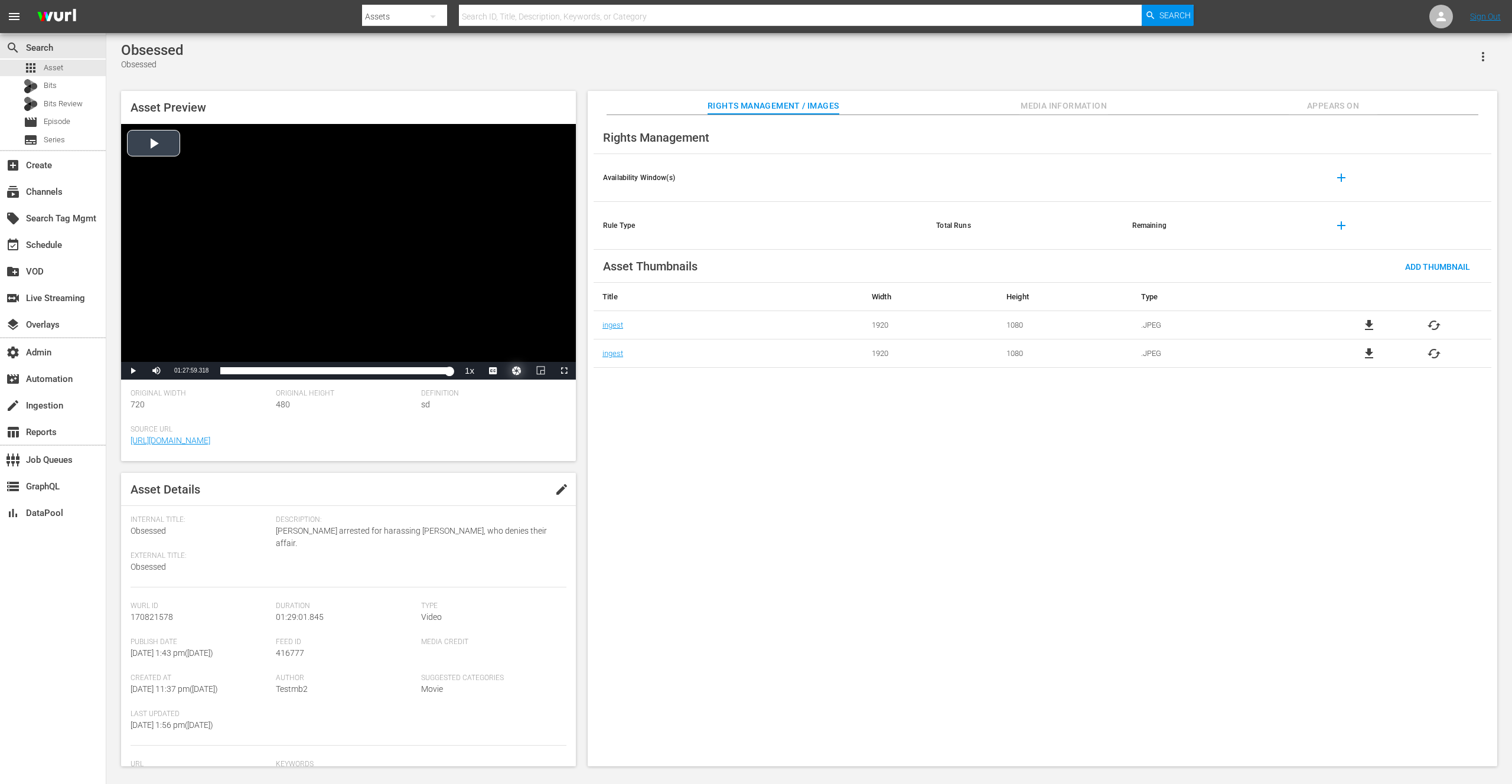
click at [515, 371] on button "Video Player" at bounding box center [517, 371] width 24 height 18
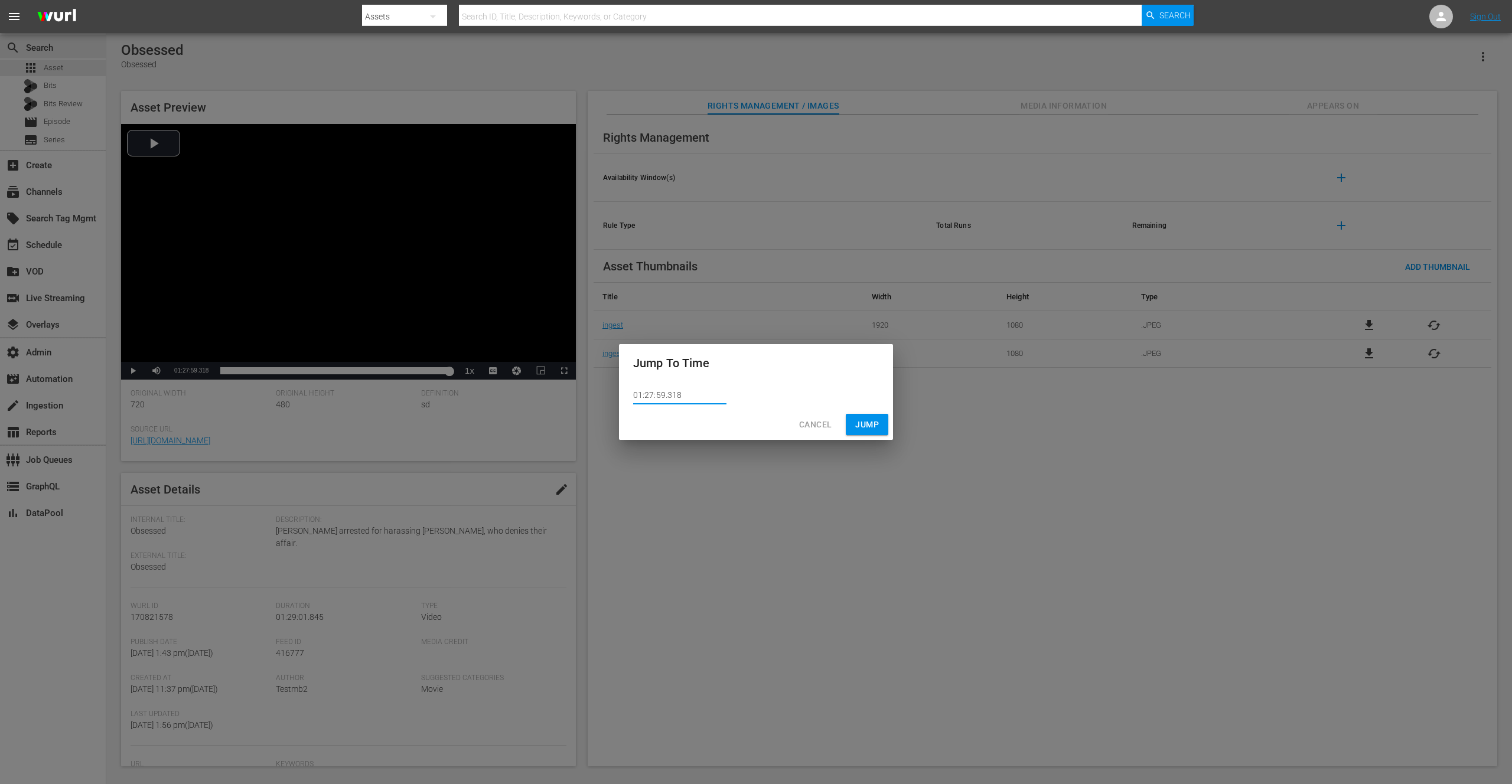
click at [670, 395] on input "01:27:59.318" at bounding box center [680, 396] width 93 height 18
type input "01:27:59.218"
click at [867, 425] on span "Jump" at bounding box center [867, 424] width 24 height 14
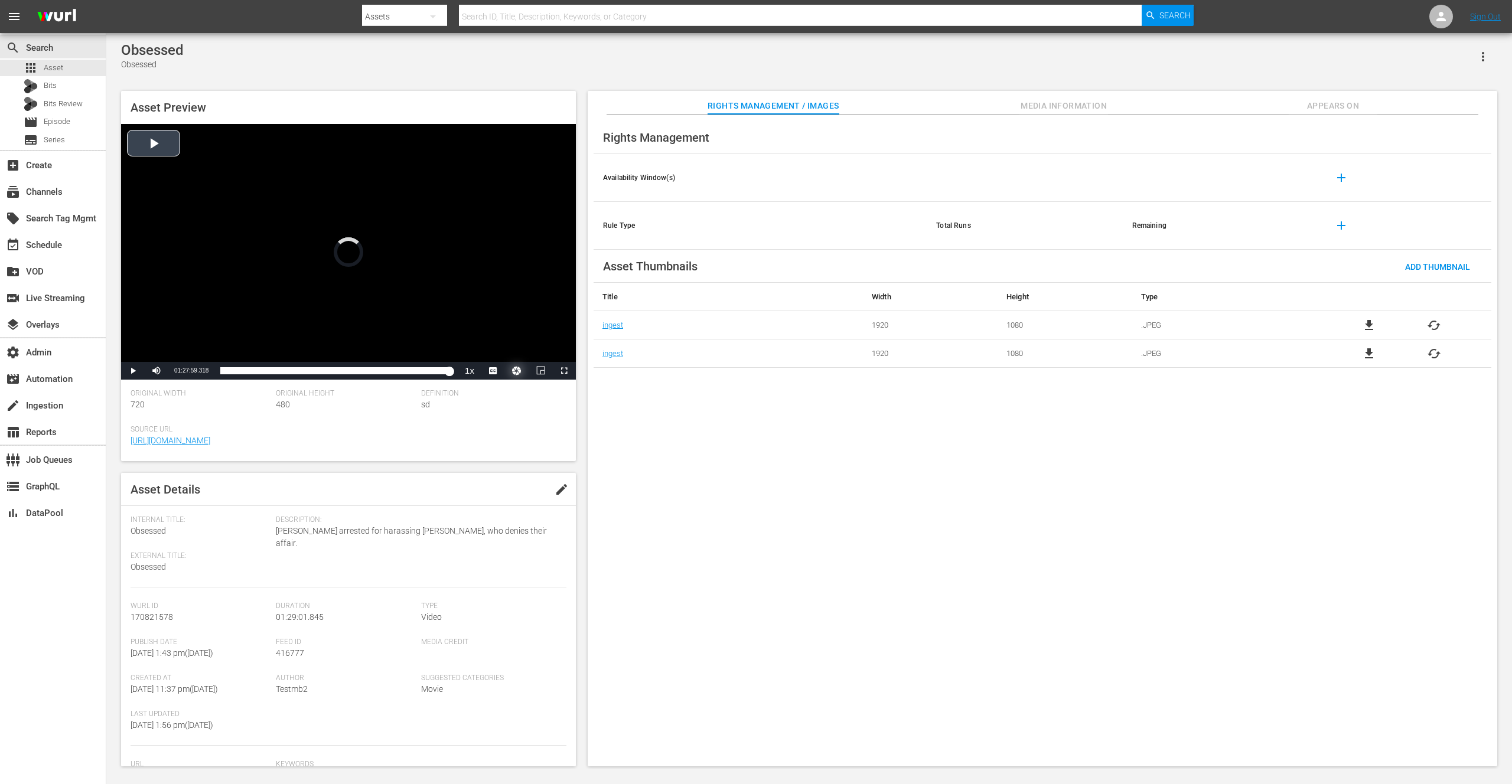
click at [515, 371] on button "Video Player" at bounding box center [517, 371] width 24 height 18
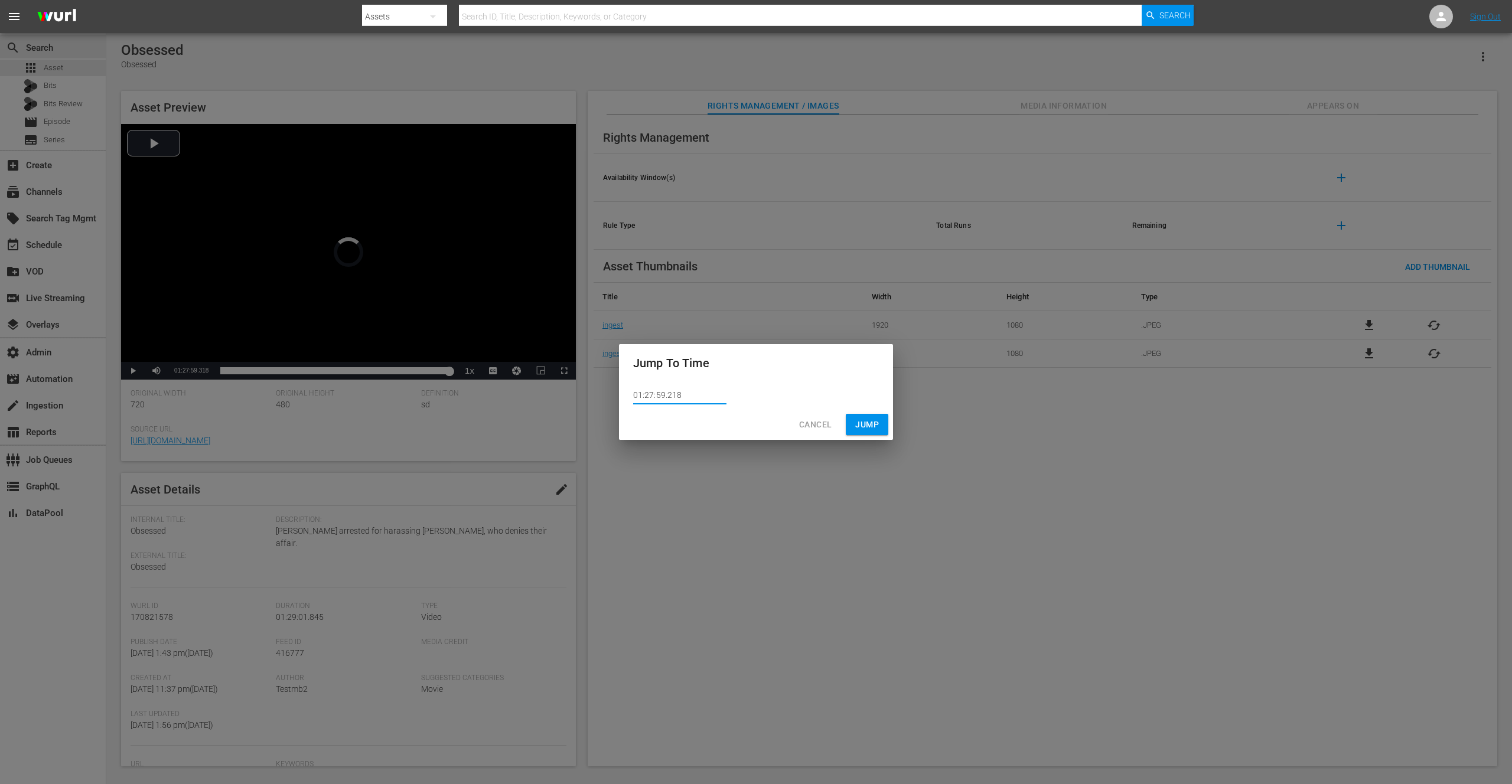
click at [670, 395] on input "01:27:59.218" at bounding box center [680, 396] width 93 height 18
type input "01:27:59.118"
click at [864, 425] on span "Jump" at bounding box center [867, 424] width 24 height 14
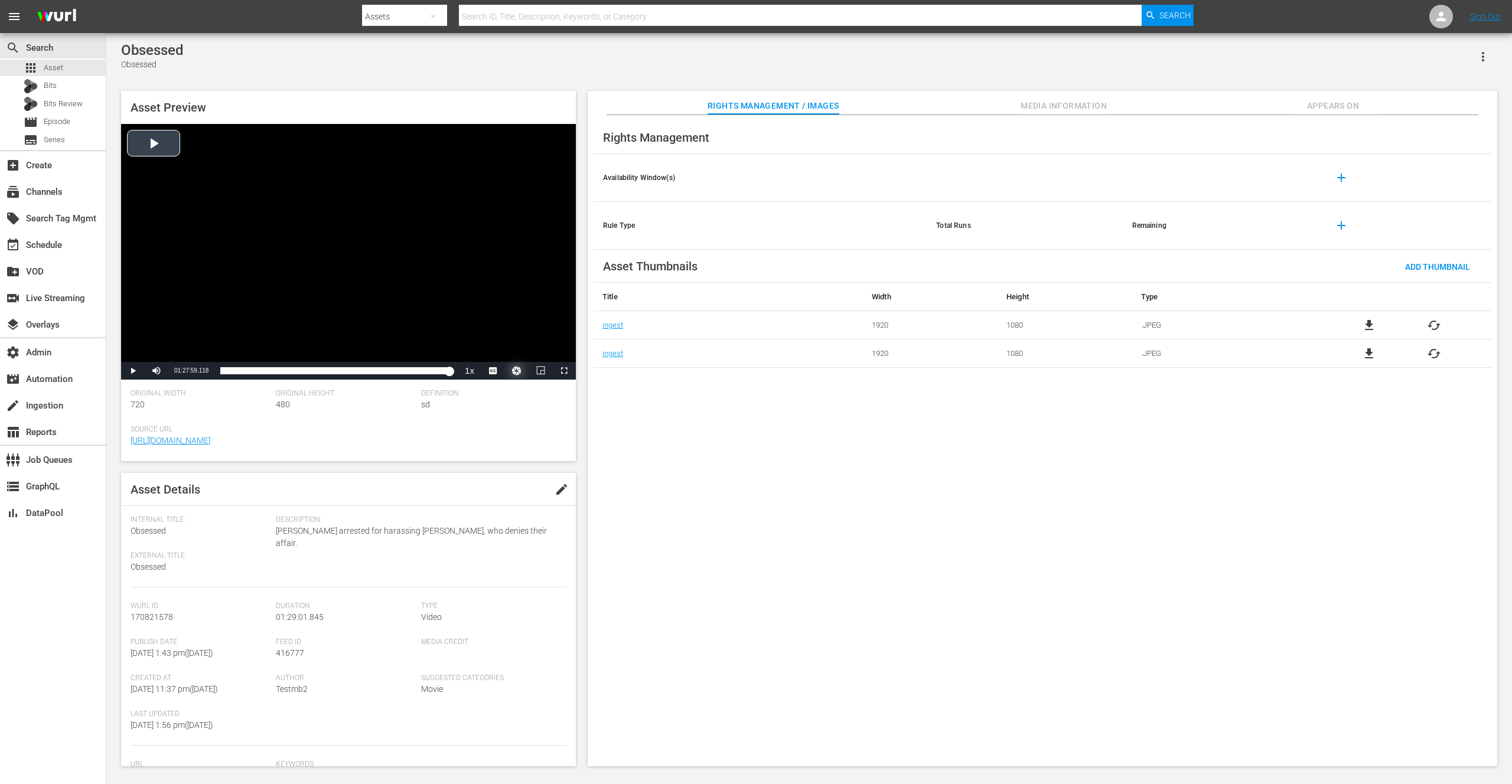
click at [514, 370] on button "Video Player" at bounding box center [517, 371] width 24 height 18
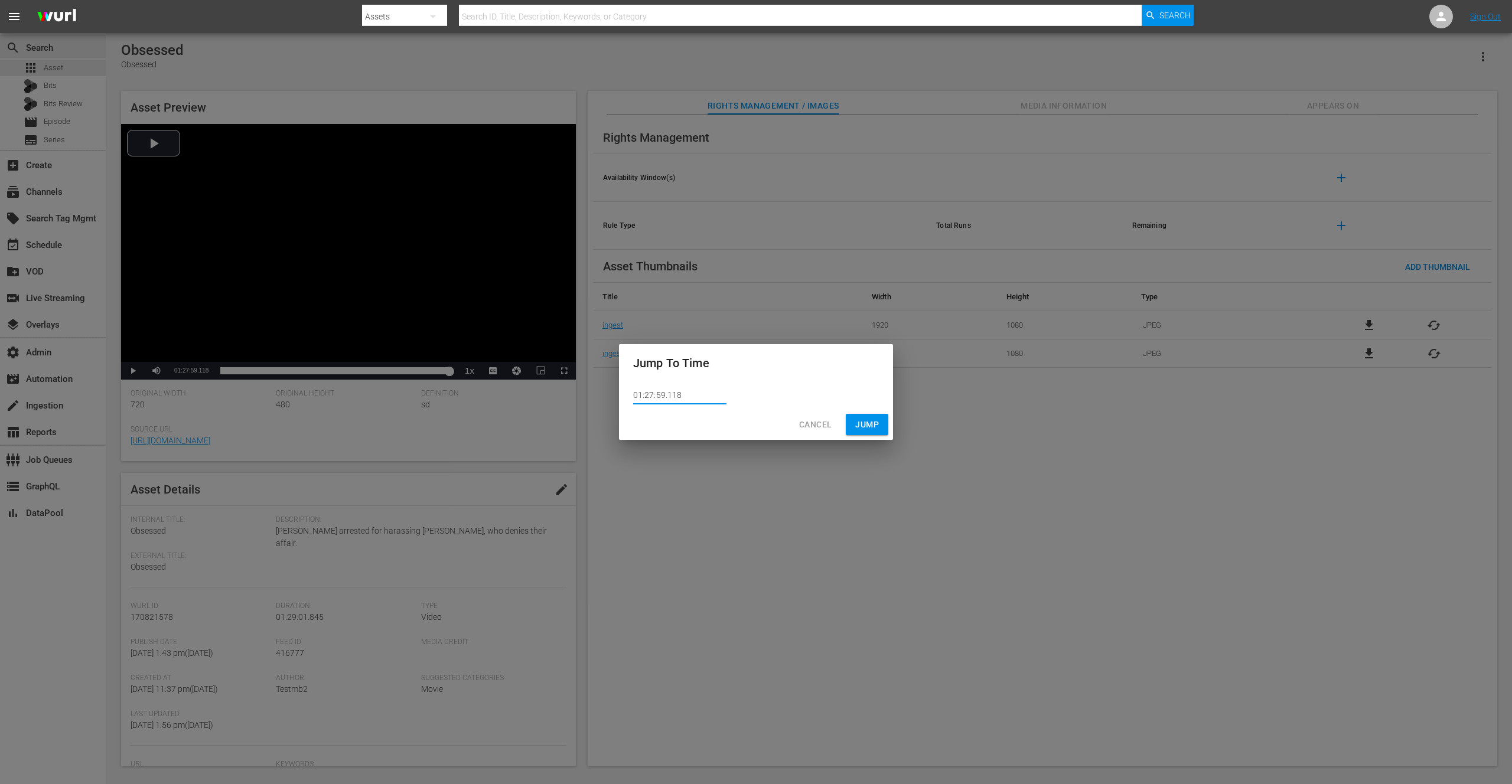
click at [669, 394] on input "01:27:59.118" at bounding box center [680, 396] width 93 height 18
type input "01:27:59.418"
click at [863, 423] on span "Jump" at bounding box center [867, 424] width 24 height 14
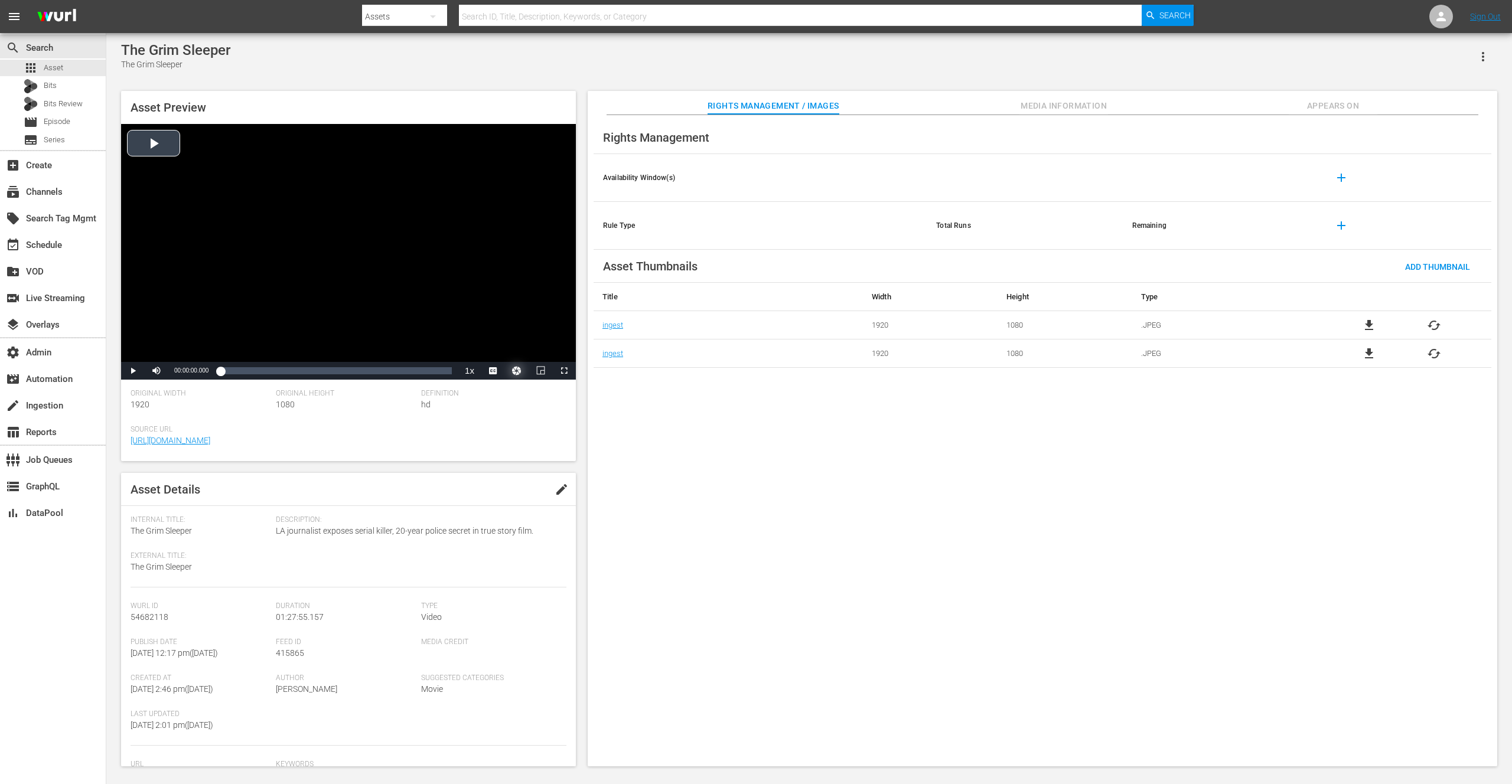
click at [517, 371] on button "Video Player" at bounding box center [517, 371] width 24 height 18
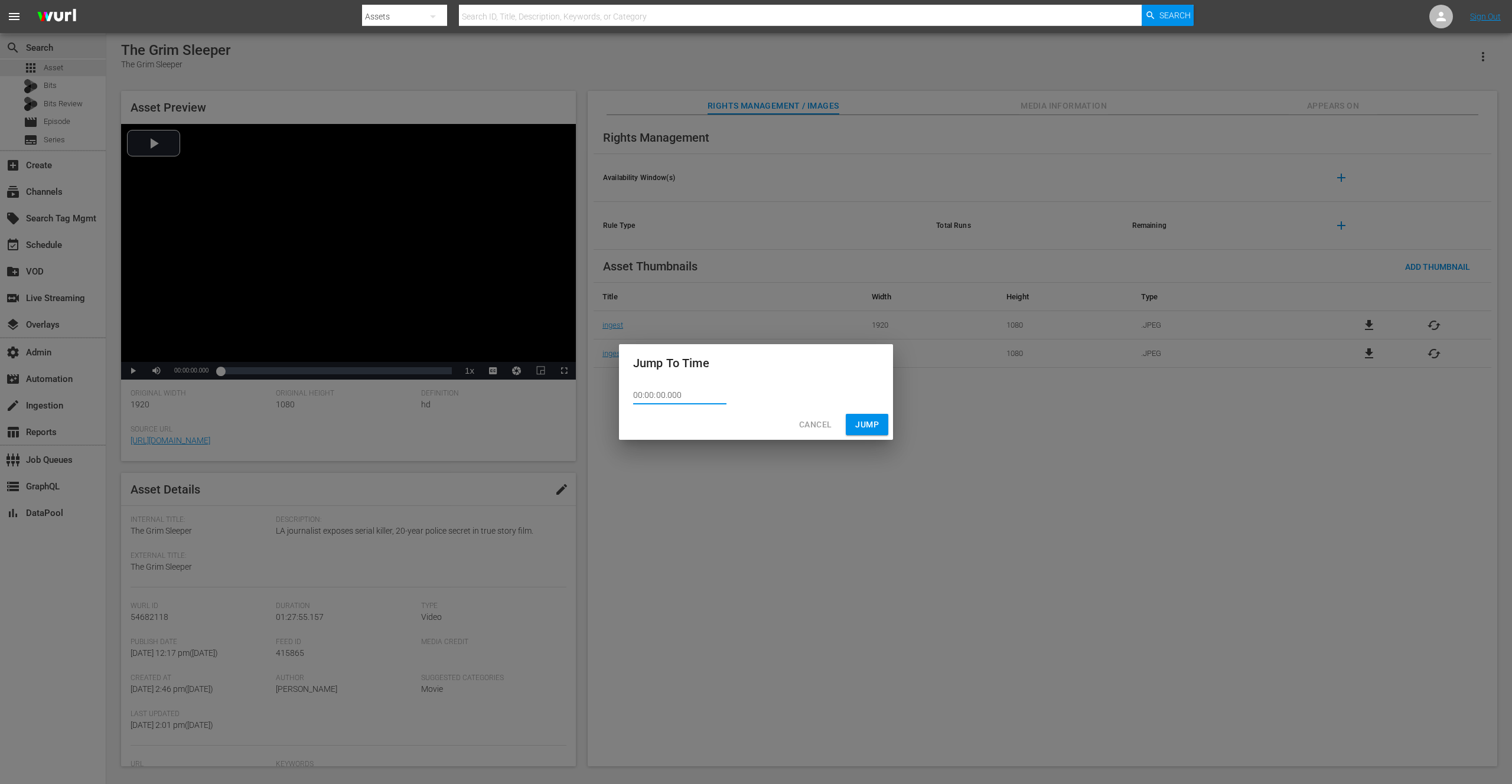
drag, startPoint x: 646, startPoint y: 397, endPoint x: 624, endPoint y: 397, distance: 22.0
click at [624, 397] on div "00:00:00.000" at bounding box center [755, 395] width 274 height 27
paste input "1:26:37.702"
type input "01:26:37.702"
click at [880, 429] on button "Jump" at bounding box center [867, 425] width 43 height 22
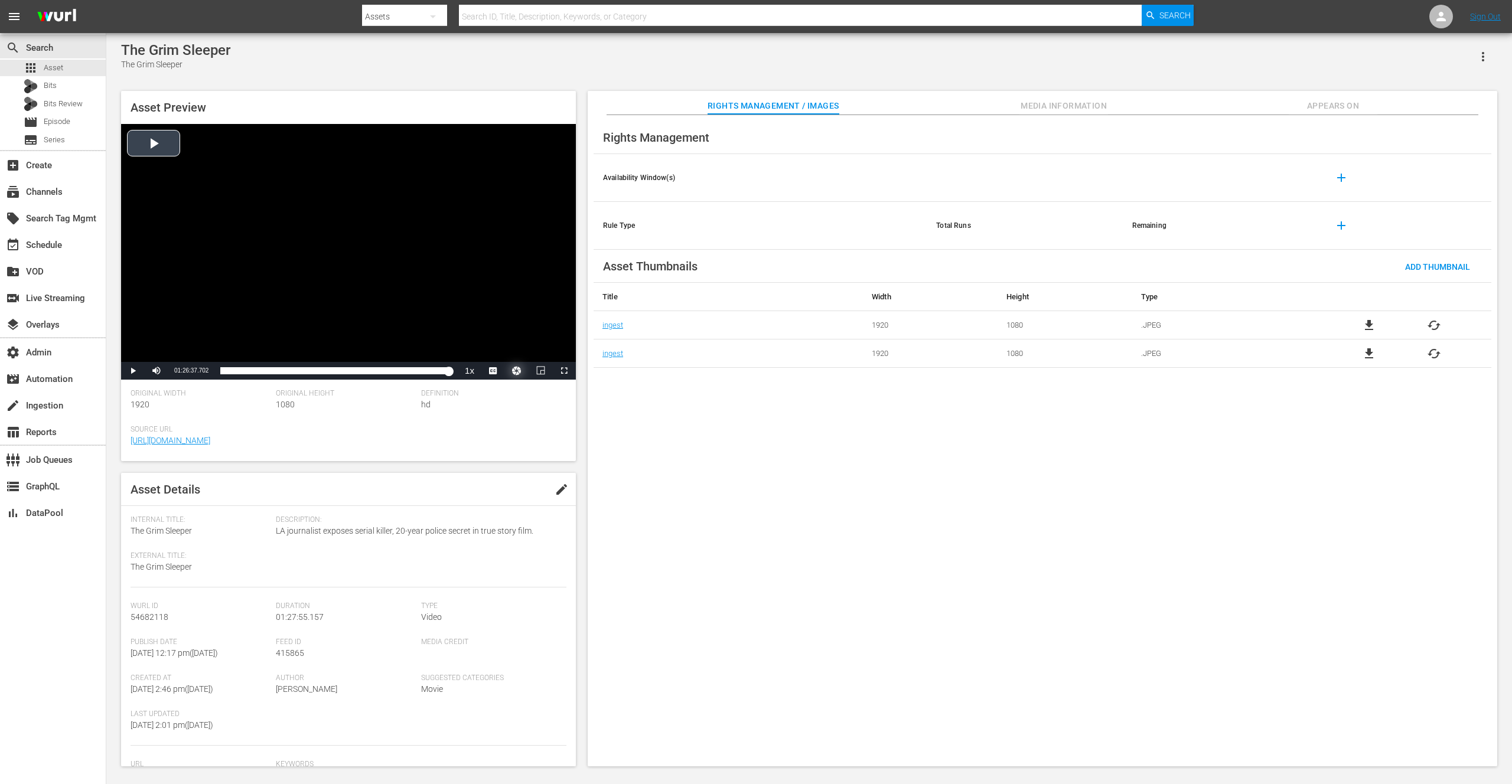
click at [519, 370] on button "Video Player" at bounding box center [517, 371] width 24 height 18
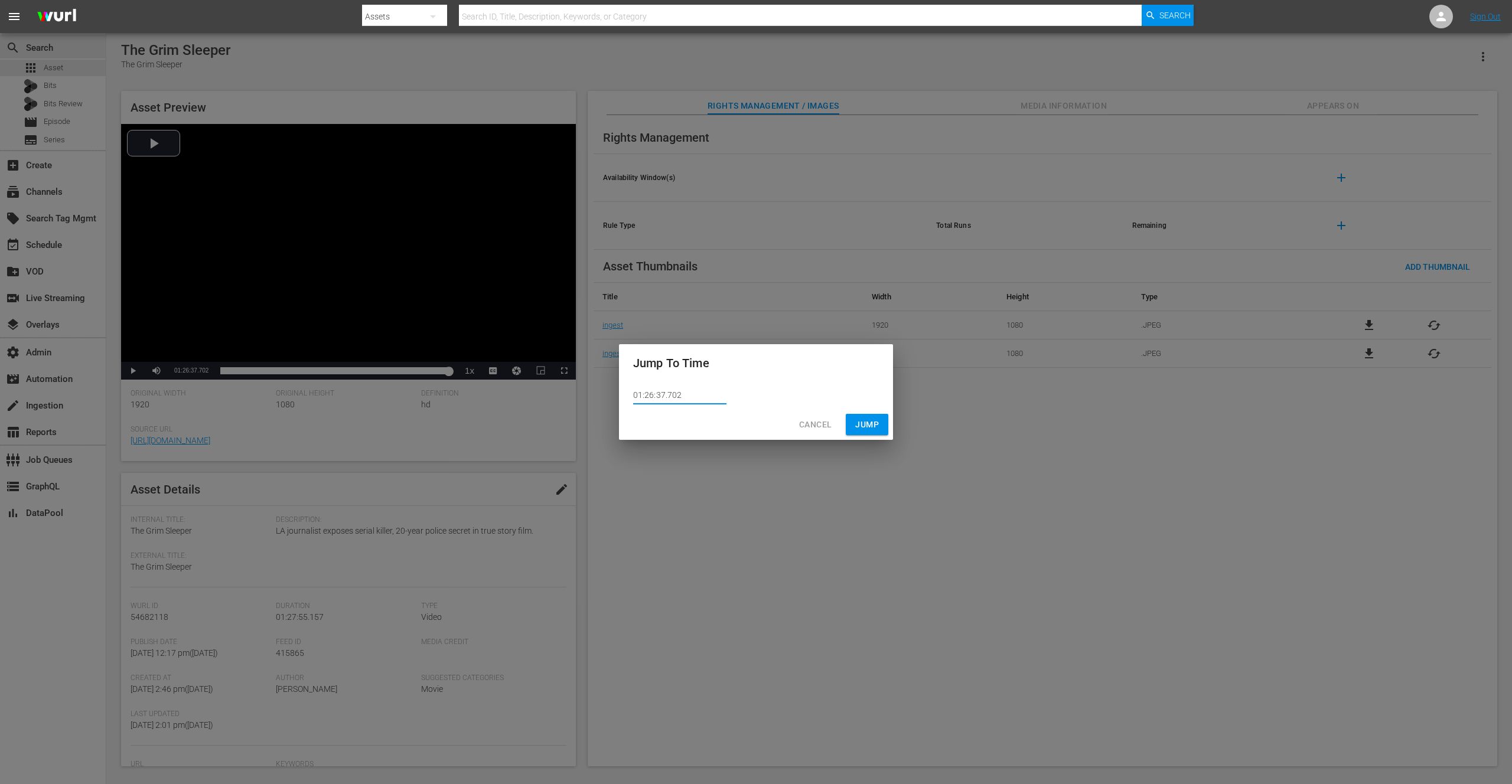
click at [667, 393] on input "01:26:37.702" at bounding box center [680, 396] width 93 height 18
type input "01:26:37.302"
click at [865, 419] on span "Jump" at bounding box center [867, 424] width 24 height 14
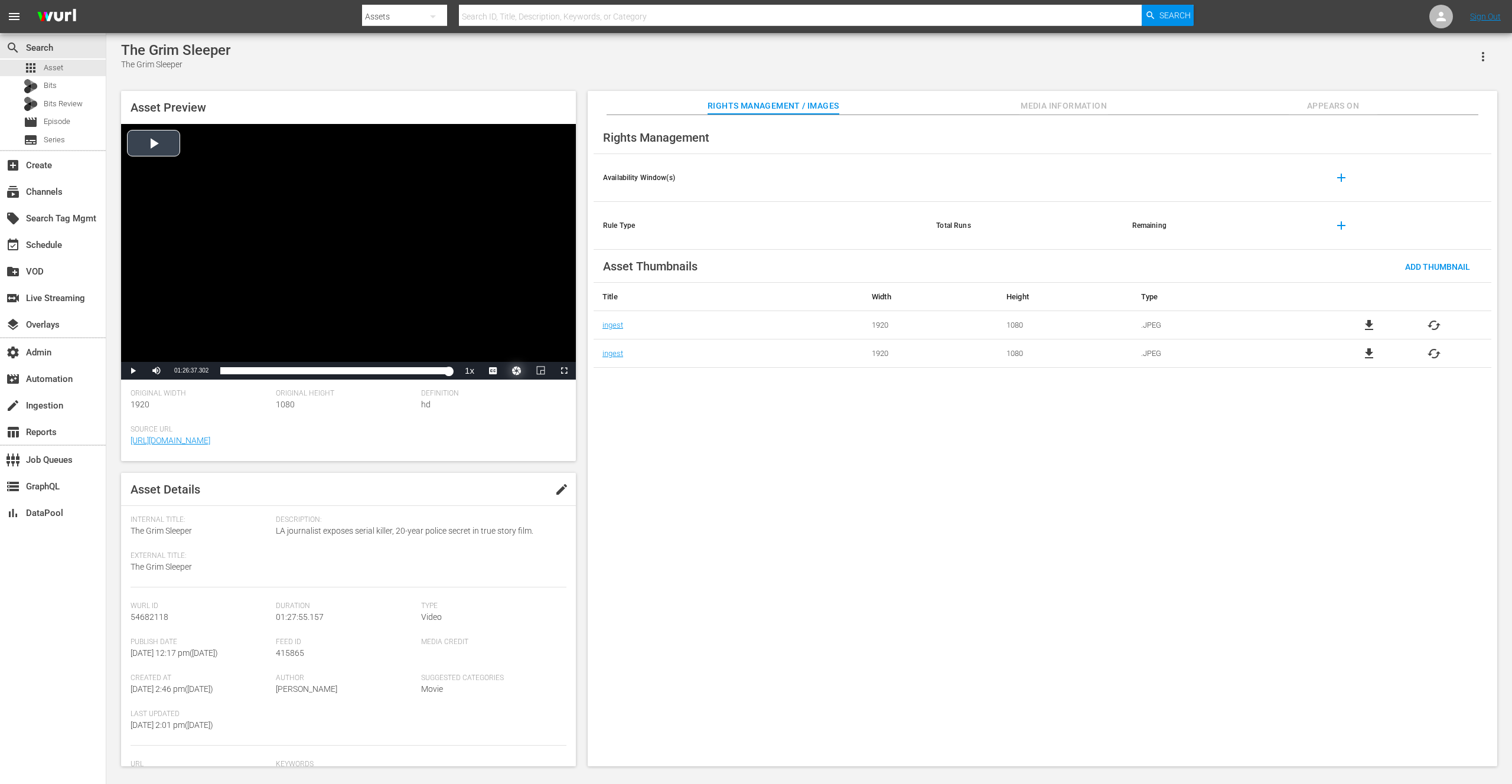
click at [518, 369] on button "Video Player" at bounding box center [517, 371] width 24 height 18
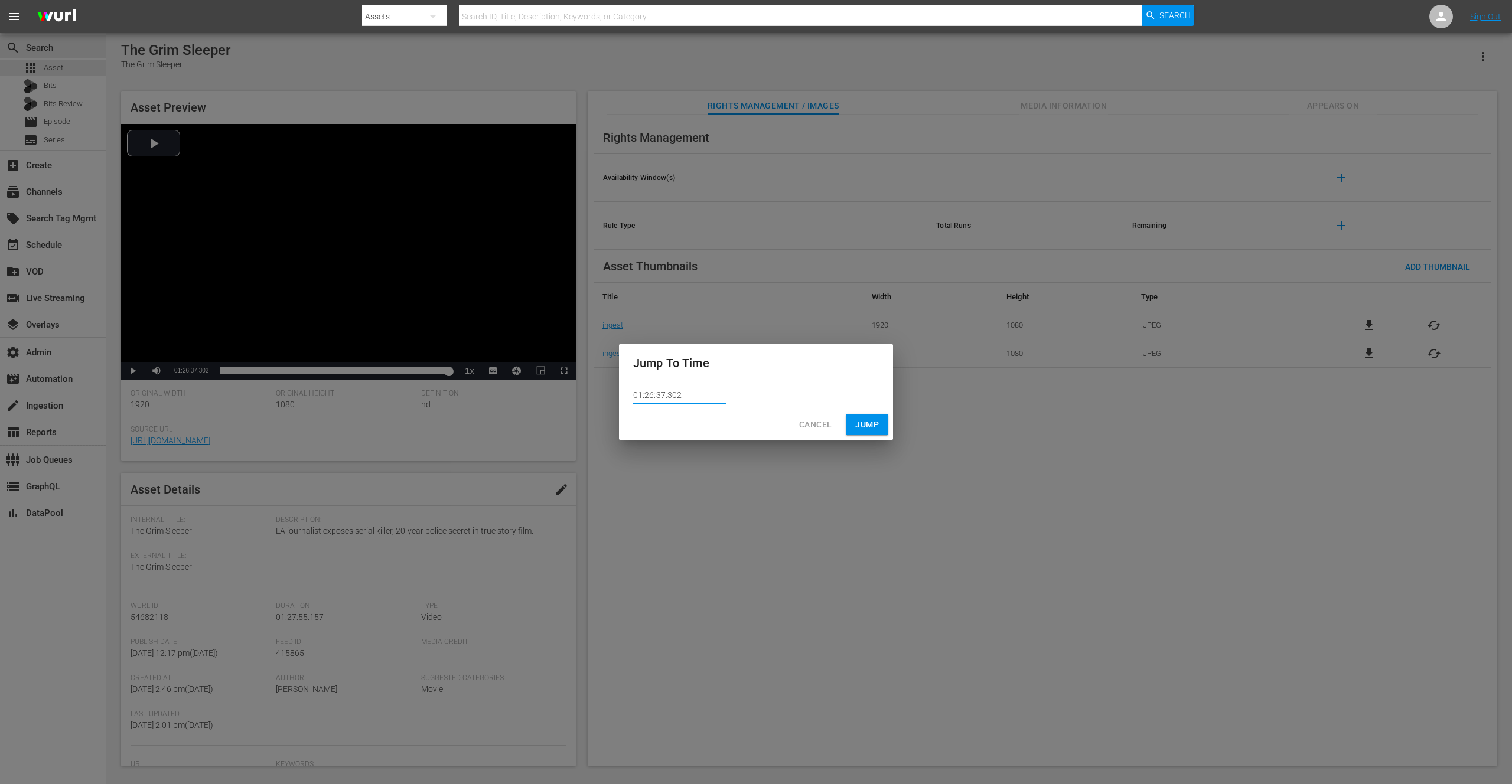
click at [664, 395] on input "01:26:37.302" at bounding box center [680, 396] width 93 height 18
click at [663, 395] on input "01:26:35.302" at bounding box center [680, 396] width 93 height 18
type input "01:26:38.302"
click at [862, 425] on span "Jump" at bounding box center [867, 424] width 24 height 14
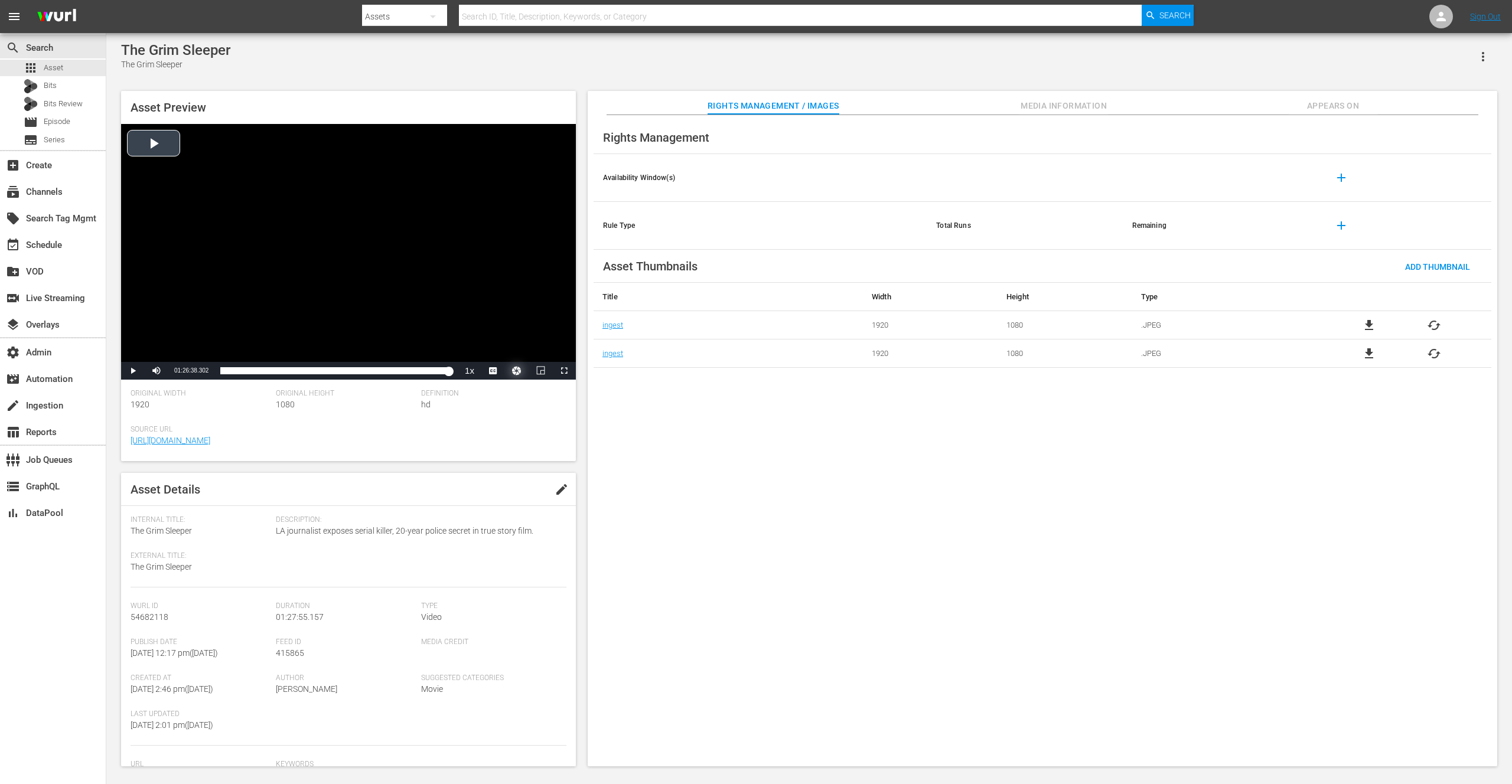
click at [518, 369] on button "Video Player" at bounding box center [517, 371] width 24 height 18
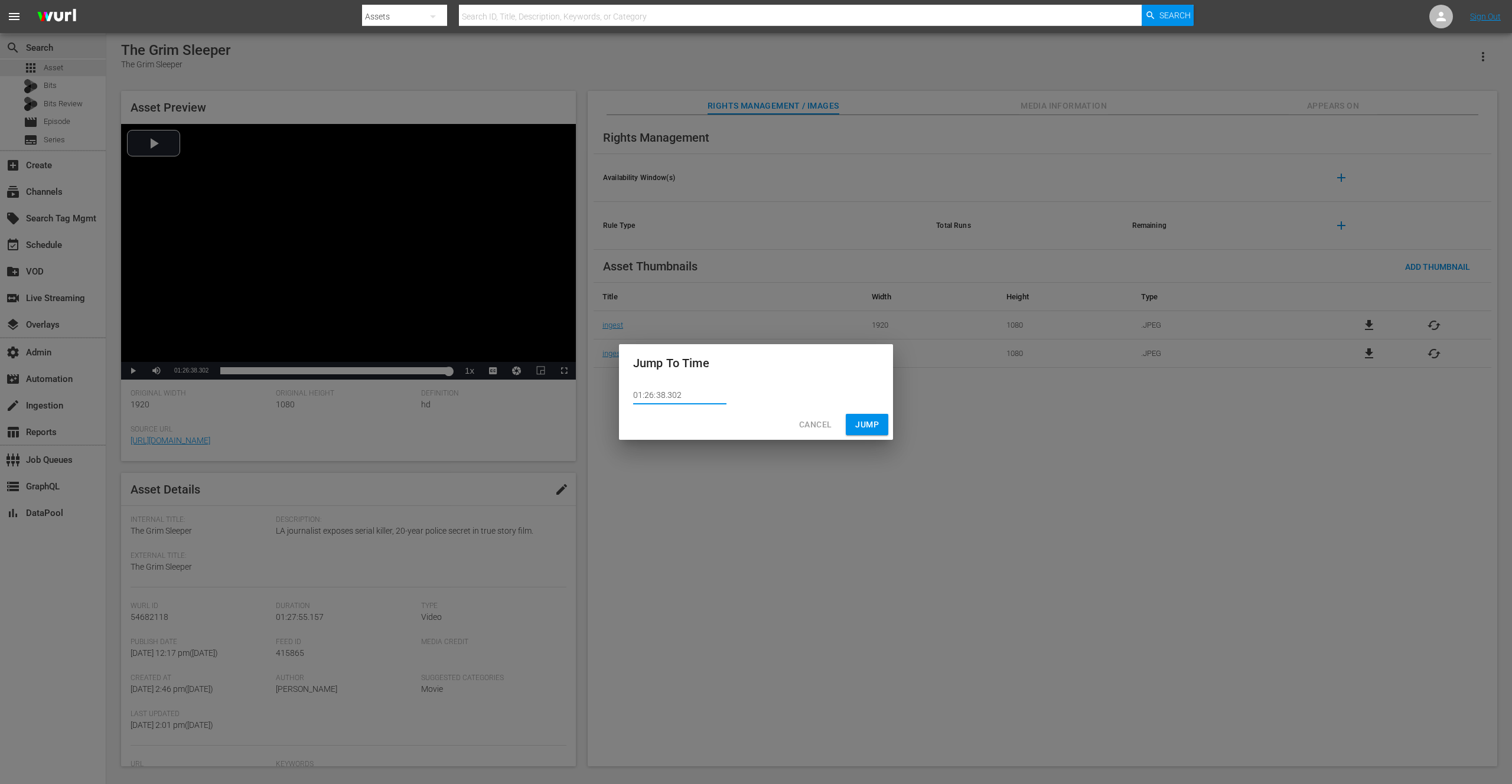
drag, startPoint x: 657, startPoint y: 396, endPoint x: 663, endPoint y: 396, distance: 6.0
click at [663, 396] on input "01:26:38.302" at bounding box center [680, 396] width 93 height 18
type input "01:26:40.302"
click at [869, 423] on span "Jump" at bounding box center [867, 424] width 24 height 14
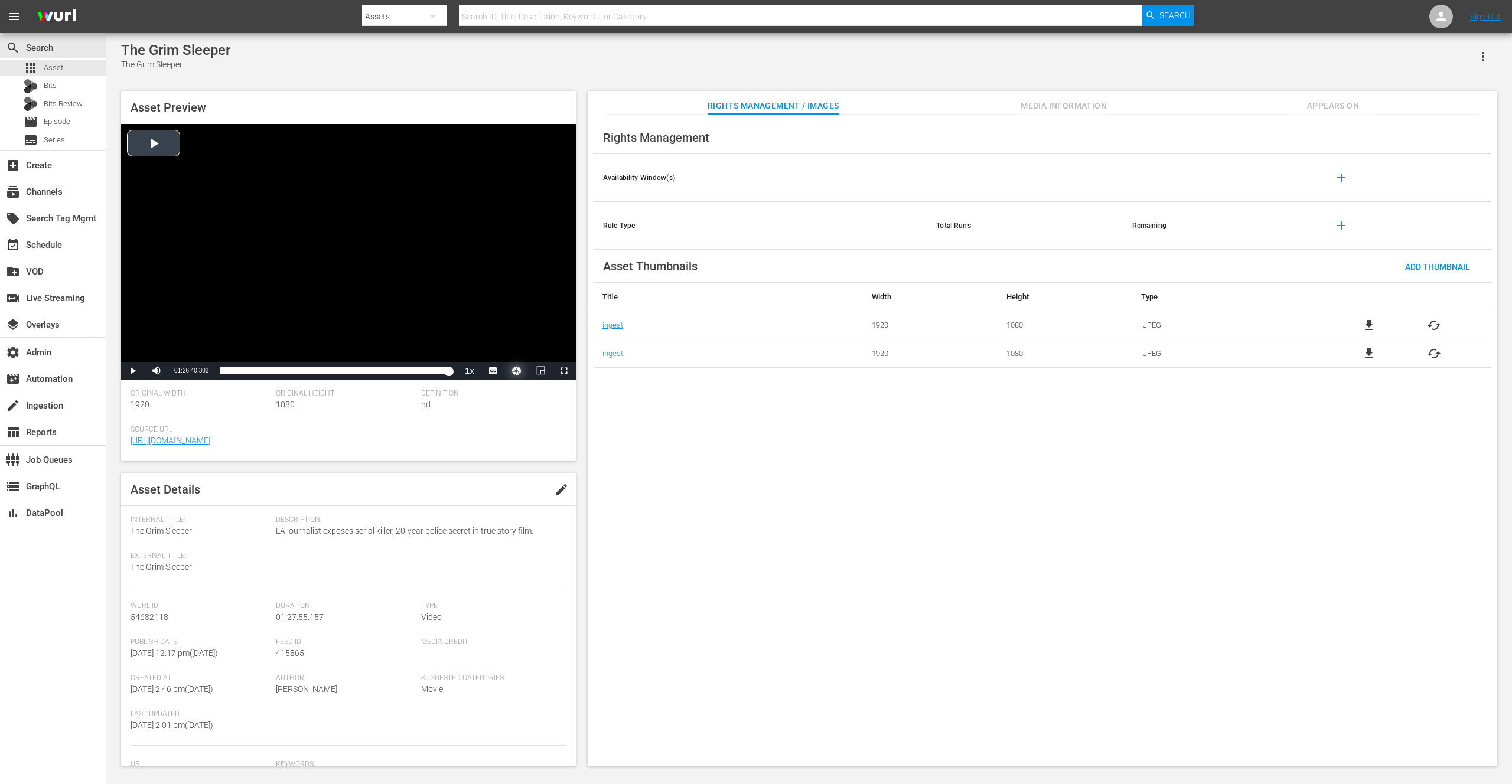
click at [514, 369] on button "Video Player" at bounding box center [517, 371] width 24 height 18
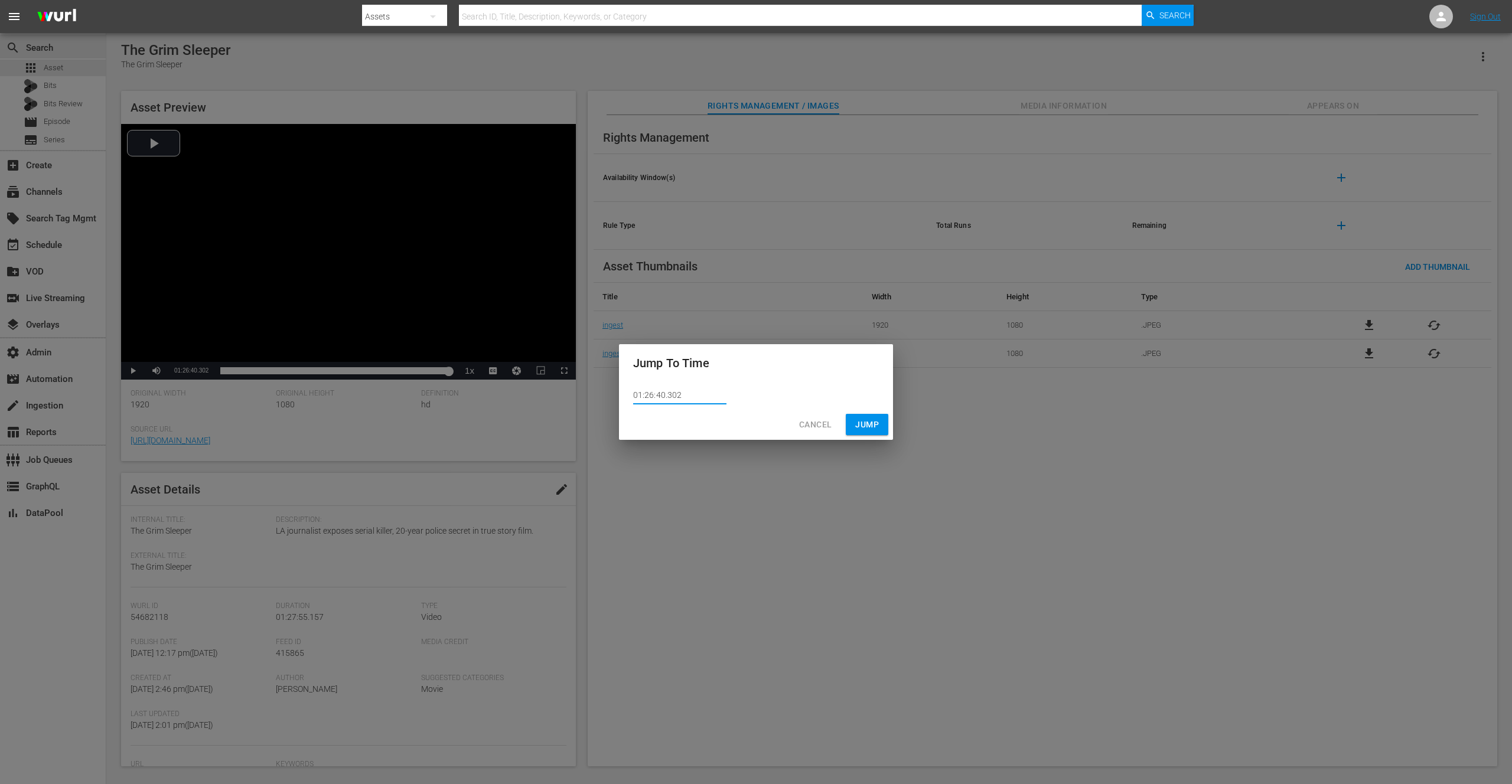
drag, startPoint x: 656, startPoint y: 394, endPoint x: 663, endPoint y: 395, distance: 7.1
click at [663, 395] on input "01:26:40.302" at bounding box center [680, 396] width 93 height 18
drag, startPoint x: 655, startPoint y: 396, endPoint x: 663, endPoint y: 396, distance: 8.0
click at [663, 396] on input "01:26:45.302" at bounding box center [680, 396] width 93 height 18
type input "01:26:33.302"
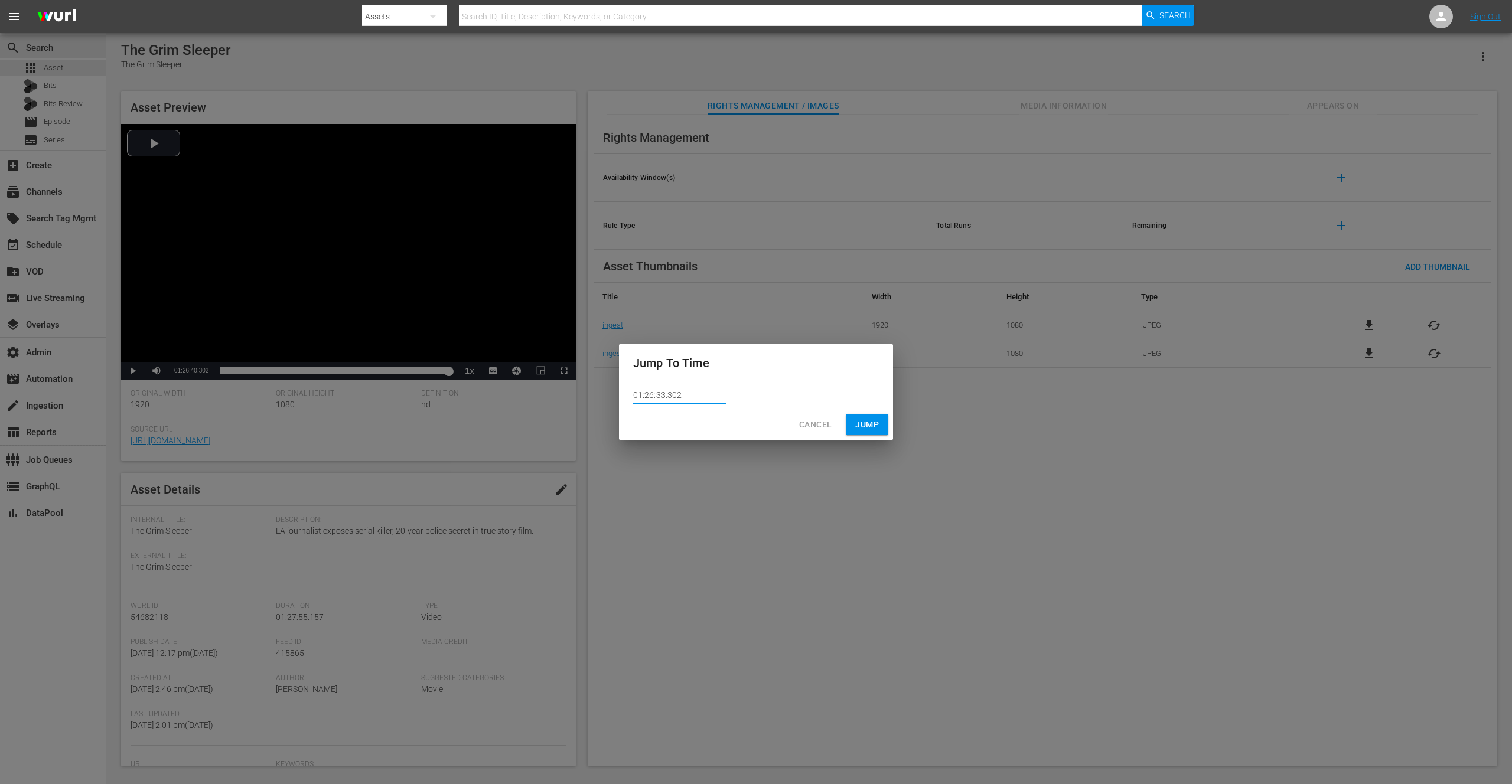
click at [864, 425] on span "Jump" at bounding box center [867, 424] width 24 height 14
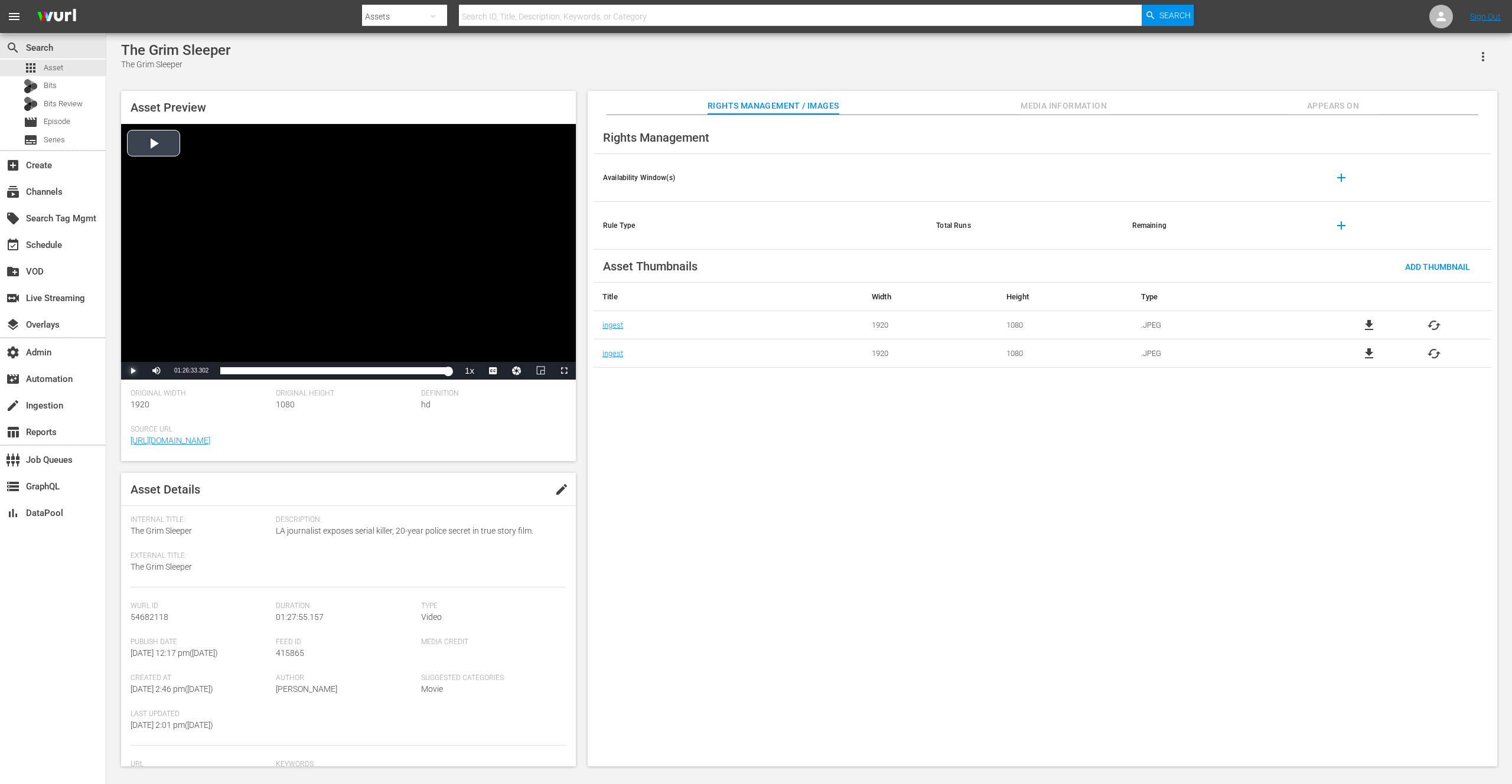
click at [133, 371] on span "Video Player" at bounding box center [133, 371] width 0 height 0
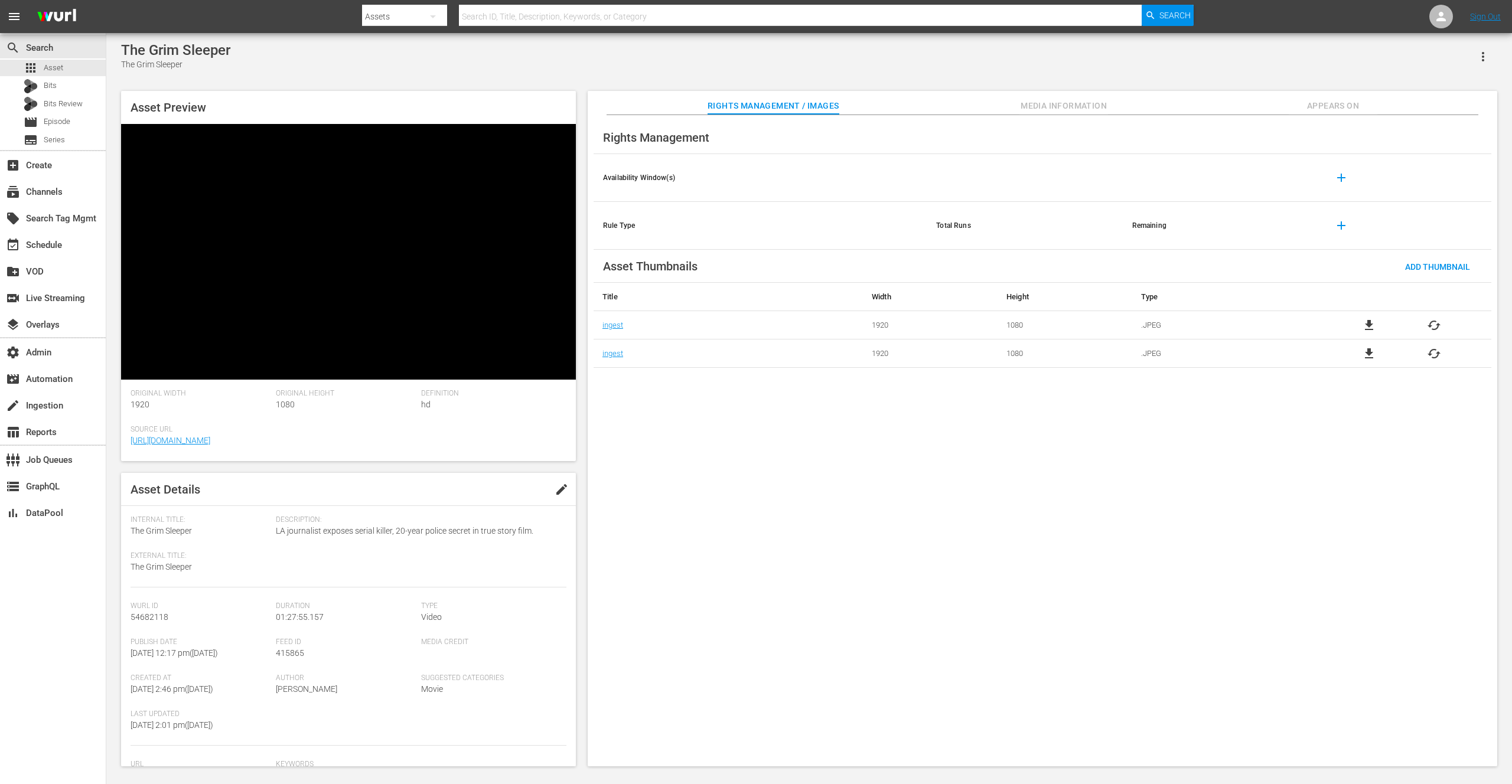
click at [133, 371] on span "Video Player" at bounding box center [133, 371] width 0 height 0
